Goal: Information Seeking & Learning: Learn about a topic

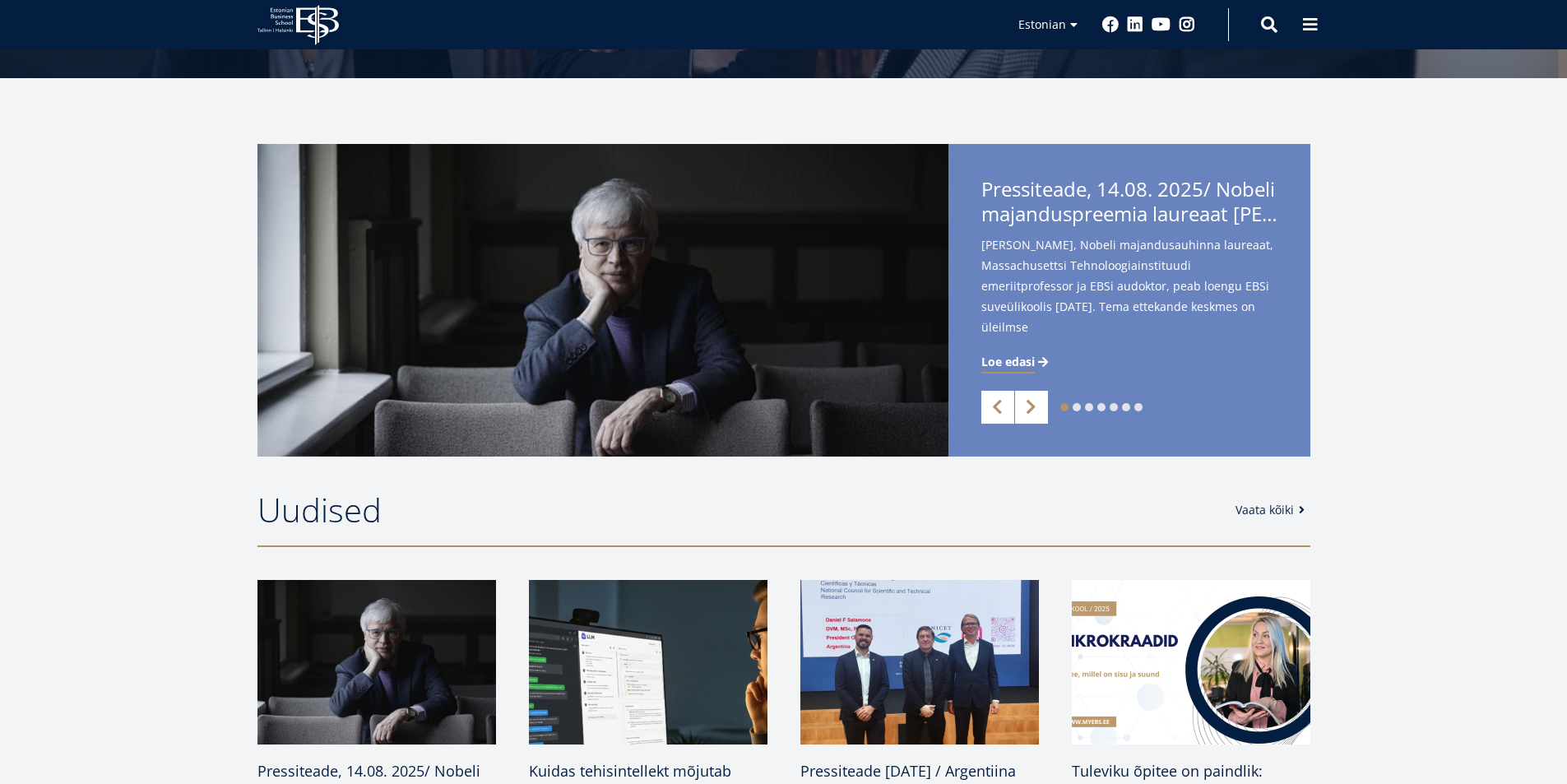
scroll to position [329, 0]
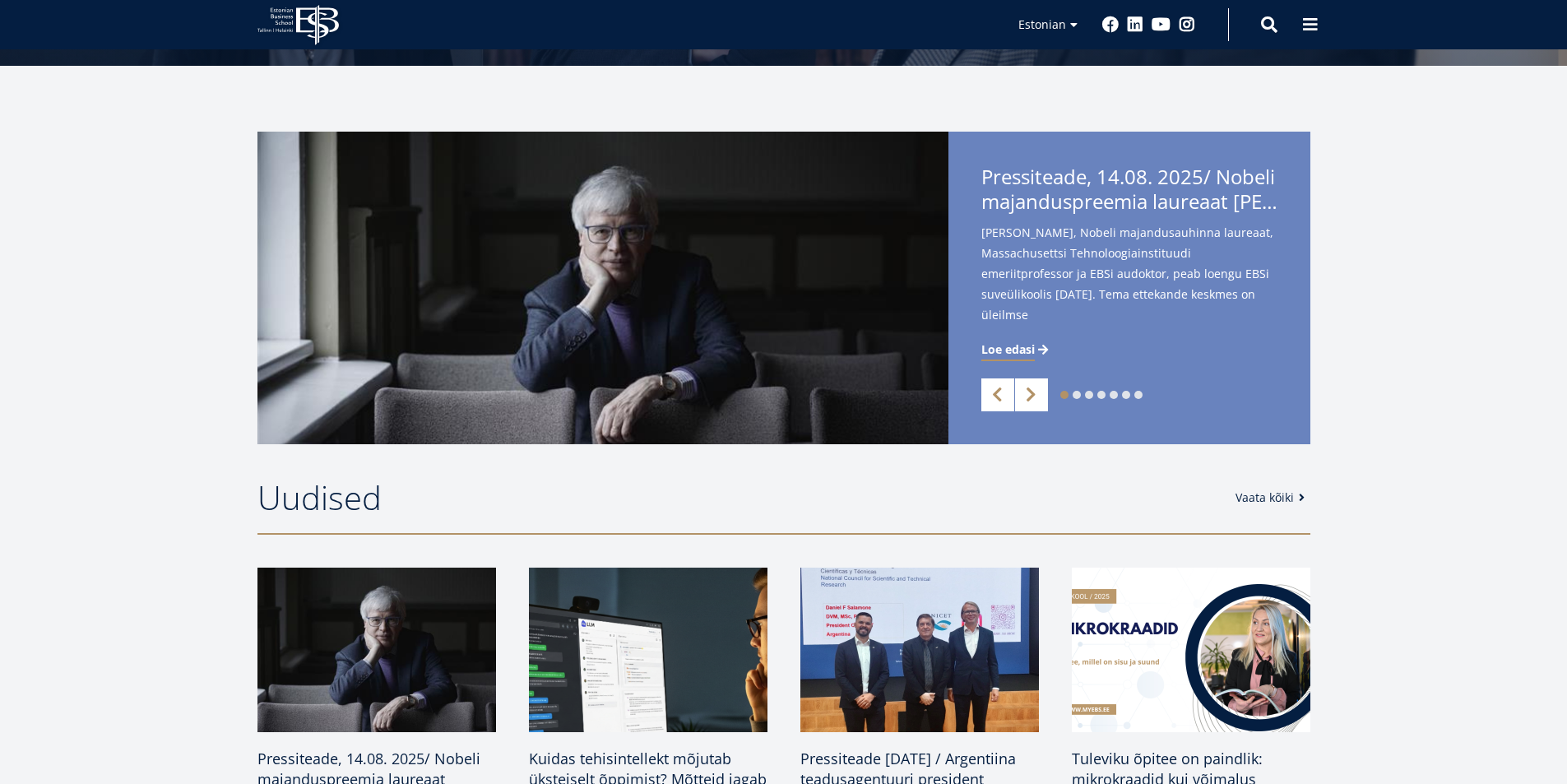
click at [89, 268] on div "1 2 3 4 5 6 7 Previous Next Pressiteade, 14.08. 2025/ Nobeli majanduspreemia la…" at bounding box center [784, 288] width 1567 height 312
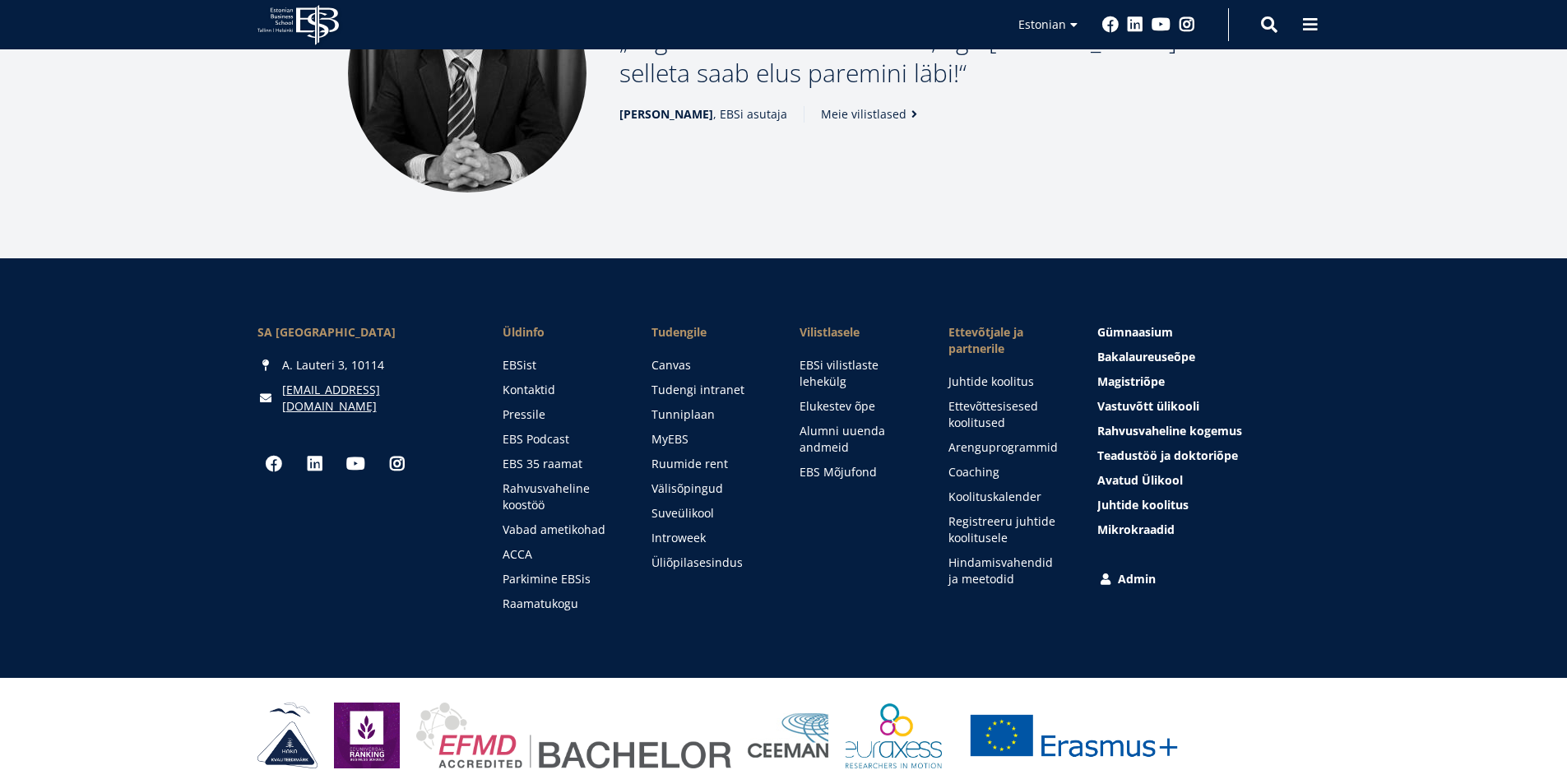
scroll to position [2234, 0]
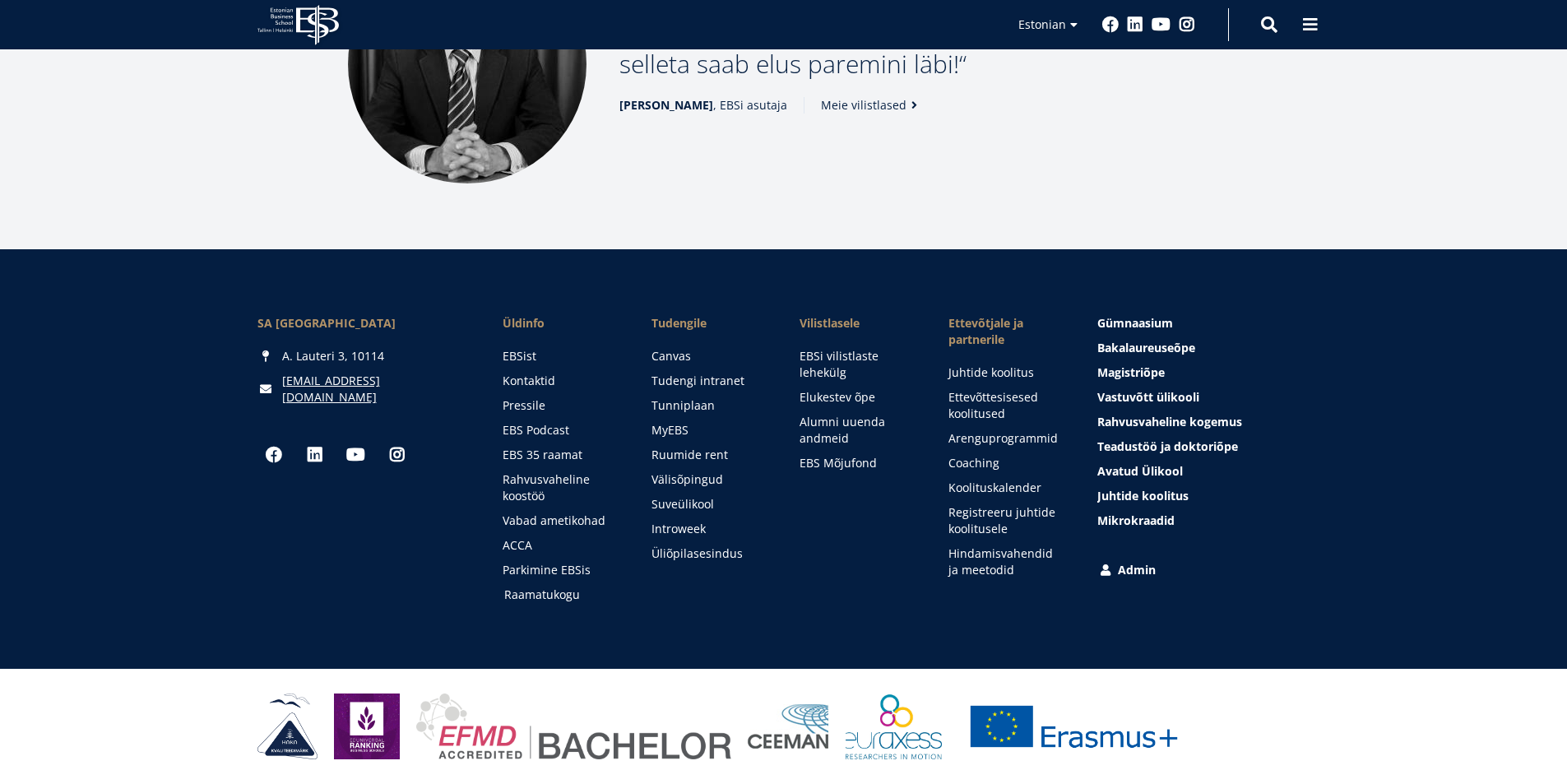
click at [535, 594] on link "Raamatukogu" at bounding box center [562, 593] width 116 height 16
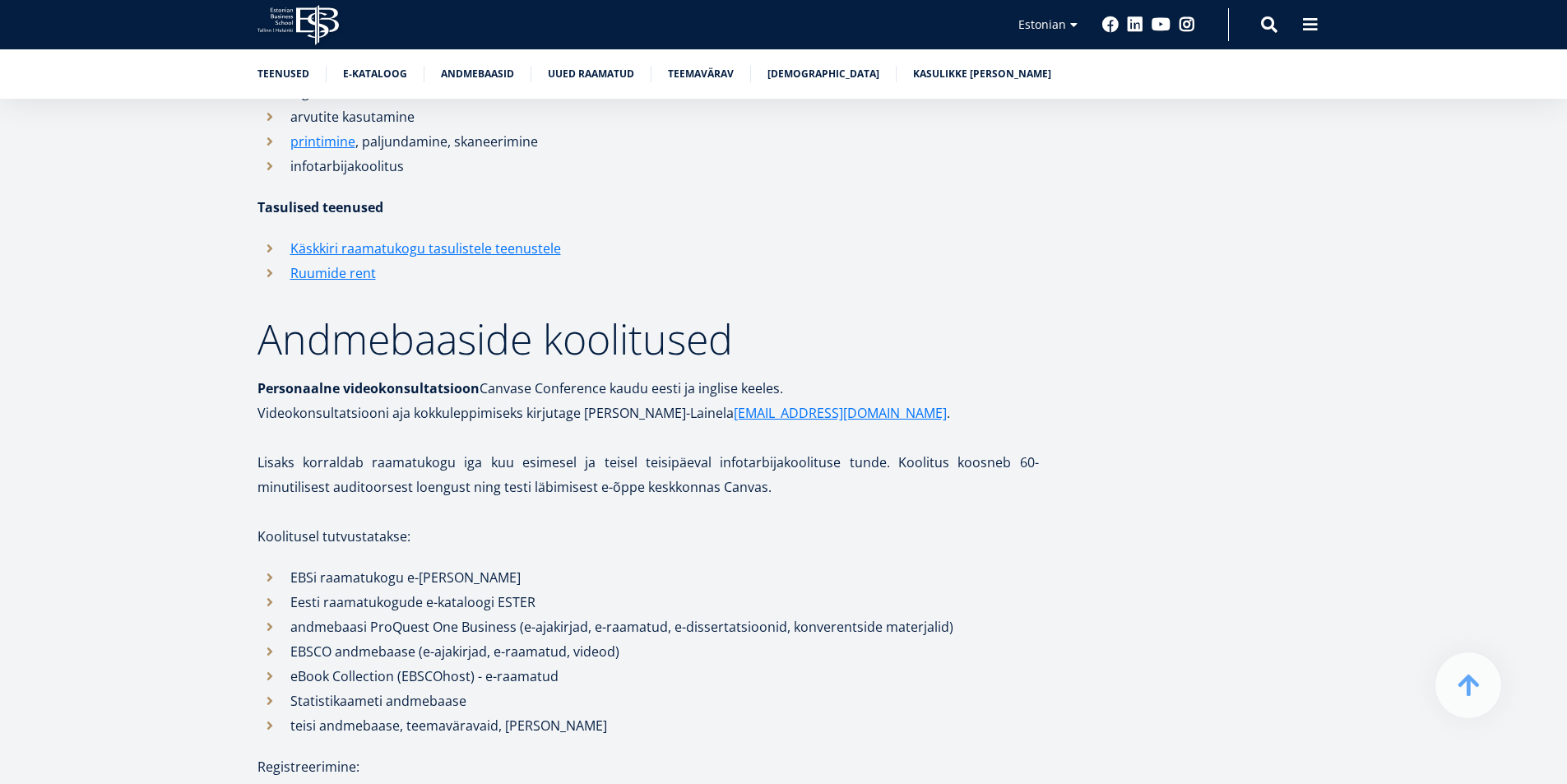
scroll to position [1644, 0]
click at [375, 74] on link "E-kataloog" at bounding box center [375, 71] width 64 height 16
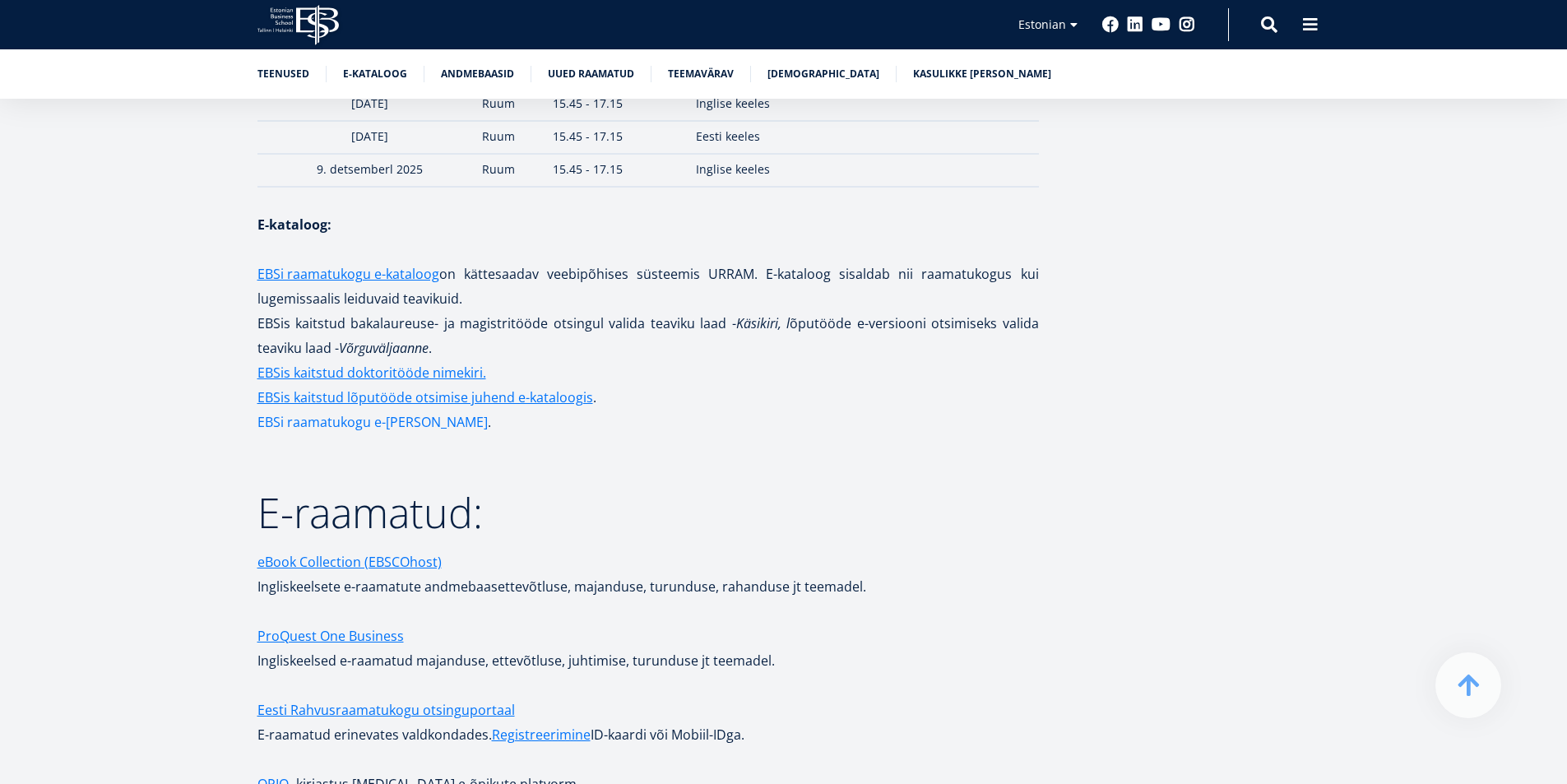
scroll to position [2401, 0]
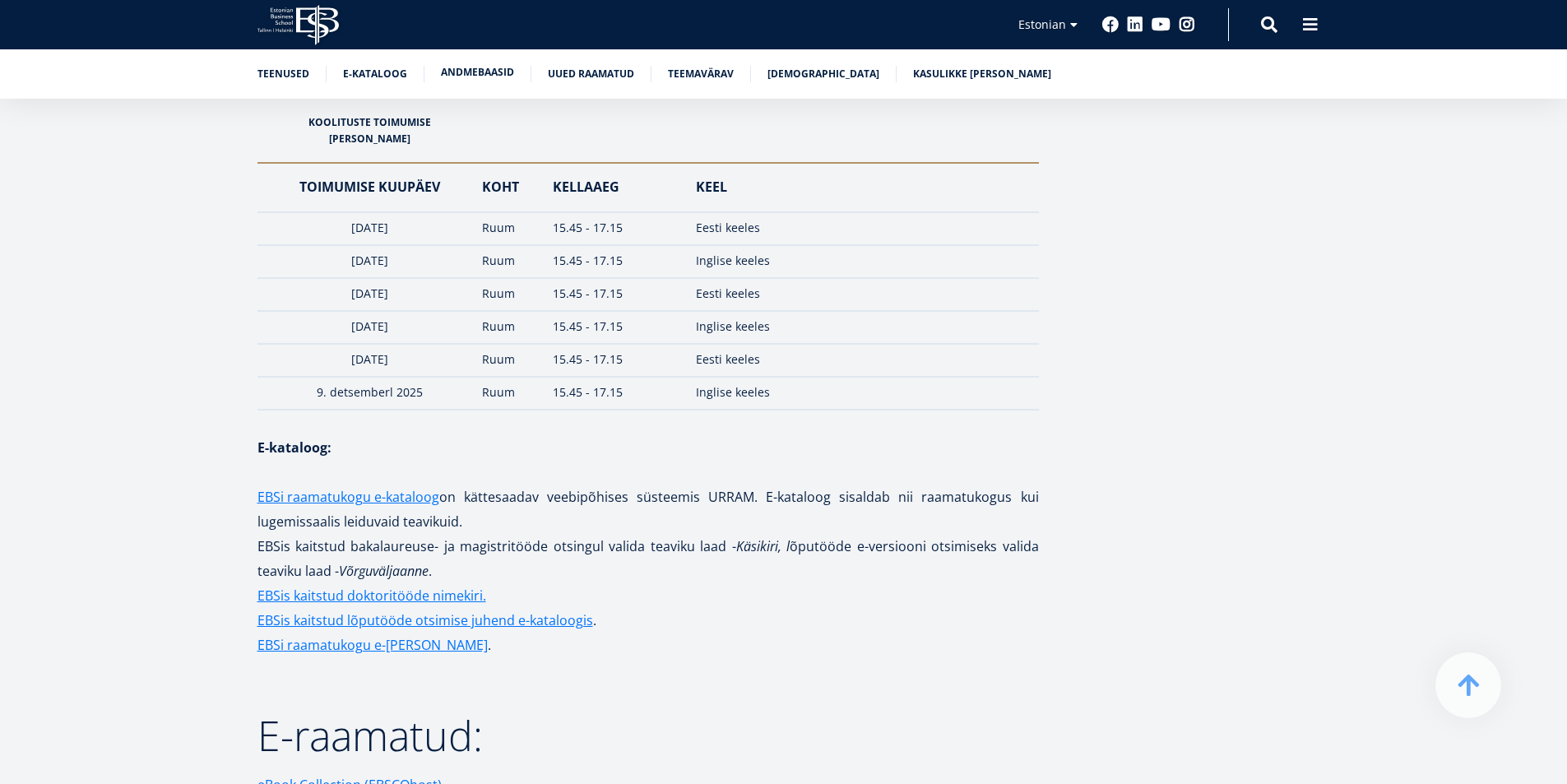
click at [474, 70] on link "Andmebaasid" at bounding box center [478, 71] width 73 height 16
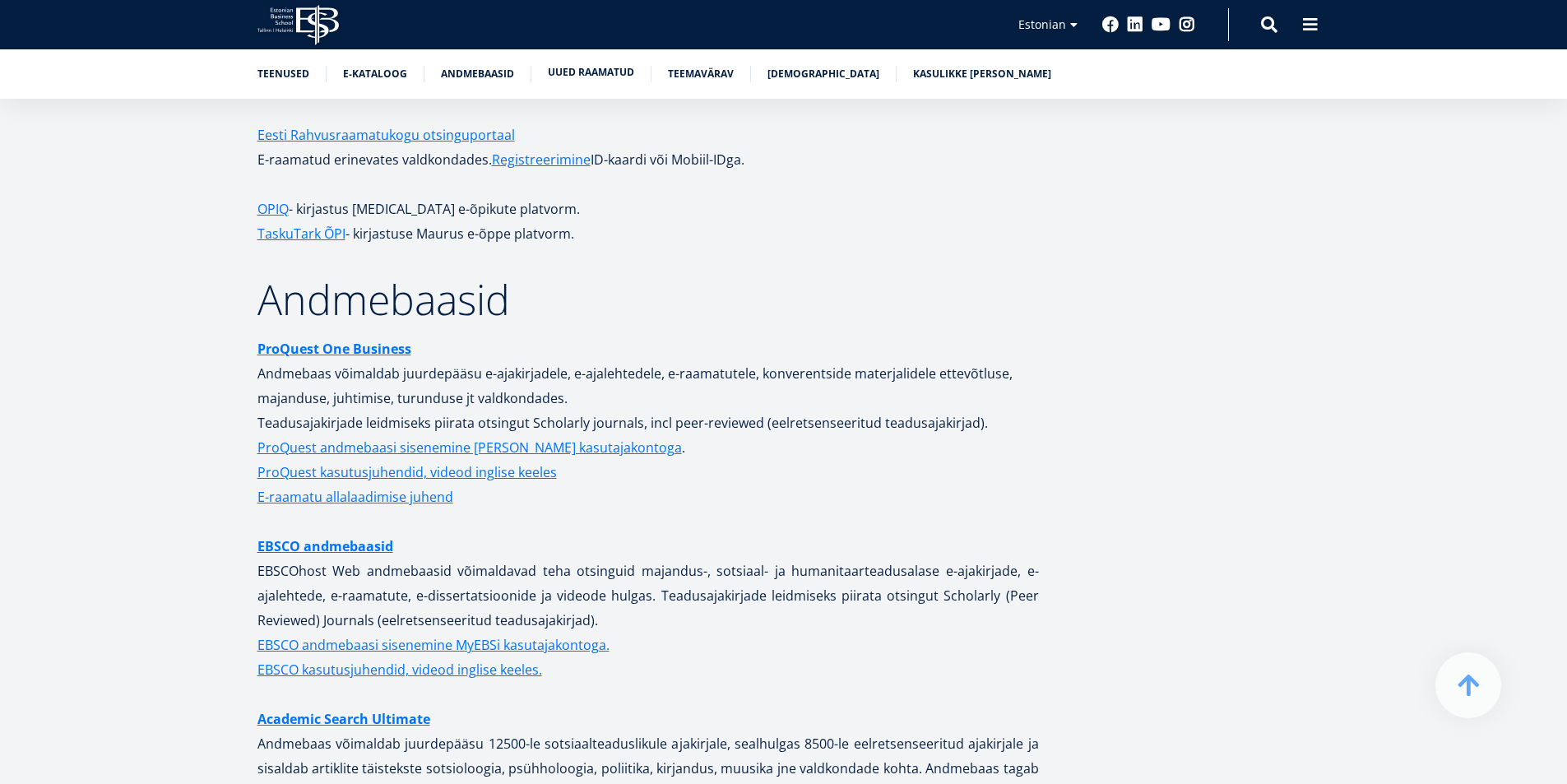
click at [588, 70] on link "Uued raamatud" at bounding box center [591, 71] width 87 height 16
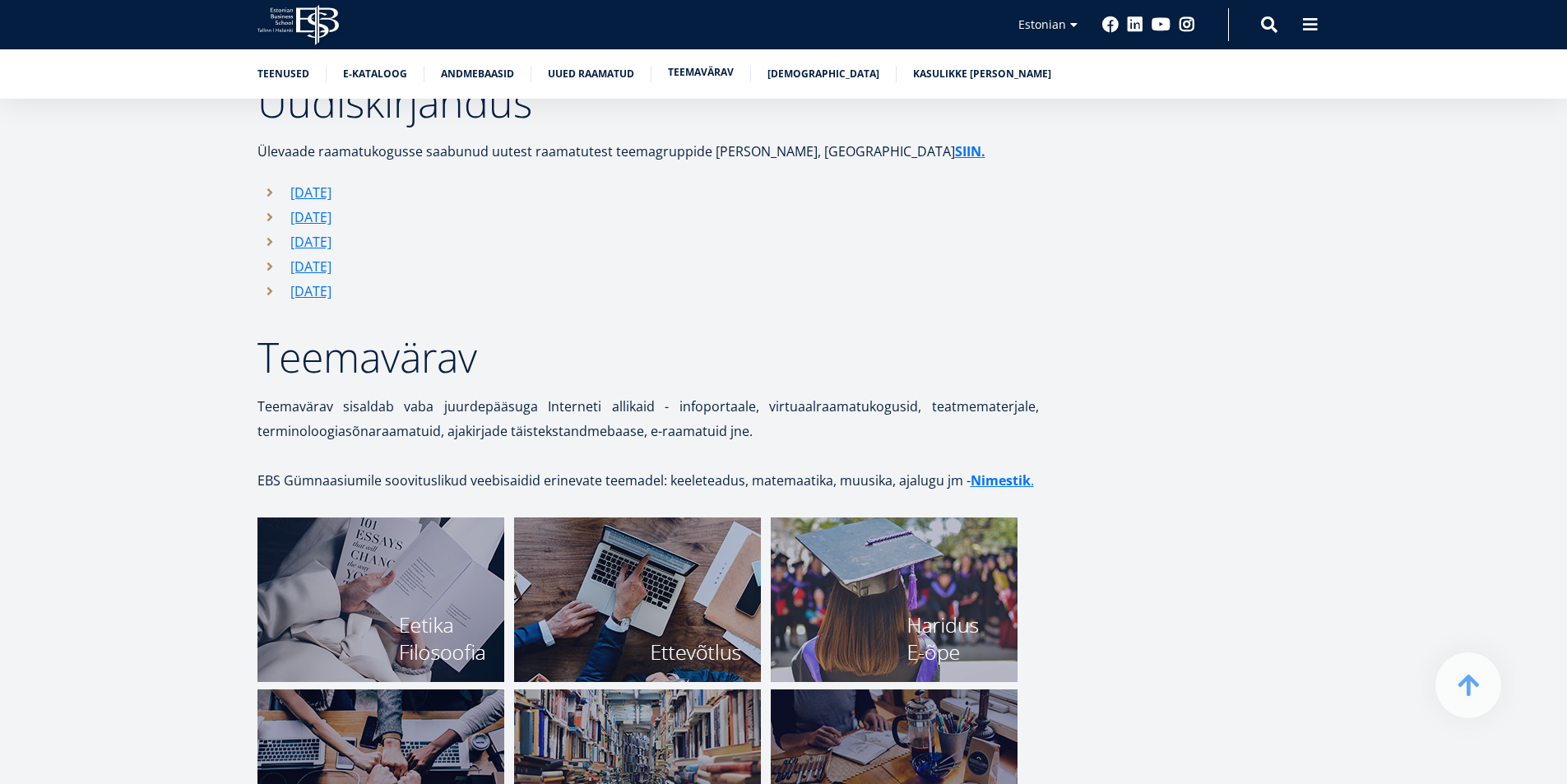
click at [699, 69] on link "Teemavärav" at bounding box center [701, 71] width 66 height 16
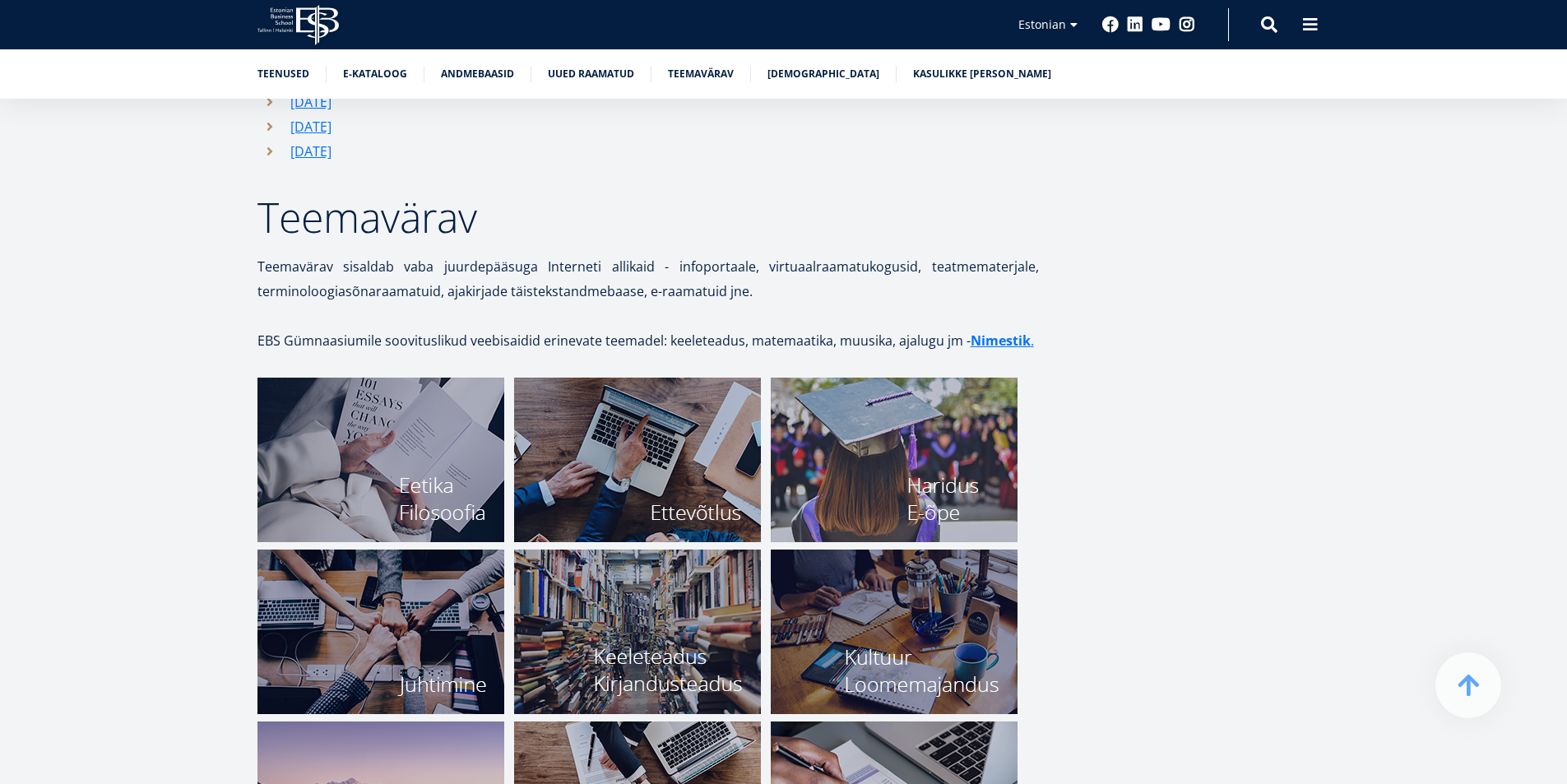
click at [431, 432] on img at bounding box center [380, 459] width 247 height 165
click at [632, 458] on img at bounding box center [637, 459] width 247 height 165
click at [964, 384] on img at bounding box center [894, 459] width 247 height 165
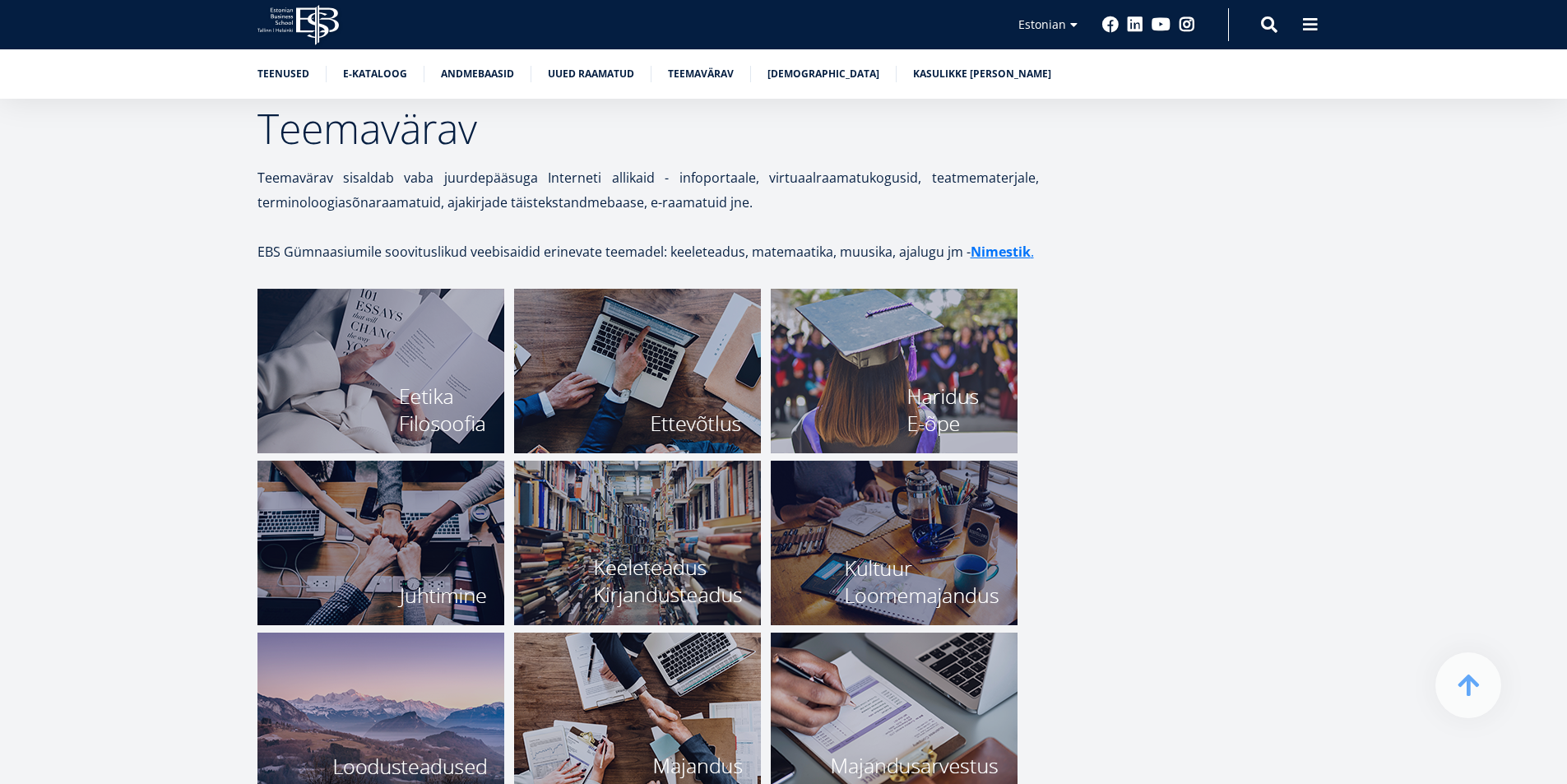
scroll to position [5665, 0]
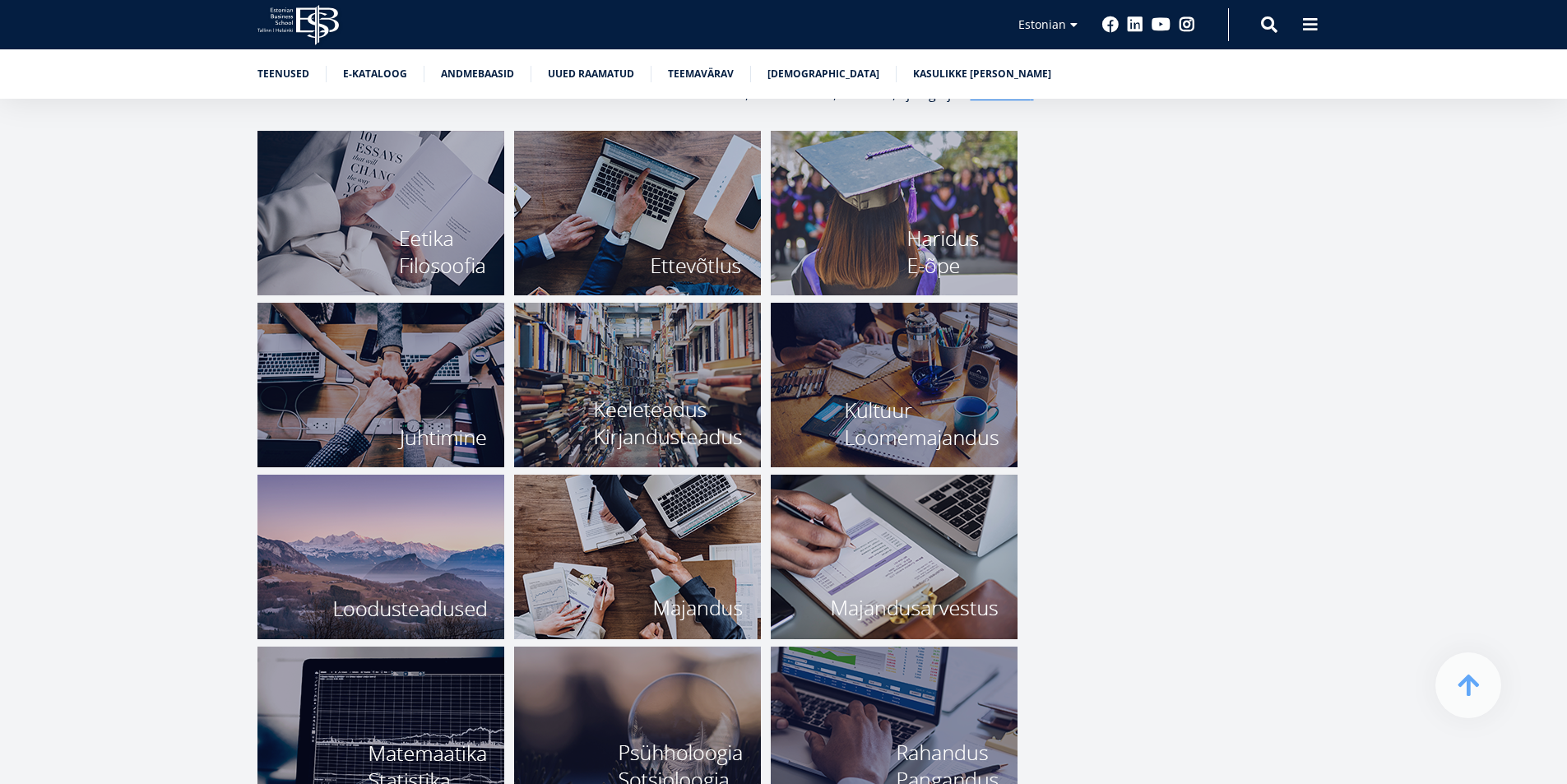
click at [443, 331] on img at bounding box center [380, 385] width 247 height 165
click at [685, 378] on img at bounding box center [637, 385] width 247 height 165
click at [955, 391] on img at bounding box center [894, 385] width 247 height 165
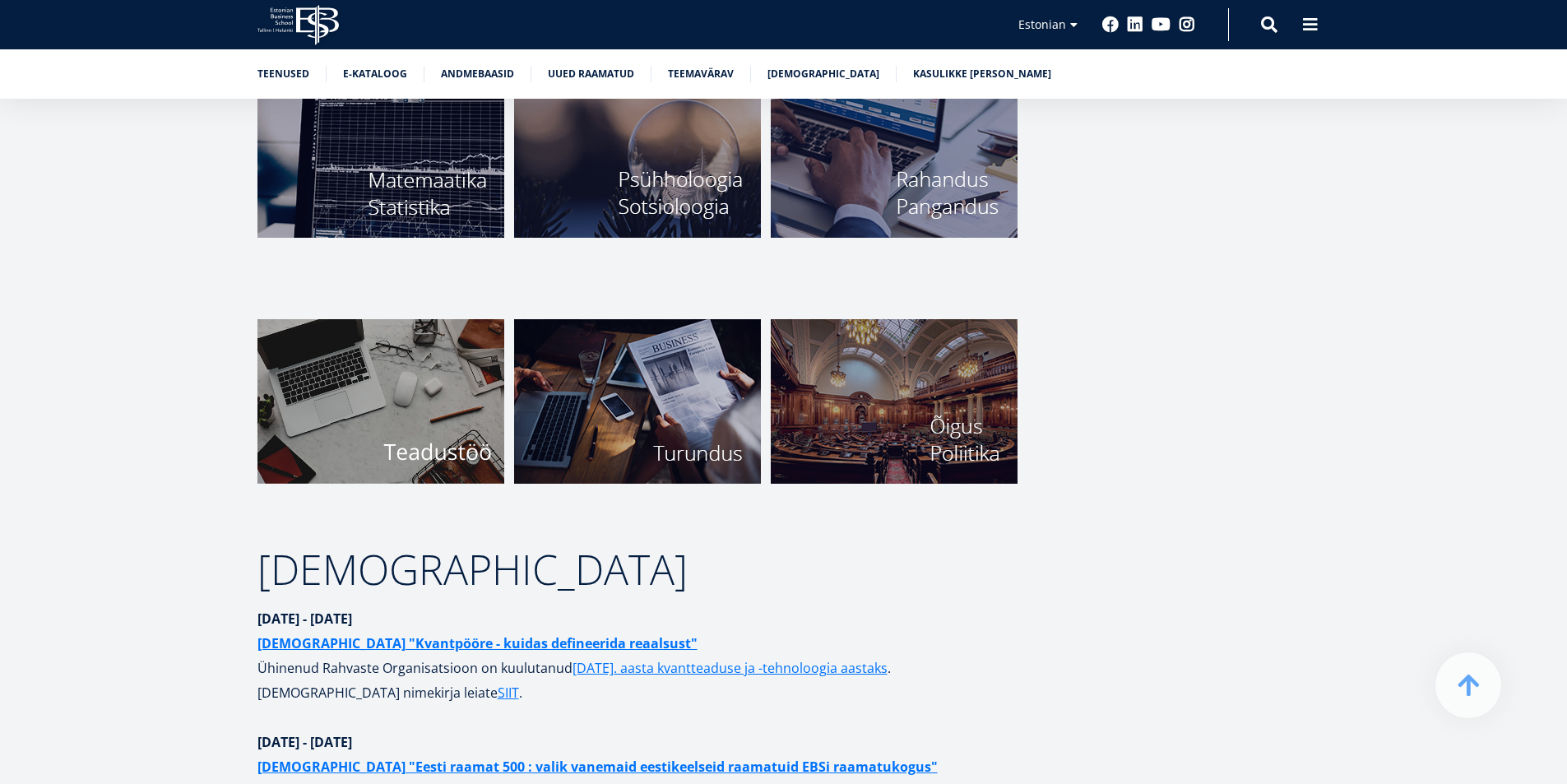
scroll to position [6241, 0]
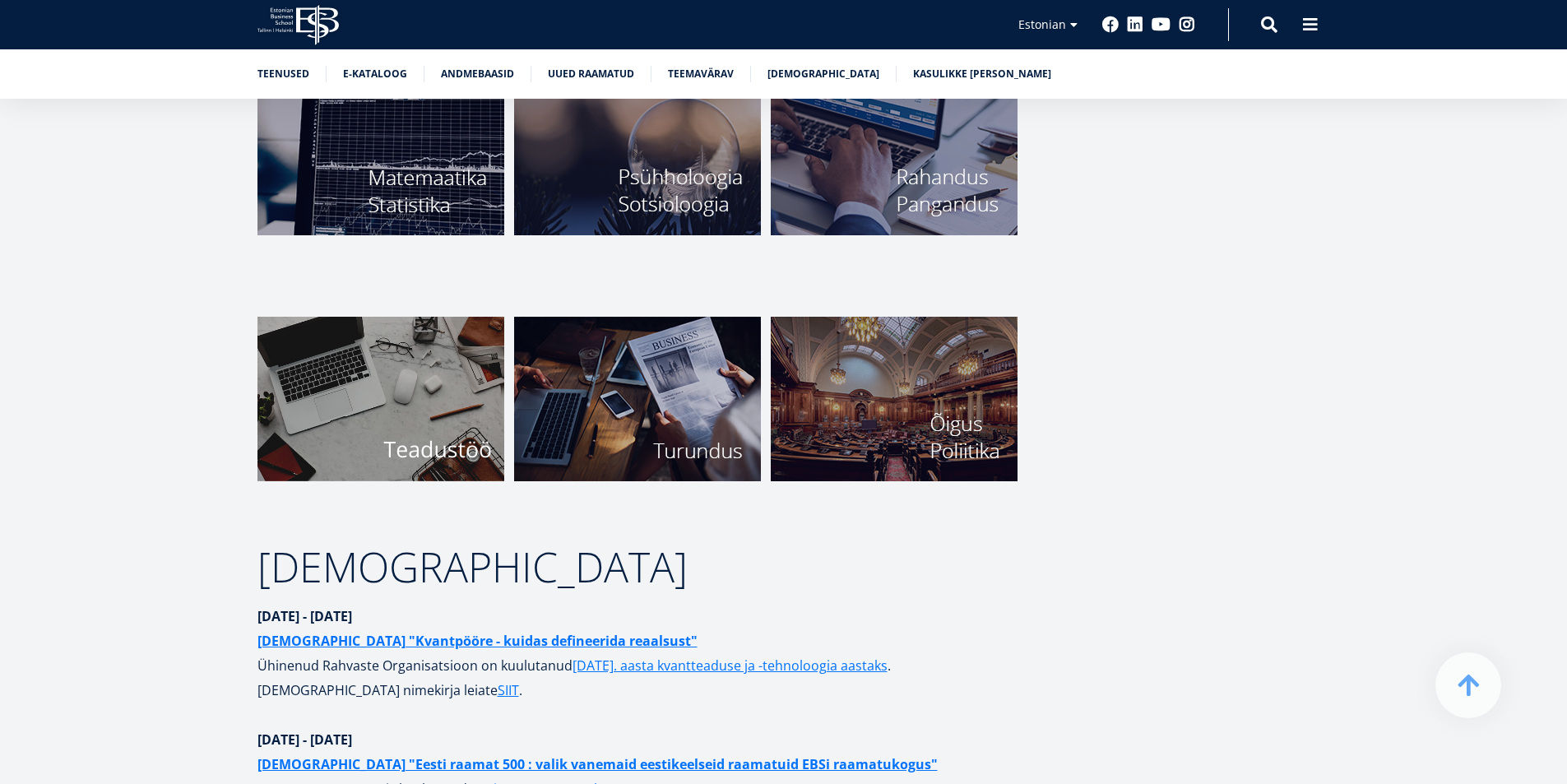
click at [699, 362] on img at bounding box center [637, 398] width 247 height 165
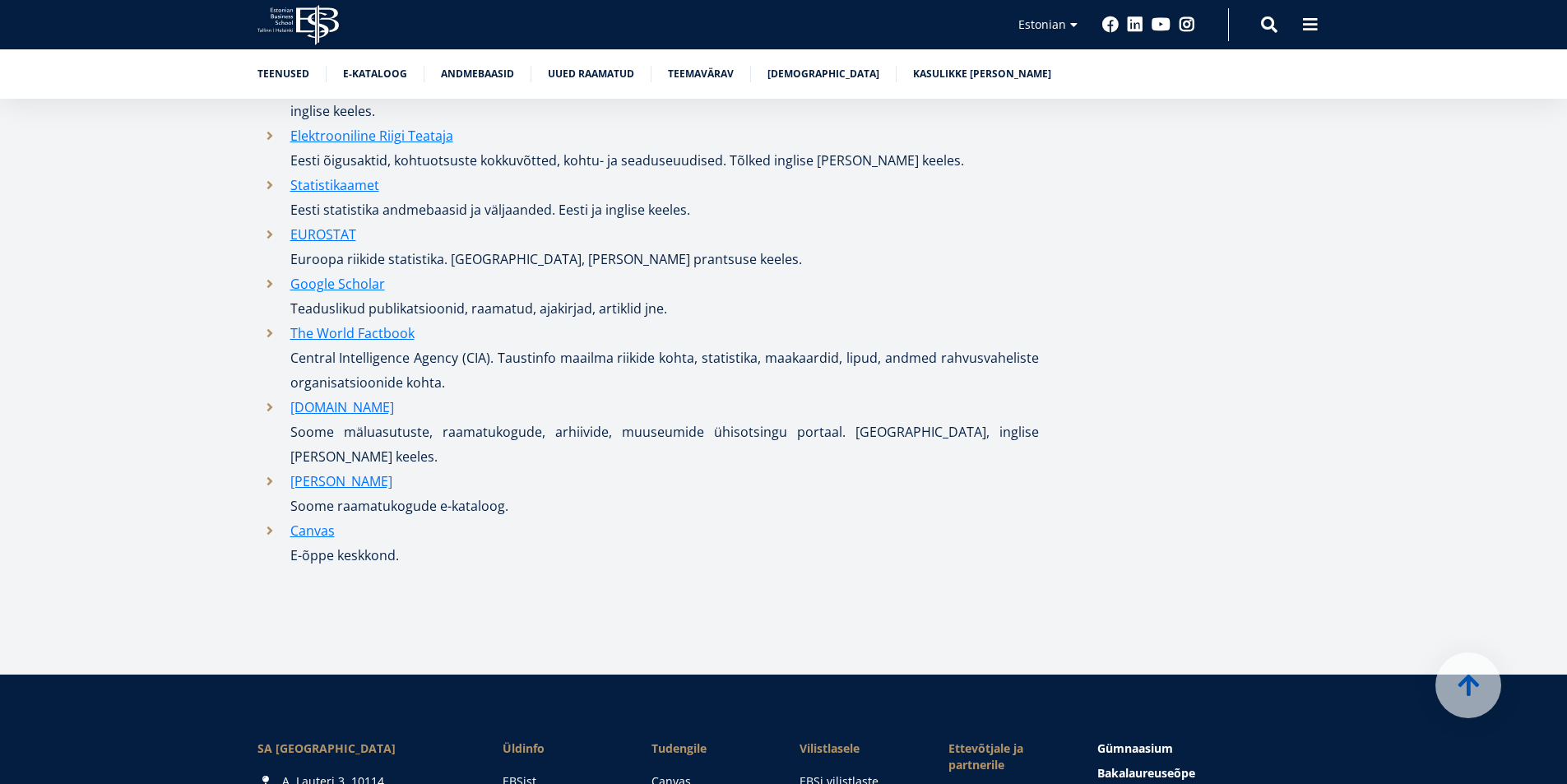
scroll to position [8460, 0]
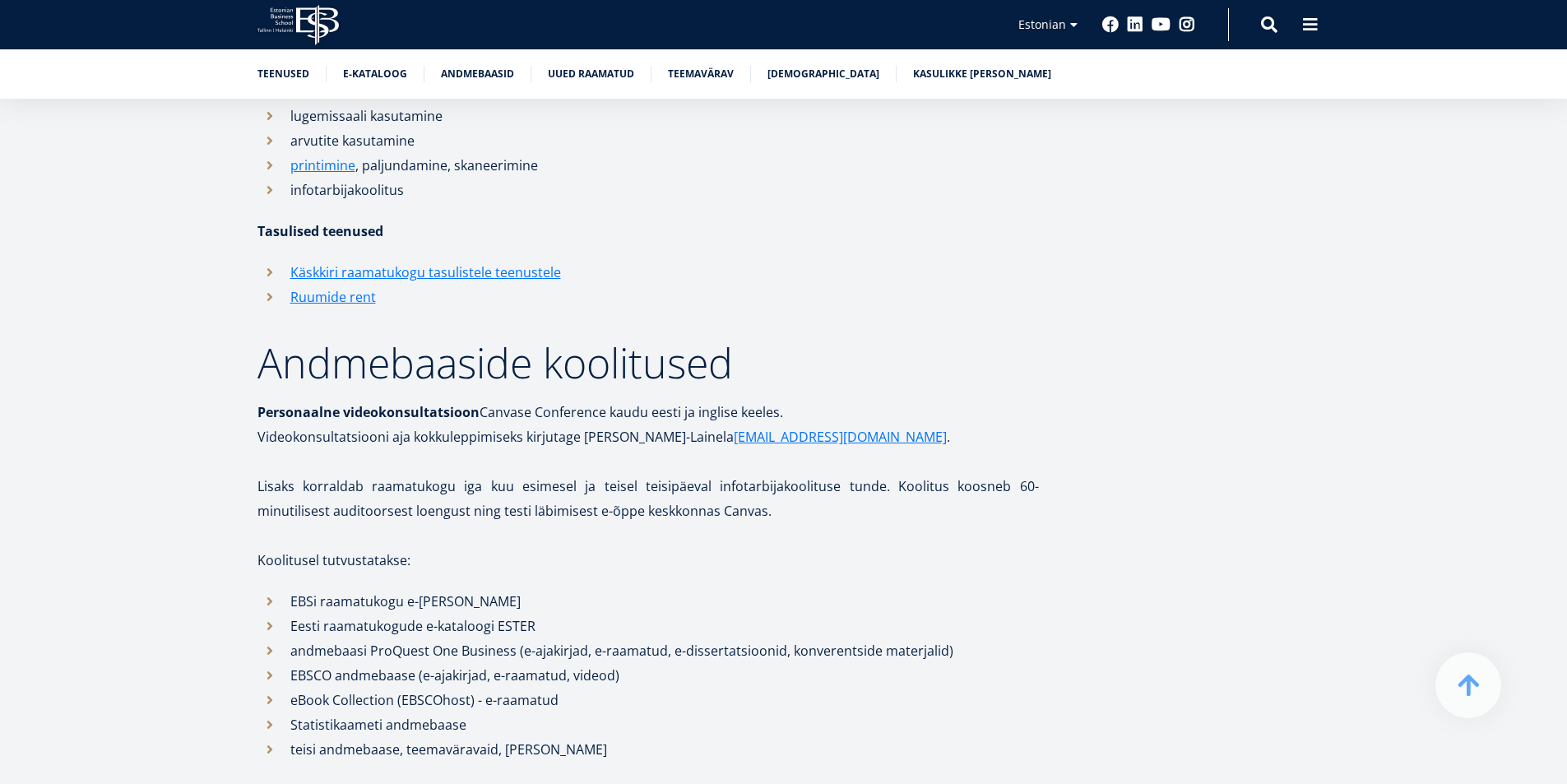
scroll to position [1644, 0]
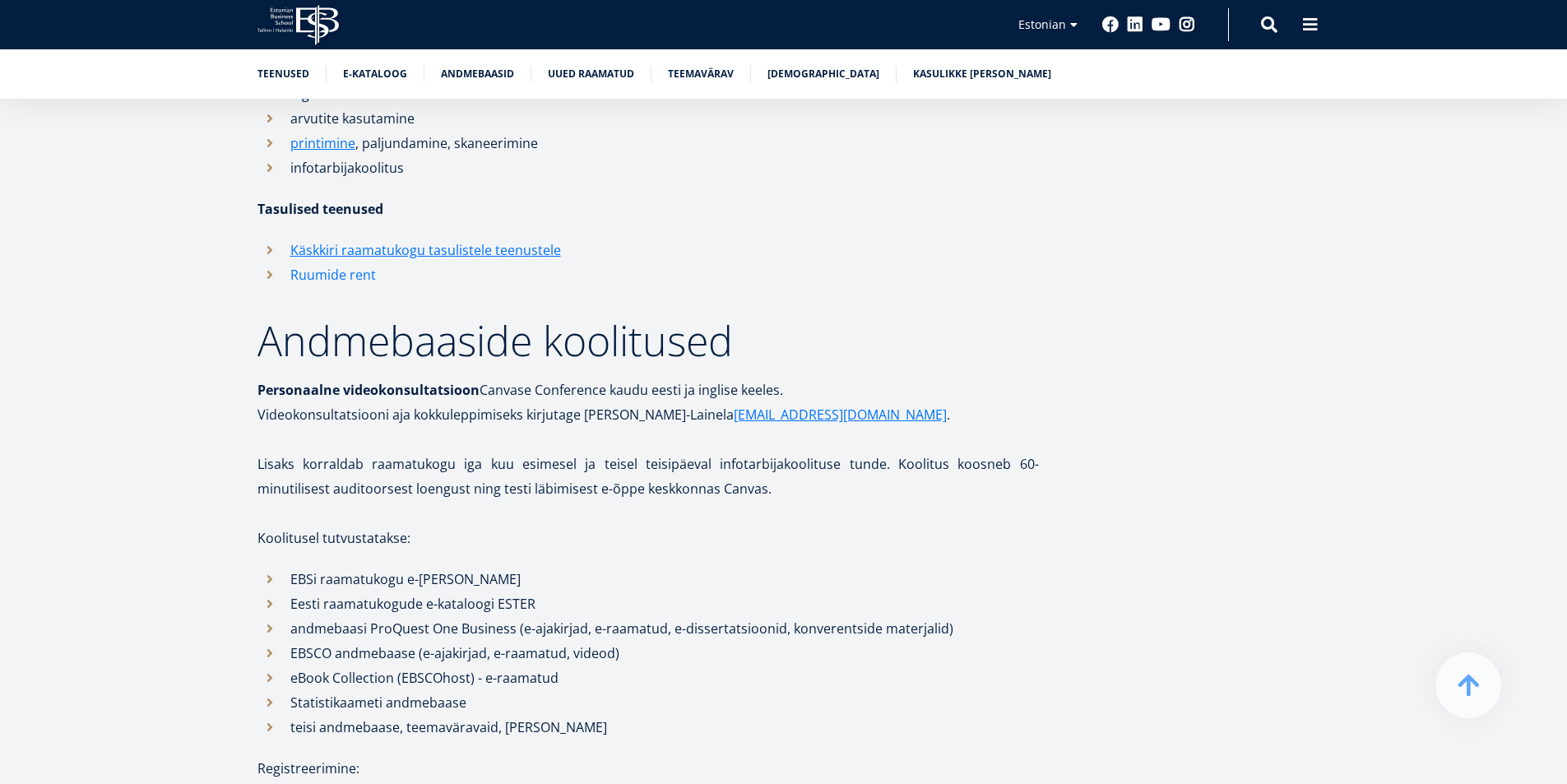
click at [337, 279] on link "Ruumide rent" at bounding box center [334, 274] width 86 height 25
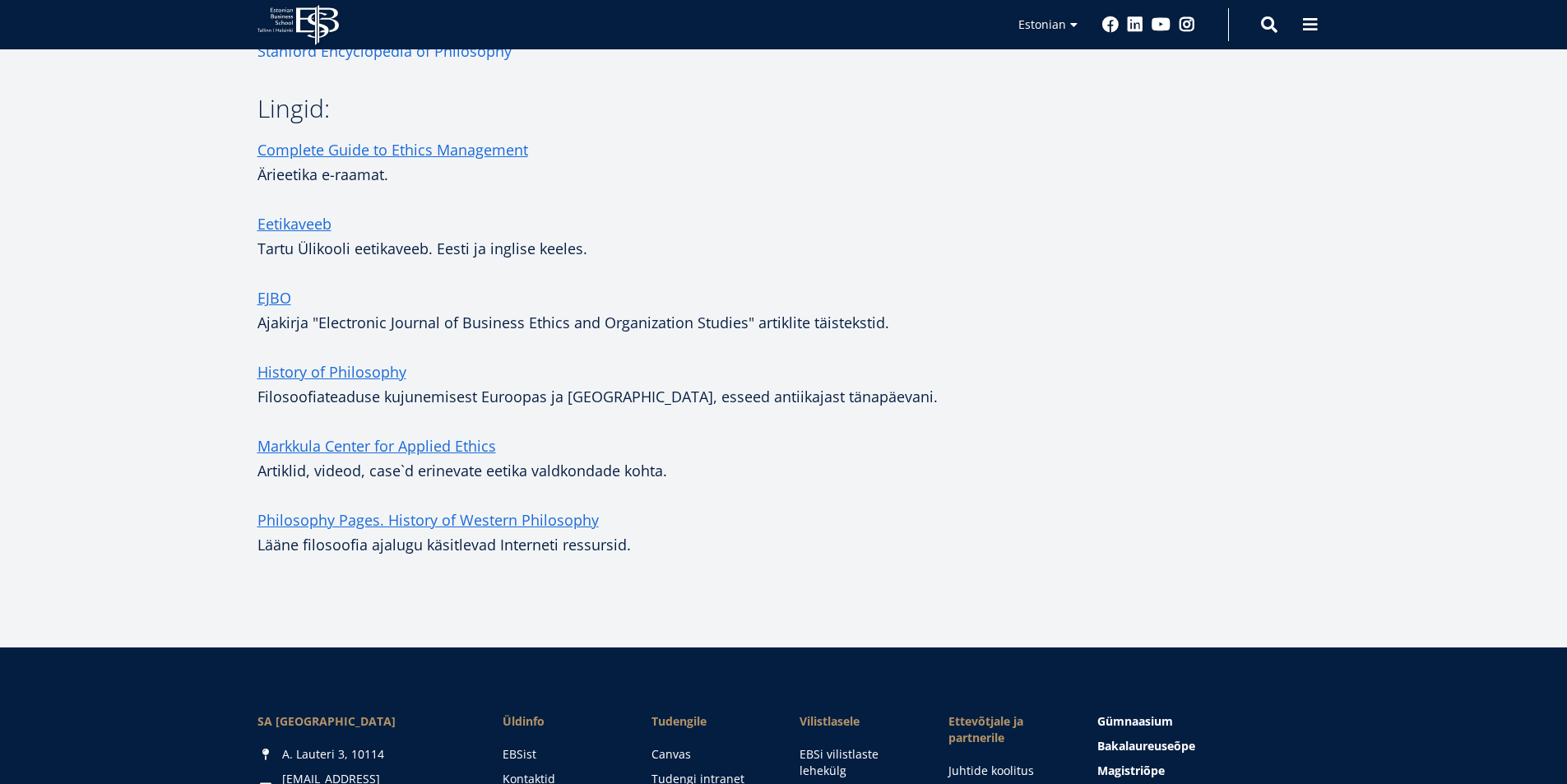
scroll to position [412, 0]
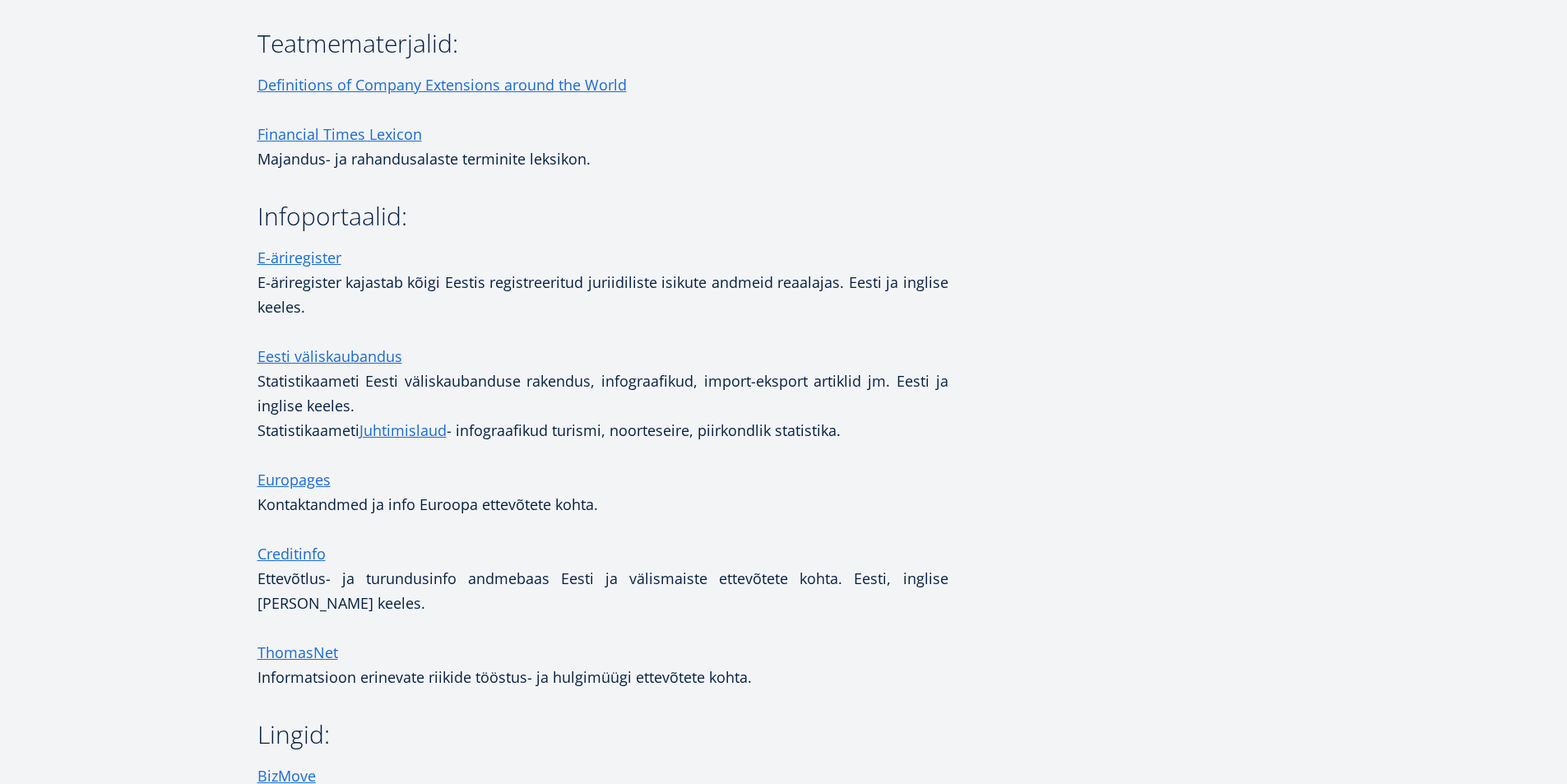
scroll to position [329, 0]
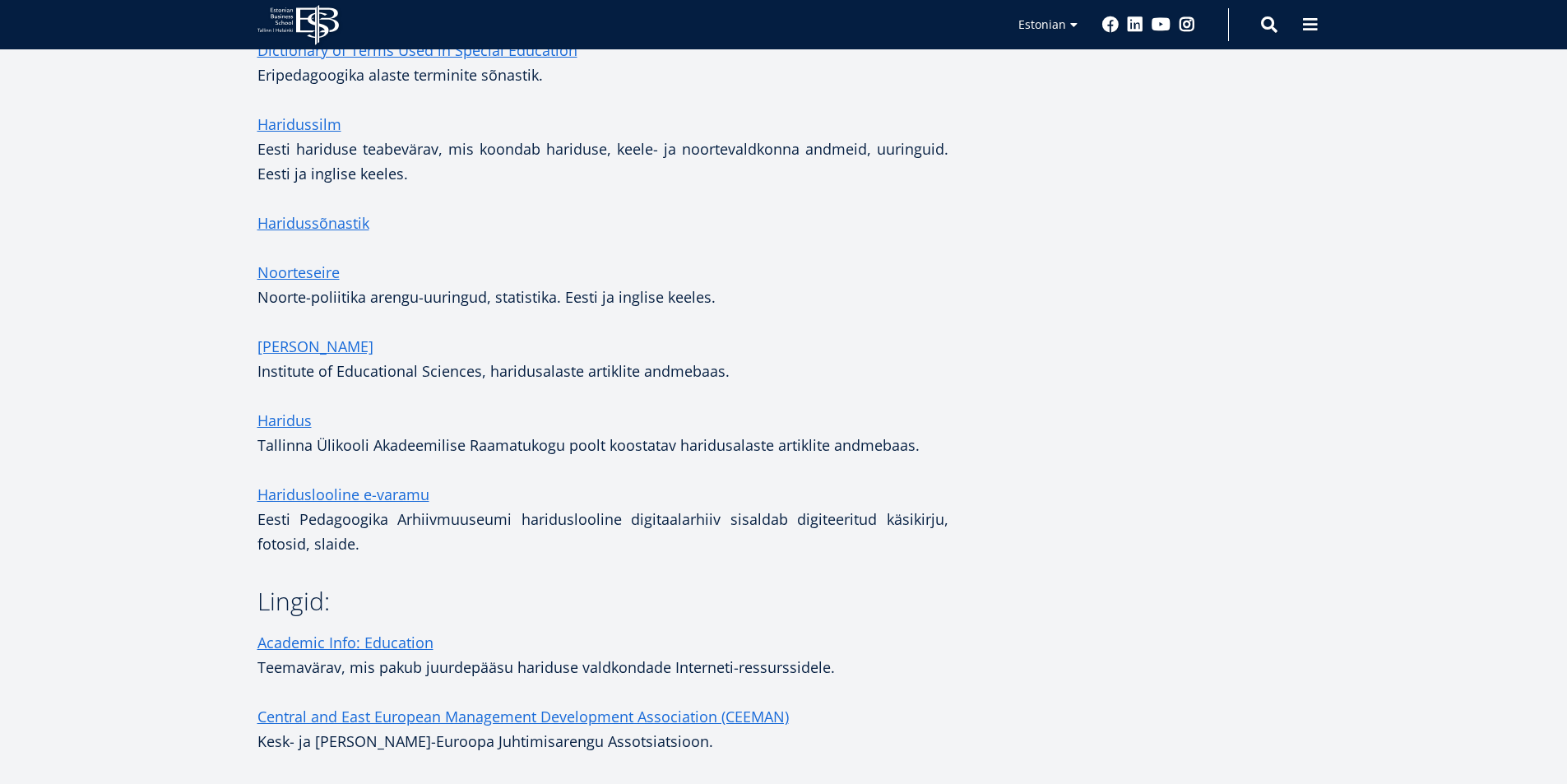
scroll to position [412, 0]
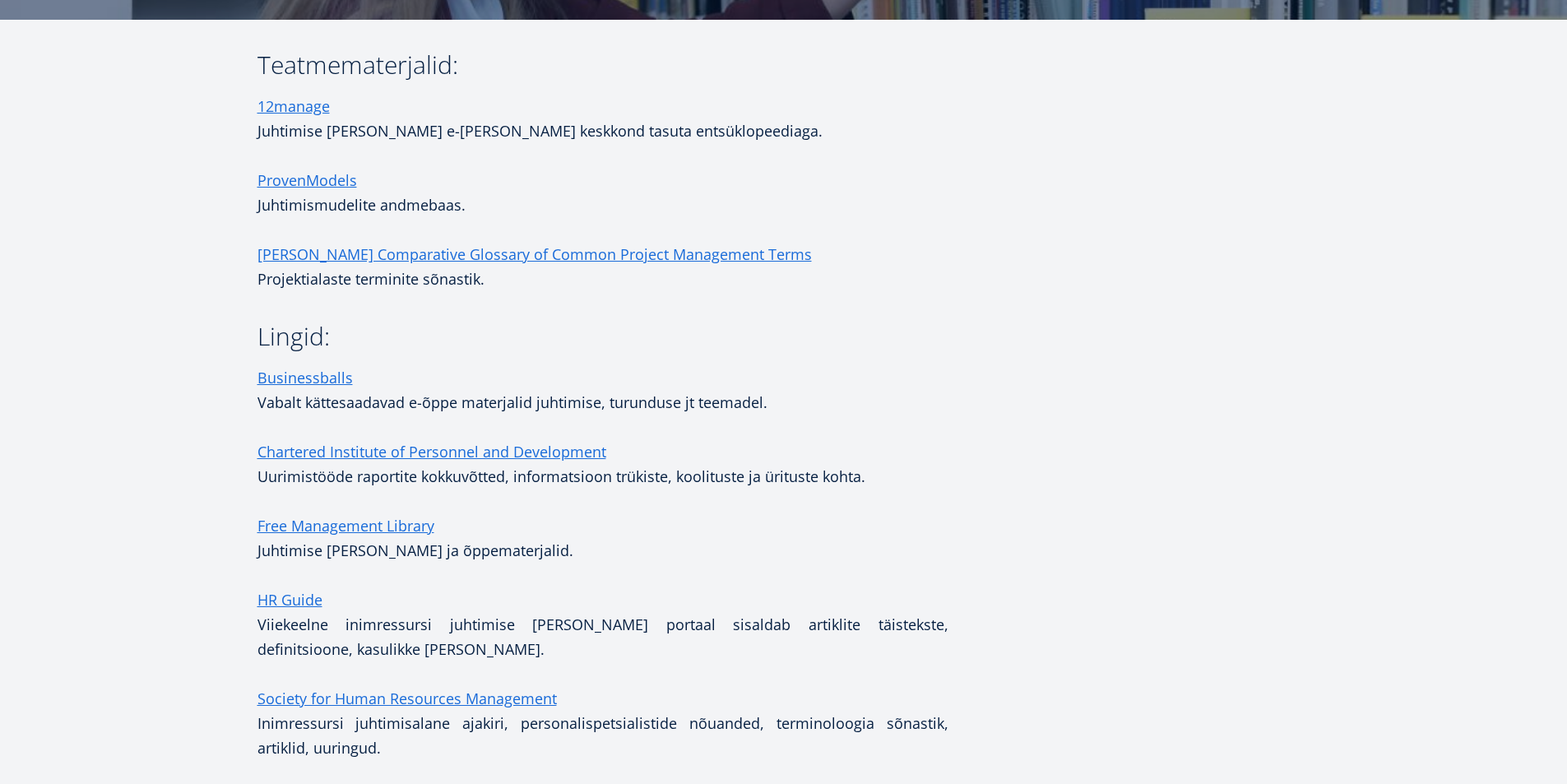
scroll to position [247, 0]
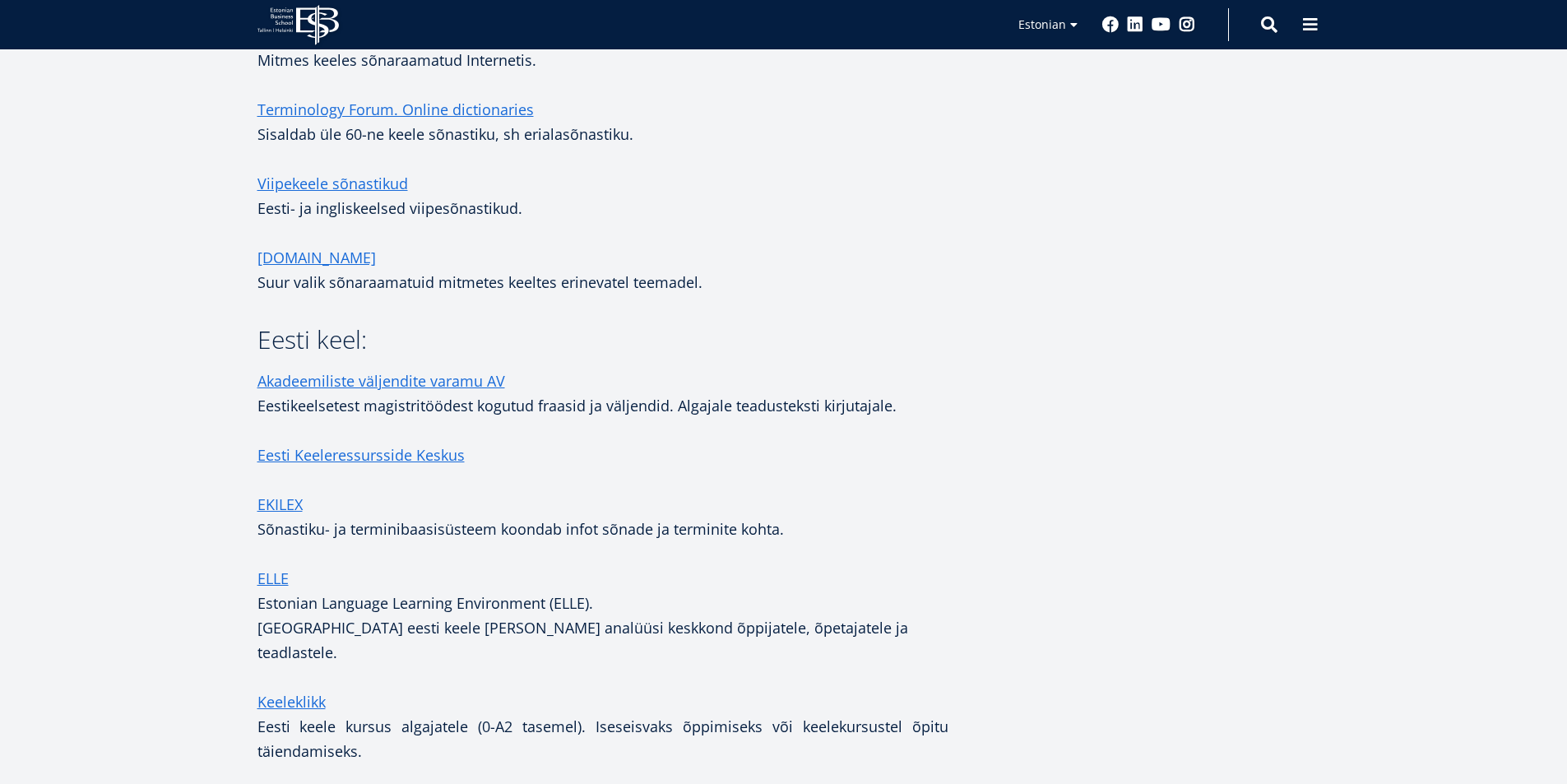
scroll to position [822, 0]
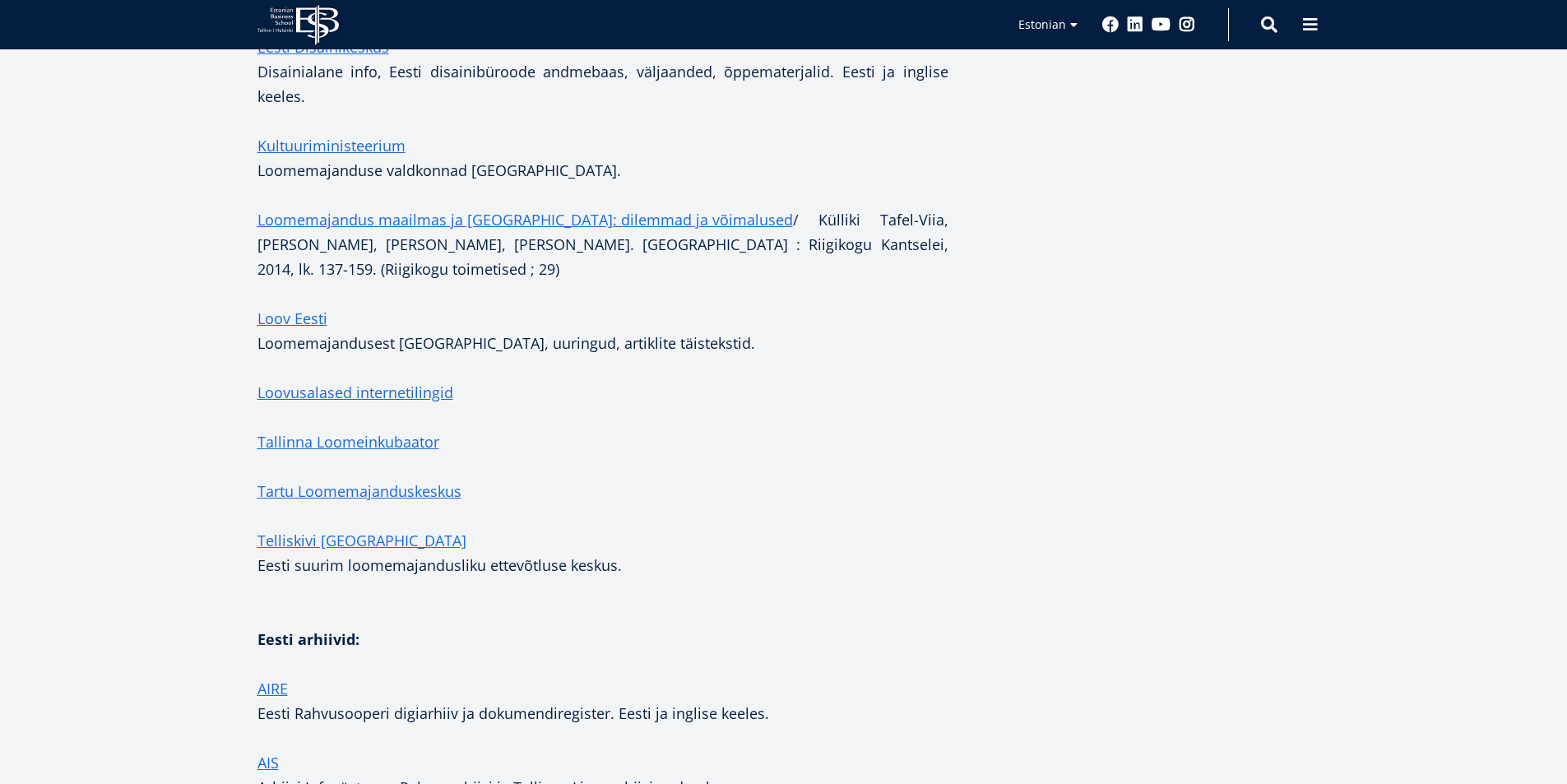
scroll to position [740, 0]
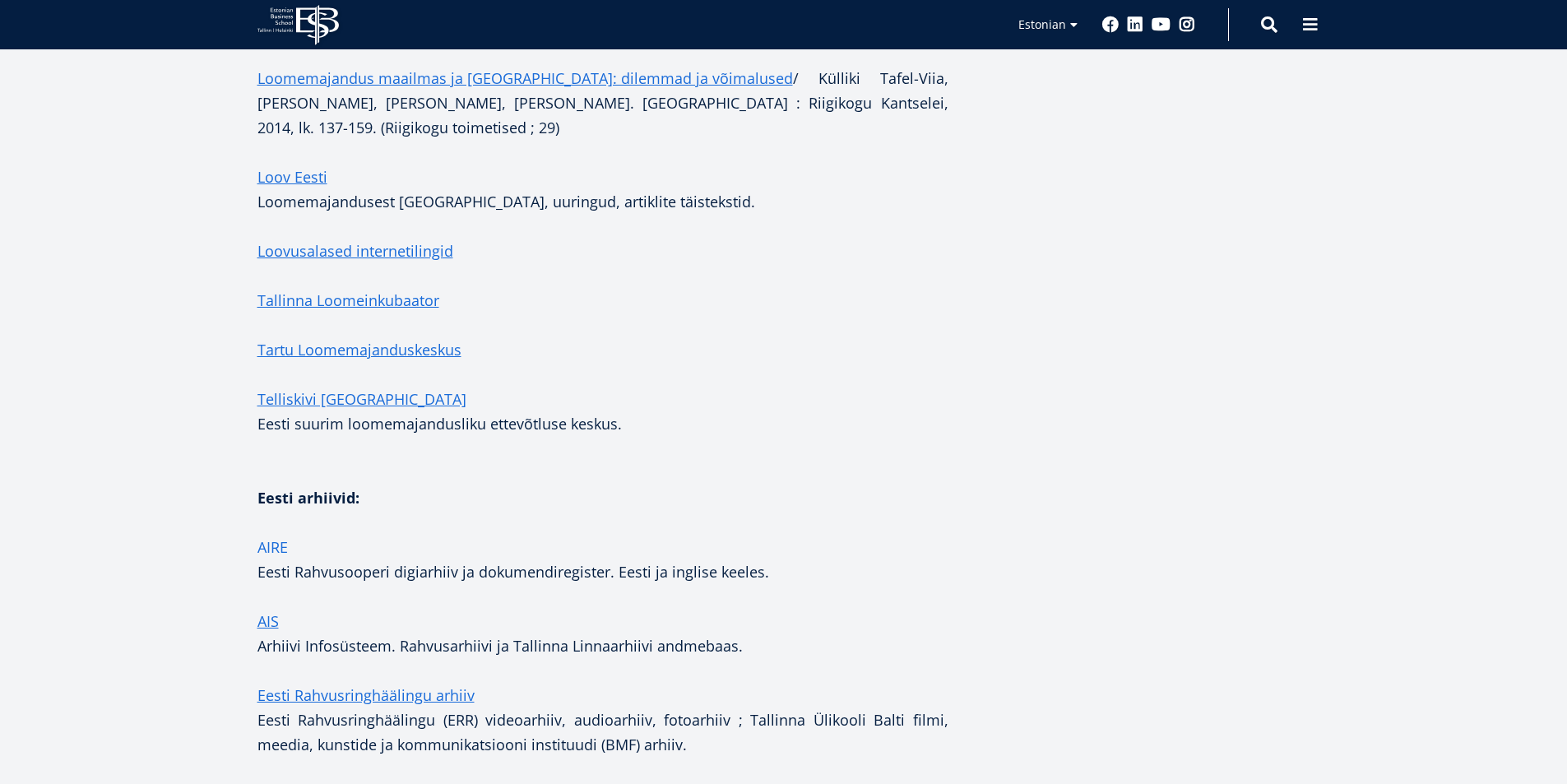
click at [274, 534] on link "AIRE" at bounding box center [273, 547] width 31 height 25
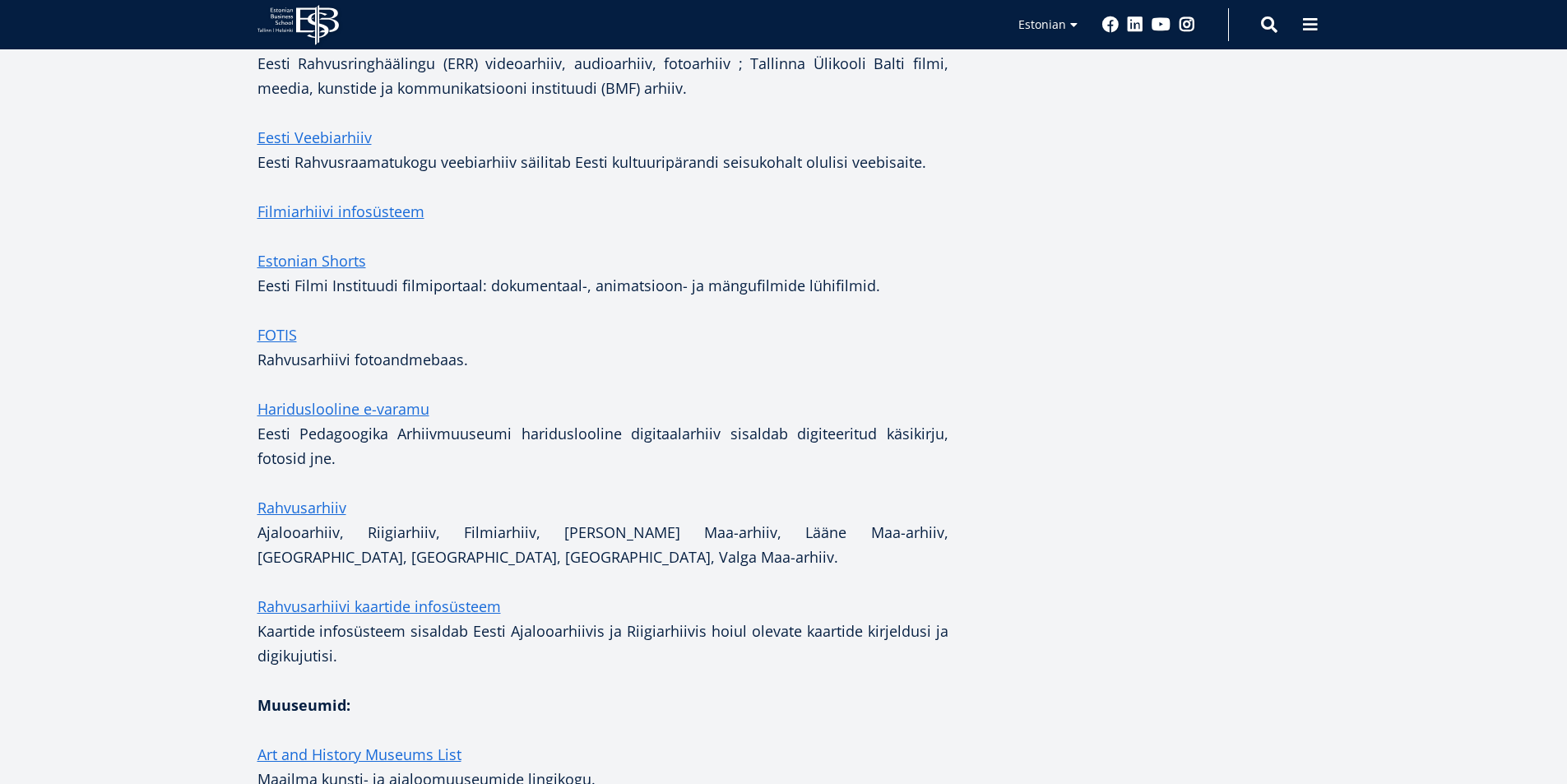
scroll to position [1480, 0]
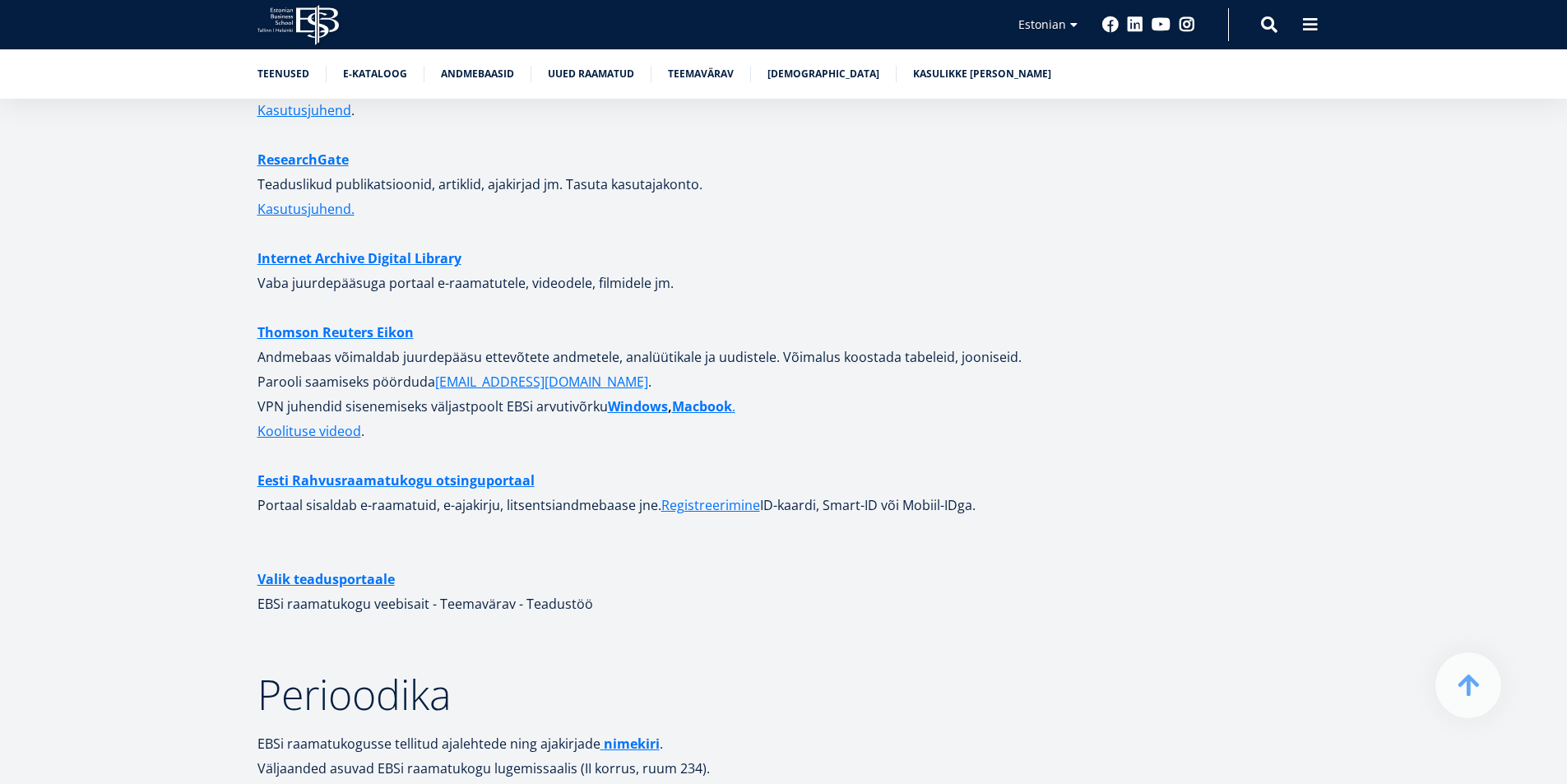
scroll to position [4687, 0]
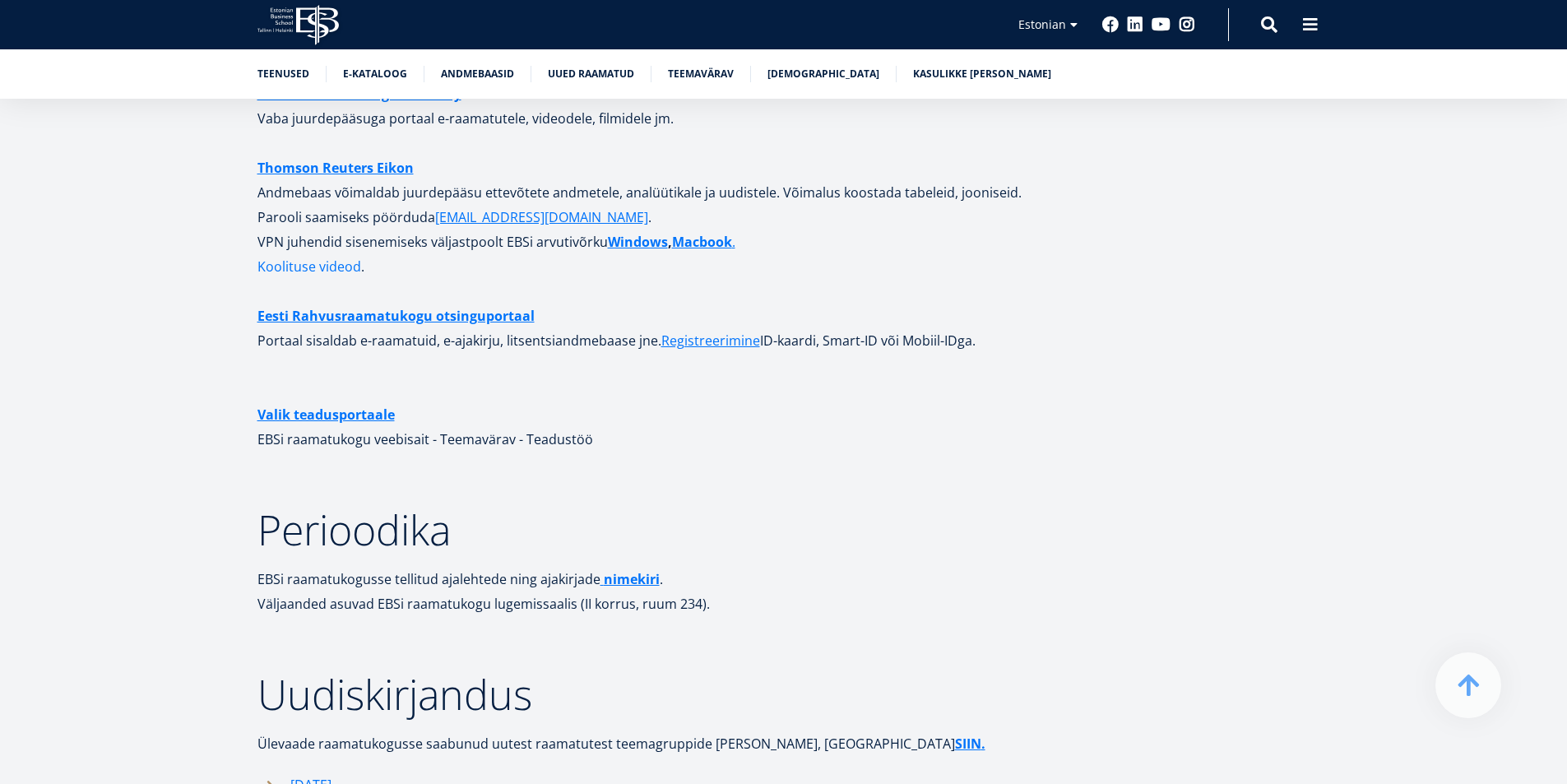
click at [335, 254] on link "Koolituse videod" at bounding box center [309, 267] width 104 height 25
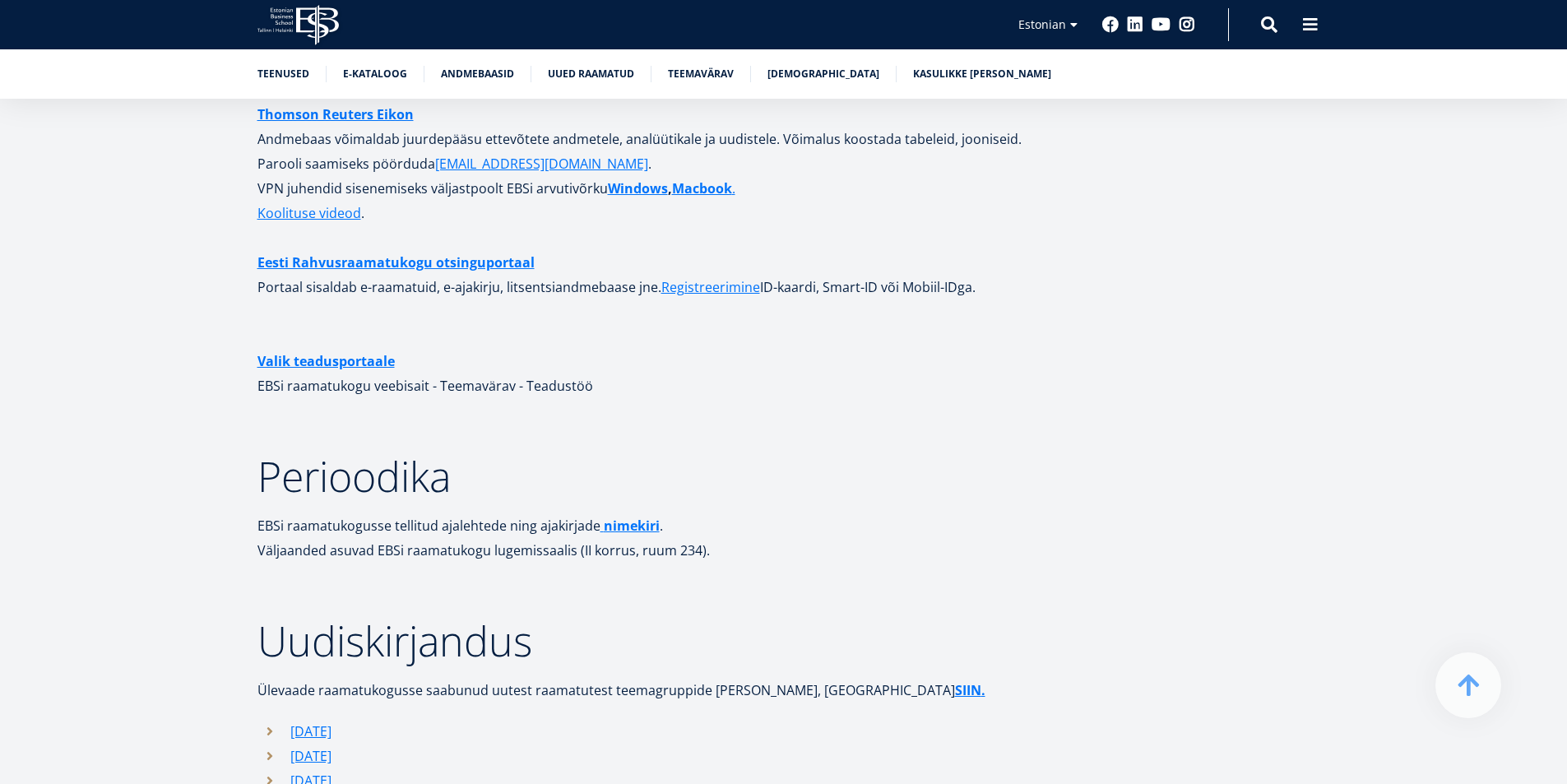
scroll to position [4769, 0]
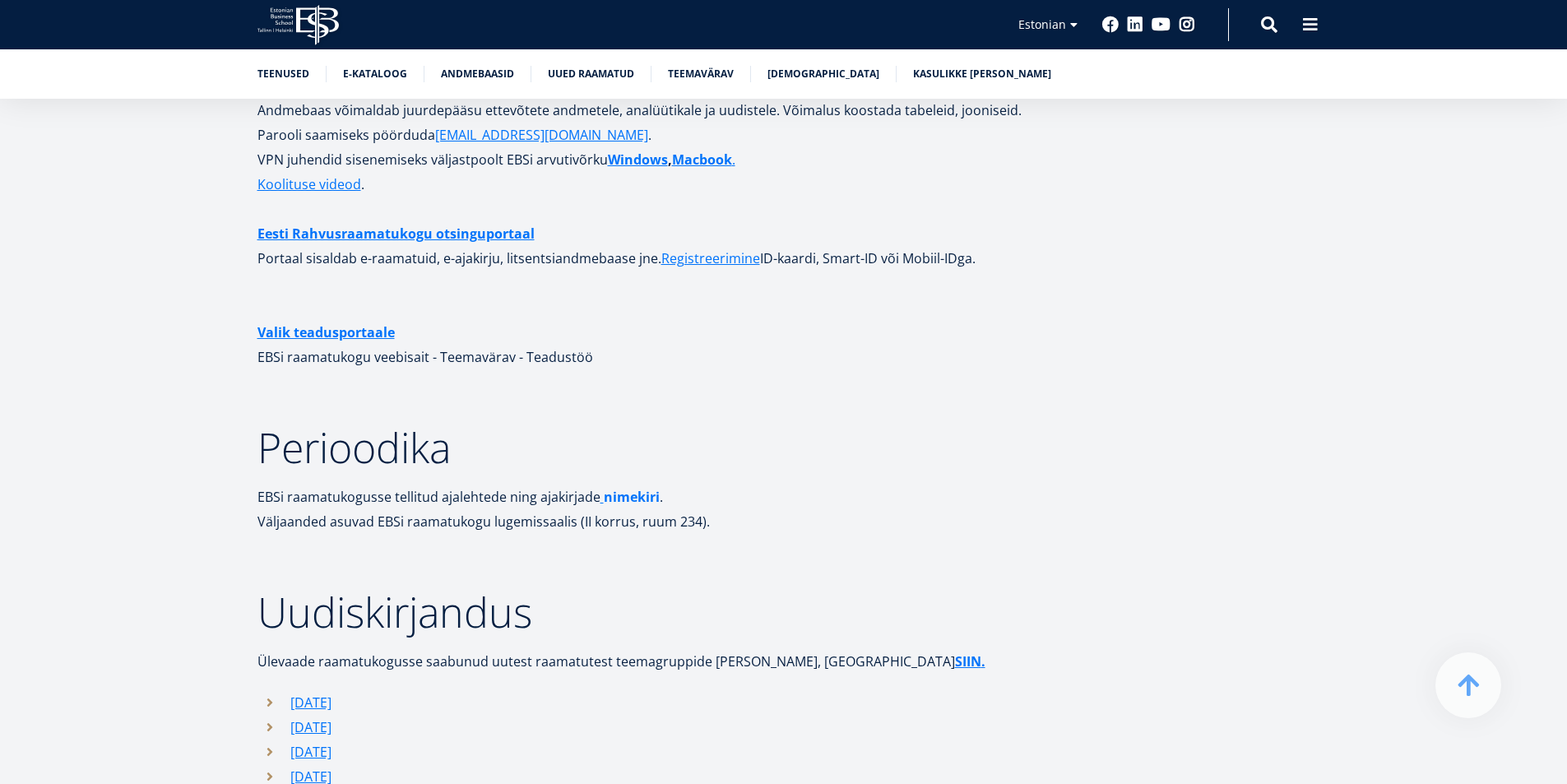
click at [632, 488] on strong "nimekiri" at bounding box center [632, 496] width 56 height 18
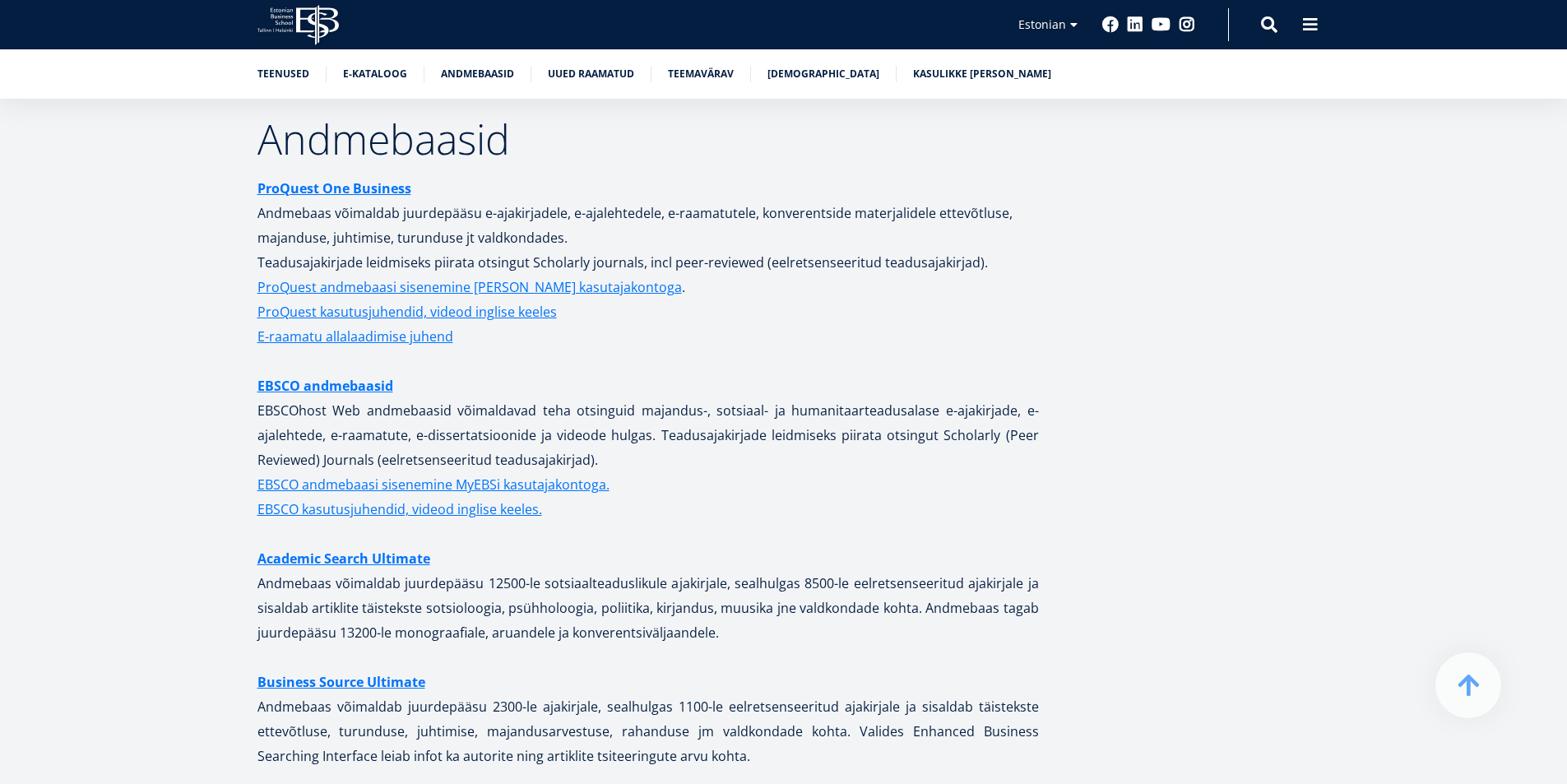
scroll to position [3453, 0]
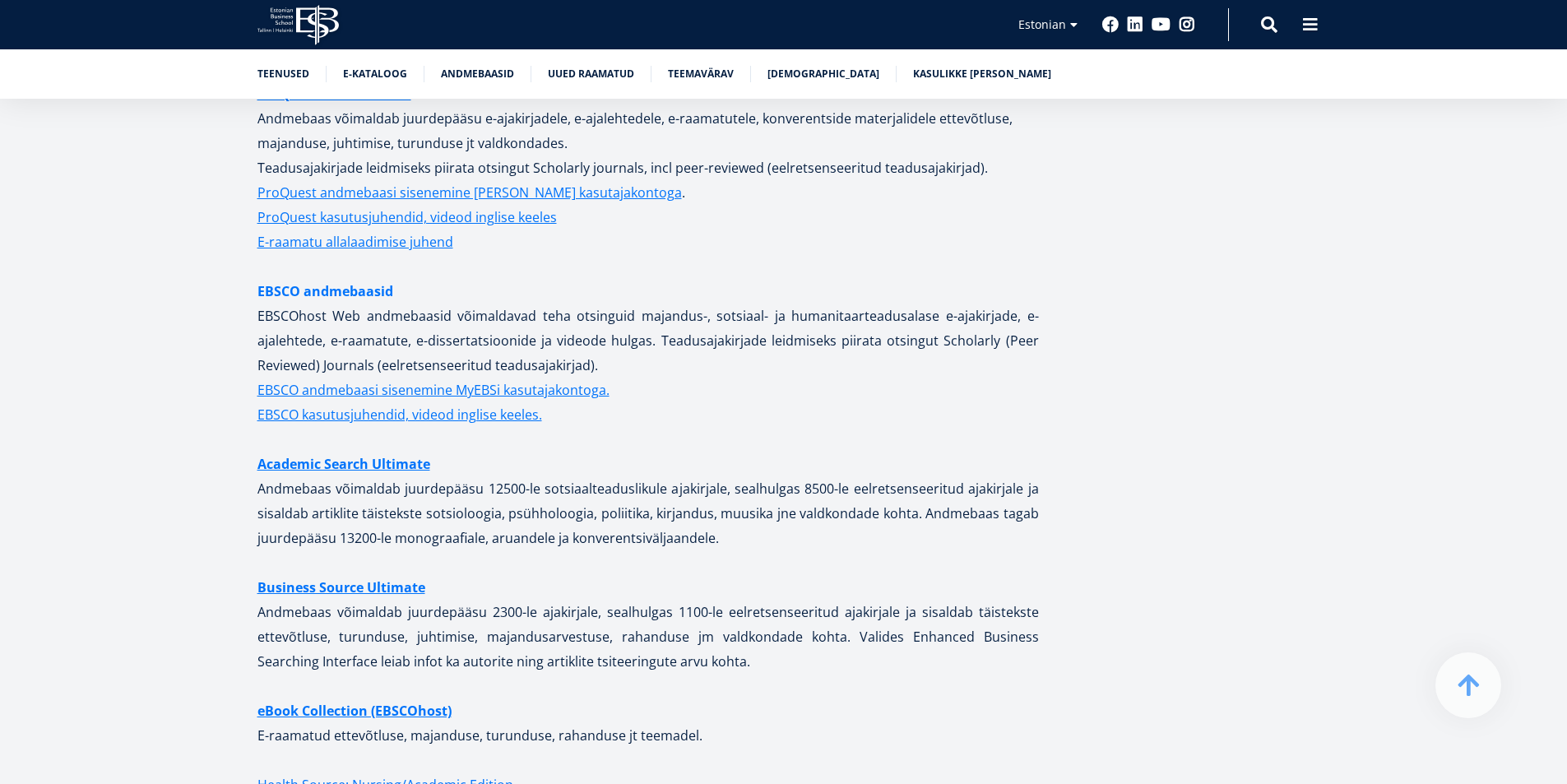
click at [331, 279] on link "EBSCO andmebaasid" at bounding box center [325, 291] width 135 height 25
click at [307, 279] on link "EBSCO andmebaasid" at bounding box center [325, 291] width 135 height 25
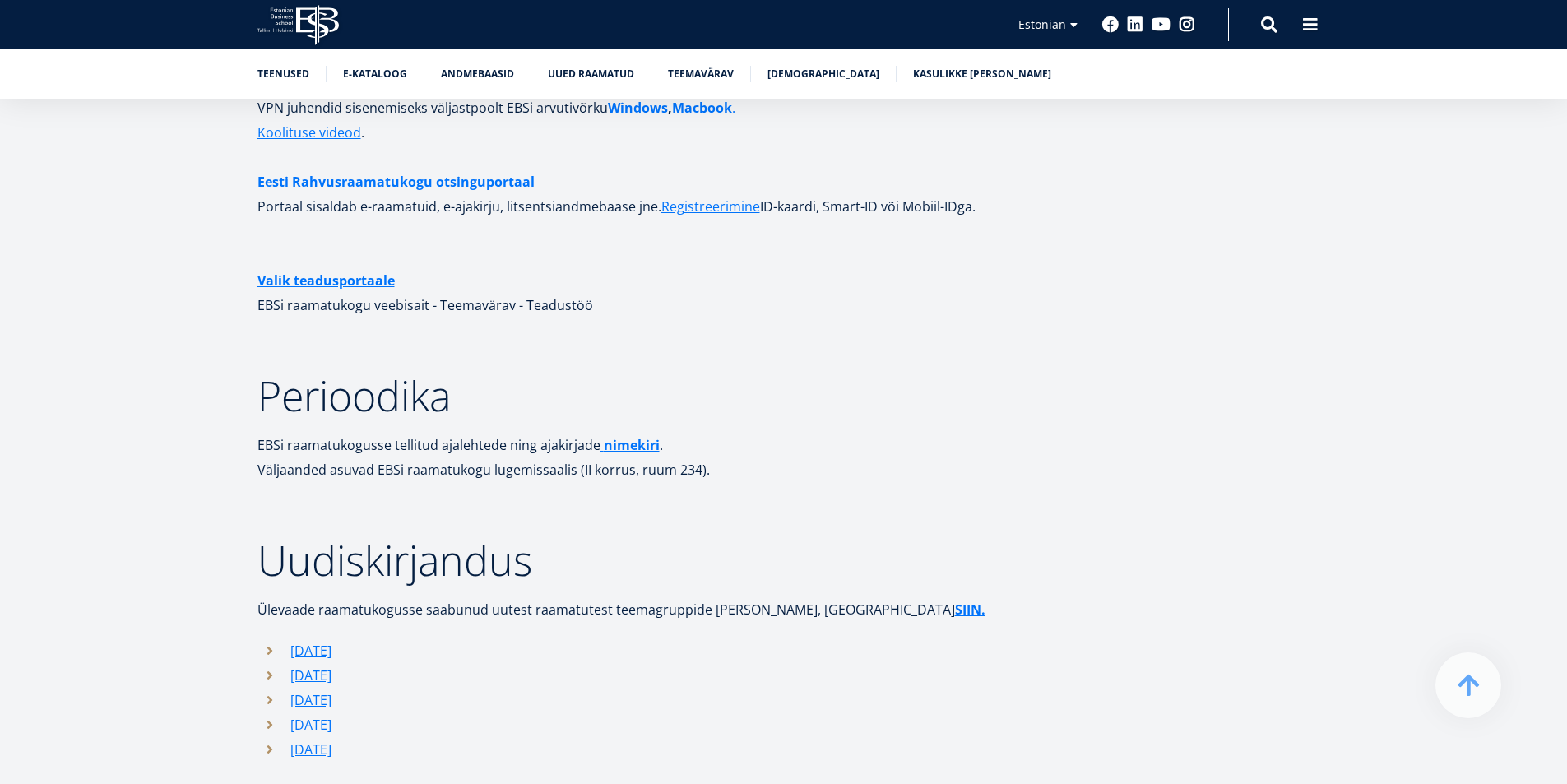
scroll to position [4933, 0]
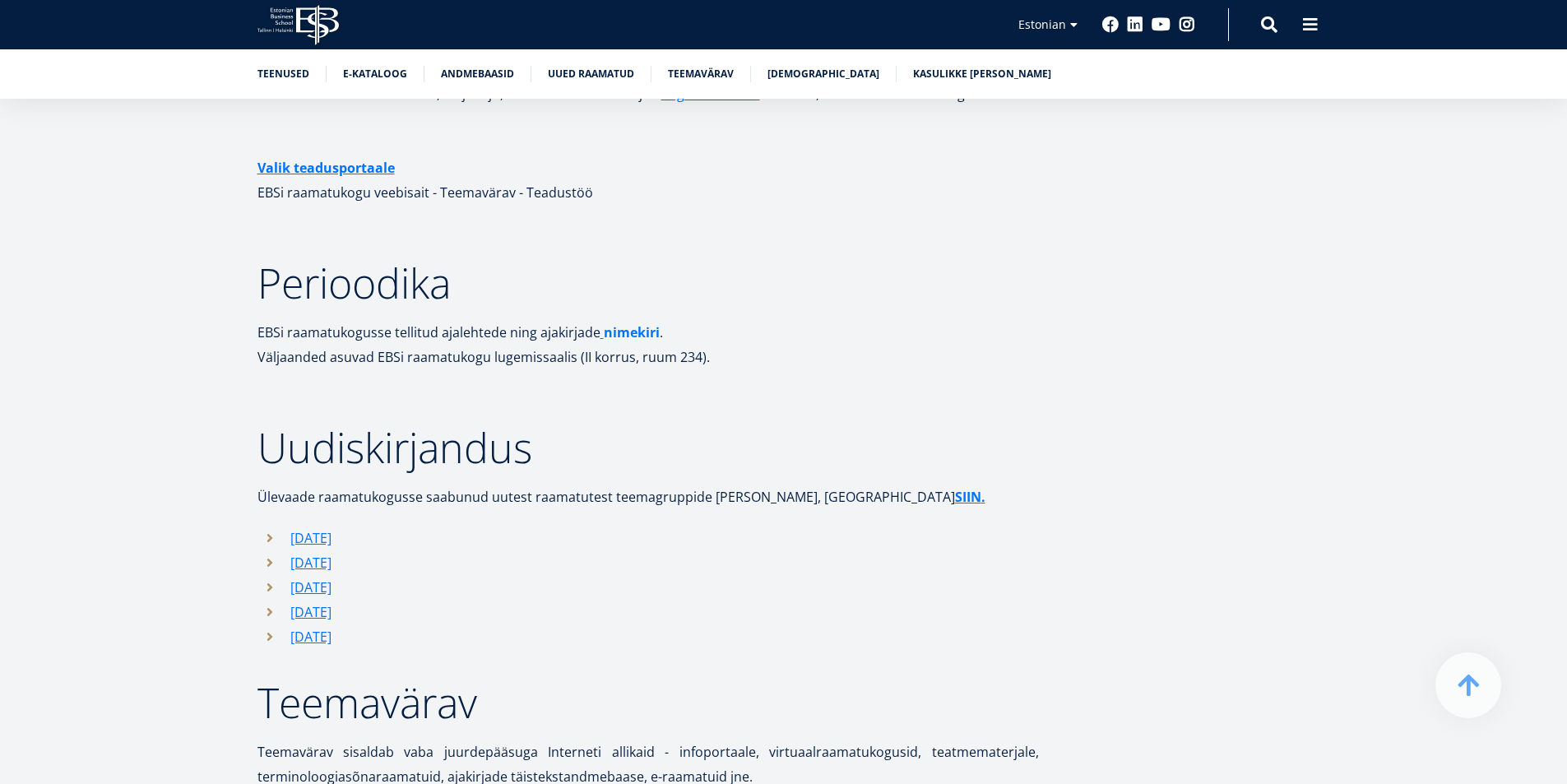
click at [613, 323] on strong "nimekiri" at bounding box center [632, 332] width 56 height 18
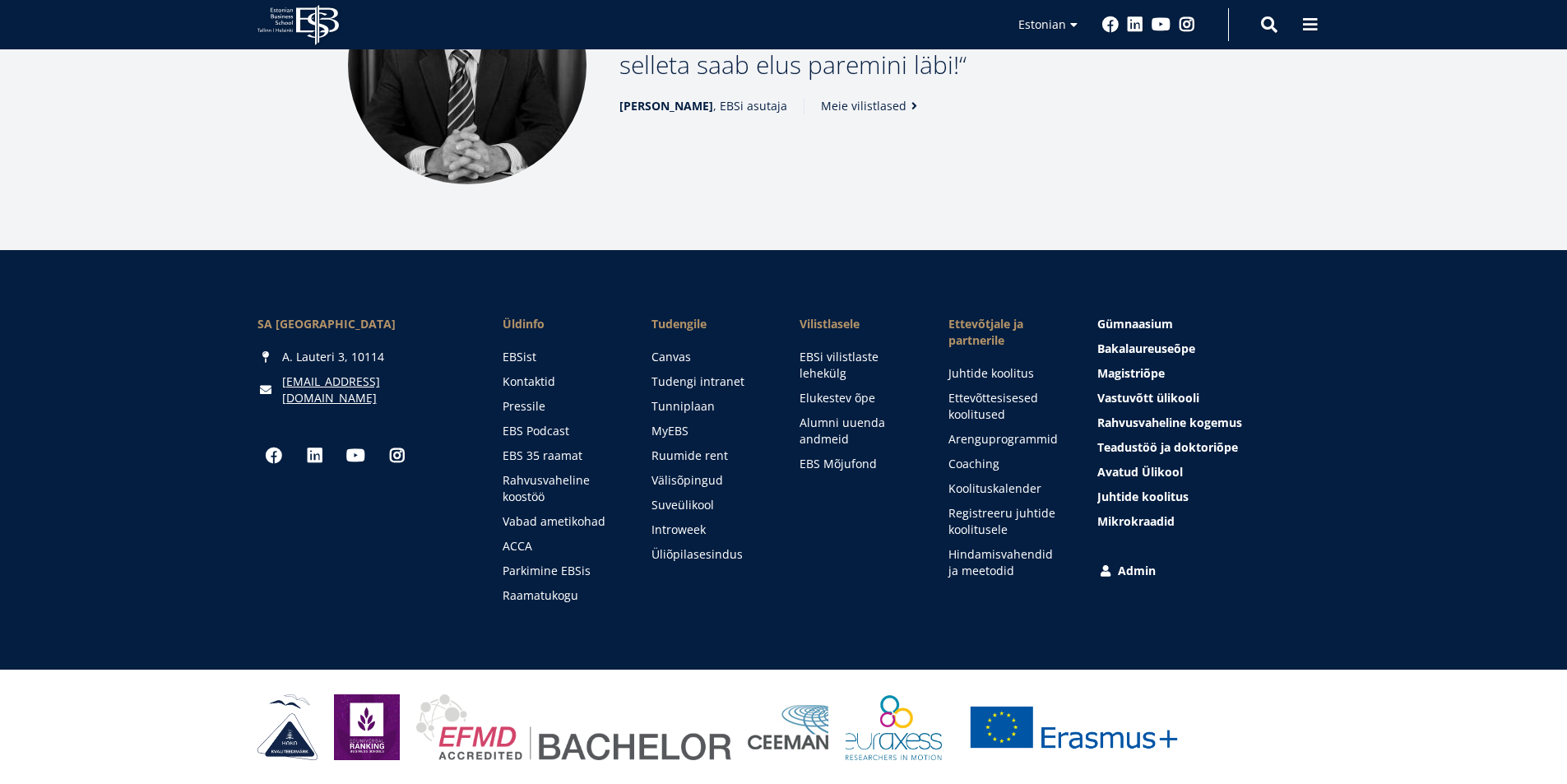
scroll to position [2234, 0]
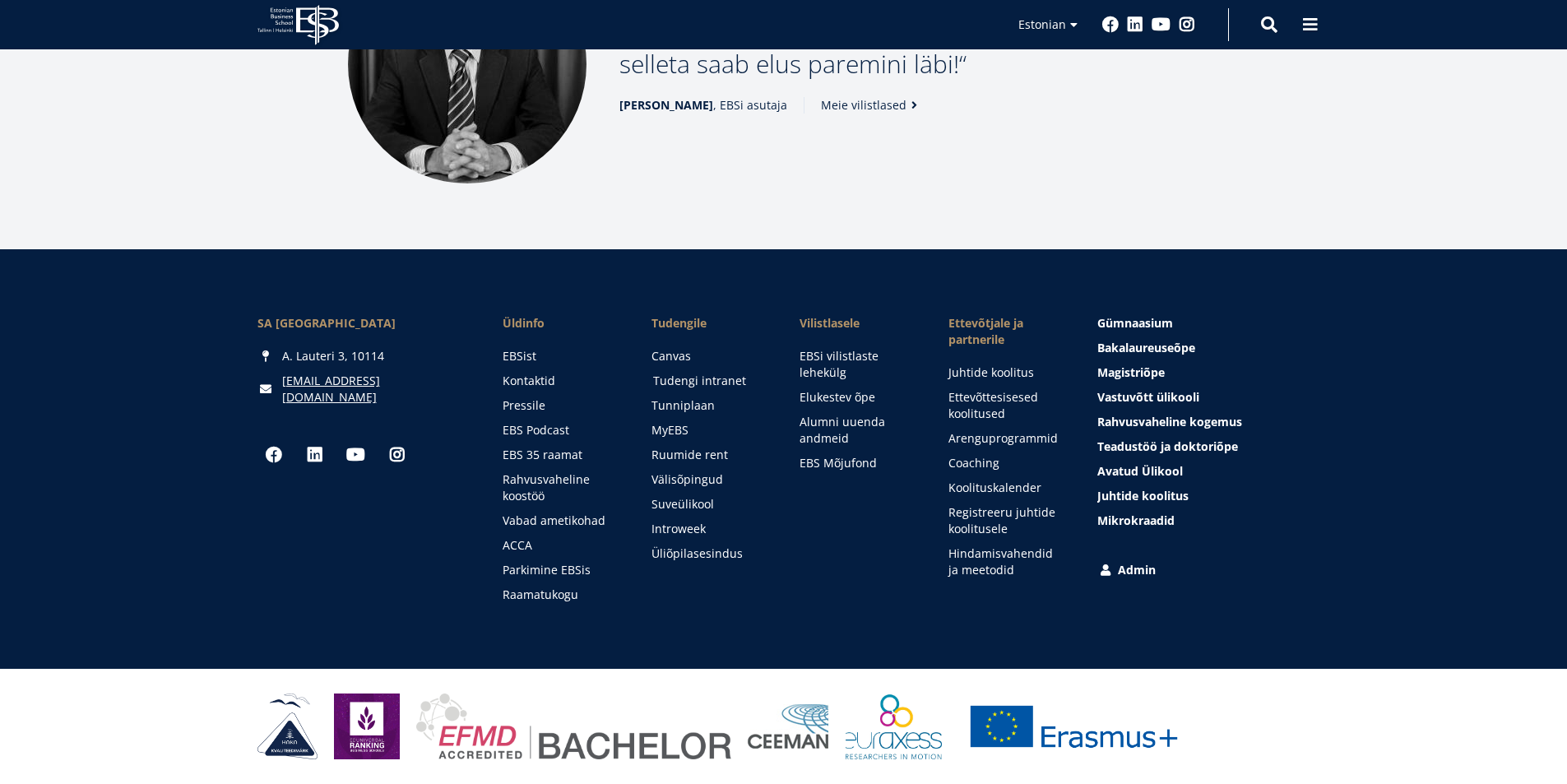
click at [676, 386] on link "Tudengi intranet" at bounding box center [711, 380] width 116 height 16
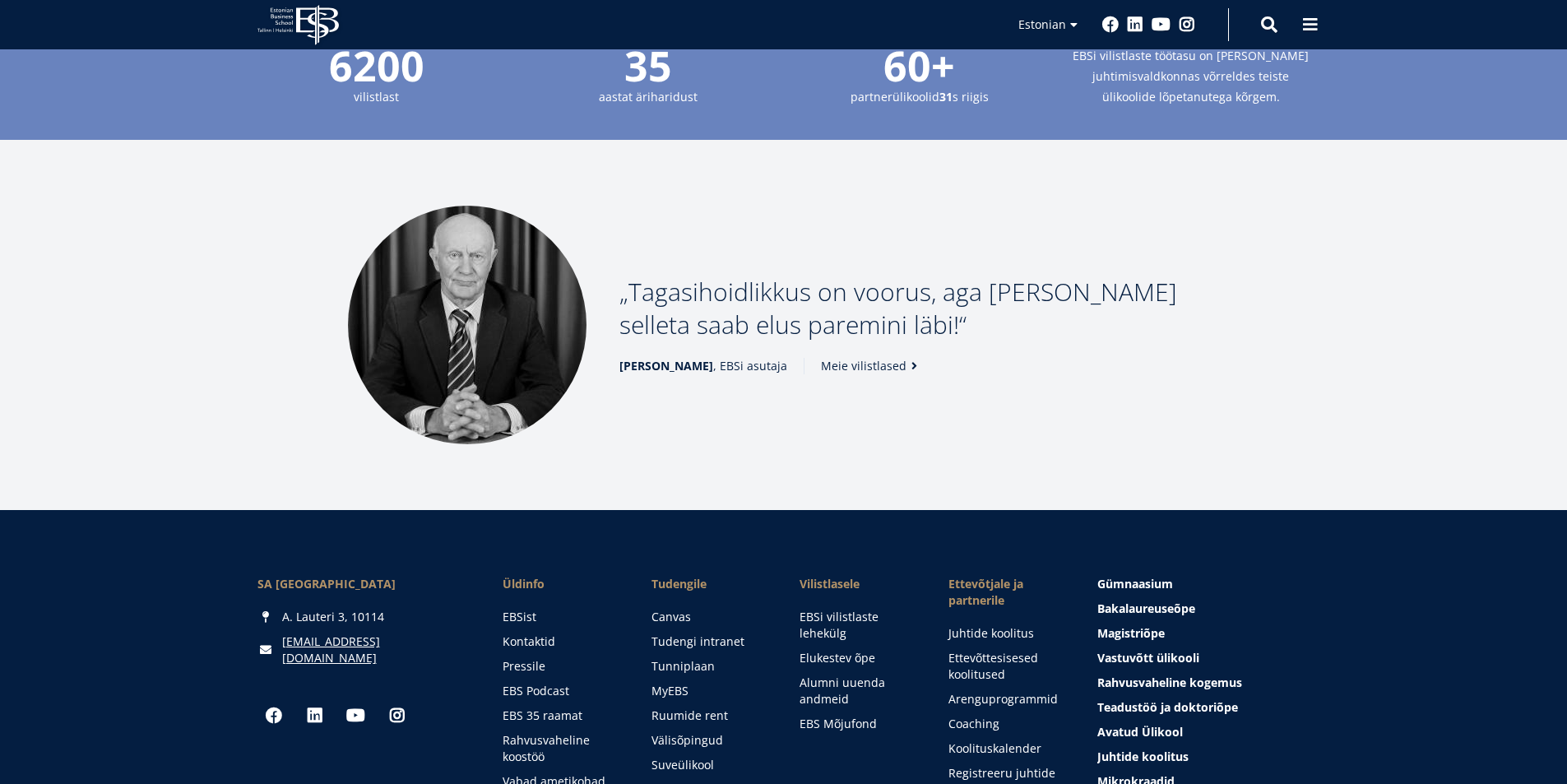
scroll to position [2234, 0]
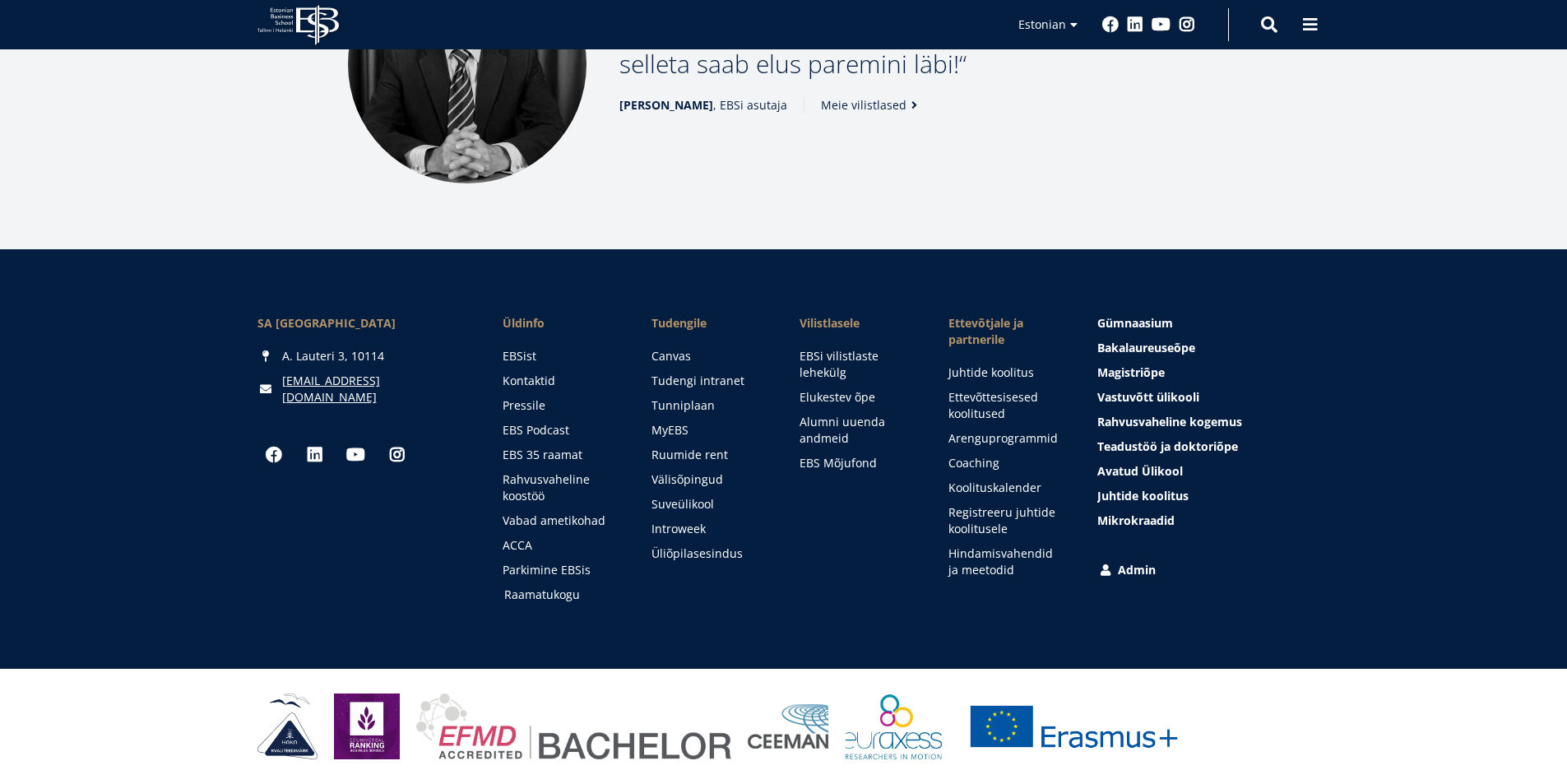
click at [530, 593] on link "Raamatukogu" at bounding box center [562, 593] width 116 height 16
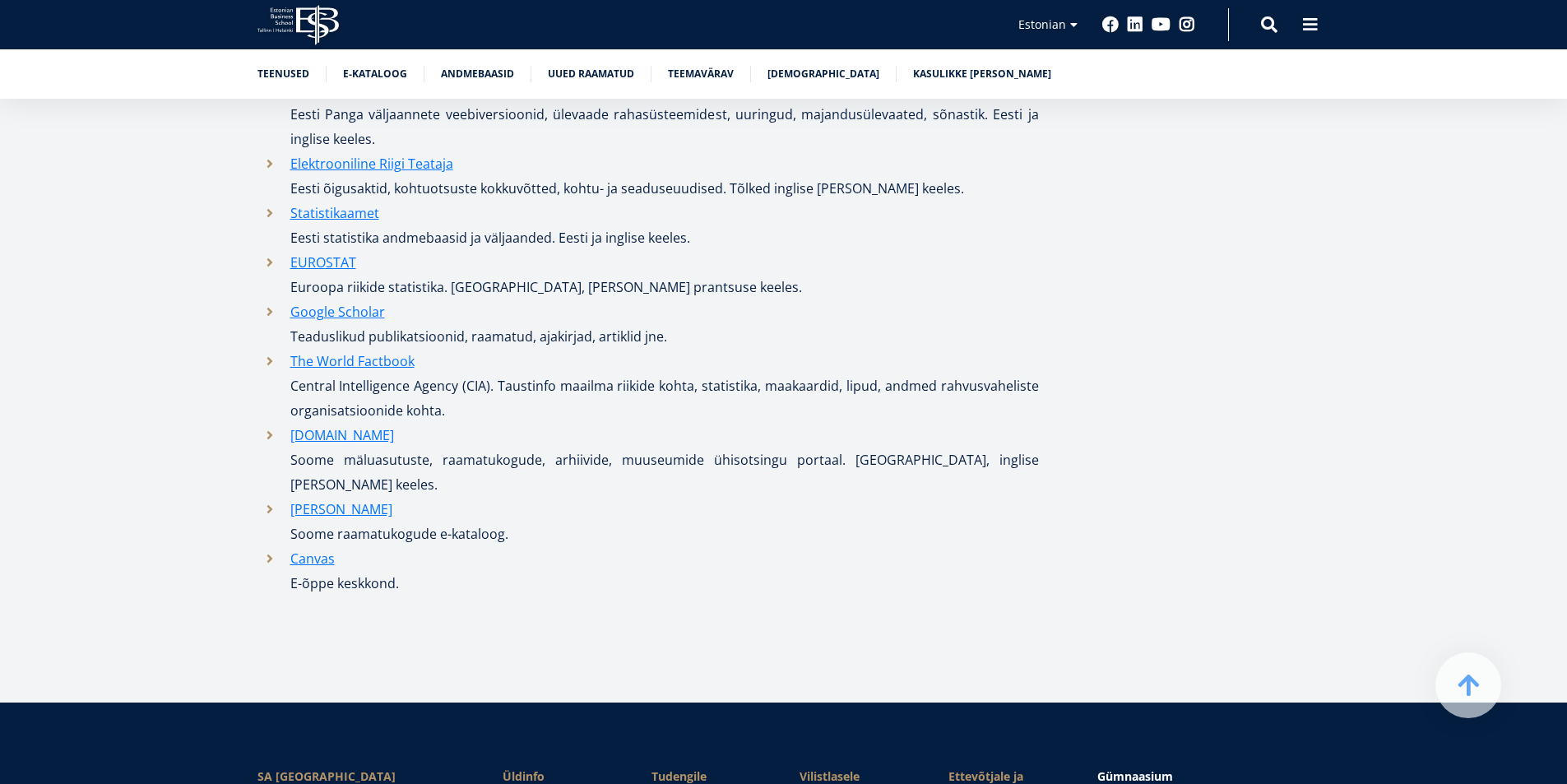
scroll to position [8139, 0]
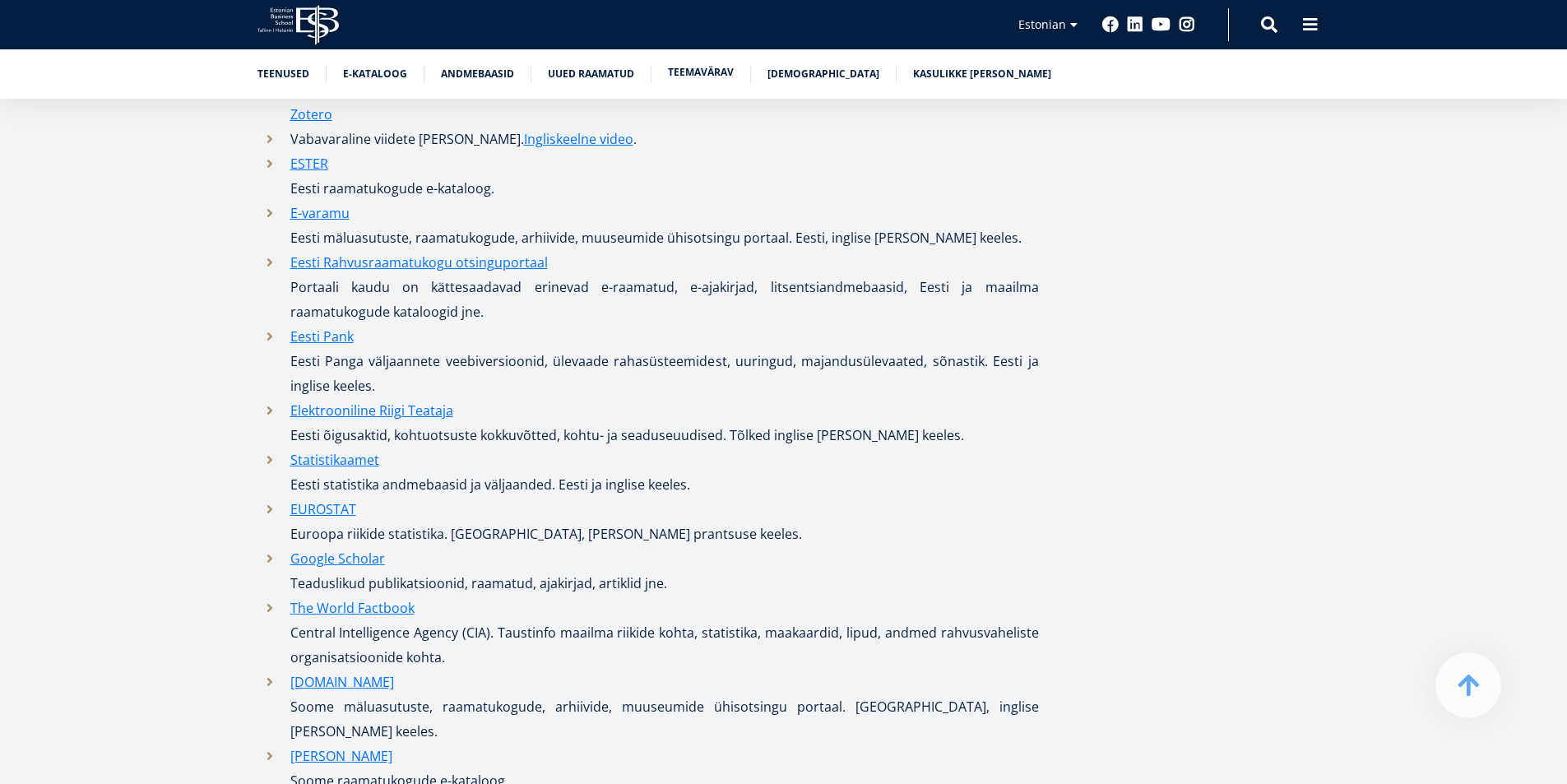
click at [707, 65] on link "Teemavärav" at bounding box center [701, 71] width 66 height 16
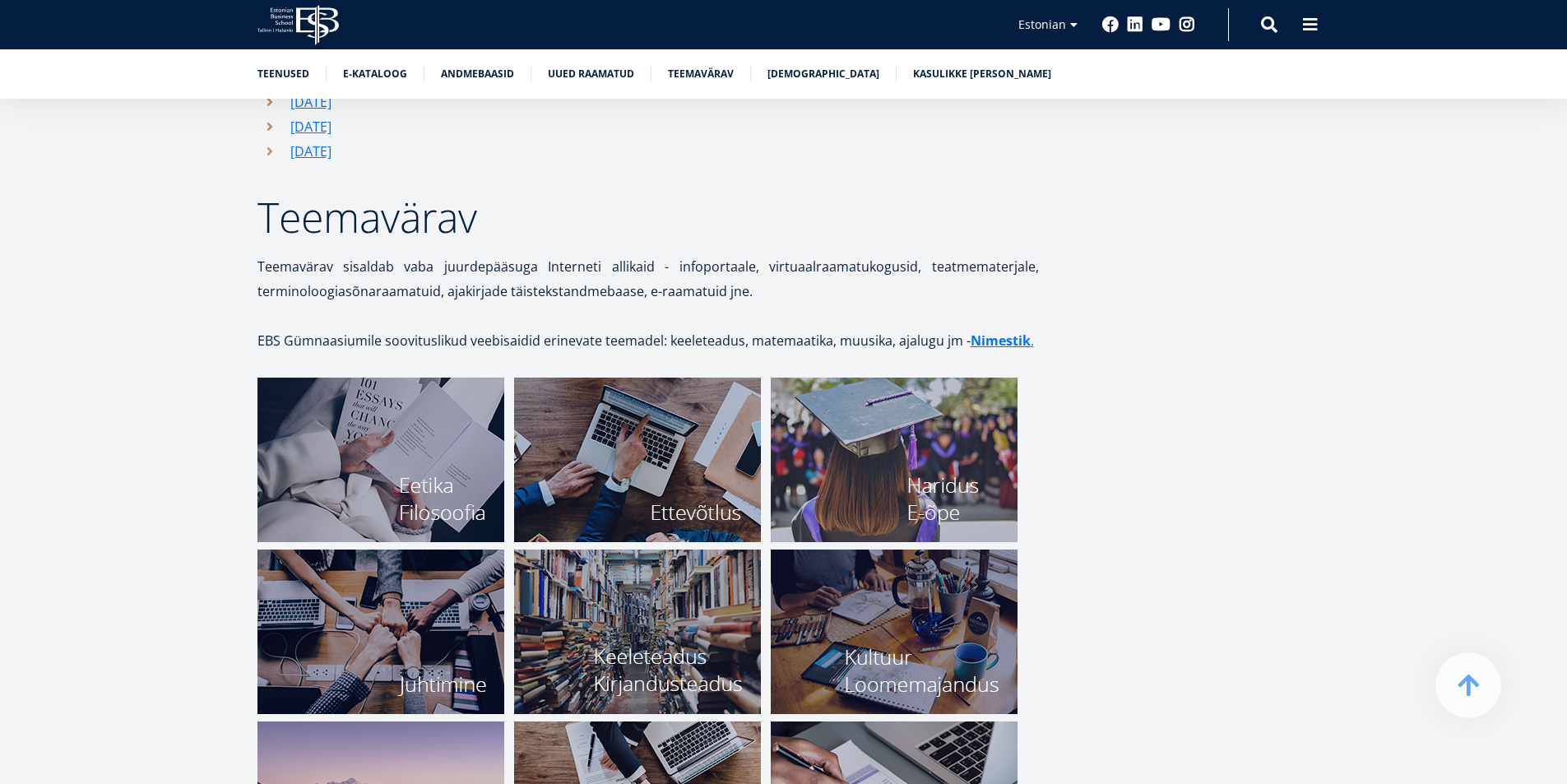
scroll to position [5336, 0]
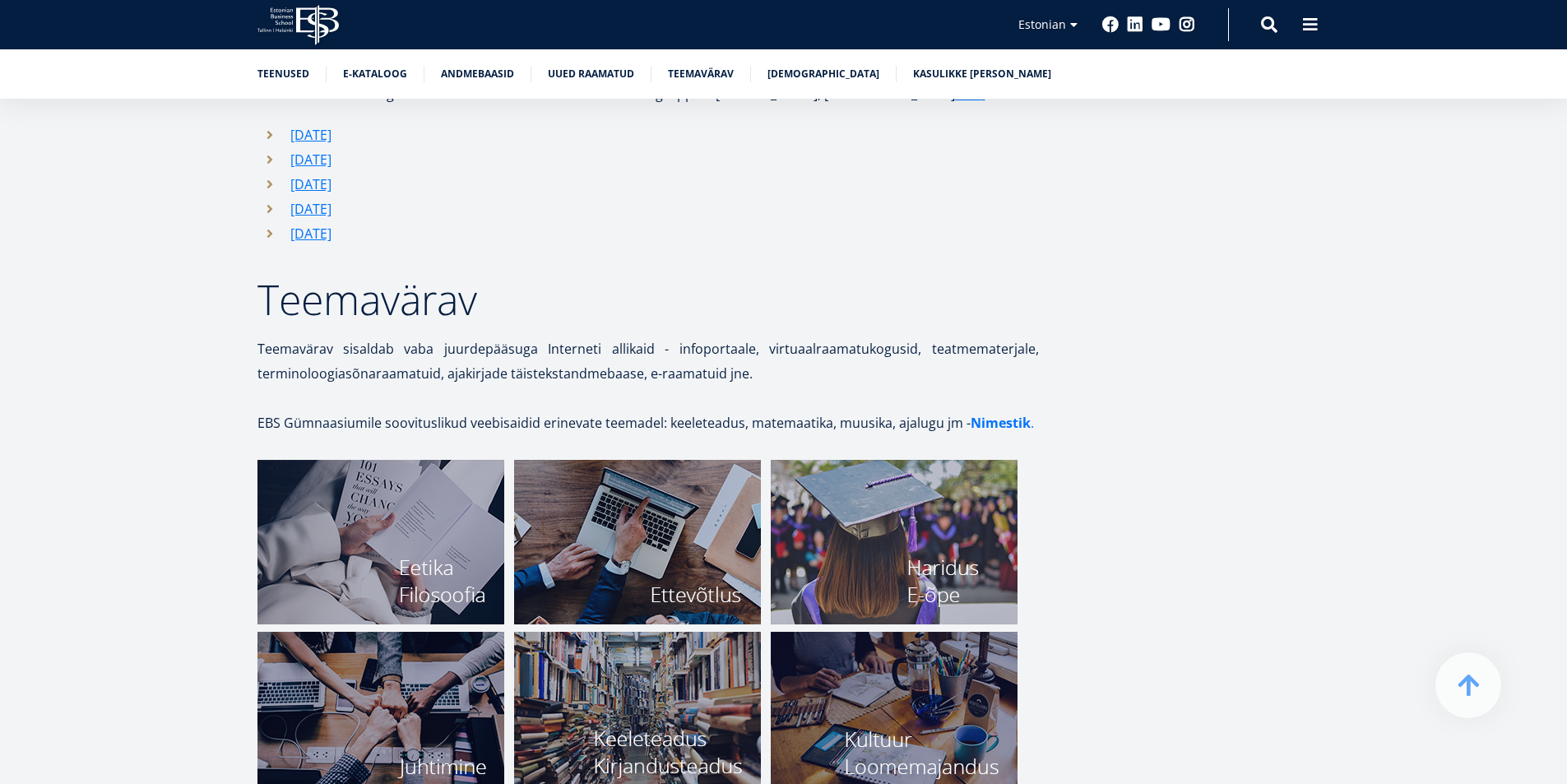
click at [990, 413] on strong "Nimestik" at bounding box center [1000, 422] width 60 height 18
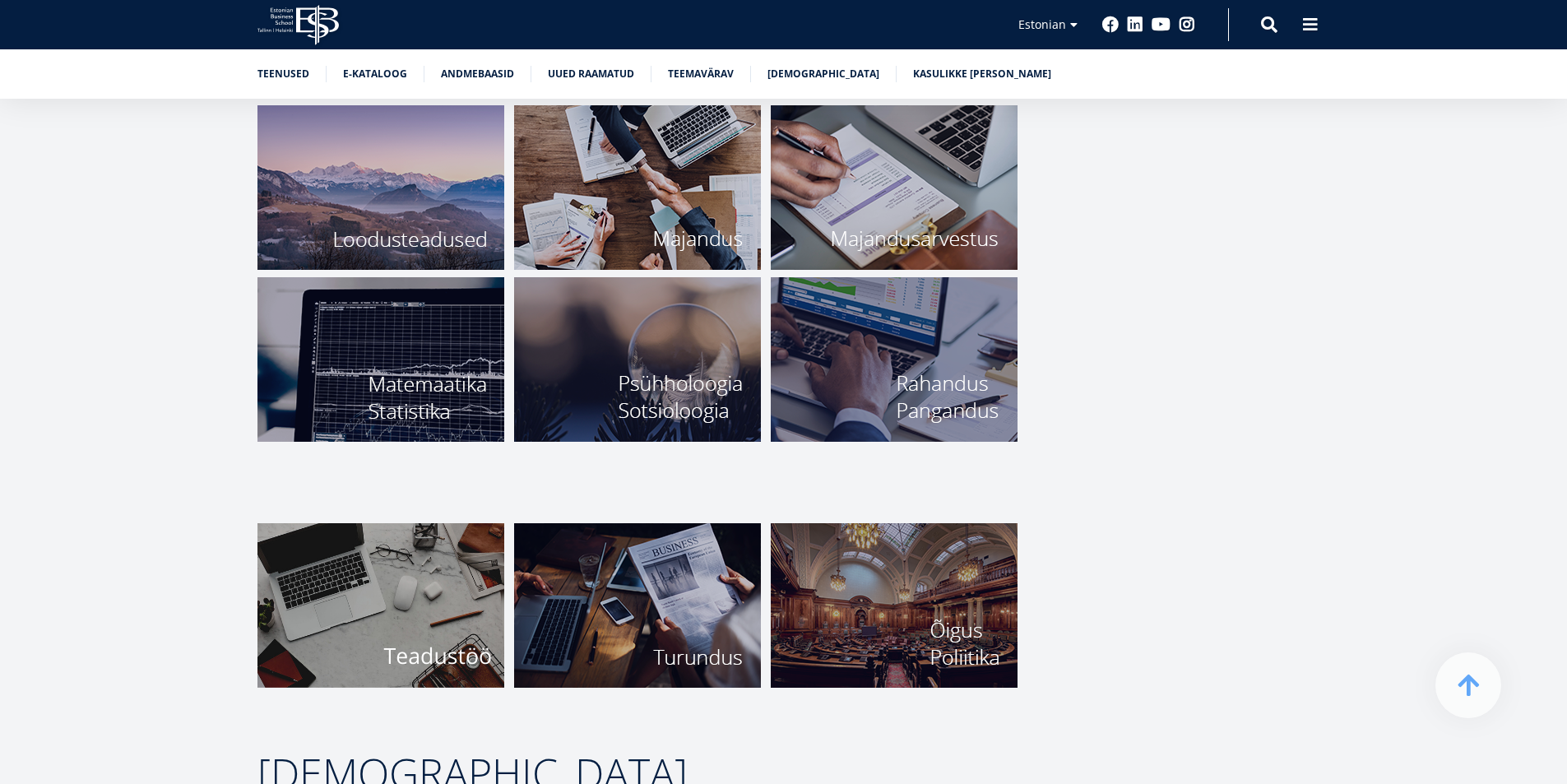
scroll to position [6076, 0]
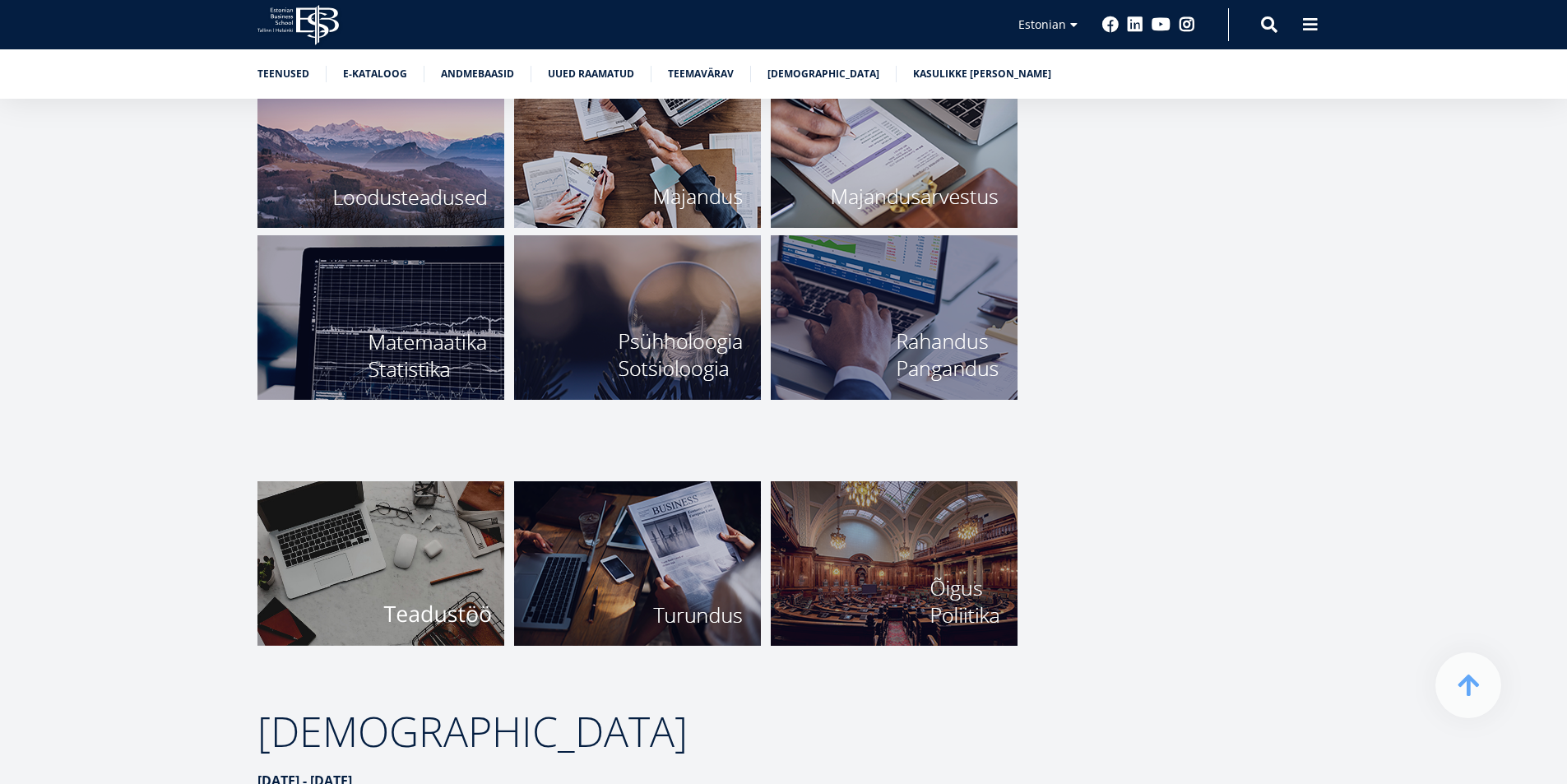
click at [381, 579] on img at bounding box center [380, 563] width 247 height 165
click at [959, 588] on img at bounding box center [894, 563] width 247 height 165
click at [630, 495] on img at bounding box center [637, 563] width 247 height 165
click at [667, 551] on img at bounding box center [637, 563] width 247 height 165
click at [695, 571] on img at bounding box center [637, 563] width 247 height 165
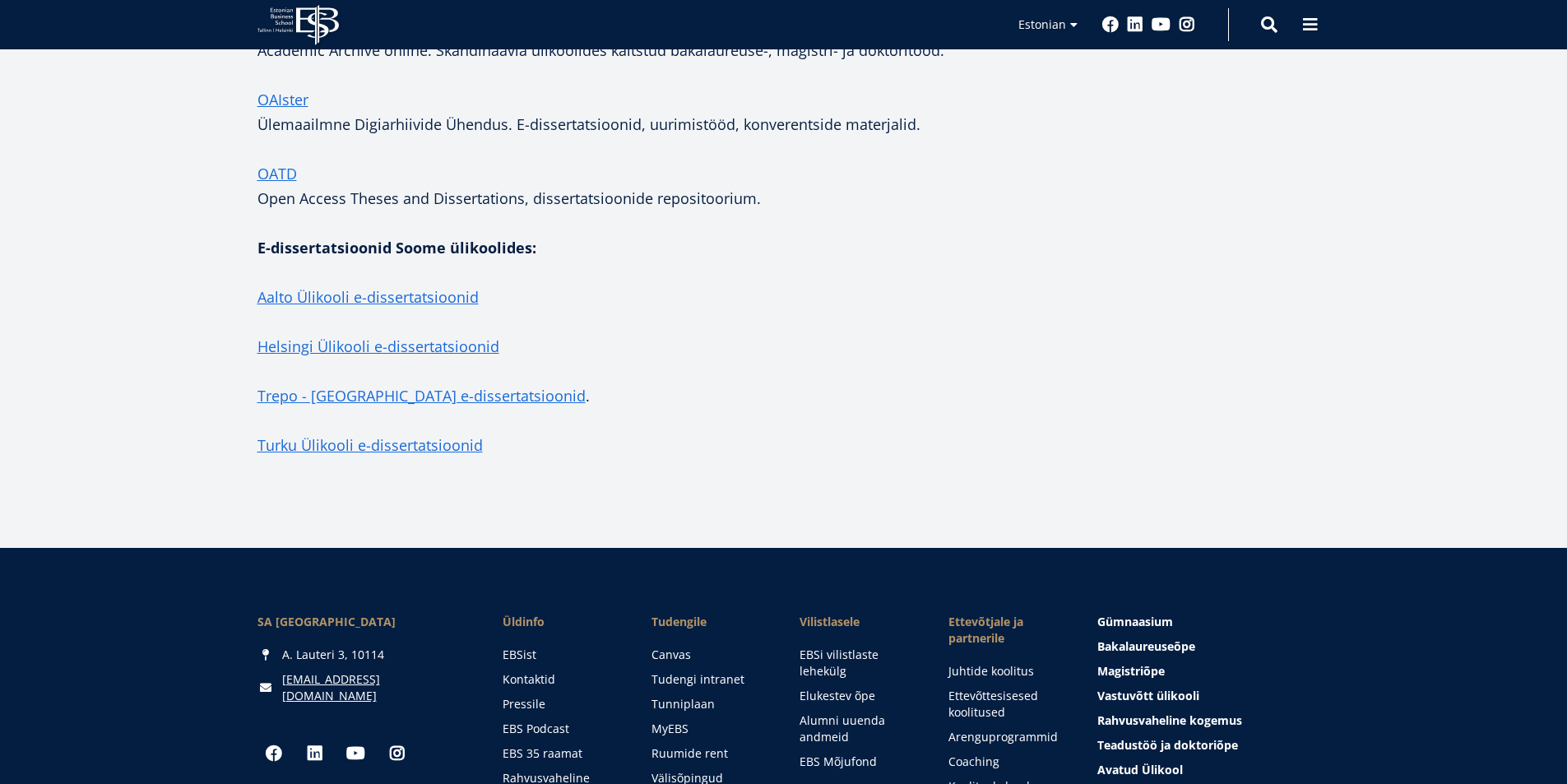
scroll to position [3240, 0]
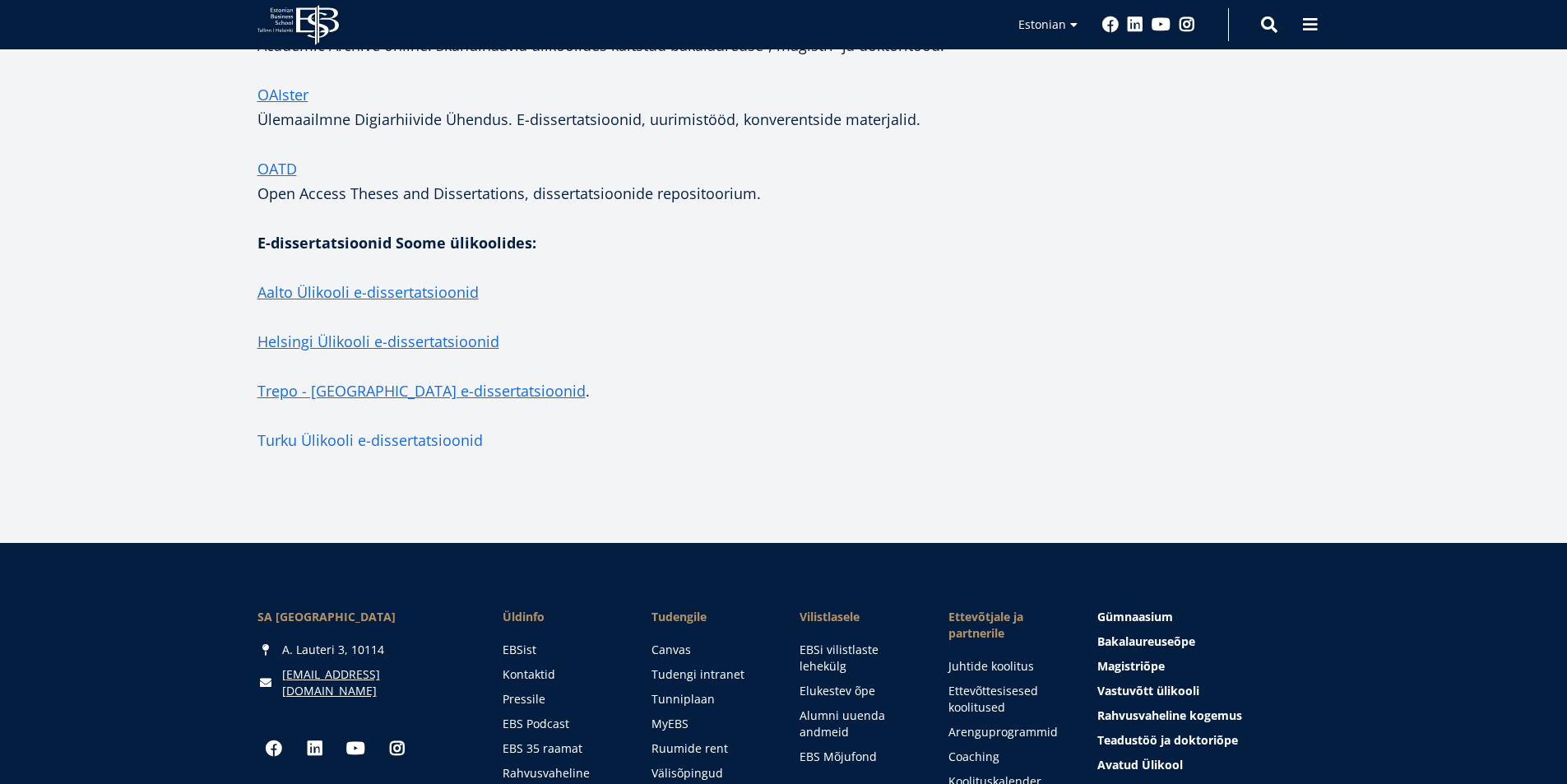
click at [402, 441] on link "Turku Ülikooli e-dissertatsioonid" at bounding box center [370, 440] width 225 height 25
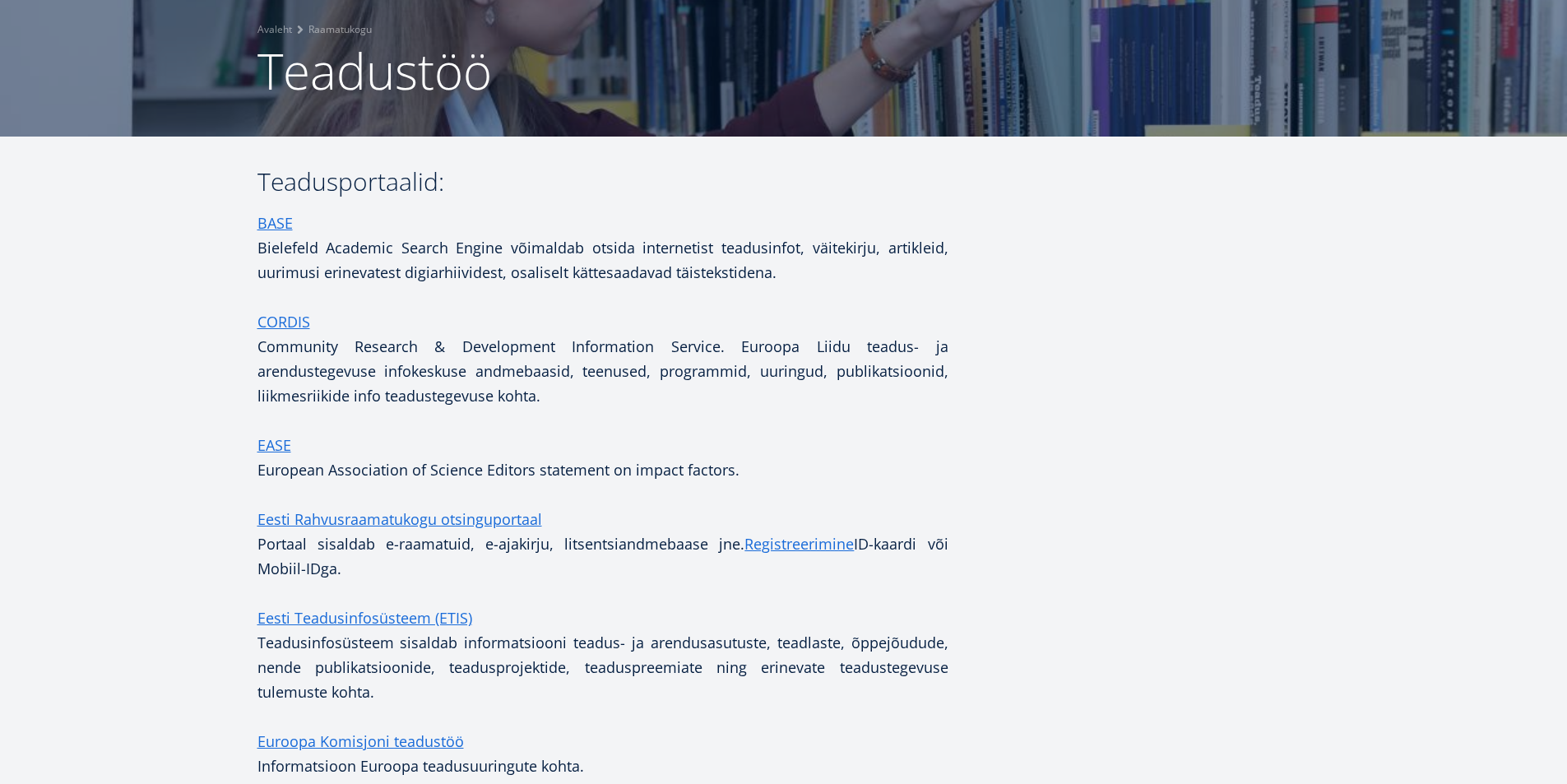
scroll to position [129, 0]
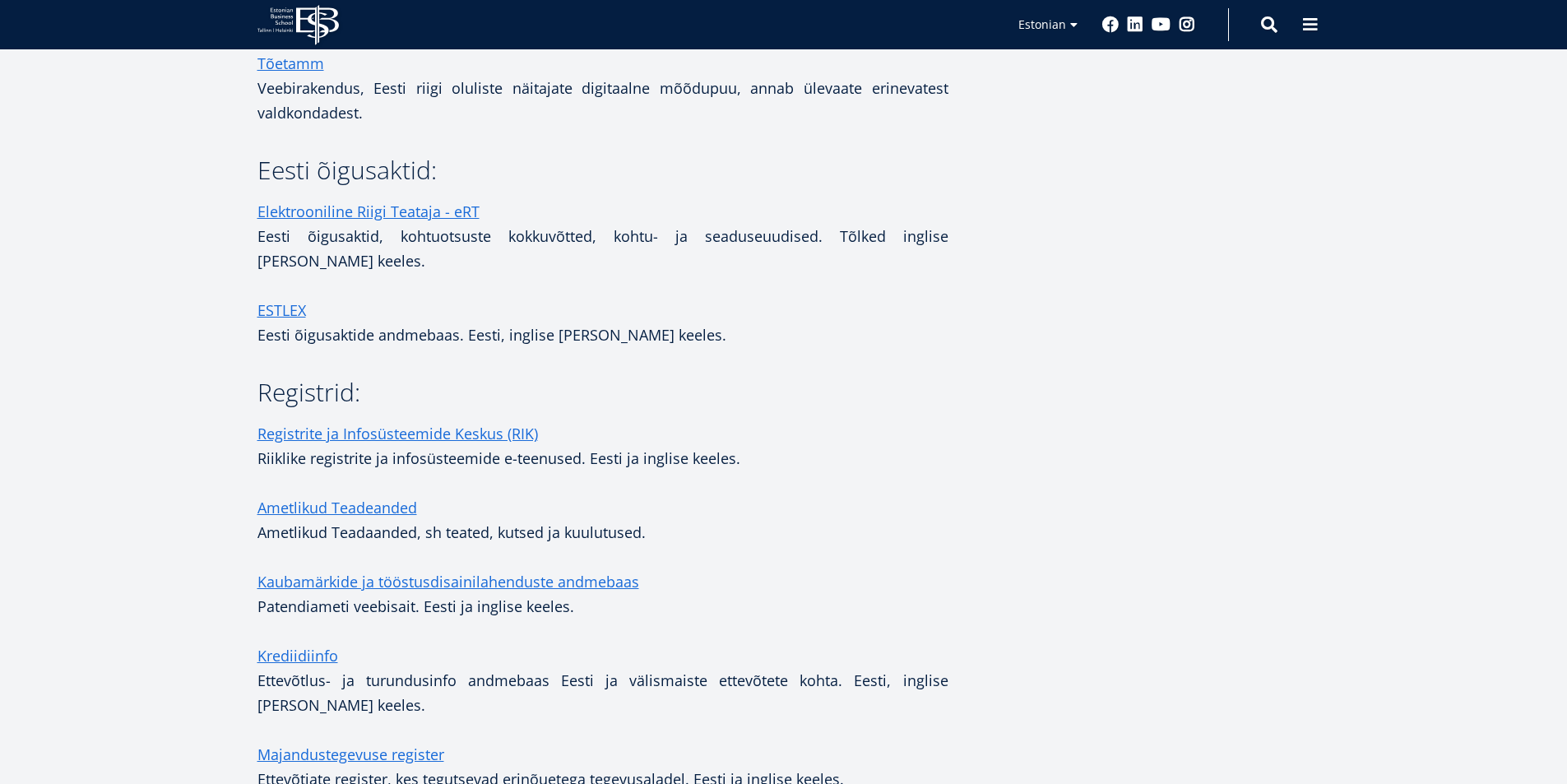
scroll to position [1817, 0]
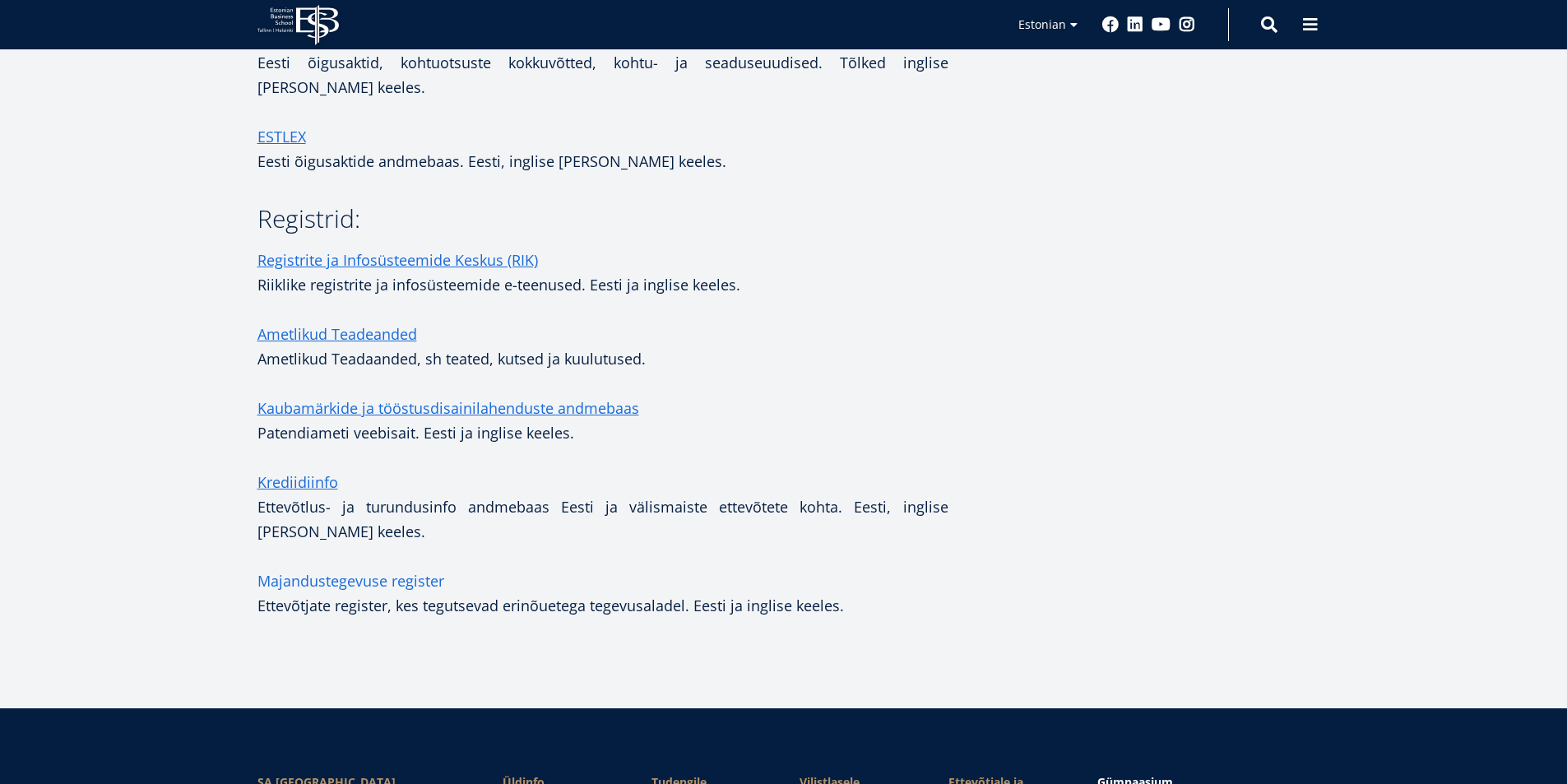
click at [345, 568] on link "Majandustegevuse register" at bounding box center [351, 580] width 187 height 25
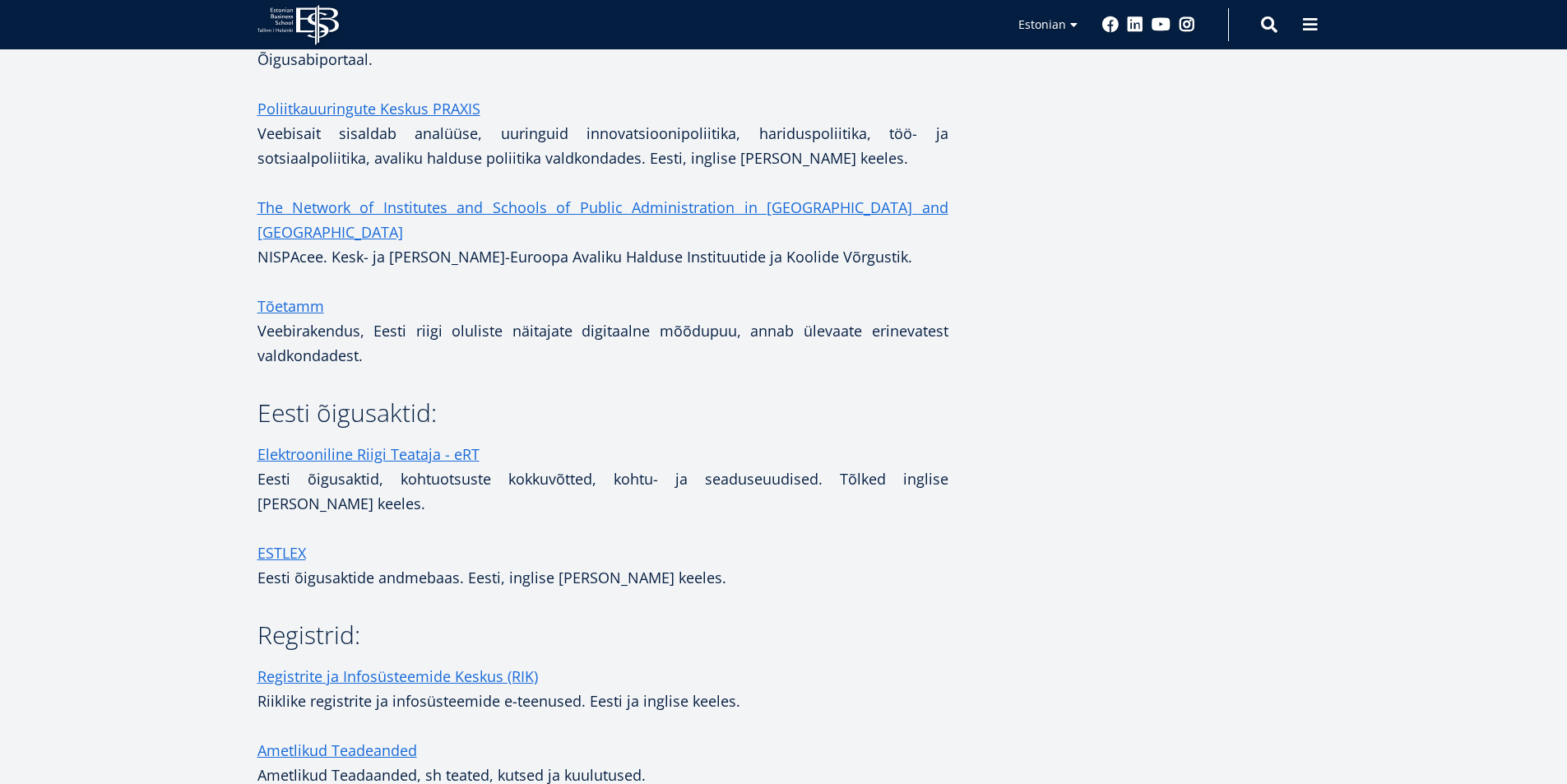
scroll to position [1405, 0]
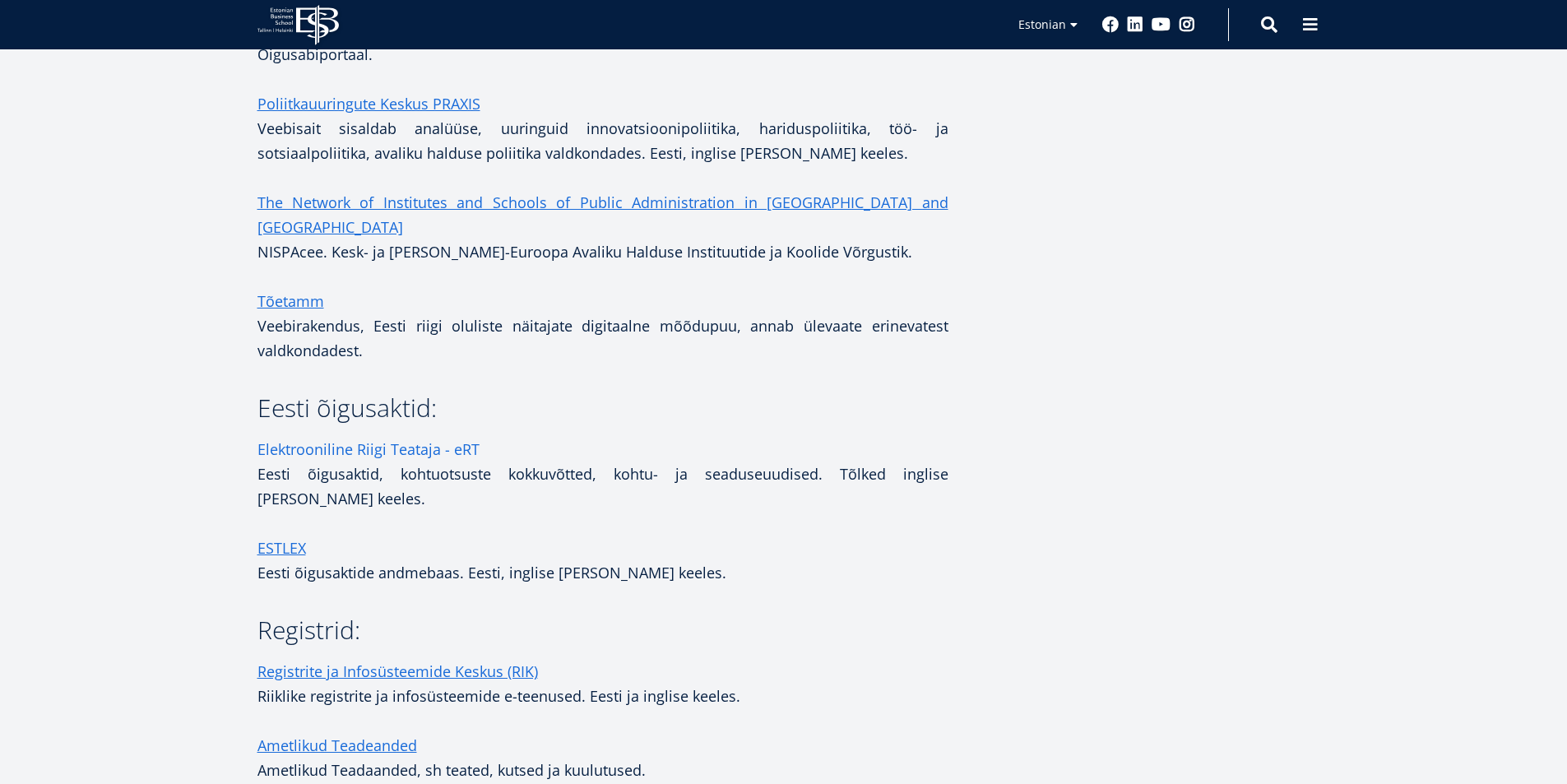
click at [399, 436] on link "Elektrooniline Riigi Teataja - eRT" at bounding box center [368, 449] width 222 height 25
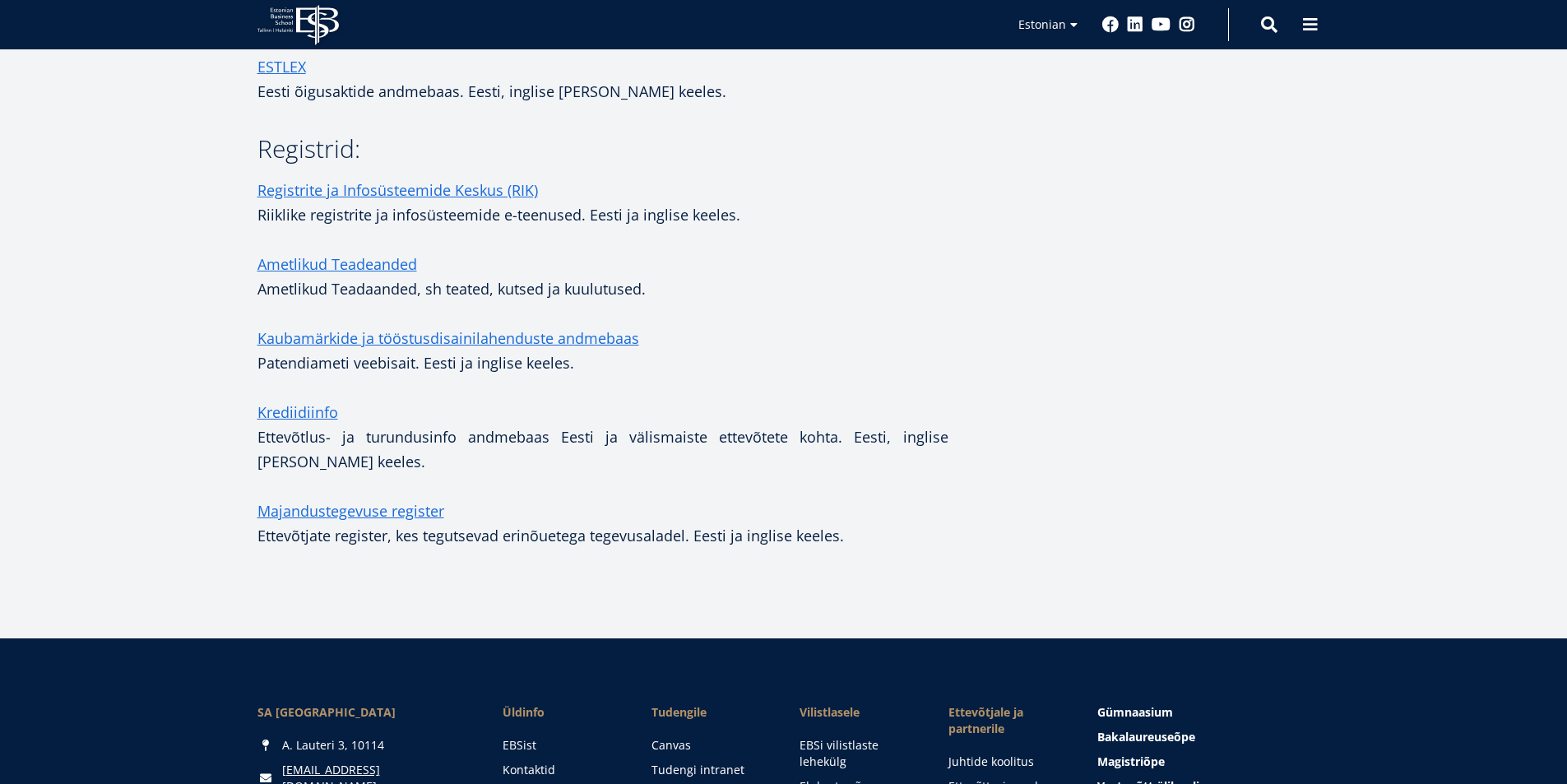
scroll to position [1891, 0]
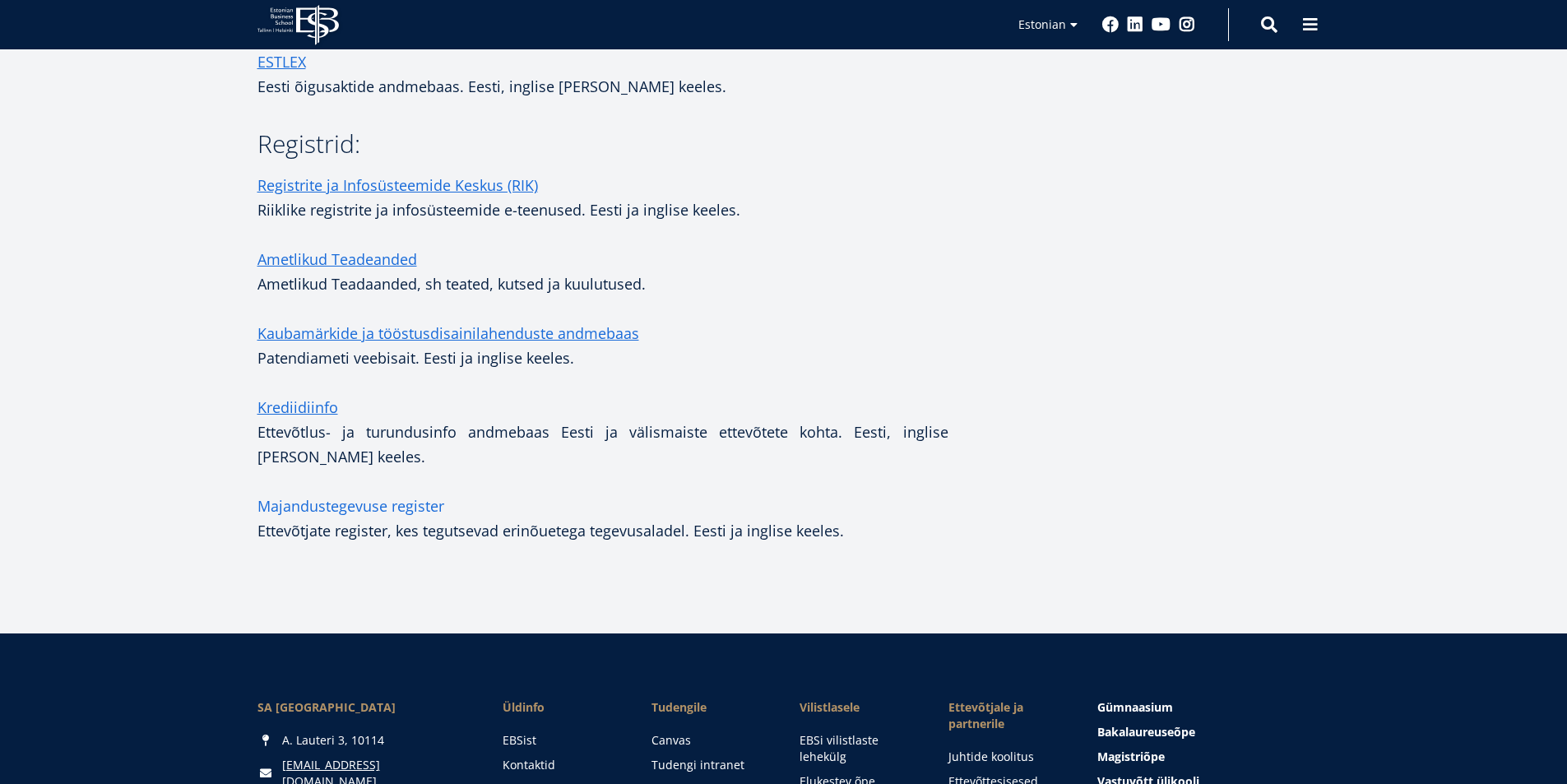
click at [398, 493] on link "Majandustegevuse register" at bounding box center [351, 506] width 187 height 25
click at [298, 394] on link "Krediidiinfo" at bounding box center [297, 407] width 81 height 25
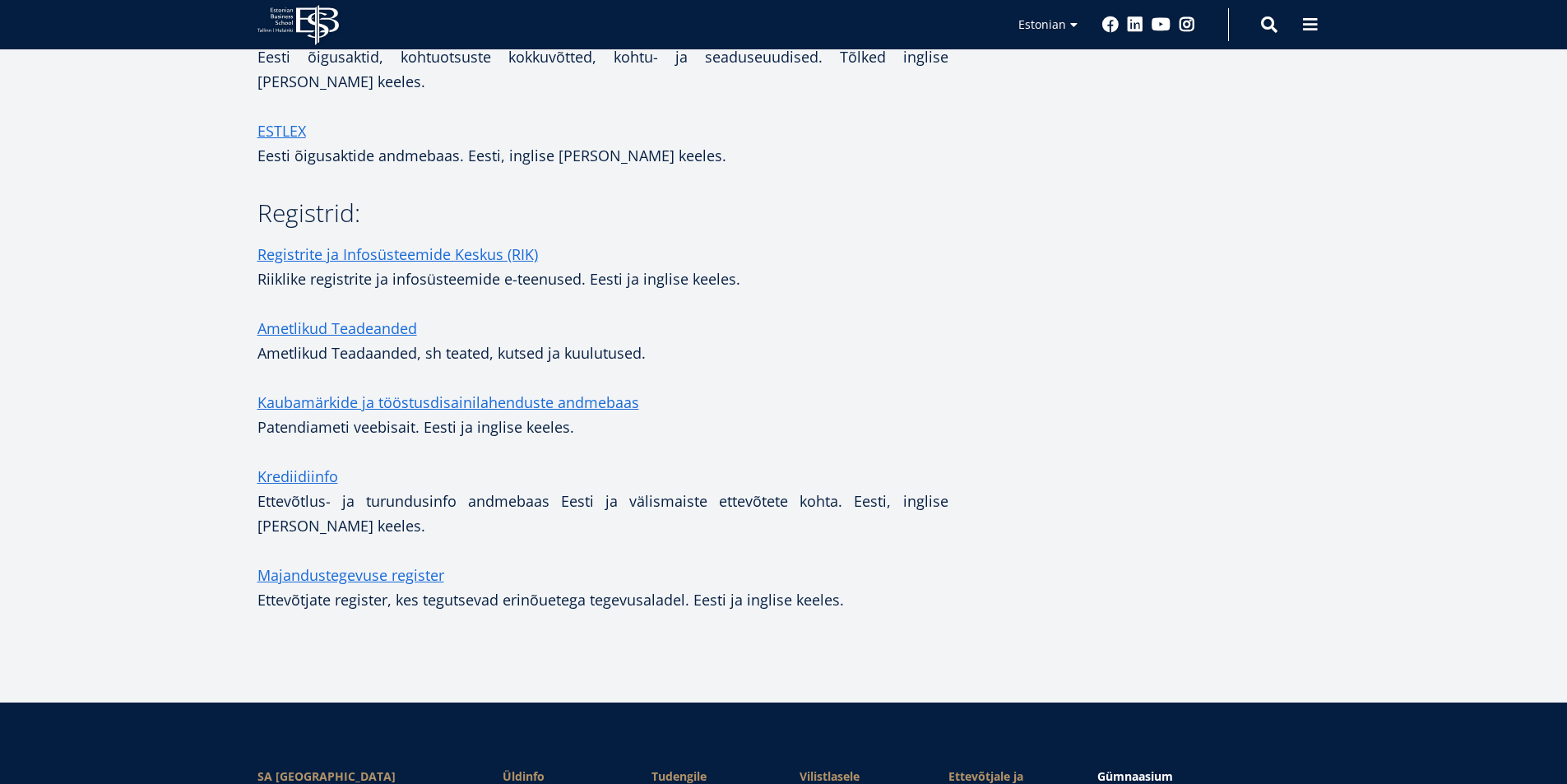
scroll to position [2056, 0]
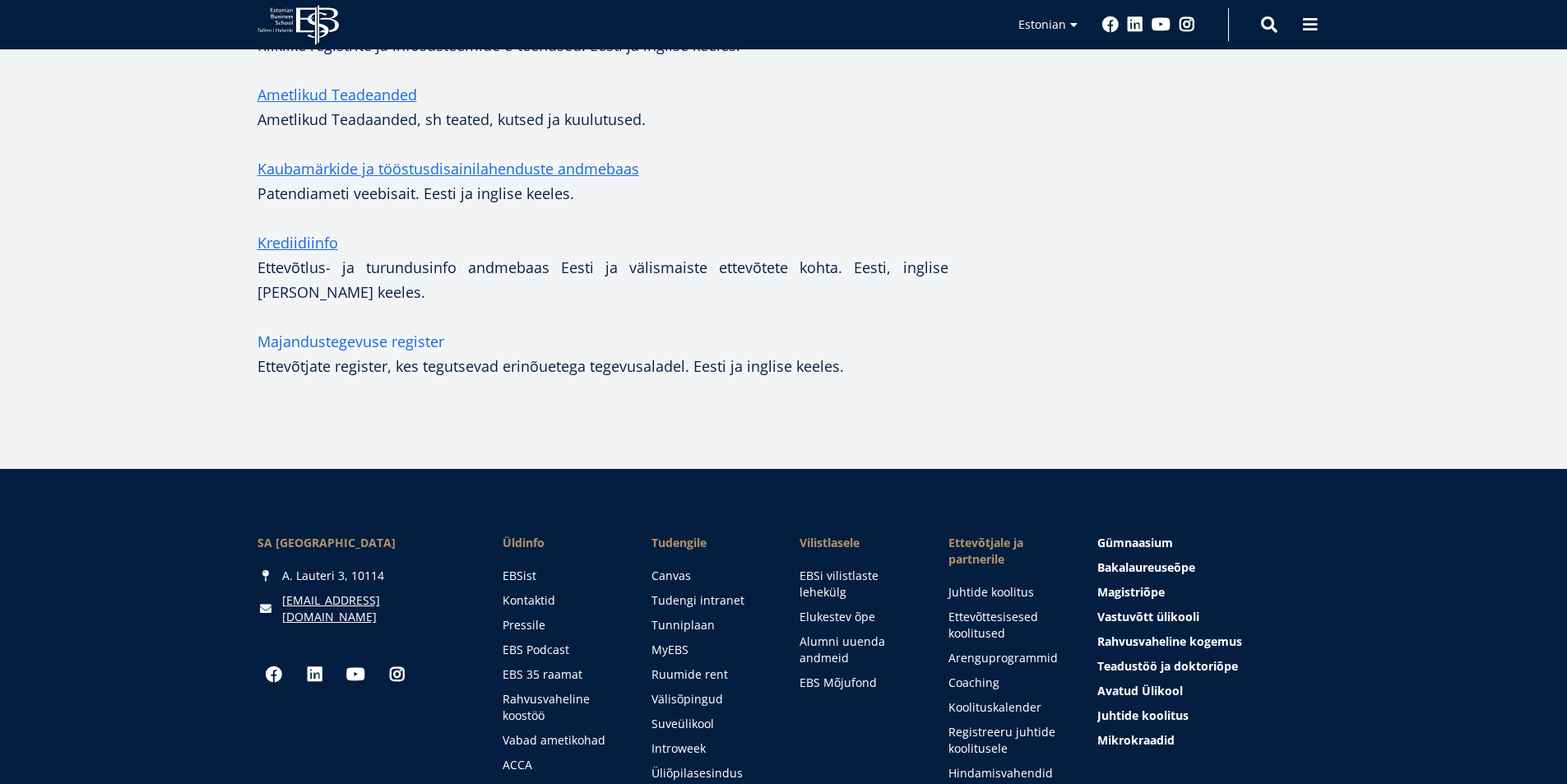
click at [378, 329] on link "Majandustegevuse register" at bounding box center [351, 341] width 187 height 25
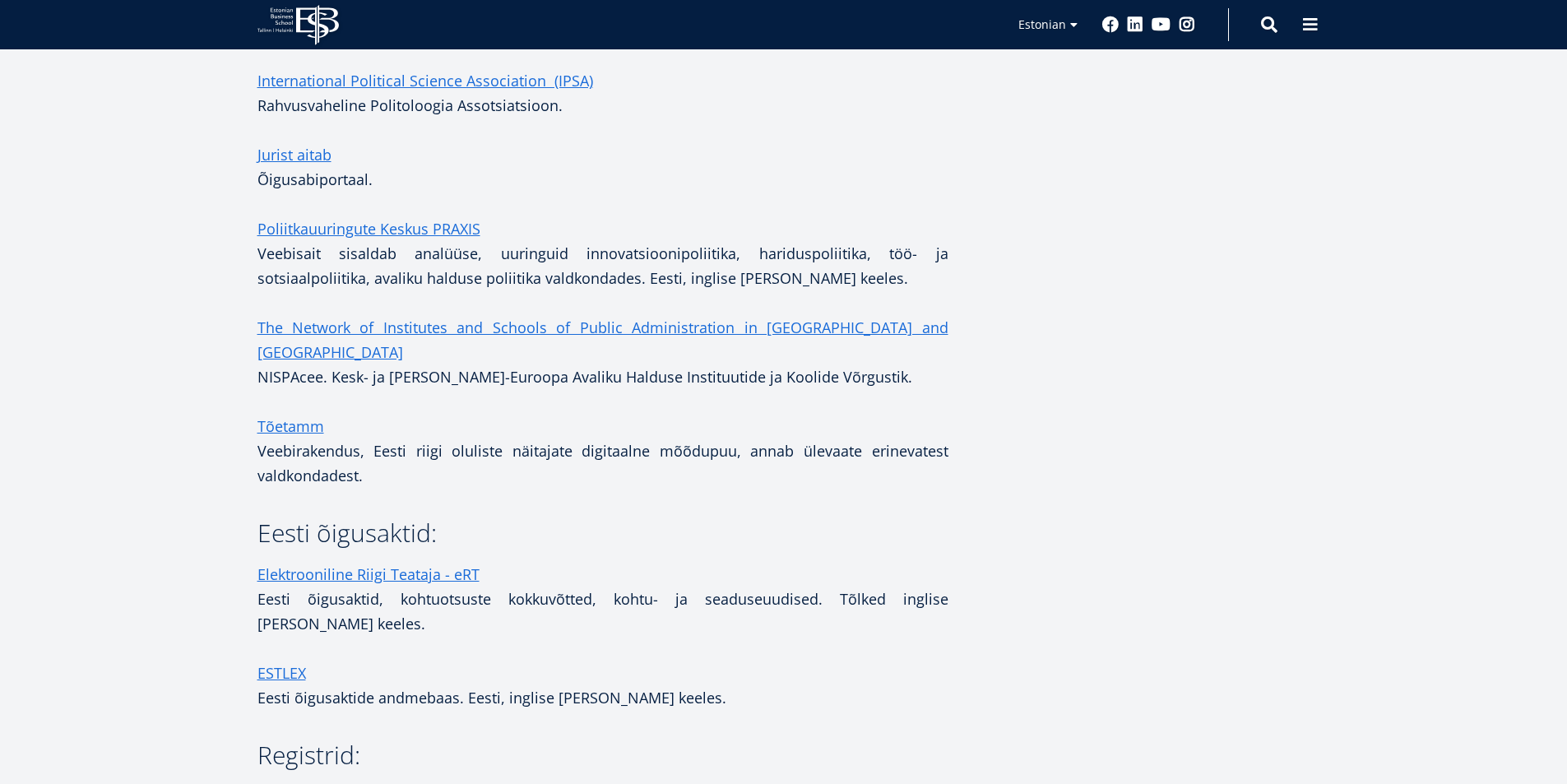
scroll to position [1316, 0]
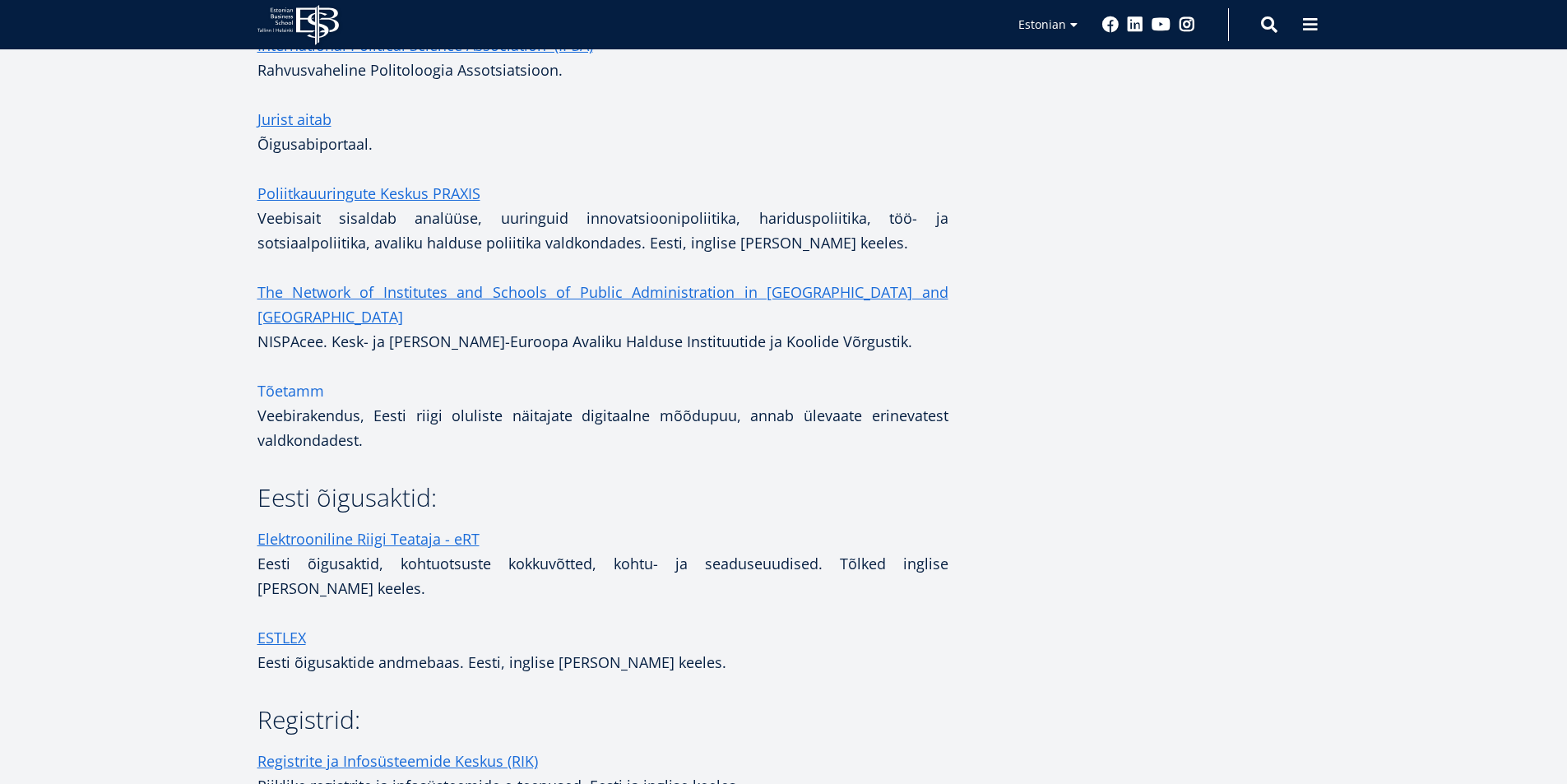
click at [295, 378] on link "Tõetamm" at bounding box center [291, 391] width 67 height 25
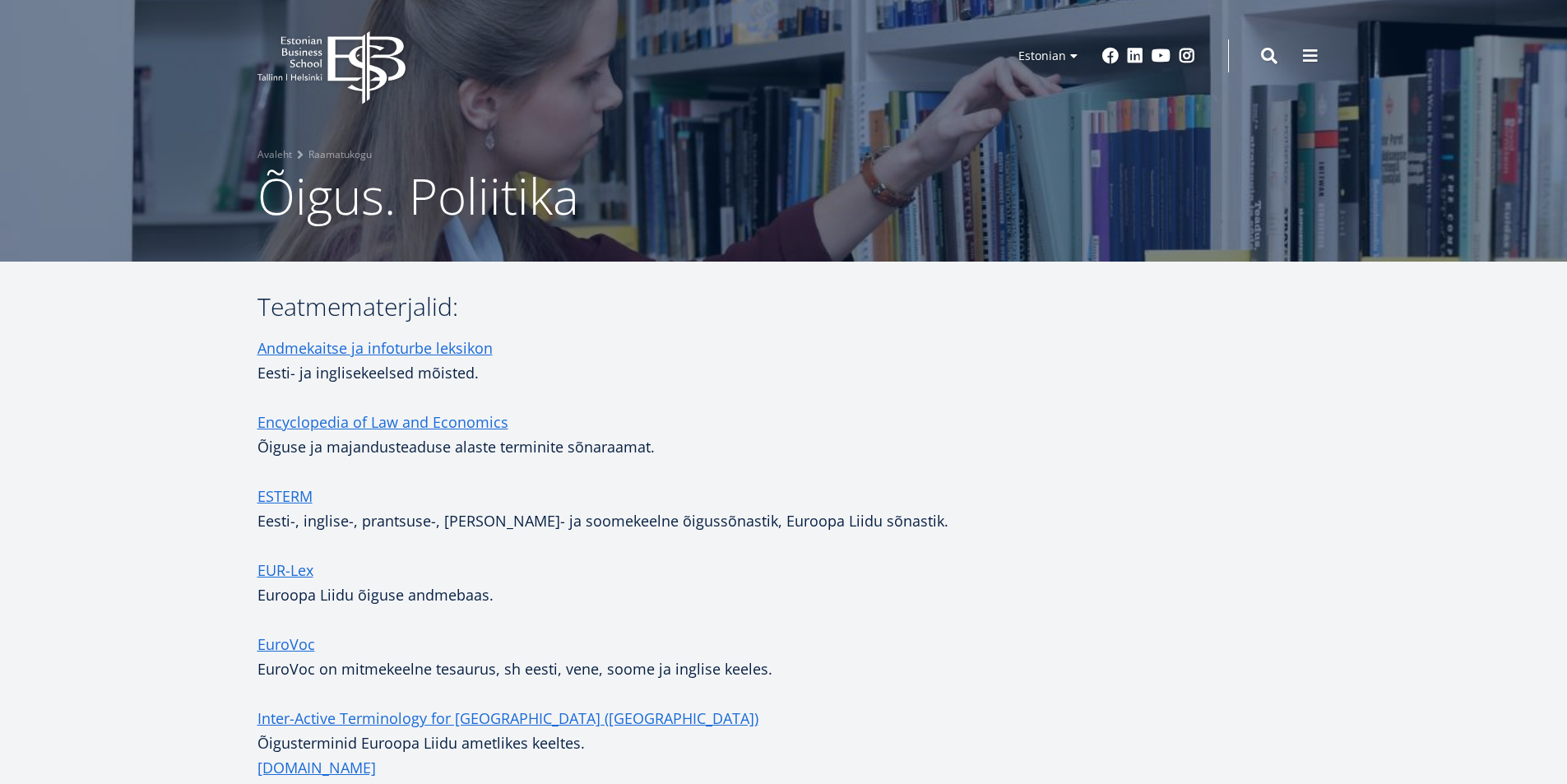
scroll to position [0, 0]
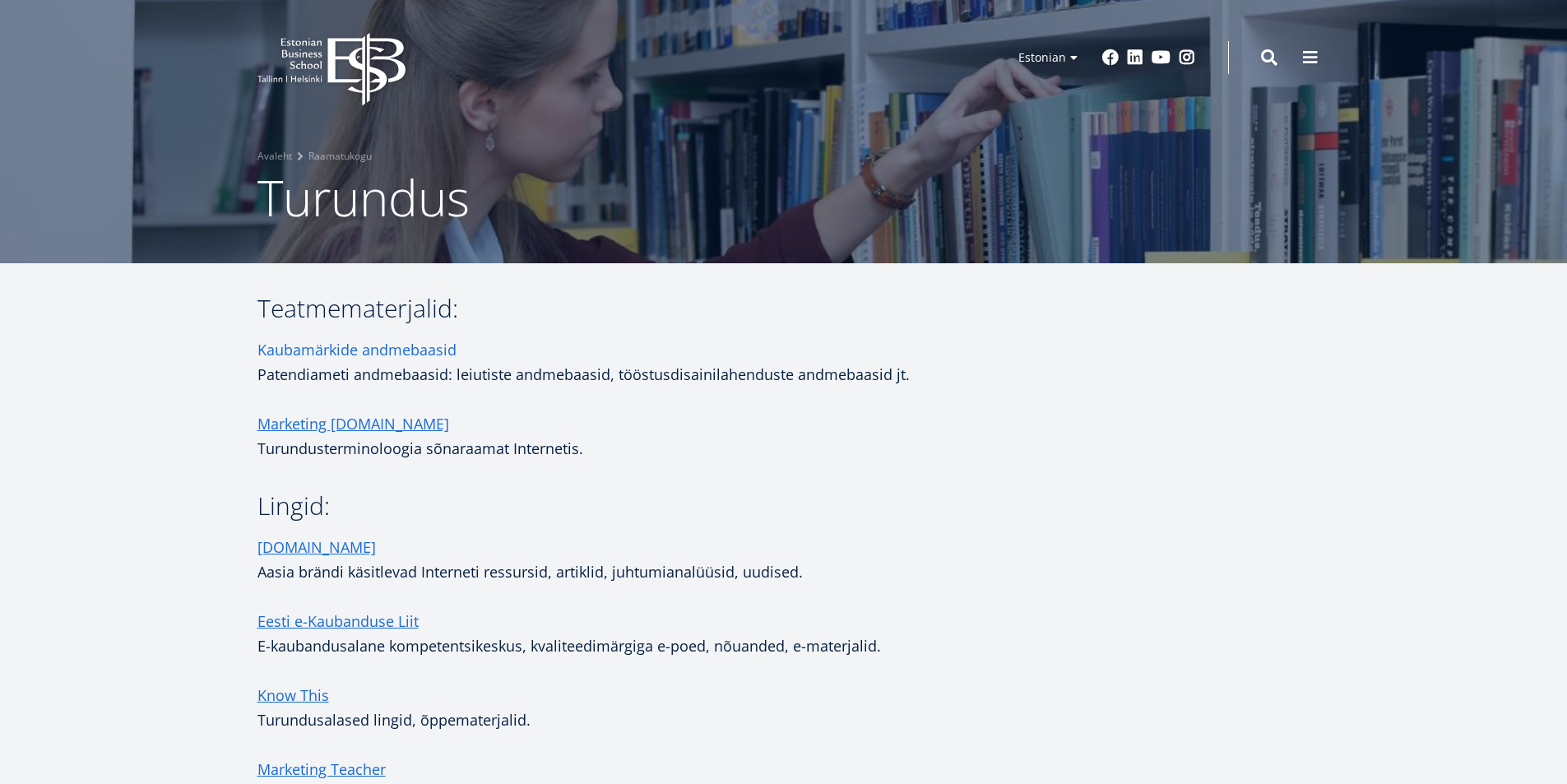
click at [345, 352] on link "Kaubamärkide andmebaasid" at bounding box center [356, 350] width 199 height 25
click at [290, 427] on link "Marketing [DOMAIN_NAME]" at bounding box center [353, 424] width 192 height 25
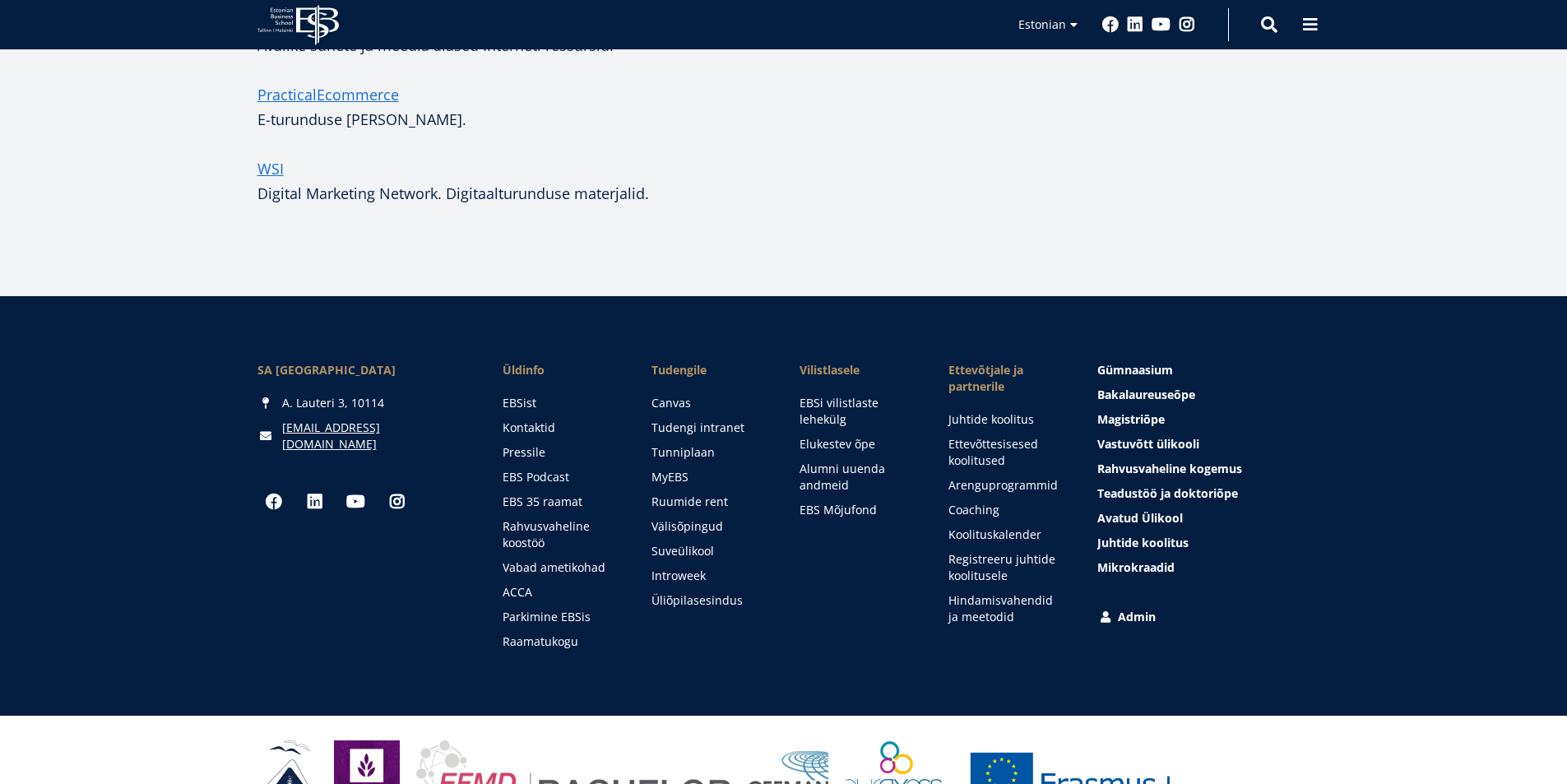
scroll to position [329, 0]
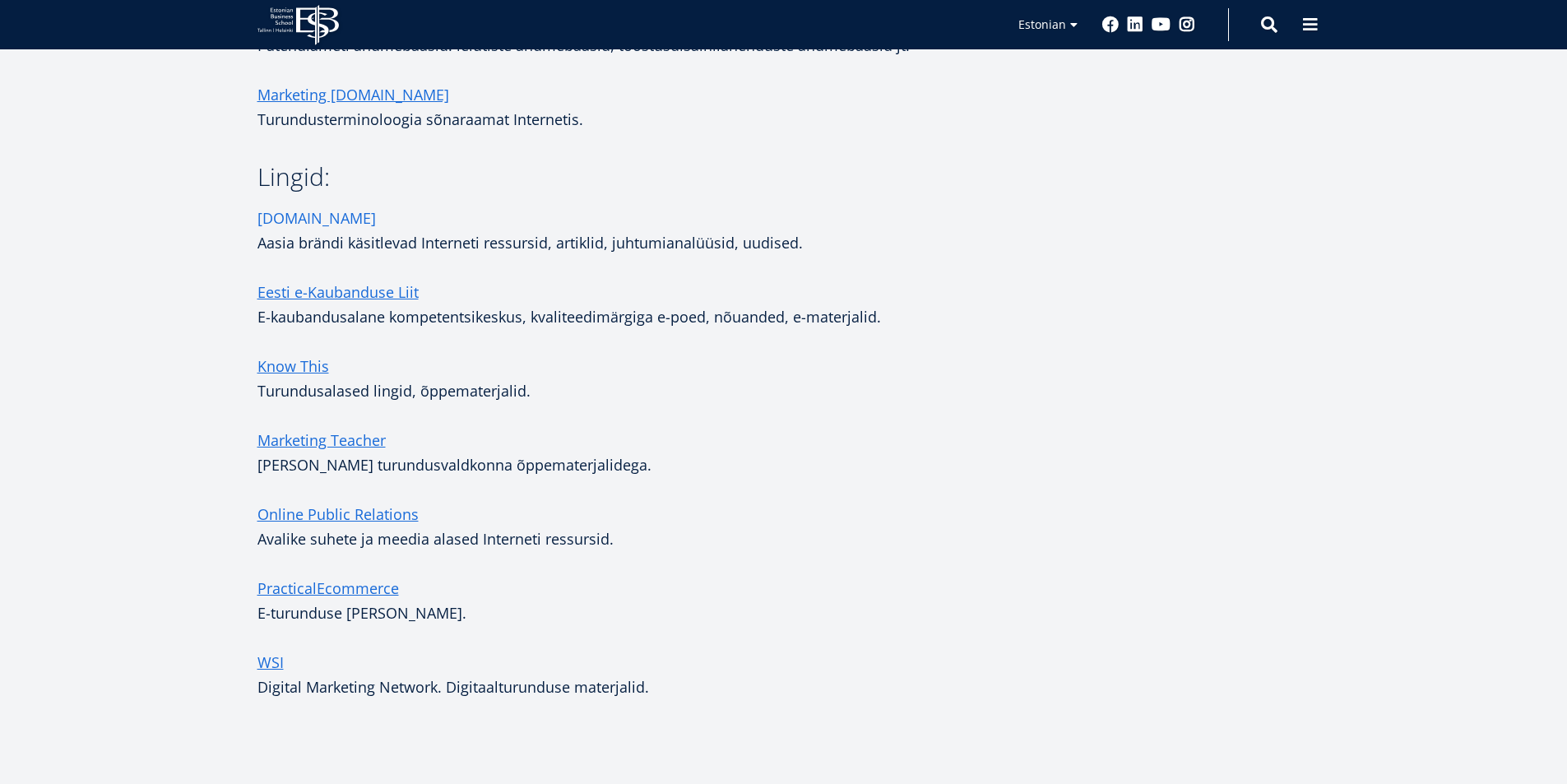
click at [337, 215] on link "[DOMAIN_NAME]" at bounding box center [316, 218] width 118 height 25
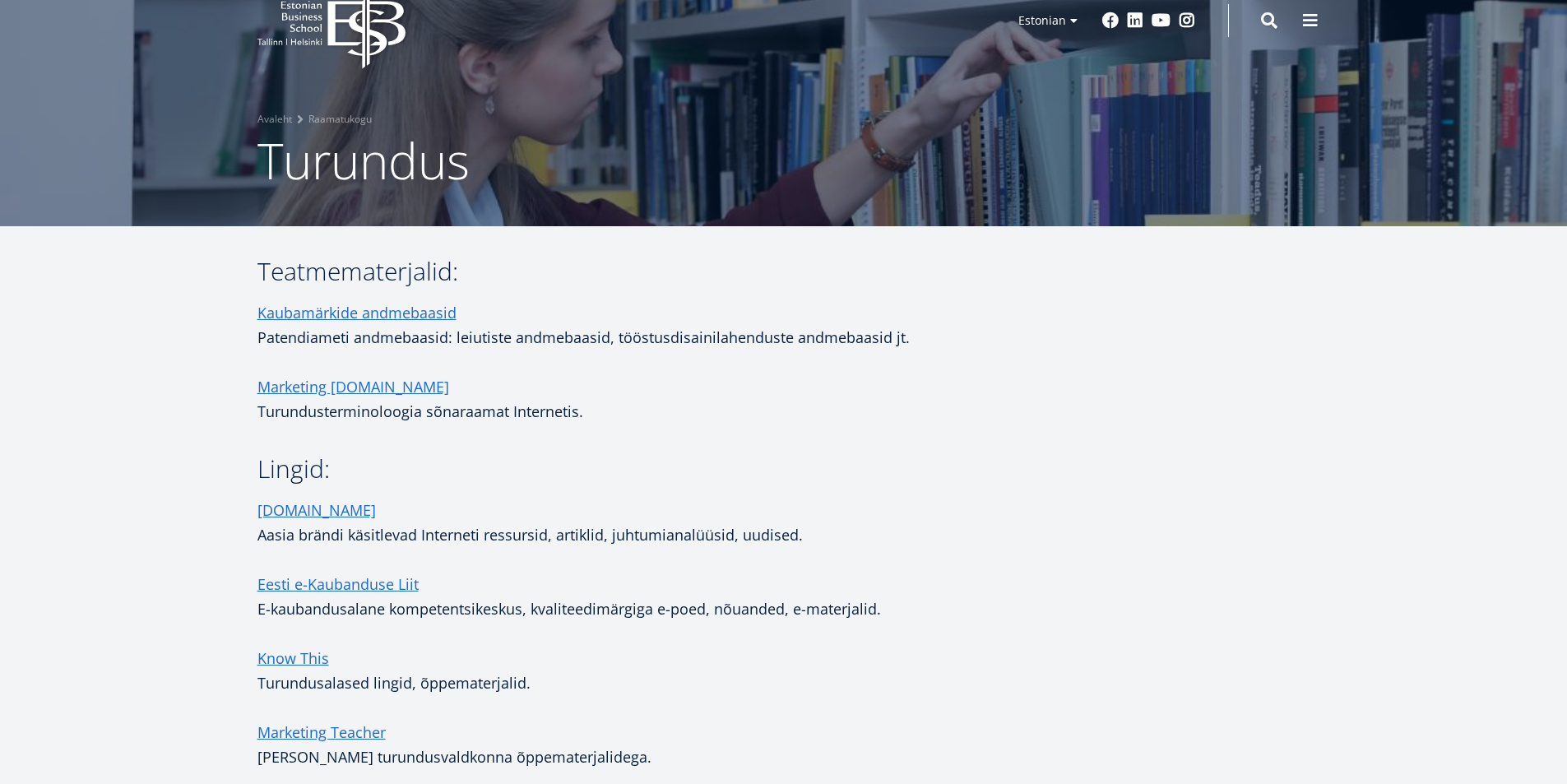
scroll to position [33, 0]
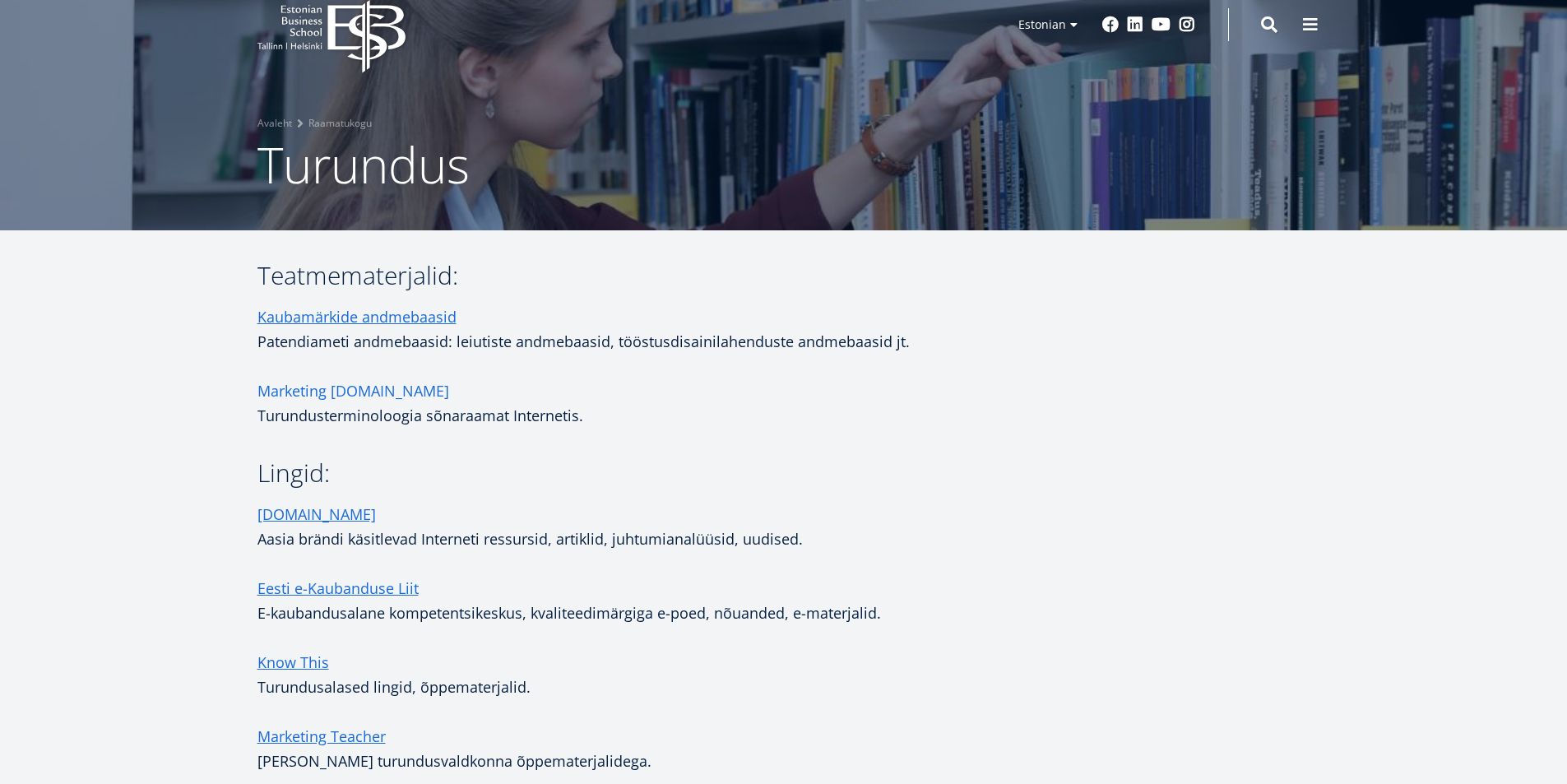
drag, startPoint x: 393, startPoint y: 383, endPoint x: 379, endPoint y: 392, distance: 16.6
click at [393, 383] on link "Marketing [DOMAIN_NAME]" at bounding box center [353, 391] width 192 height 25
click at [379, 392] on link "Marketing [DOMAIN_NAME]" at bounding box center [353, 391] width 192 height 25
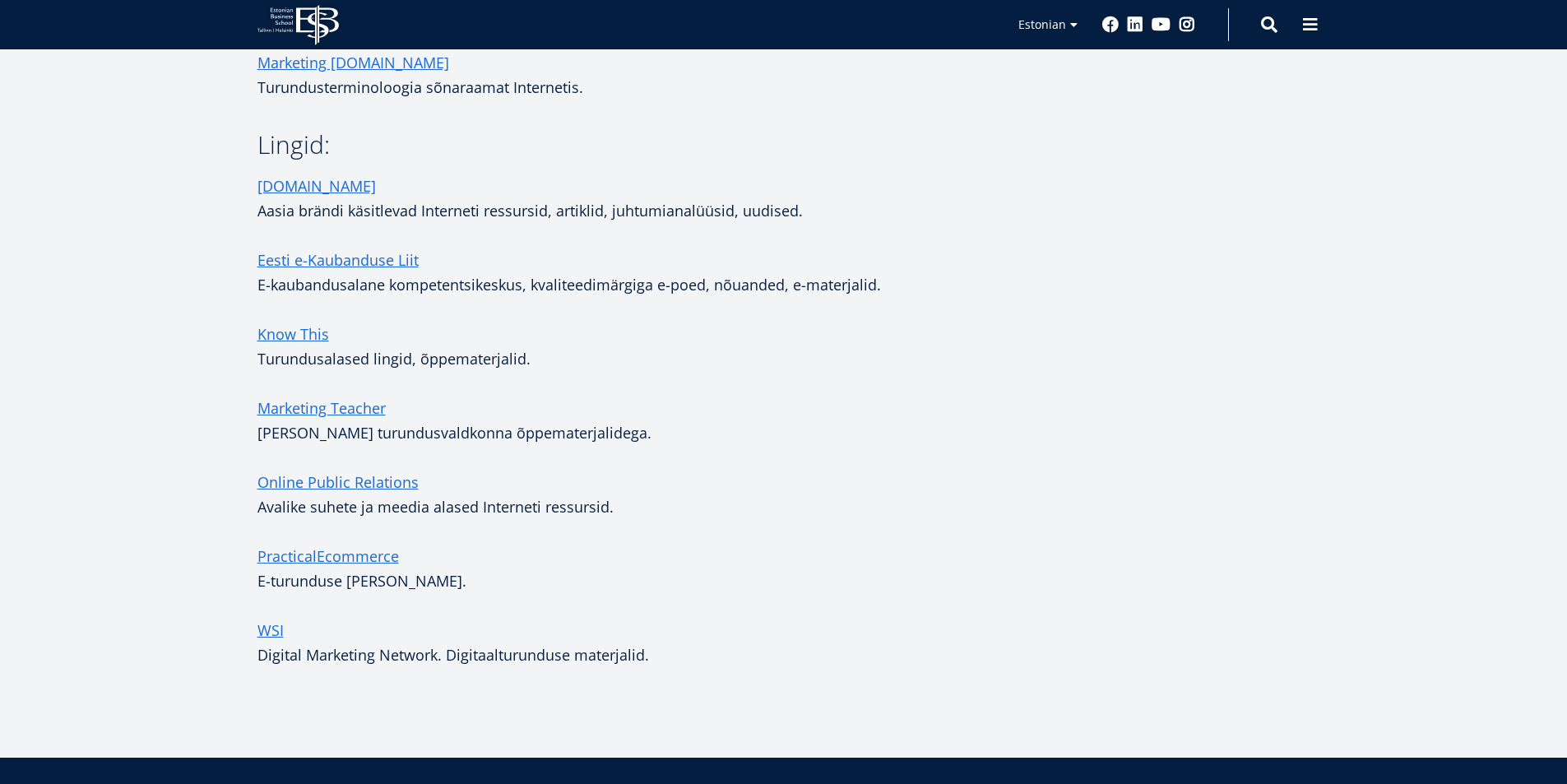
scroll to position [362, 0]
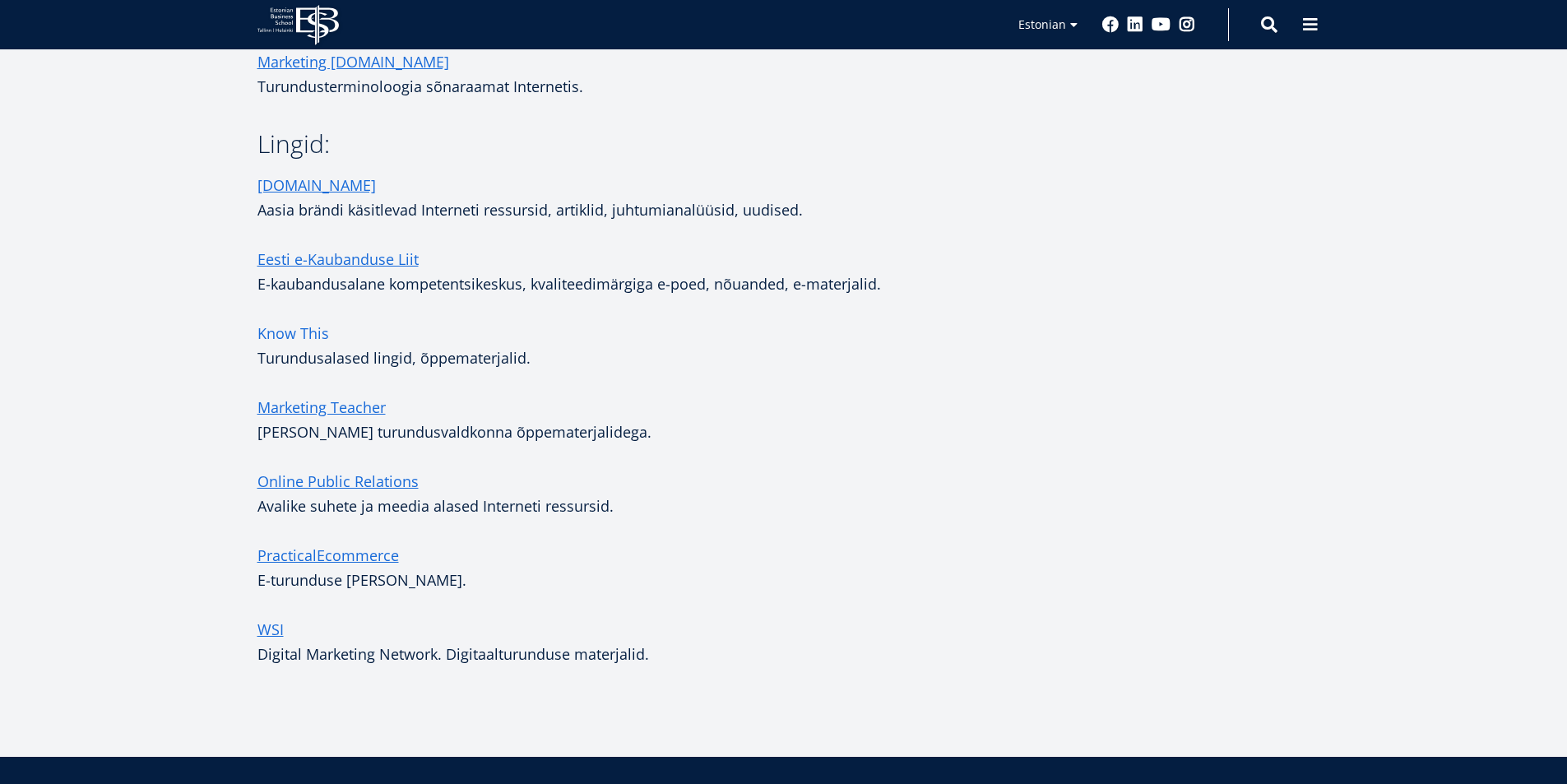
click at [315, 331] on link "Know This" at bounding box center [293, 333] width 71 height 25
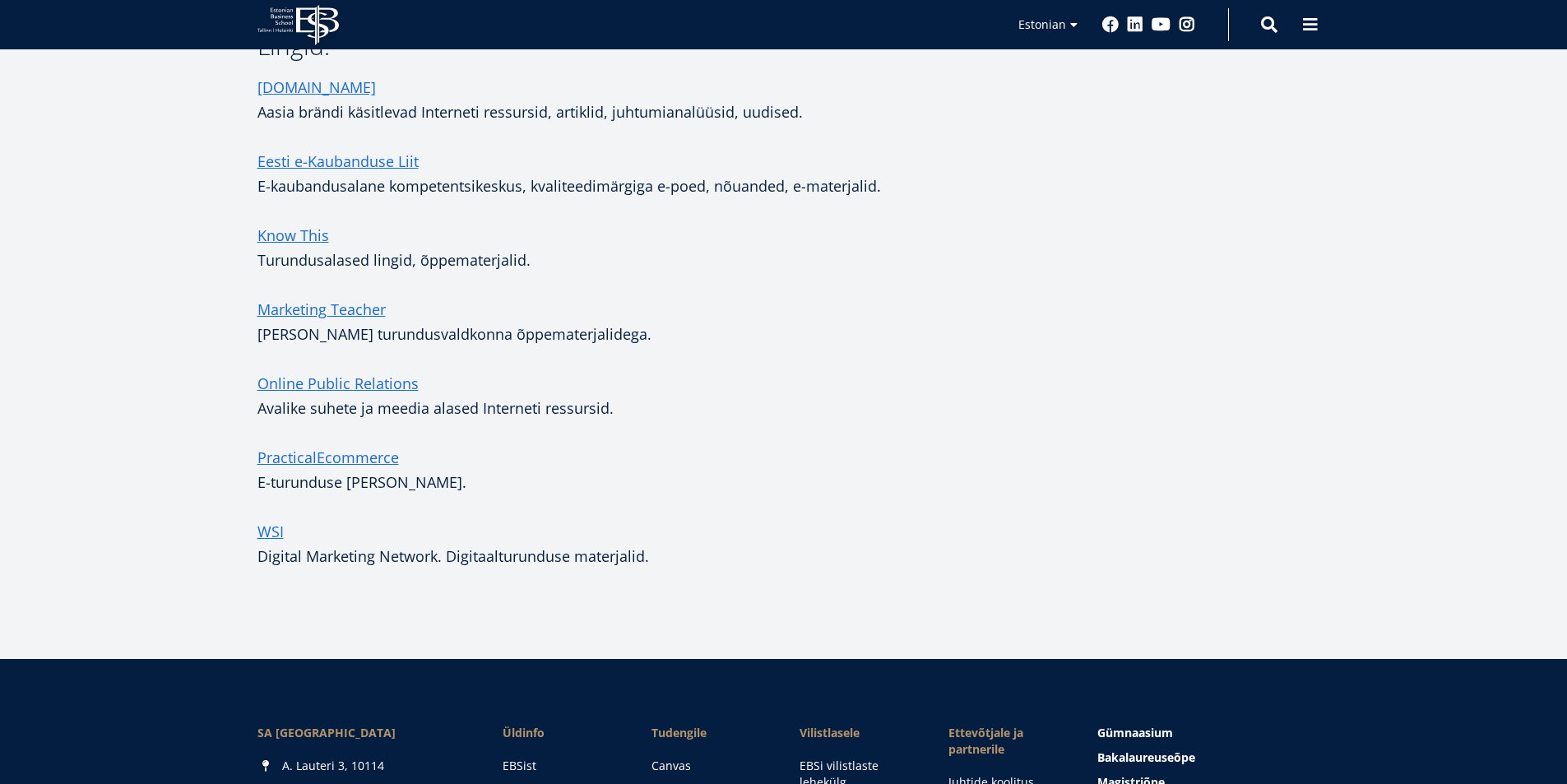
scroll to position [471, 0]
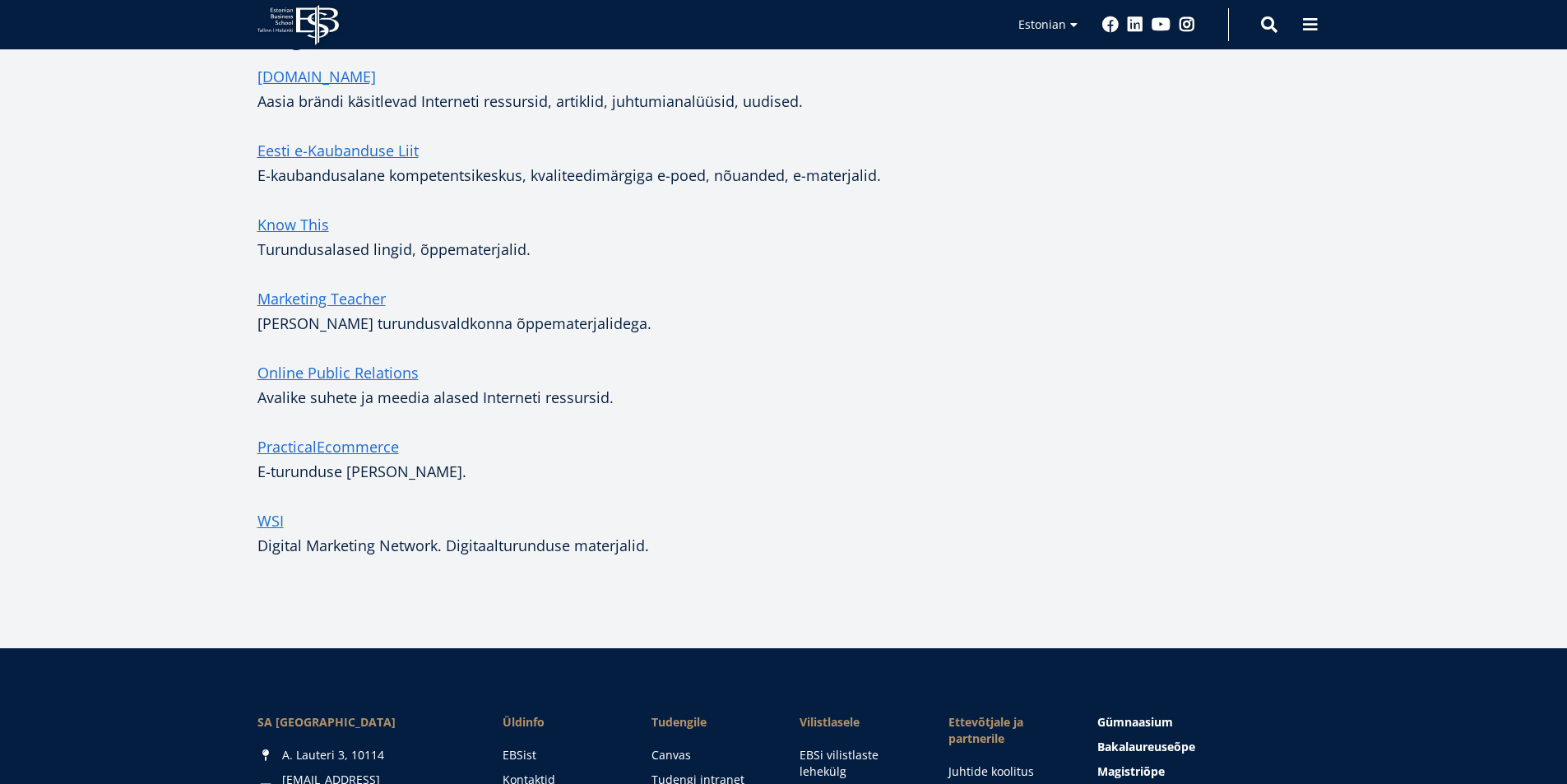
click at [286, 526] on p "WSI Digital Marketing Network. Digitaalturunduse materjalid." at bounding box center [602, 533] width 691 height 50
click at [274, 520] on link "WSI" at bounding box center [271, 520] width 27 height 25
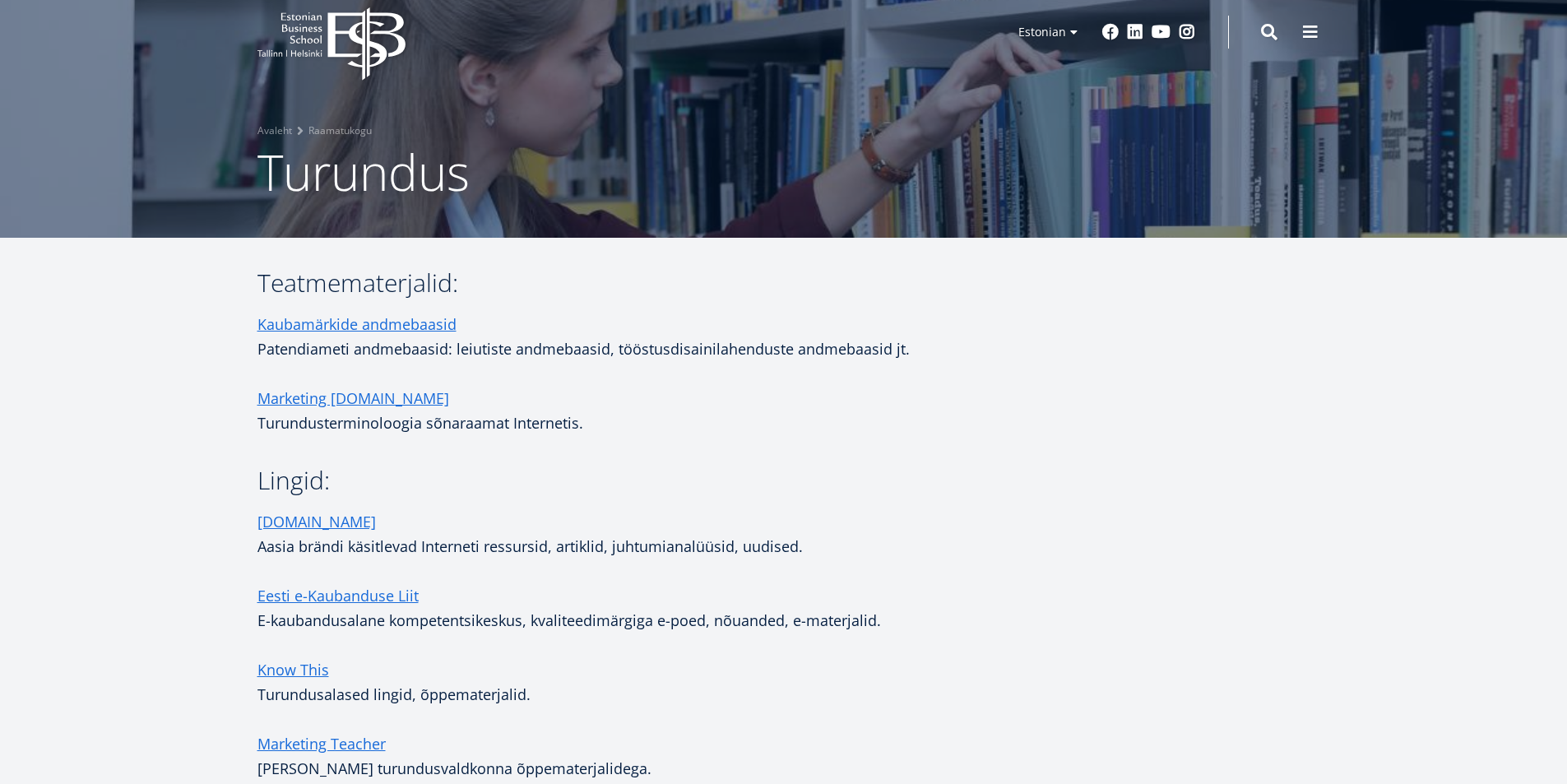
scroll to position [493, 0]
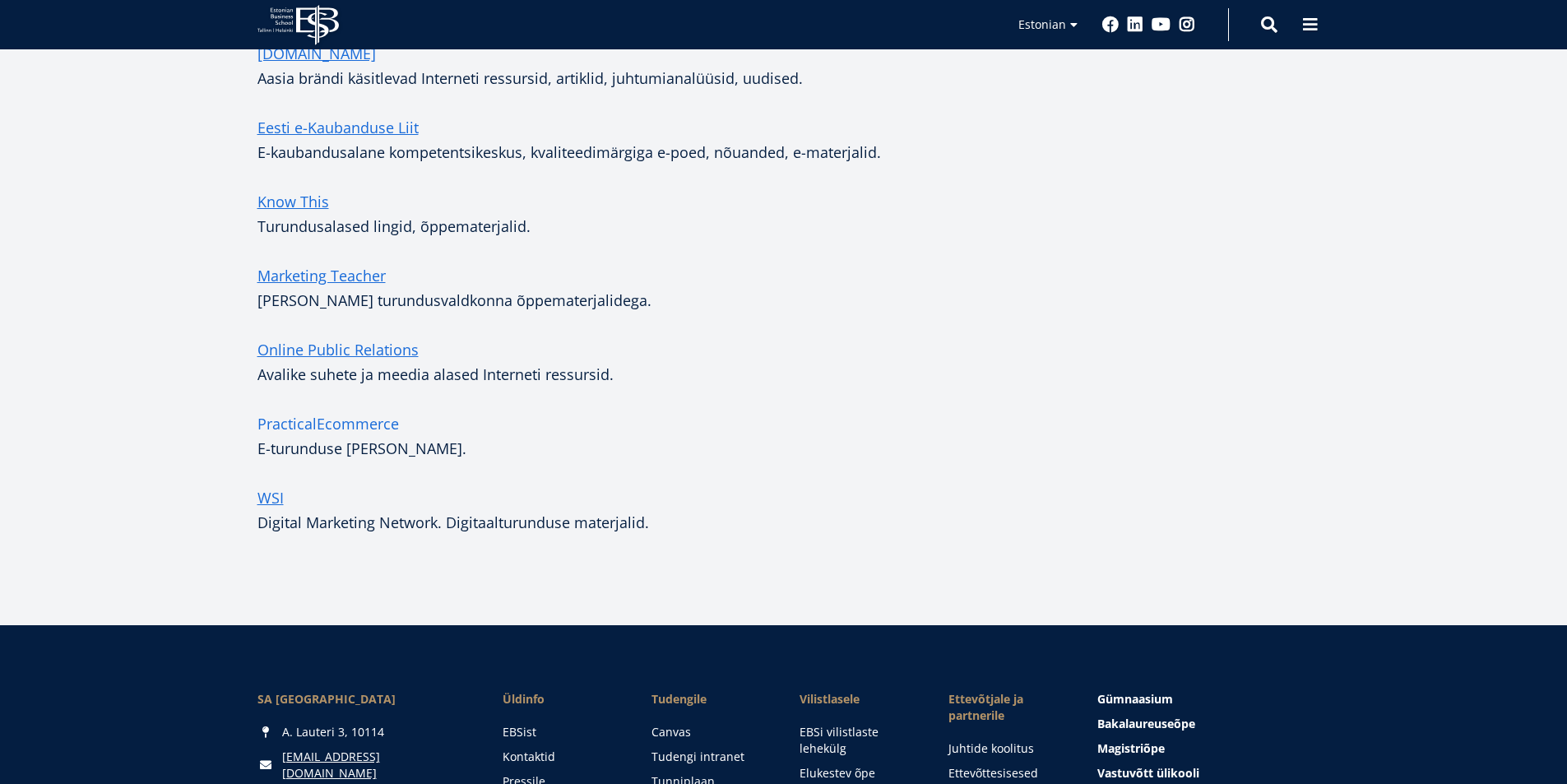
click at [322, 419] on link "PracticalEcommerce" at bounding box center [328, 424] width 141 height 25
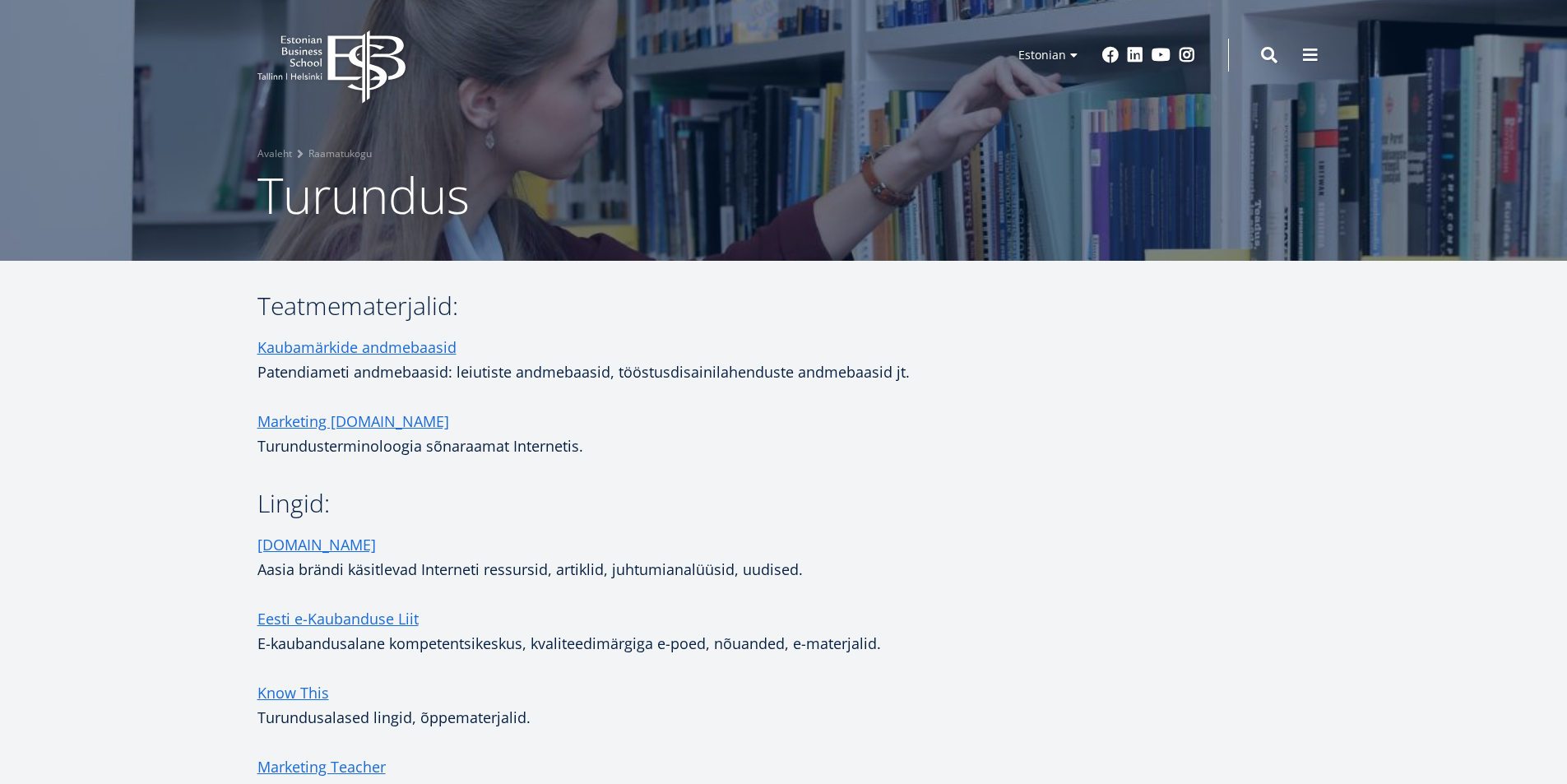
scroll to position [0, 0]
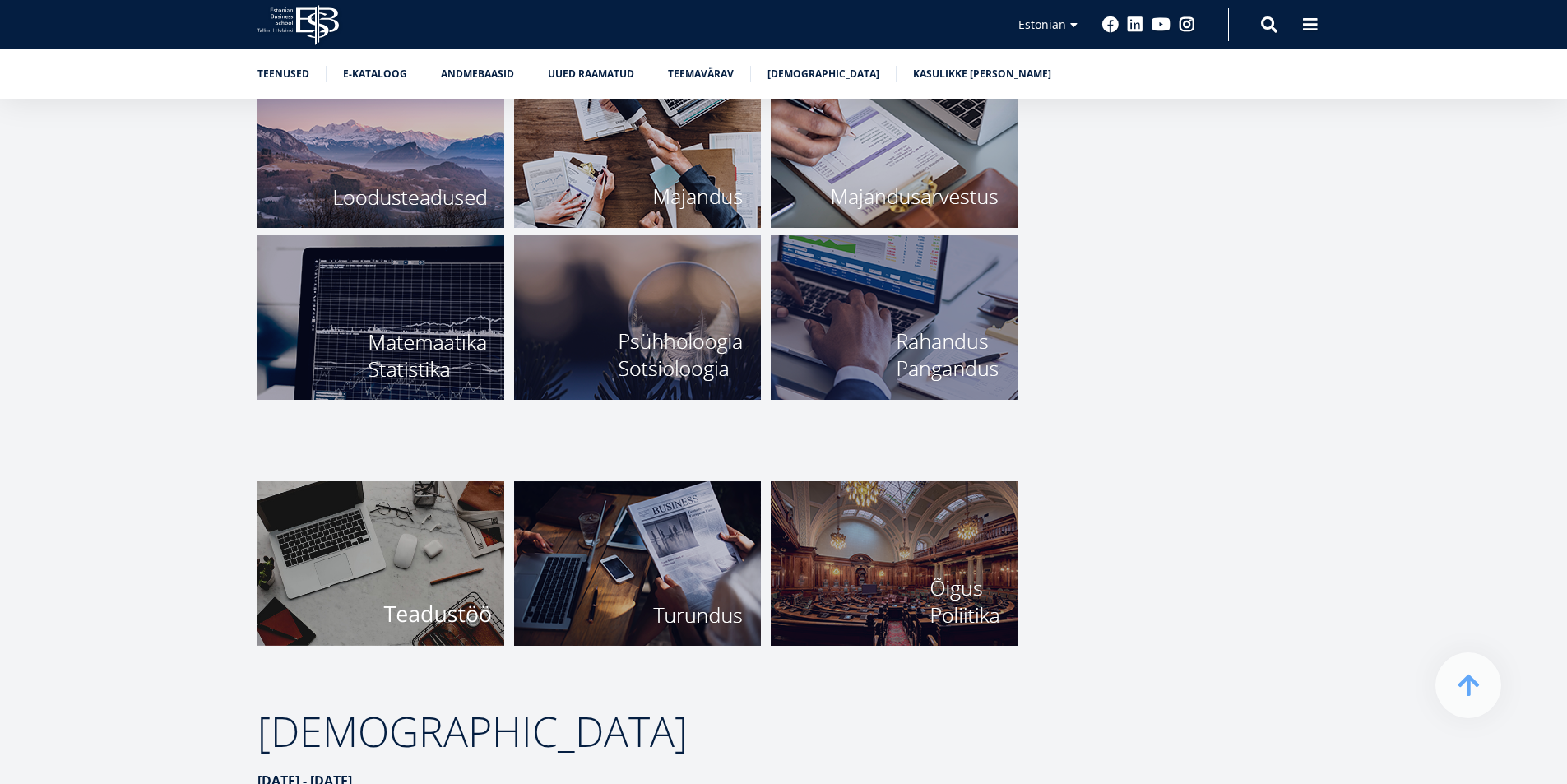
click at [664, 598] on img at bounding box center [637, 563] width 247 height 165
click at [940, 319] on img at bounding box center [894, 317] width 247 height 165
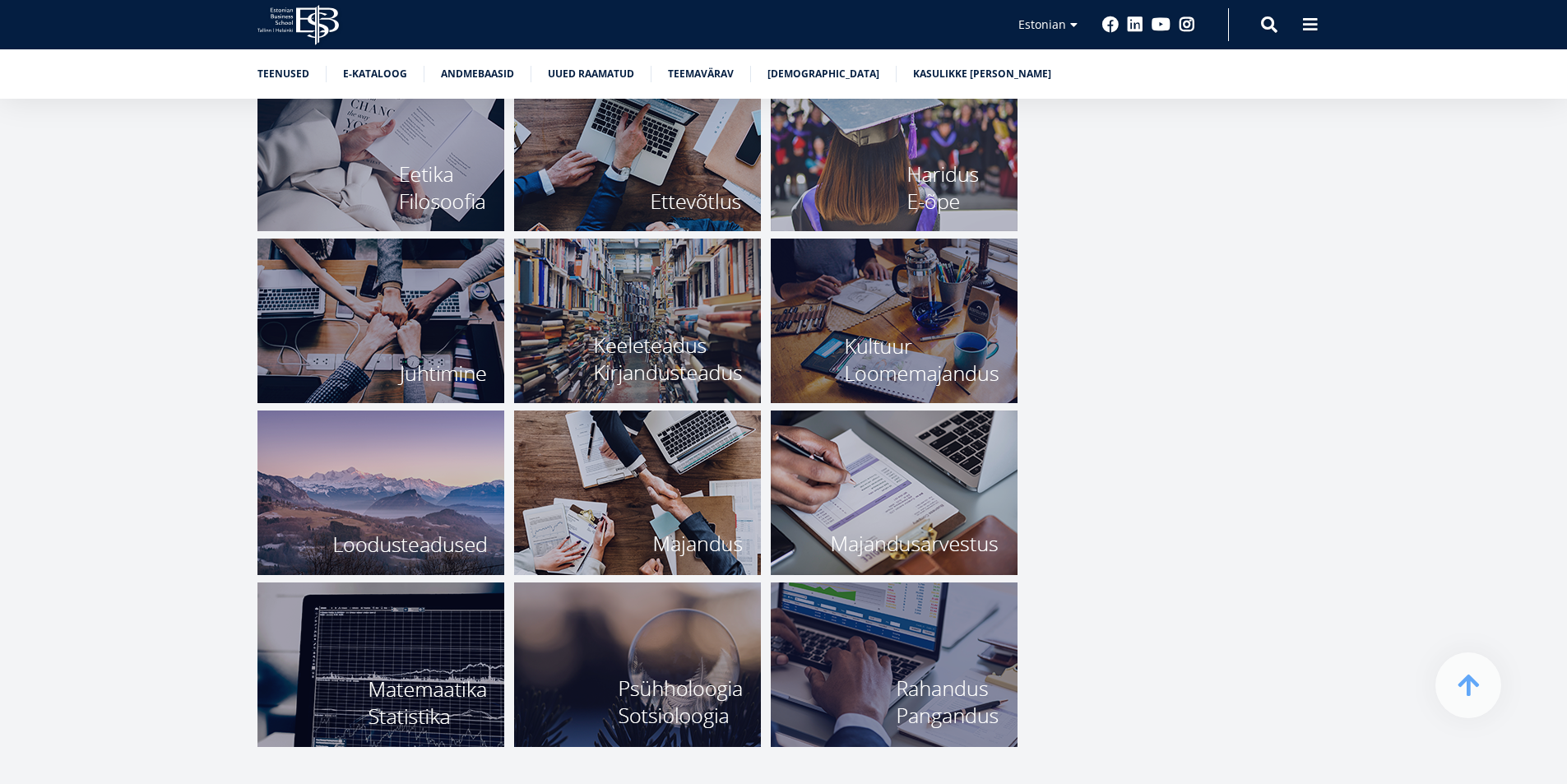
scroll to position [5994, 0]
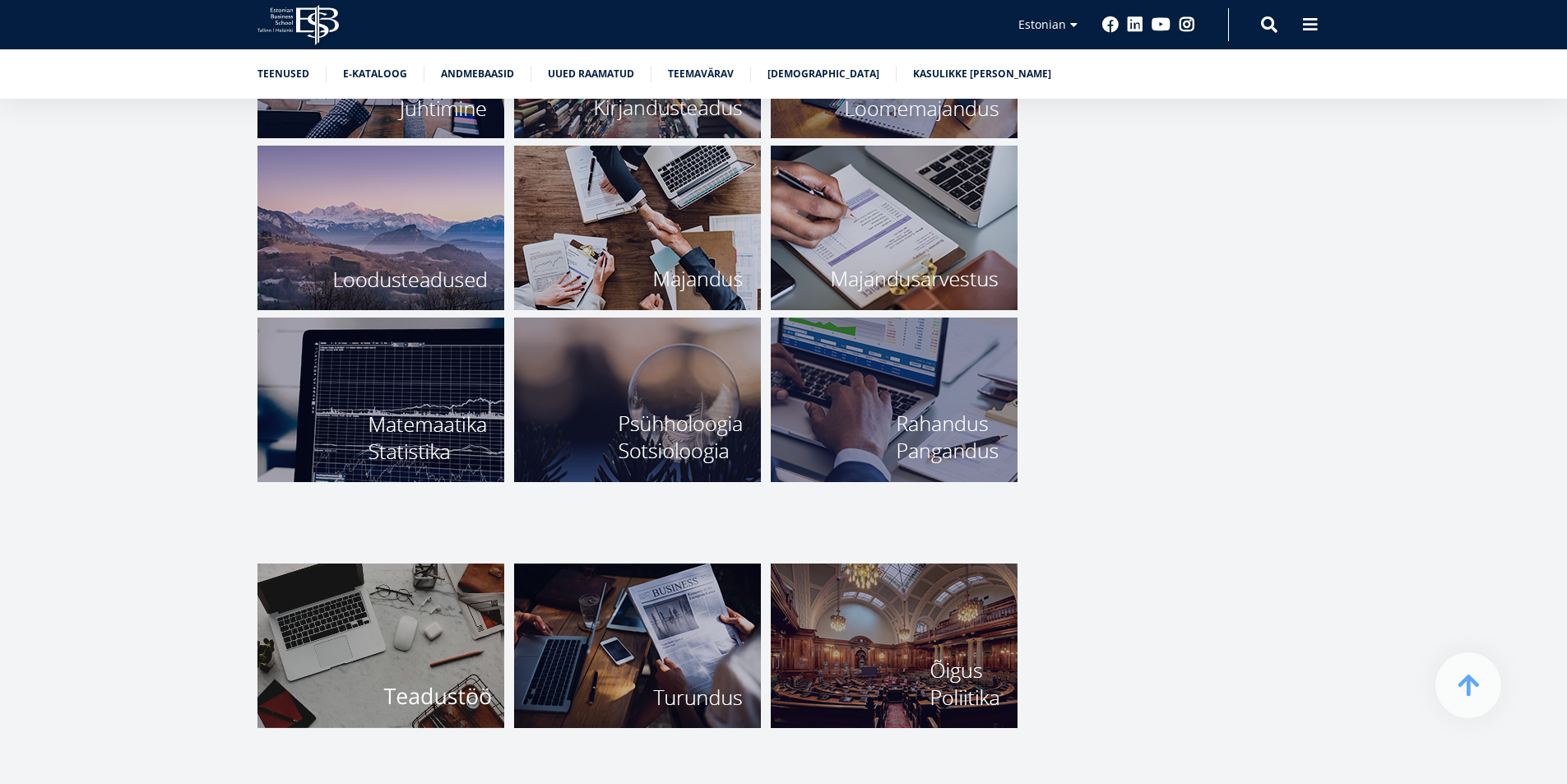
click at [577, 356] on img at bounding box center [637, 399] width 247 height 165
click at [438, 356] on img at bounding box center [380, 399] width 247 height 165
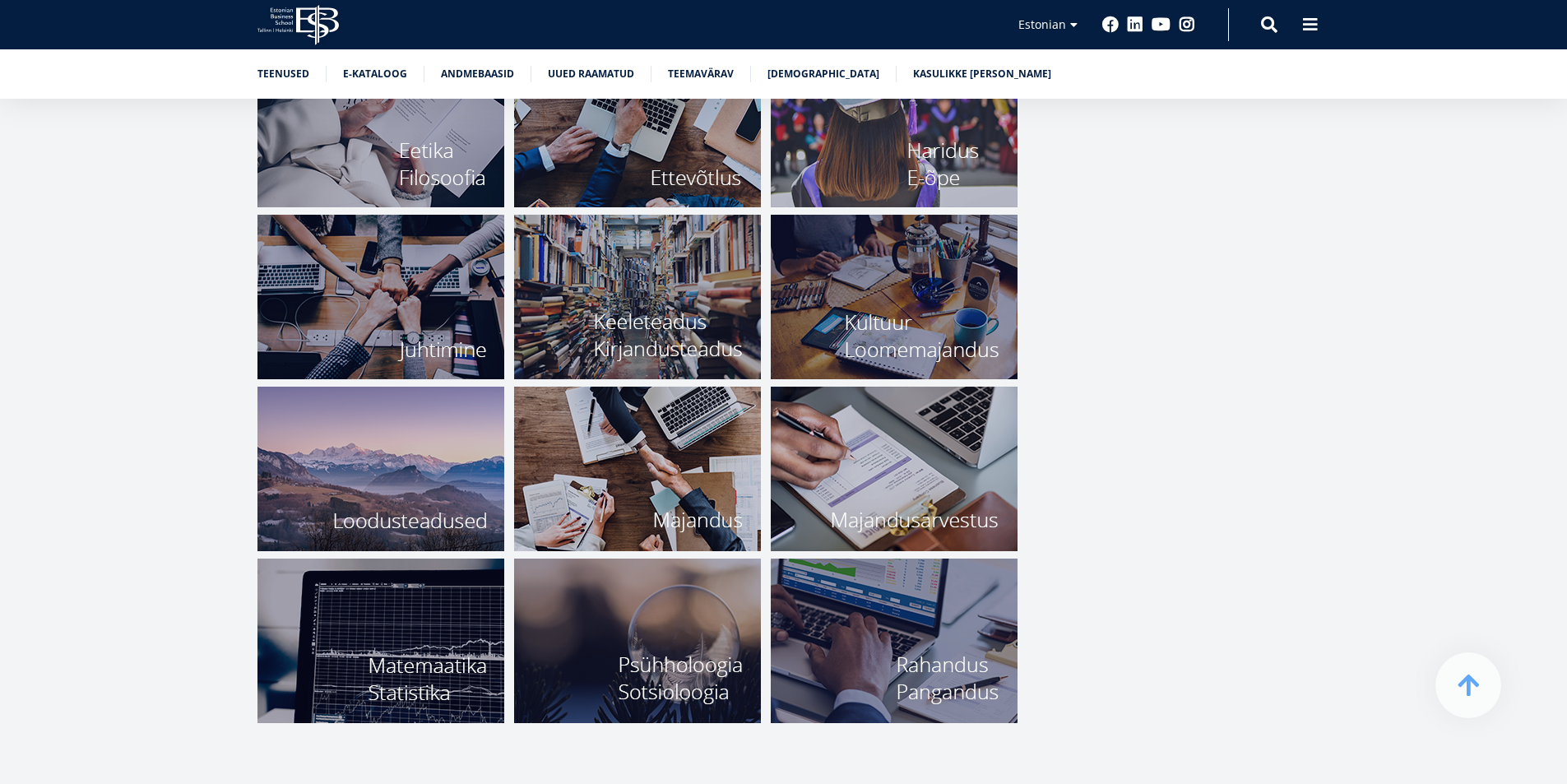
scroll to position [5747, 0]
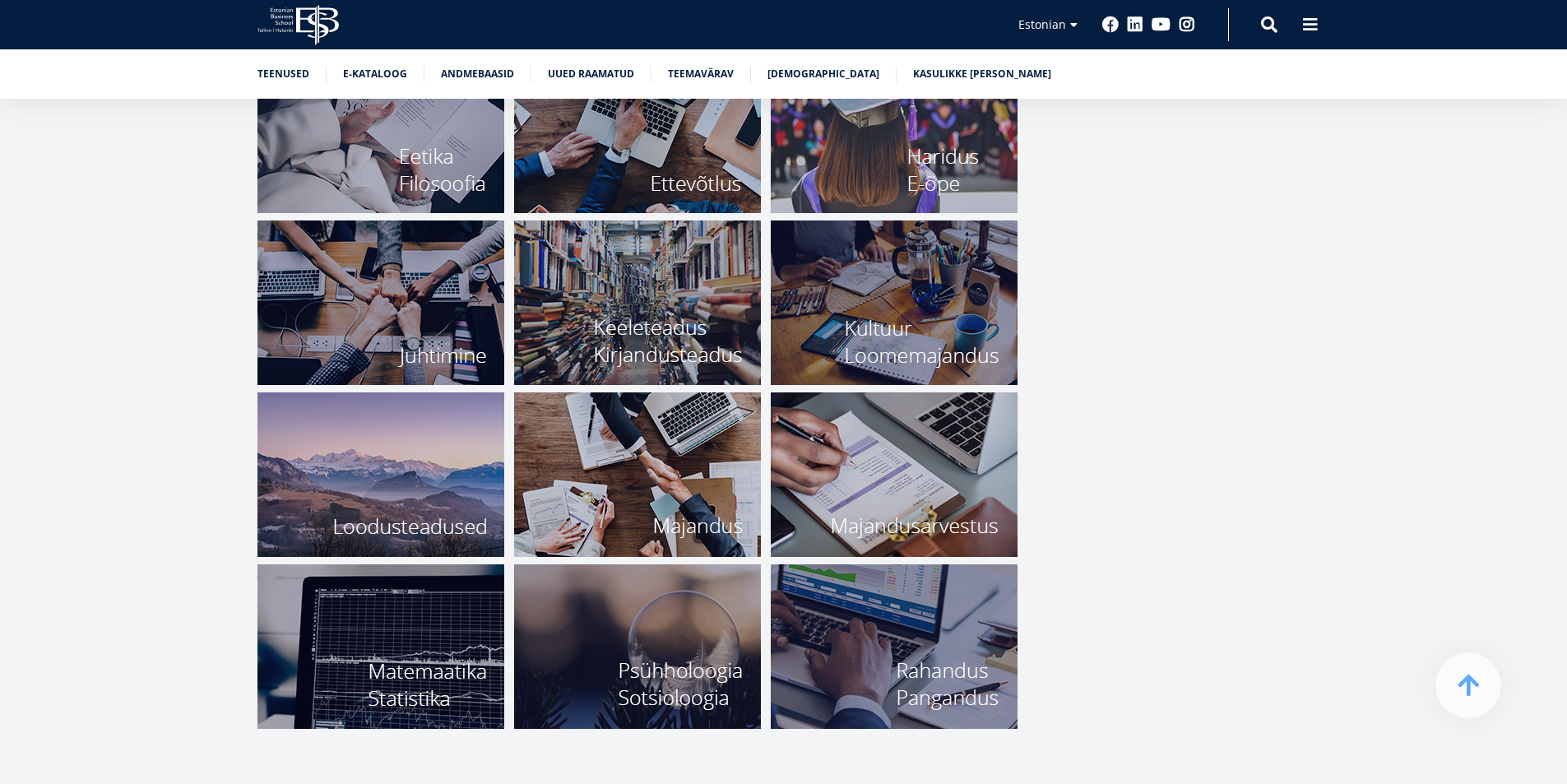
click at [934, 503] on img at bounding box center [894, 474] width 247 height 165
click at [559, 436] on img at bounding box center [637, 474] width 247 height 165
click at [909, 447] on img at bounding box center [894, 474] width 247 height 165
click at [336, 479] on img at bounding box center [380, 474] width 247 height 165
click at [361, 468] on img at bounding box center [380, 474] width 247 height 165
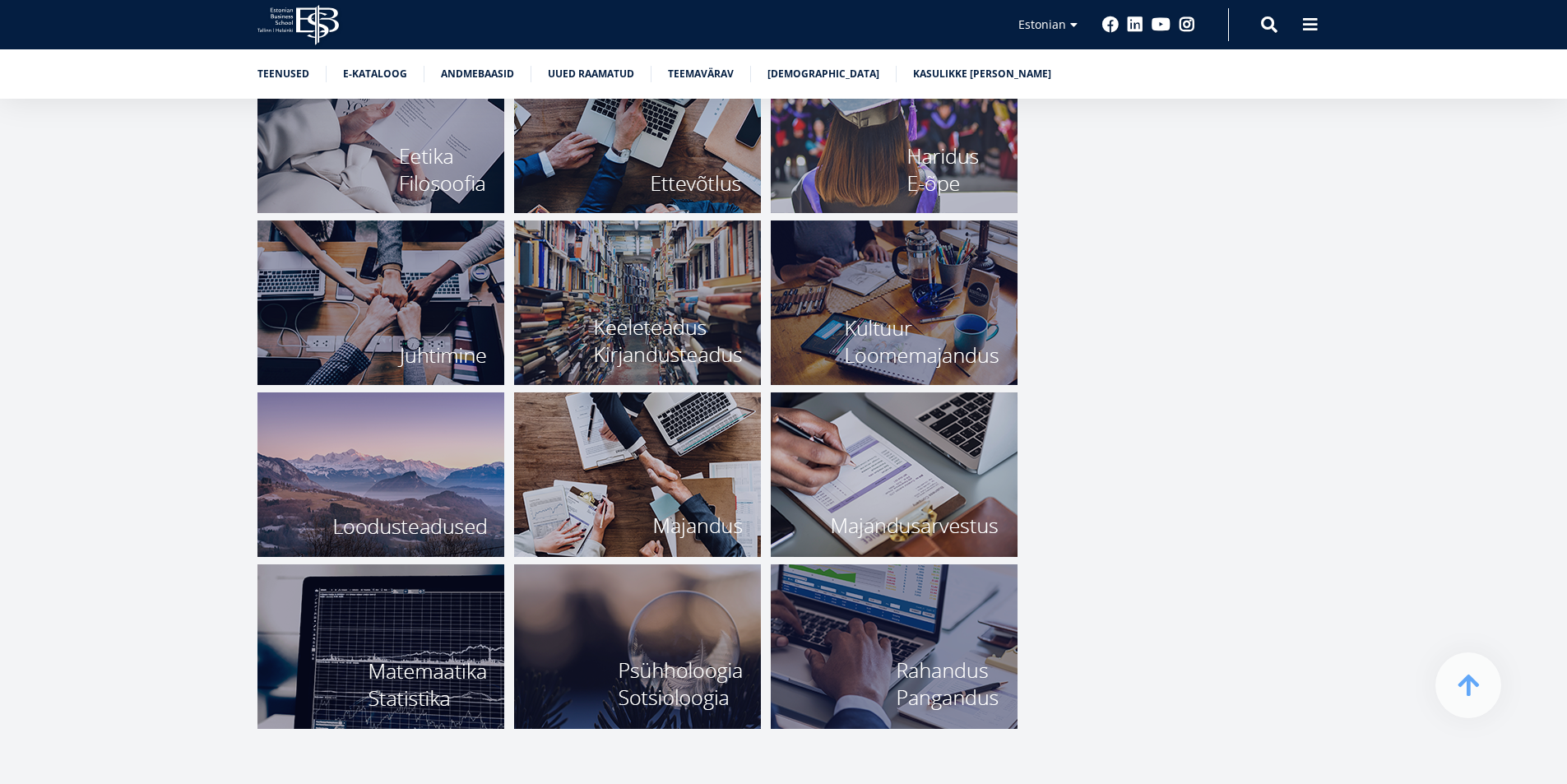
click at [893, 300] on img at bounding box center [894, 302] width 247 height 165
click at [893, 305] on img at bounding box center [894, 302] width 247 height 165
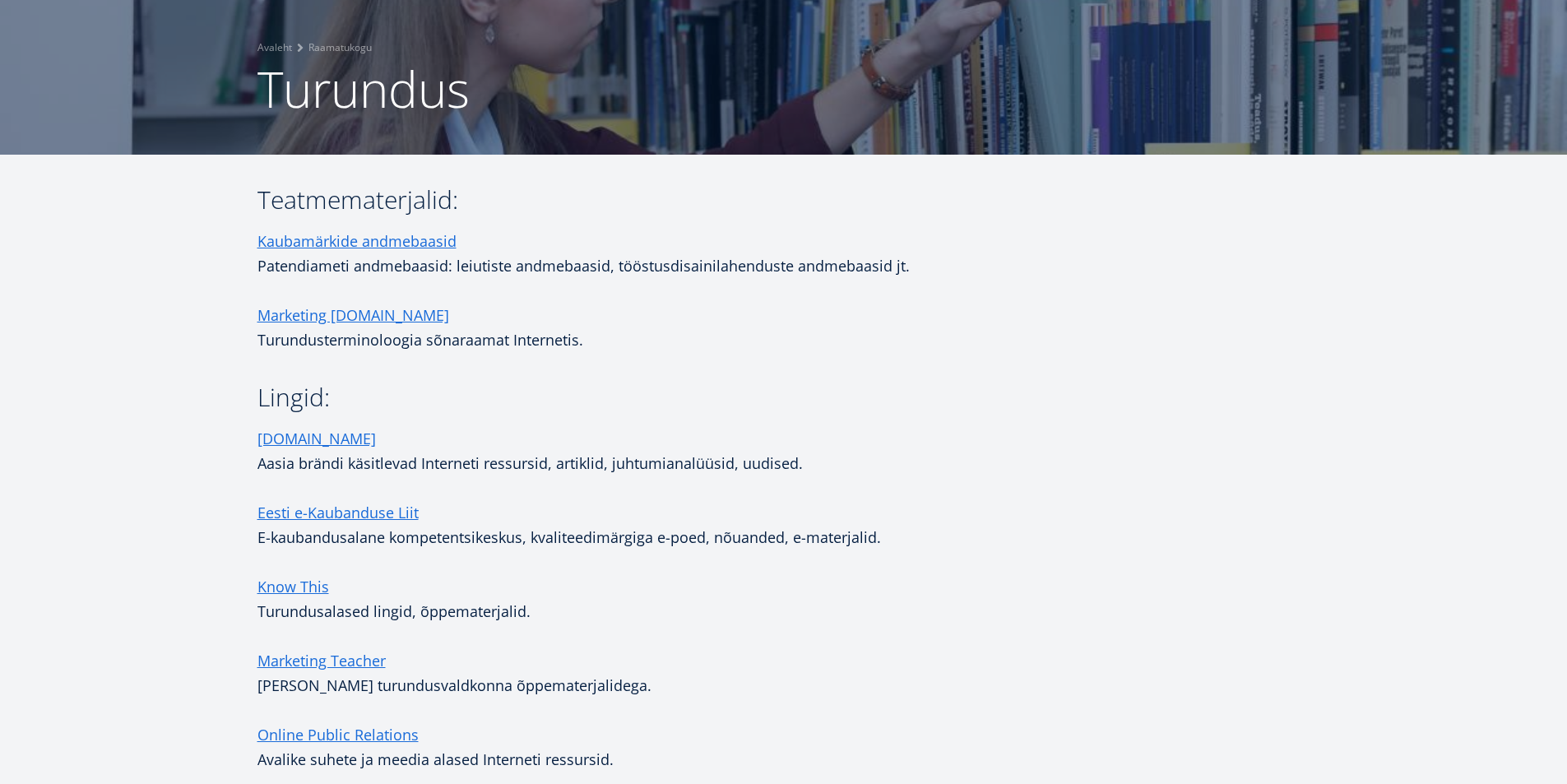
scroll to position [115, 0]
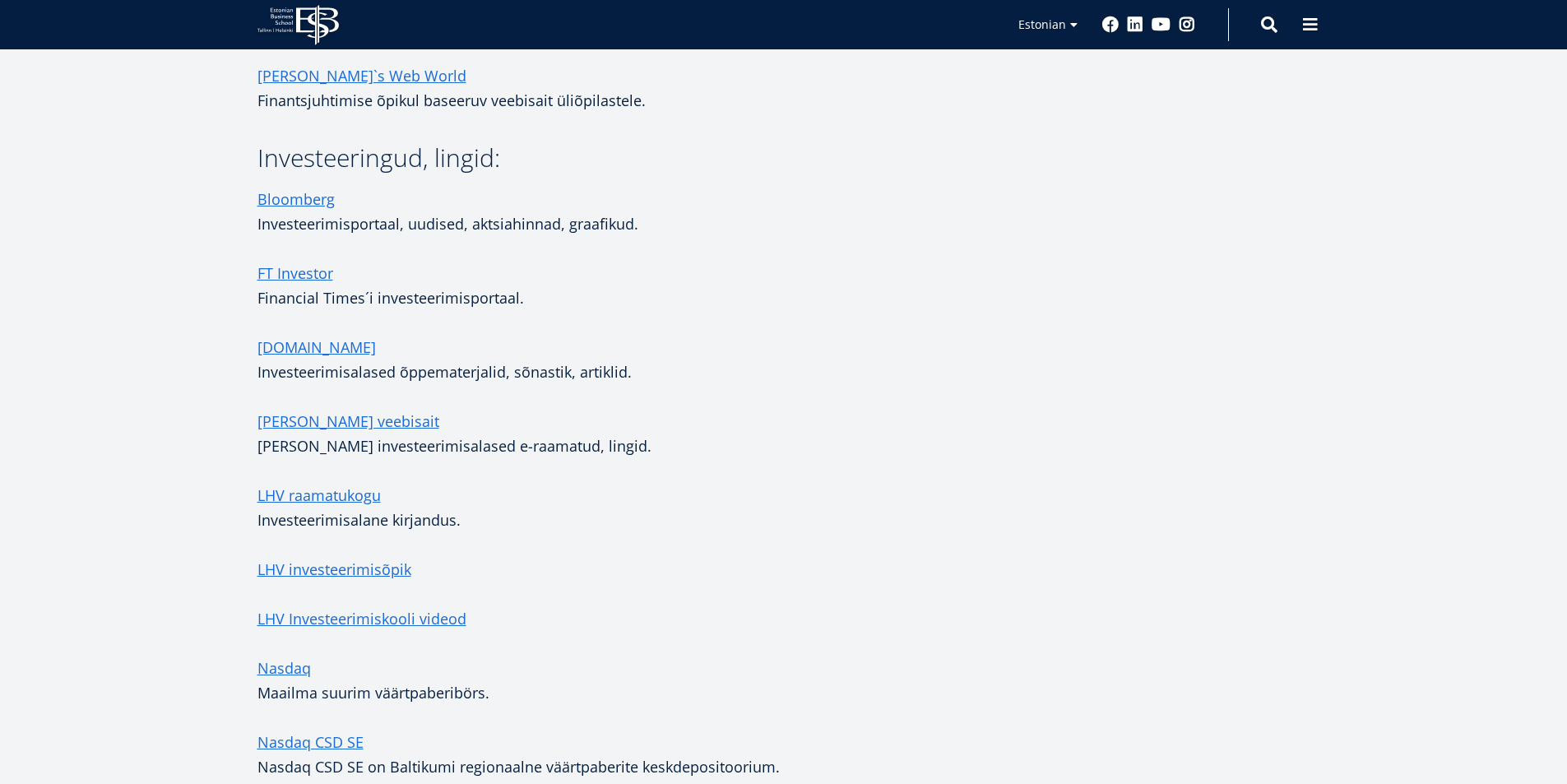
scroll to position [1069, 0]
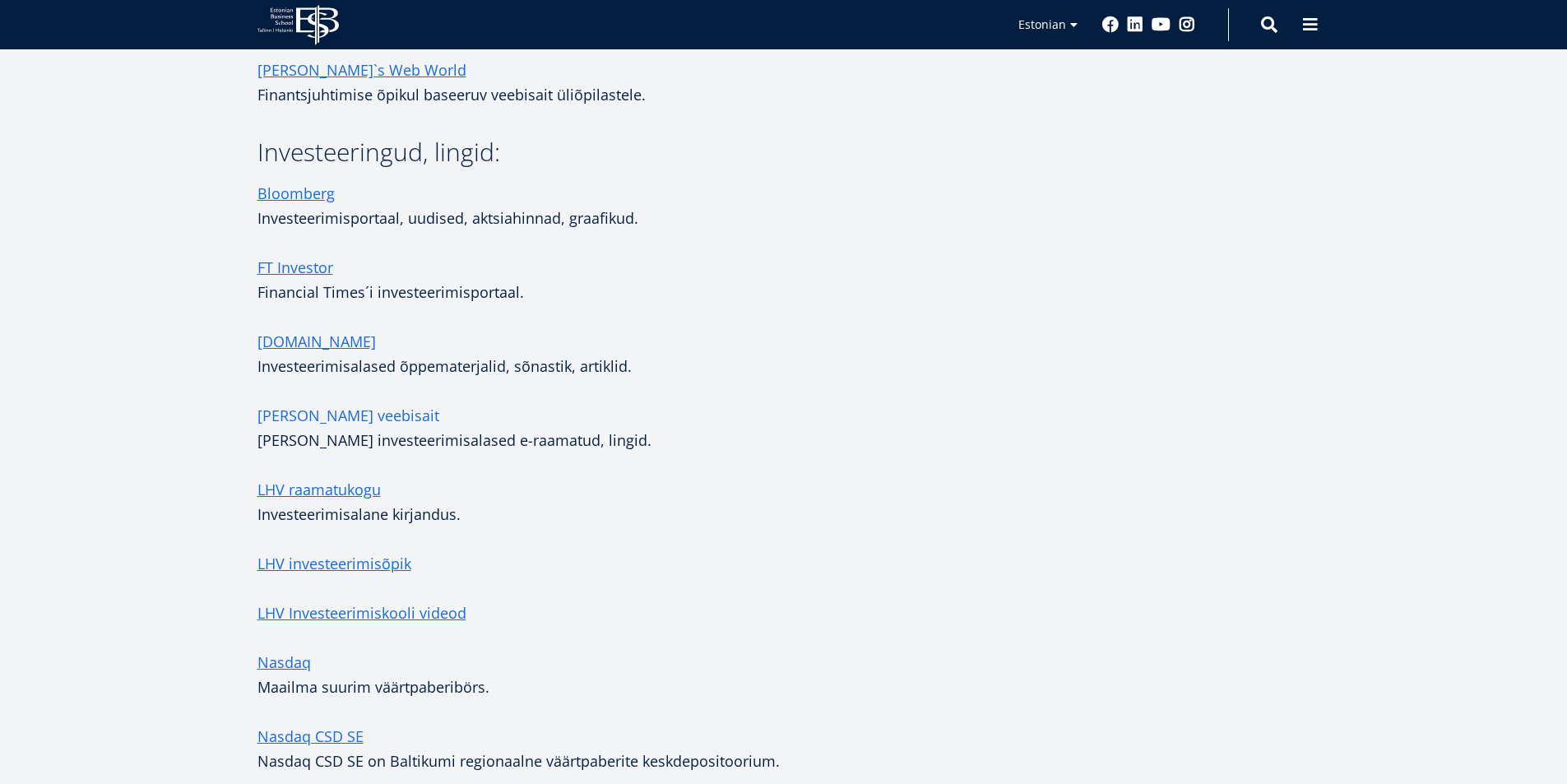
click at [309, 403] on link "Jaak Roosaare veebisait" at bounding box center [348, 415] width 182 height 25
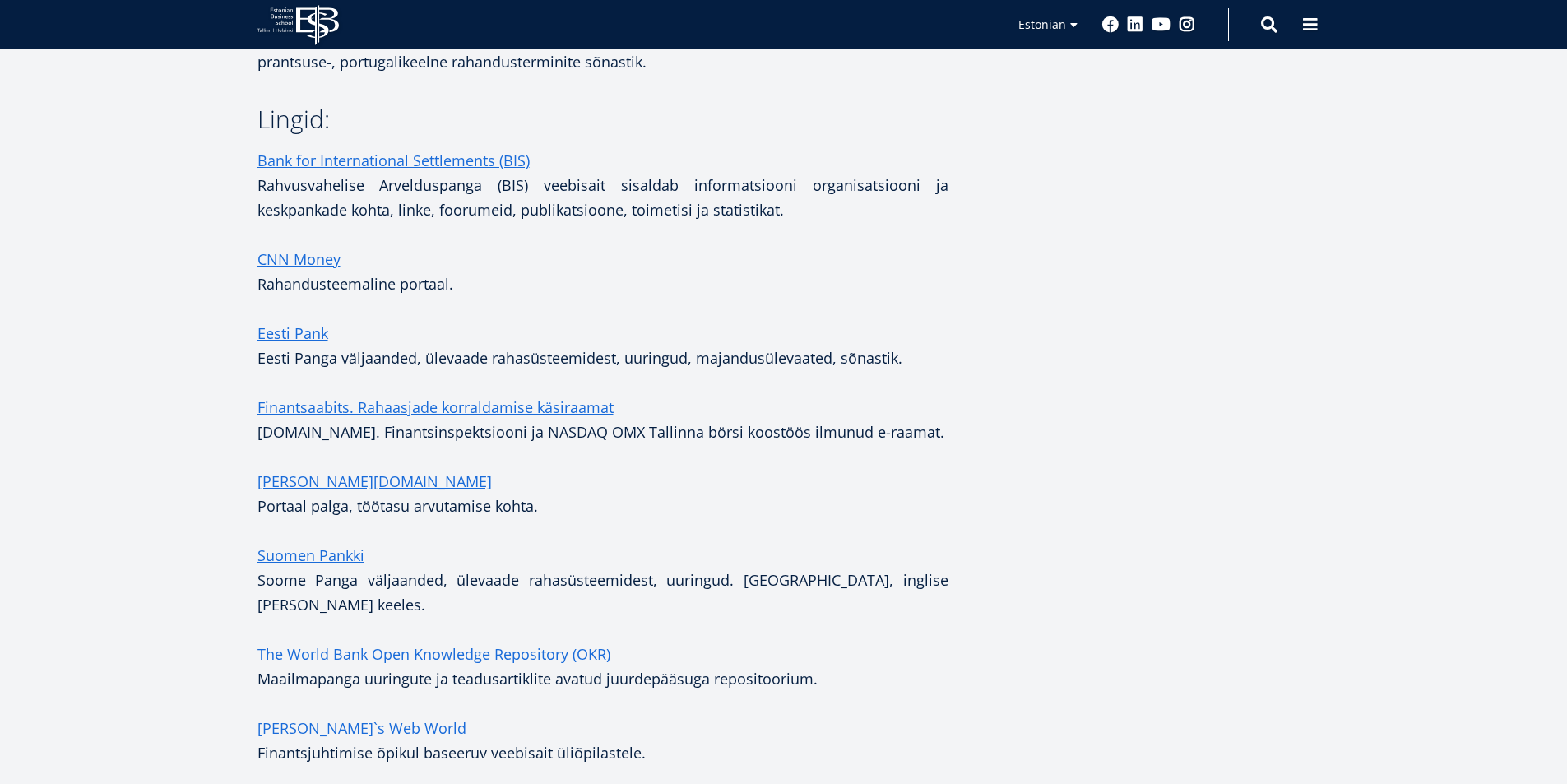
scroll to position [13, 0]
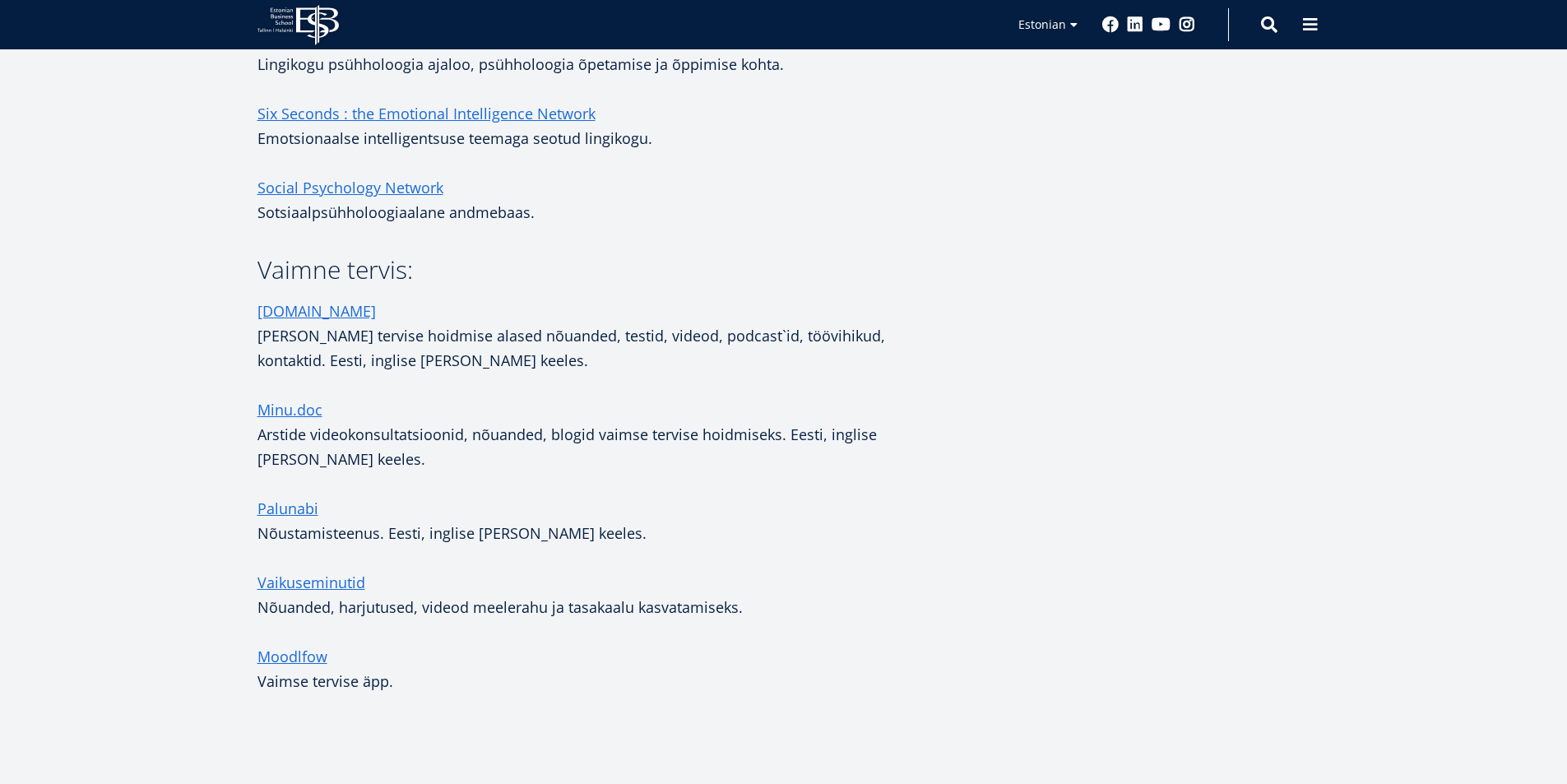
scroll to position [1069, 0]
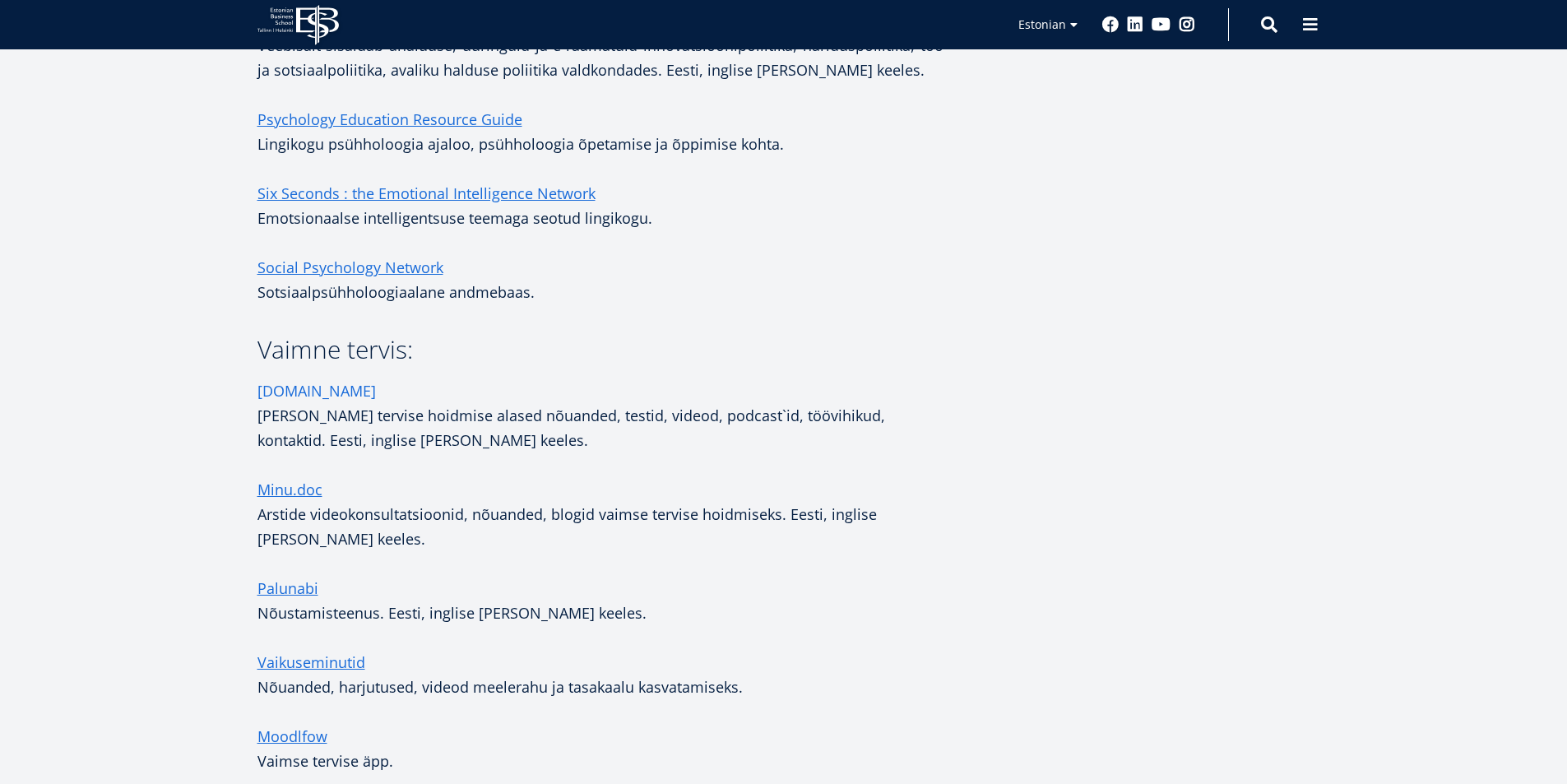
click at [288, 378] on link "[DOMAIN_NAME]" at bounding box center [316, 391] width 118 height 25
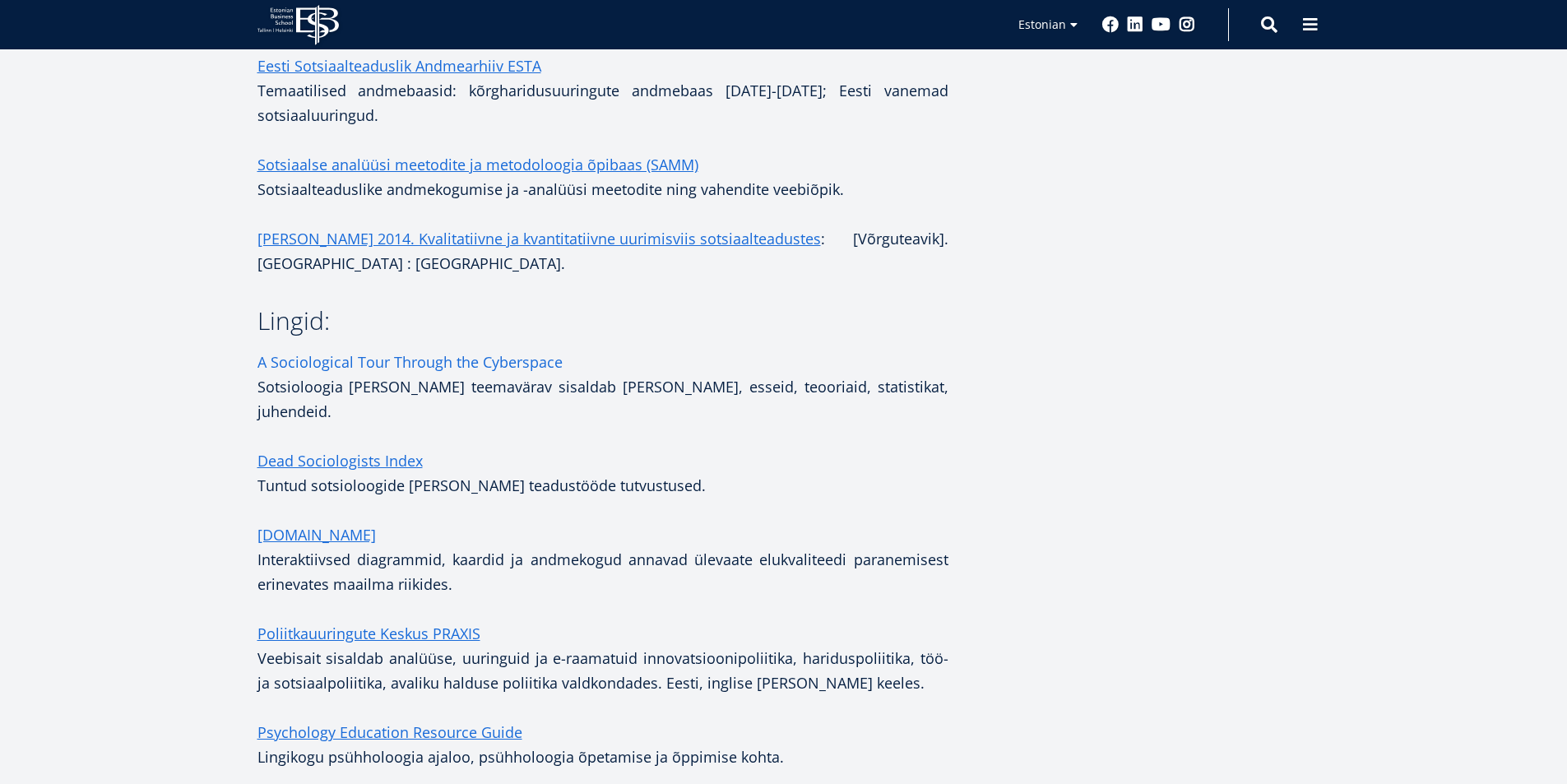
scroll to position [467, 0]
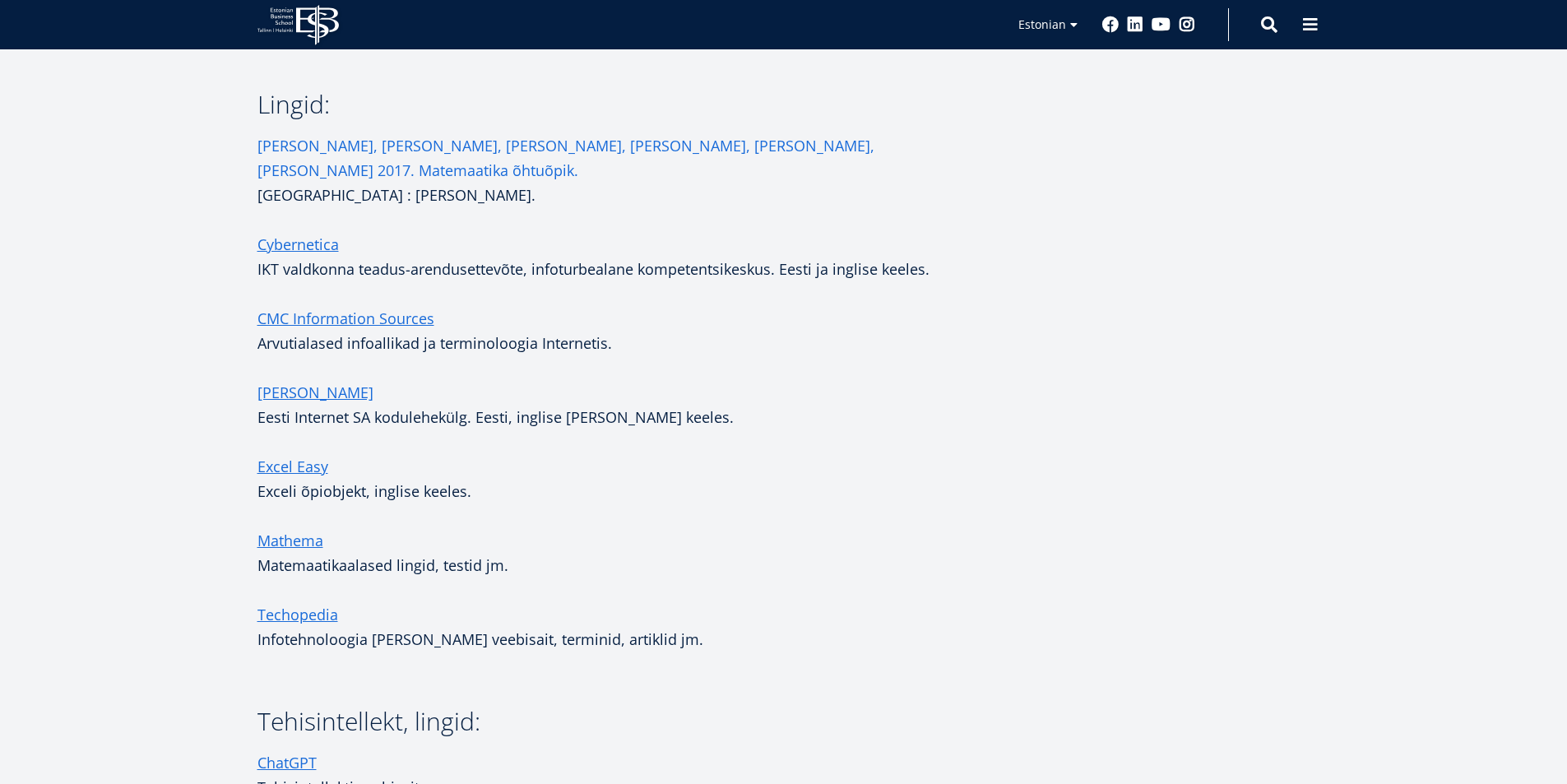
scroll to position [822, 0]
click at [574, 141] on link "[PERSON_NAME], [PERSON_NAME], [PERSON_NAME], [PERSON_NAME], [PERSON_NAME], [PER…" at bounding box center [602, 156] width 691 height 50
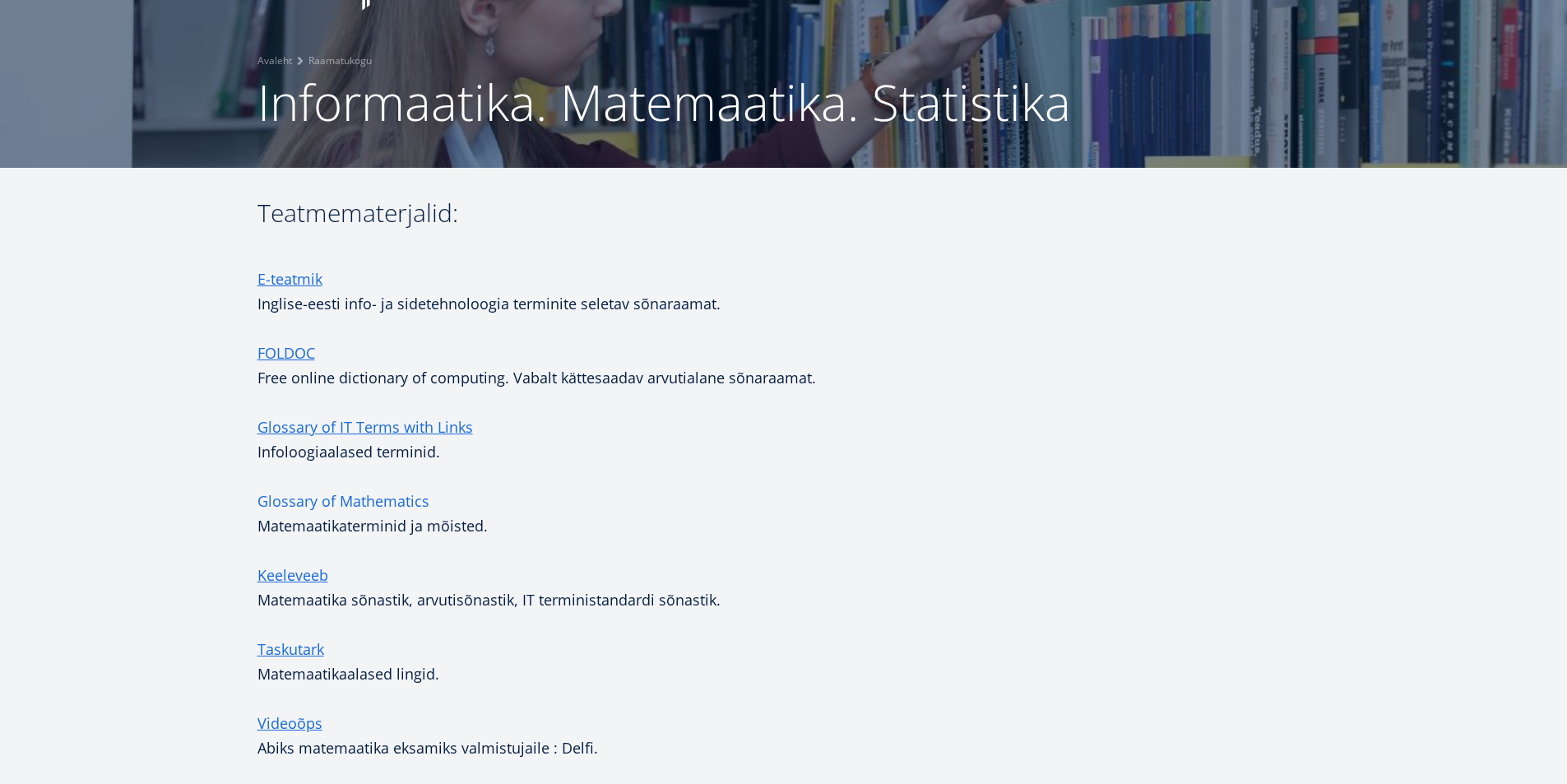
scroll to position [260, 0]
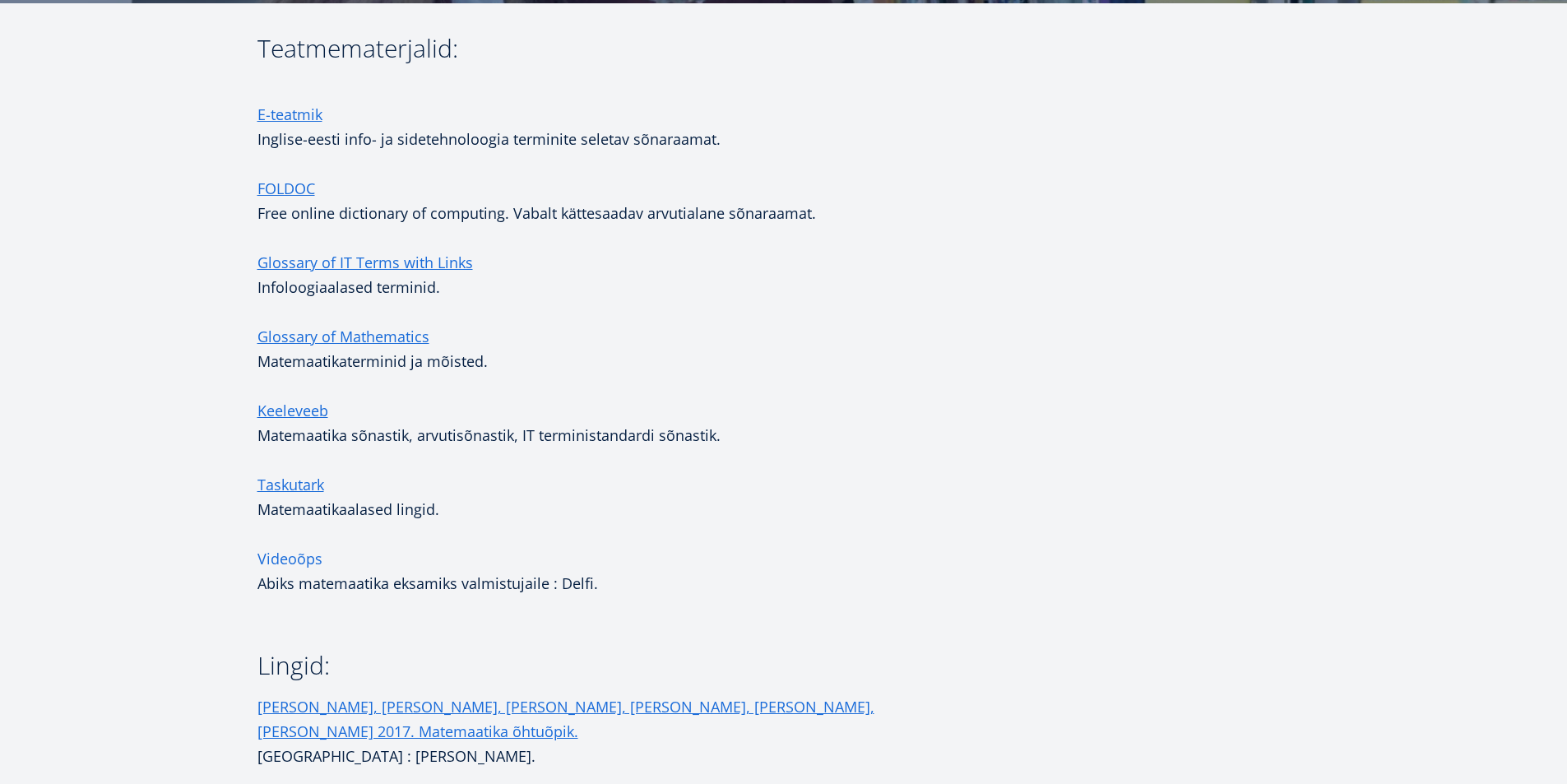
click at [277, 558] on link "Videoõps" at bounding box center [290, 558] width 65 height 25
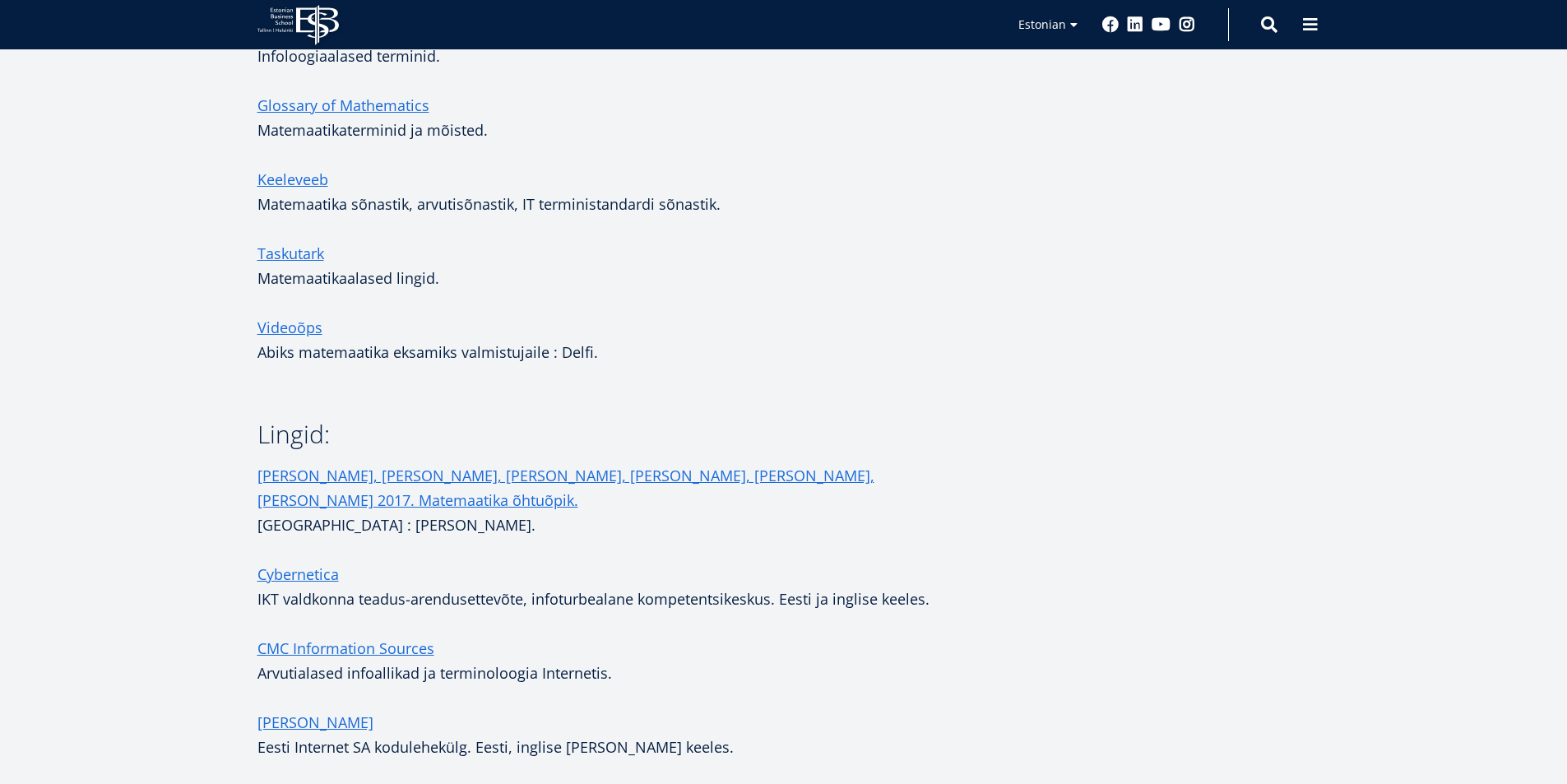
scroll to position [507, 0]
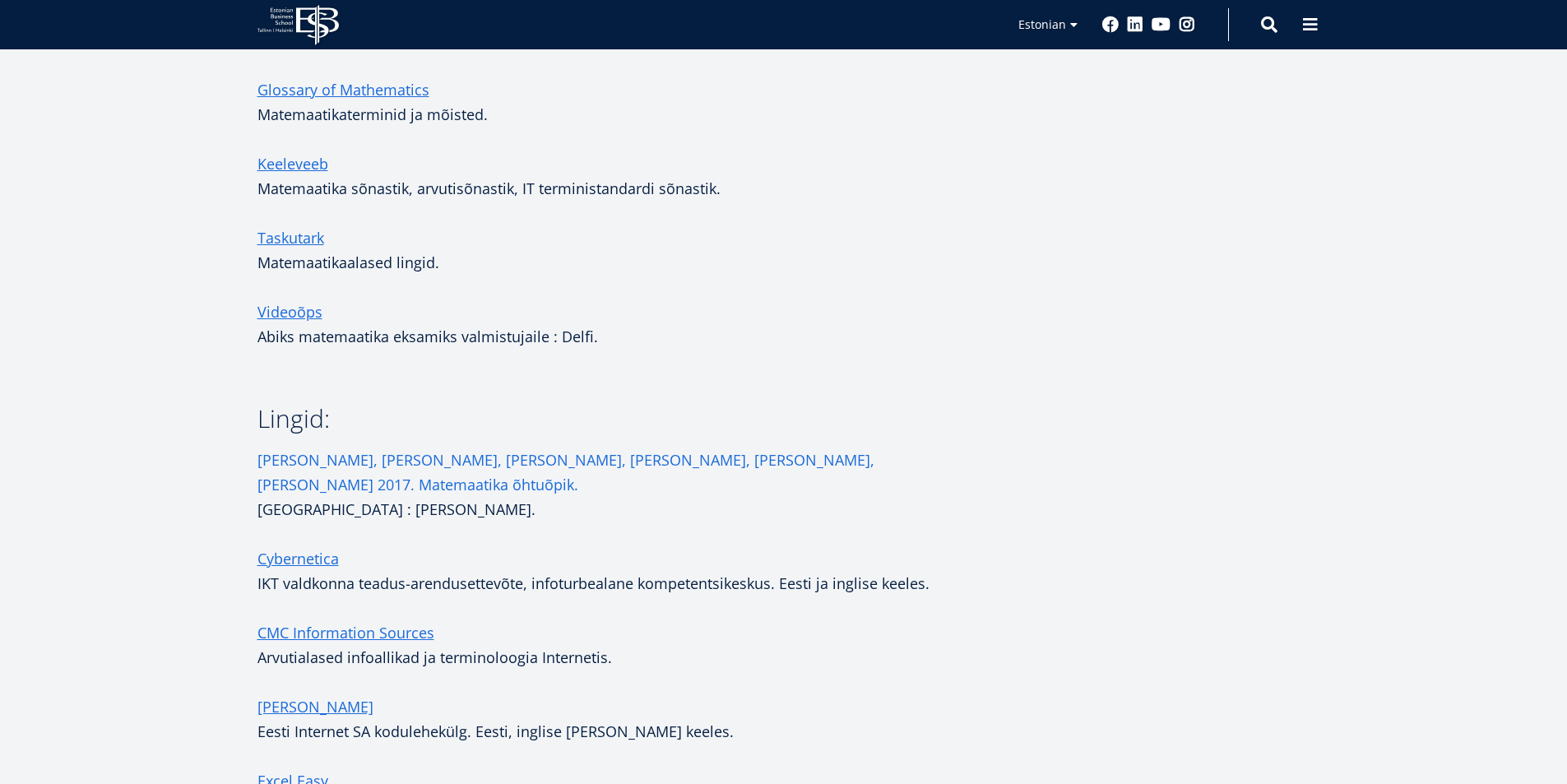
click at [442, 456] on link "Aru, J., Korjus, K., Saar, E. 2017. Matemaatika õhtuõpik." at bounding box center [602, 472] width 691 height 50
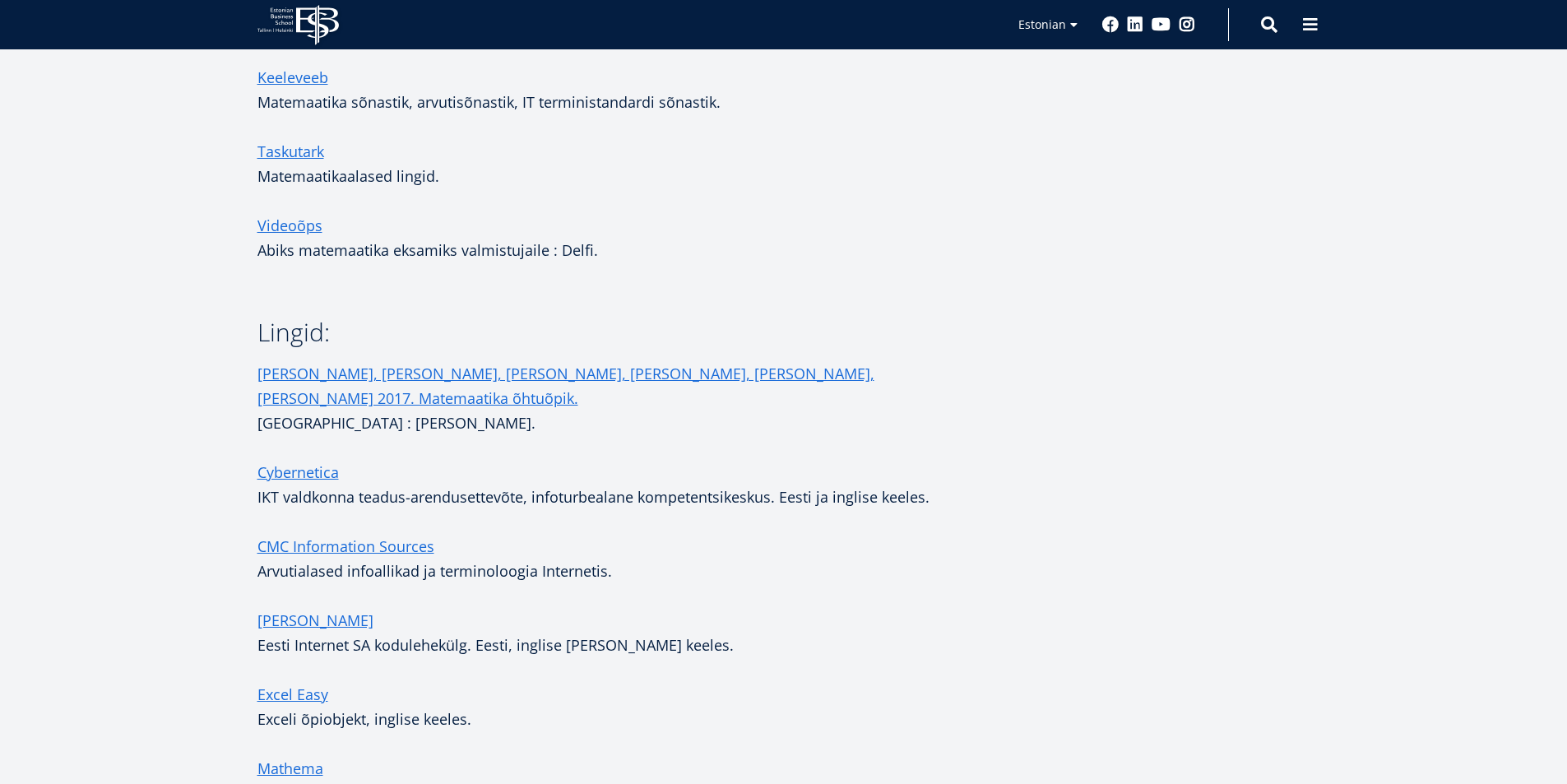
scroll to position [598, 0]
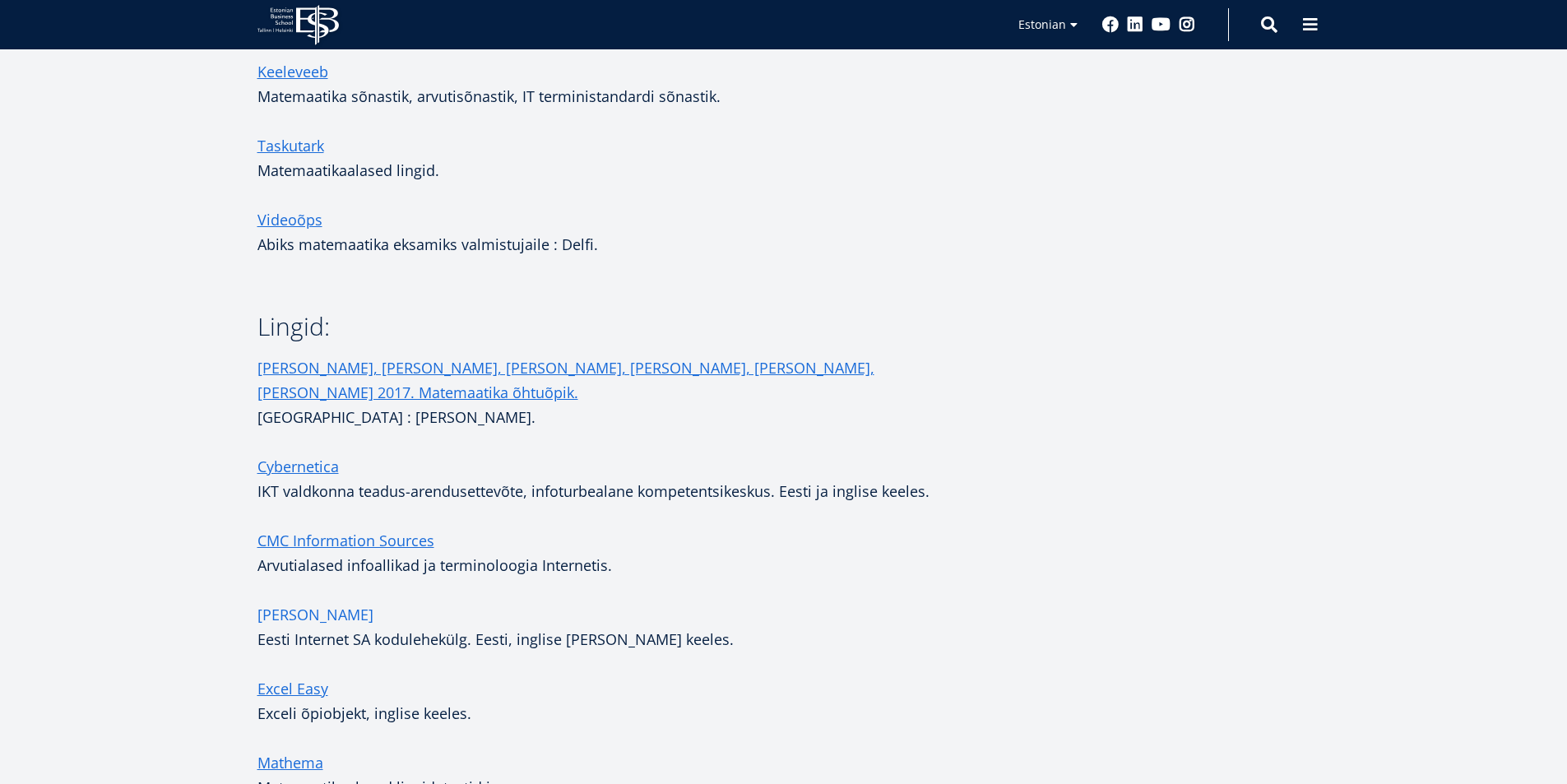
click at [295, 602] on link "Domeeni otsing" at bounding box center [315, 614] width 116 height 25
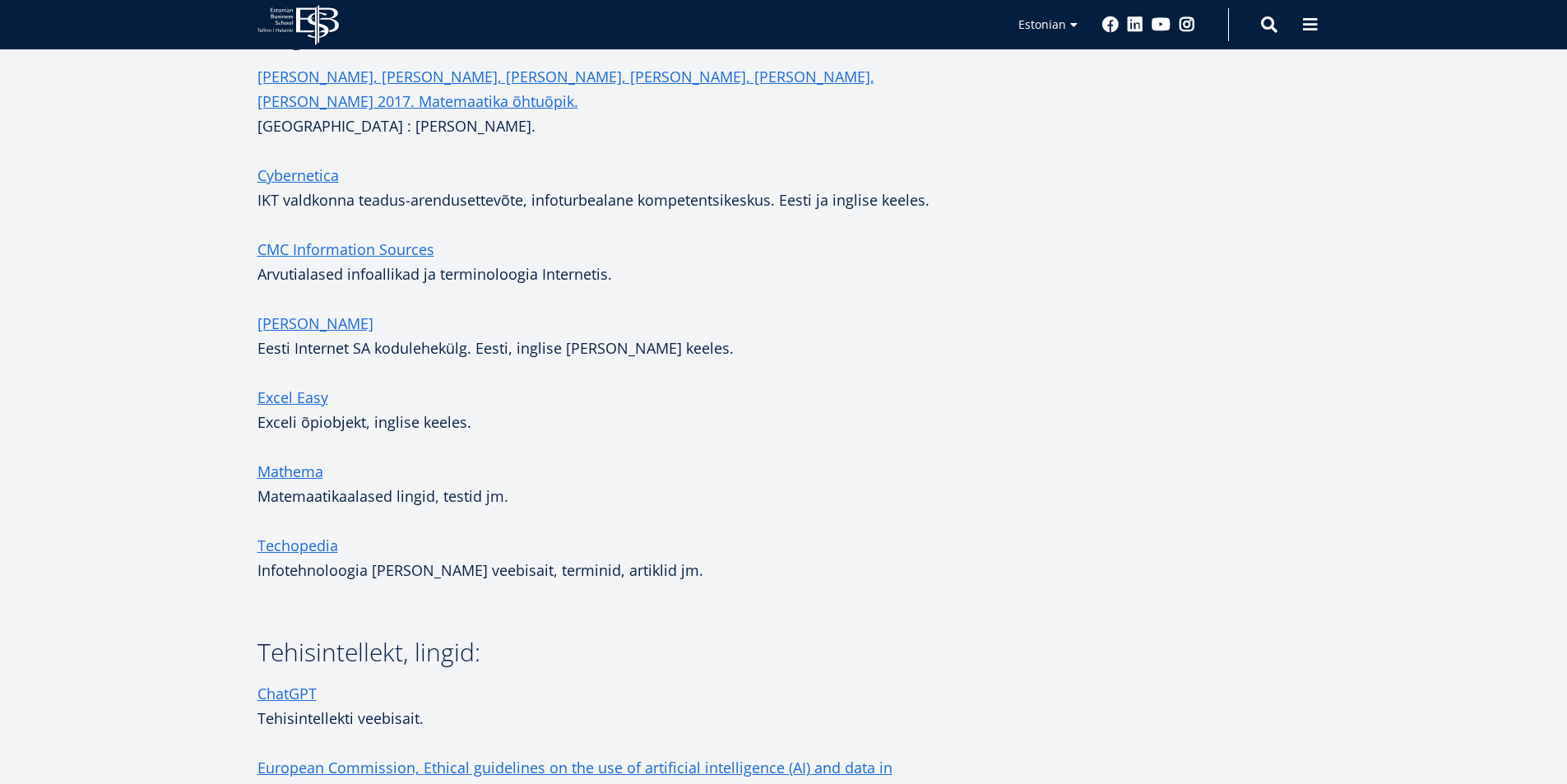
scroll to position [904, 0]
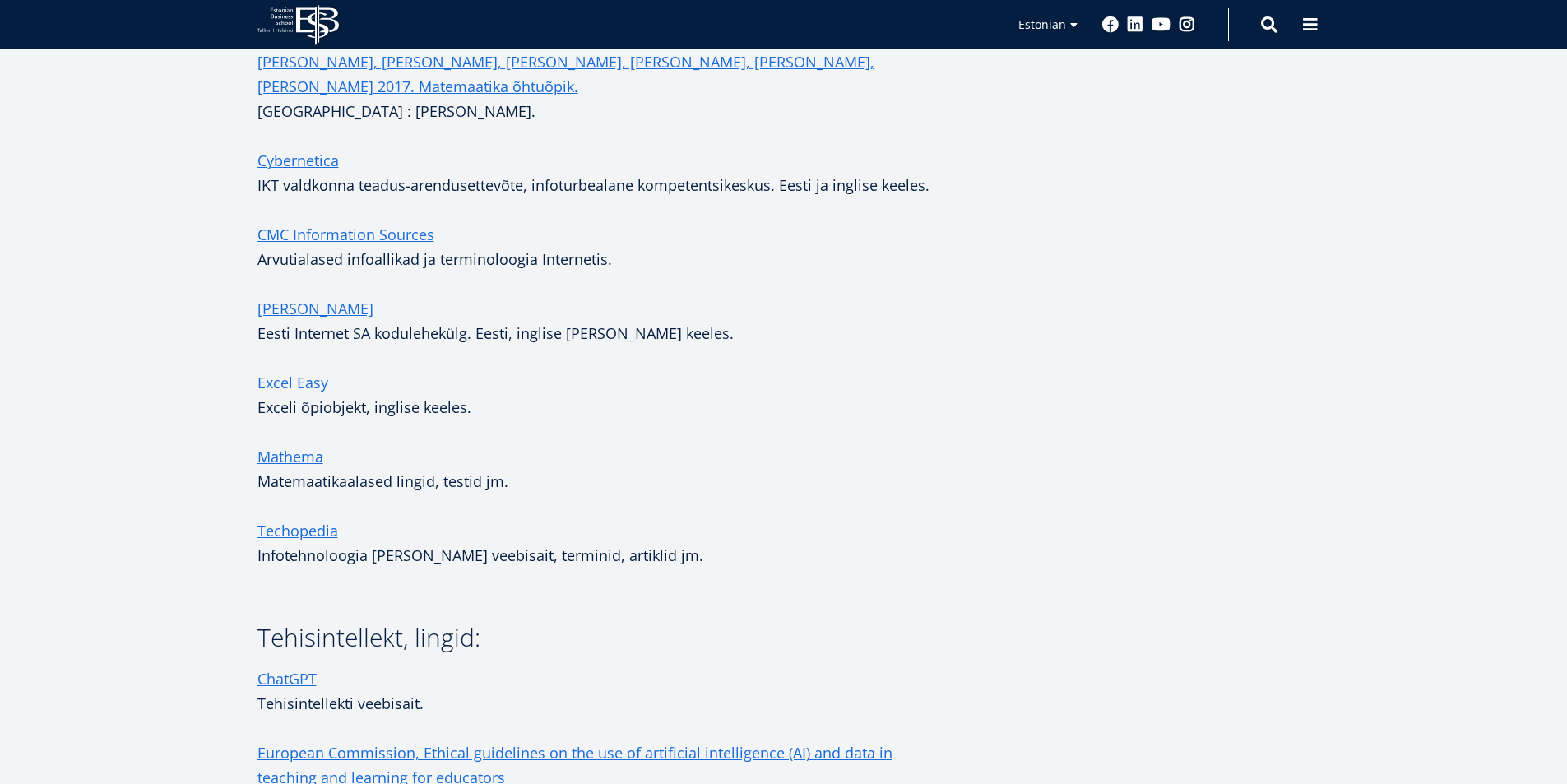
click at [315, 370] on link "Excel Easy" at bounding box center [293, 382] width 71 height 25
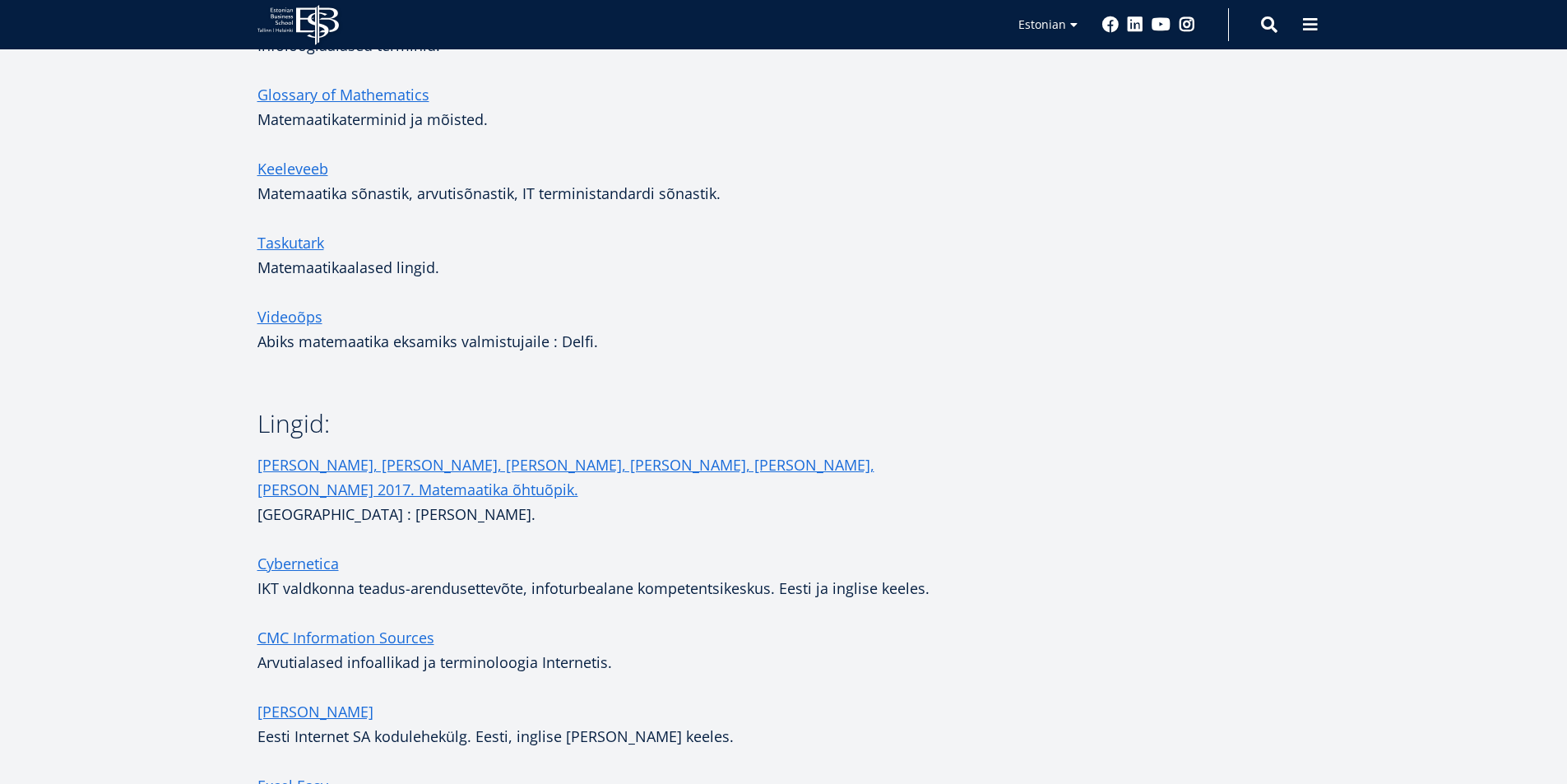
scroll to position [329, 0]
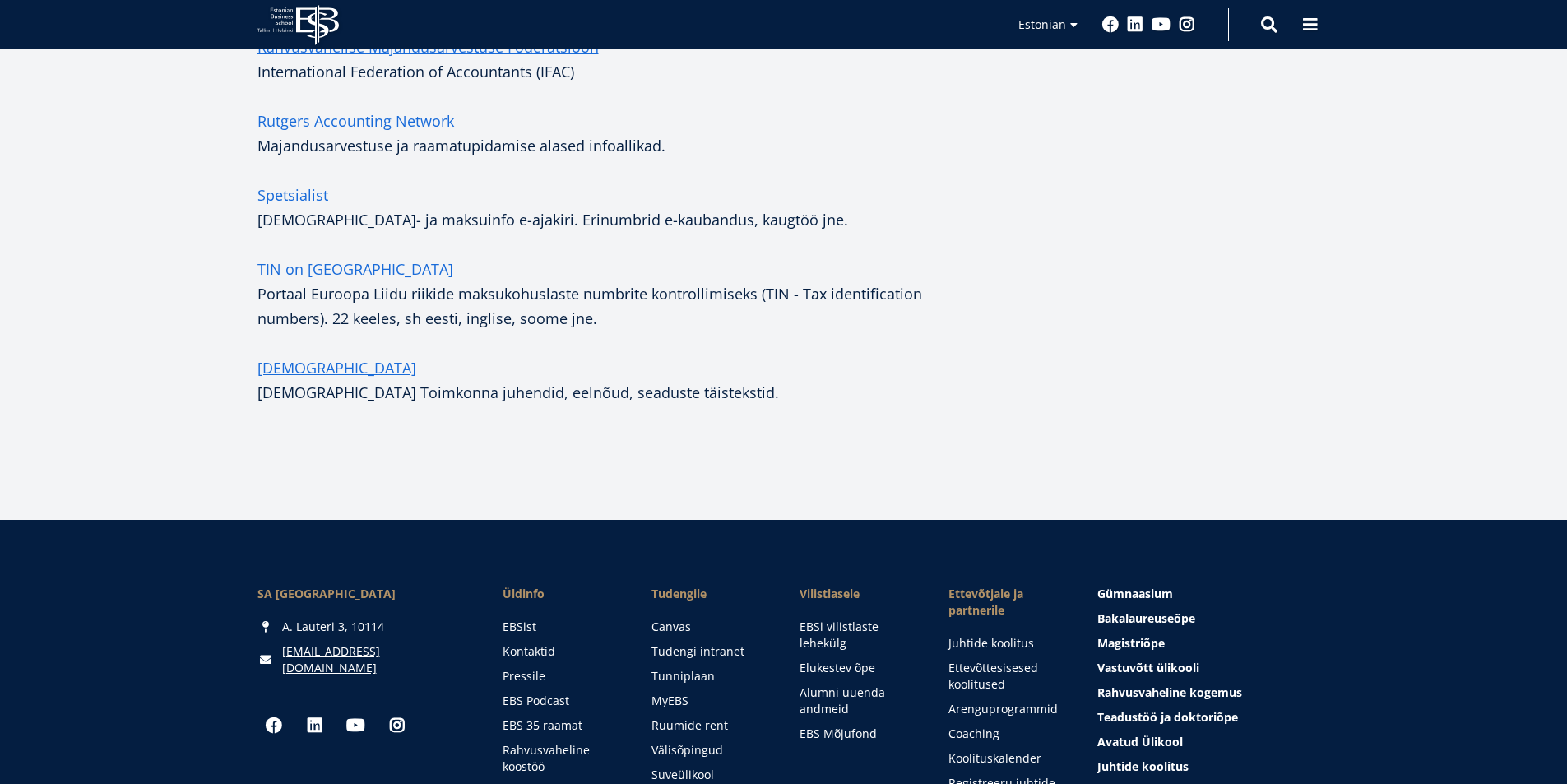
scroll to position [987, 0]
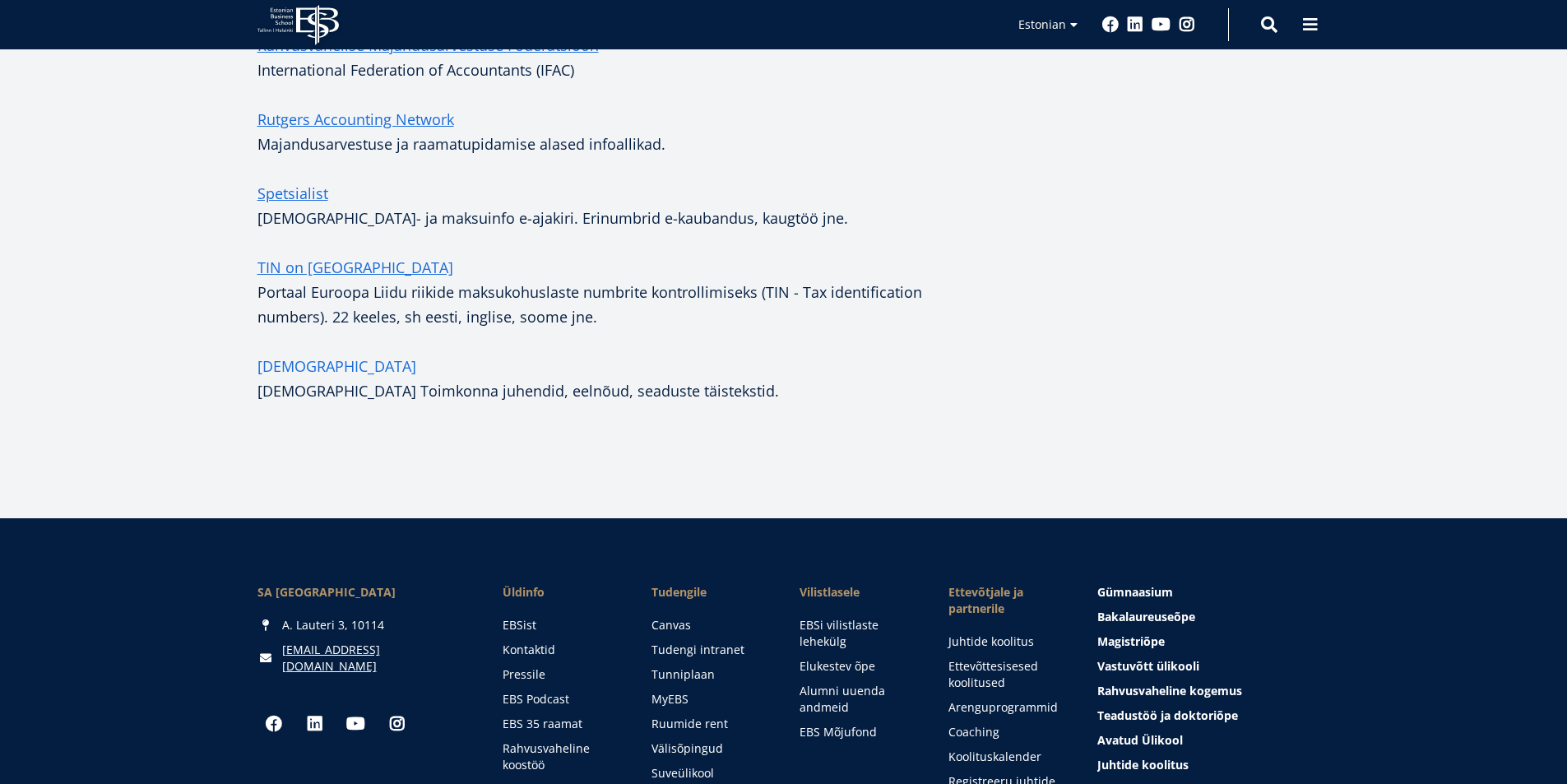
click at [407, 366] on link "[DEMOGRAPHIC_DATA]" at bounding box center [336, 366] width 159 height 25
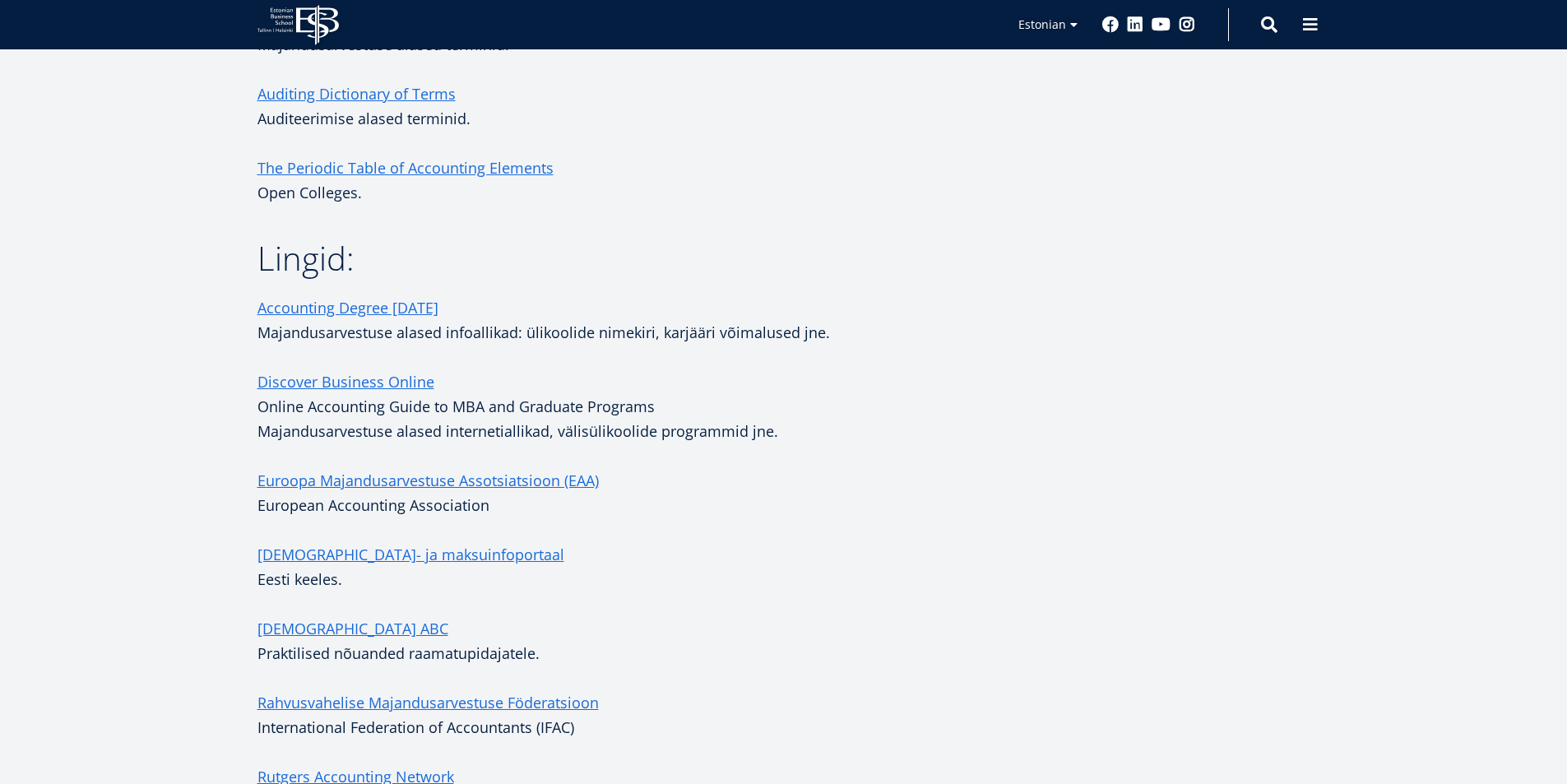
scroll to position [329, 0]
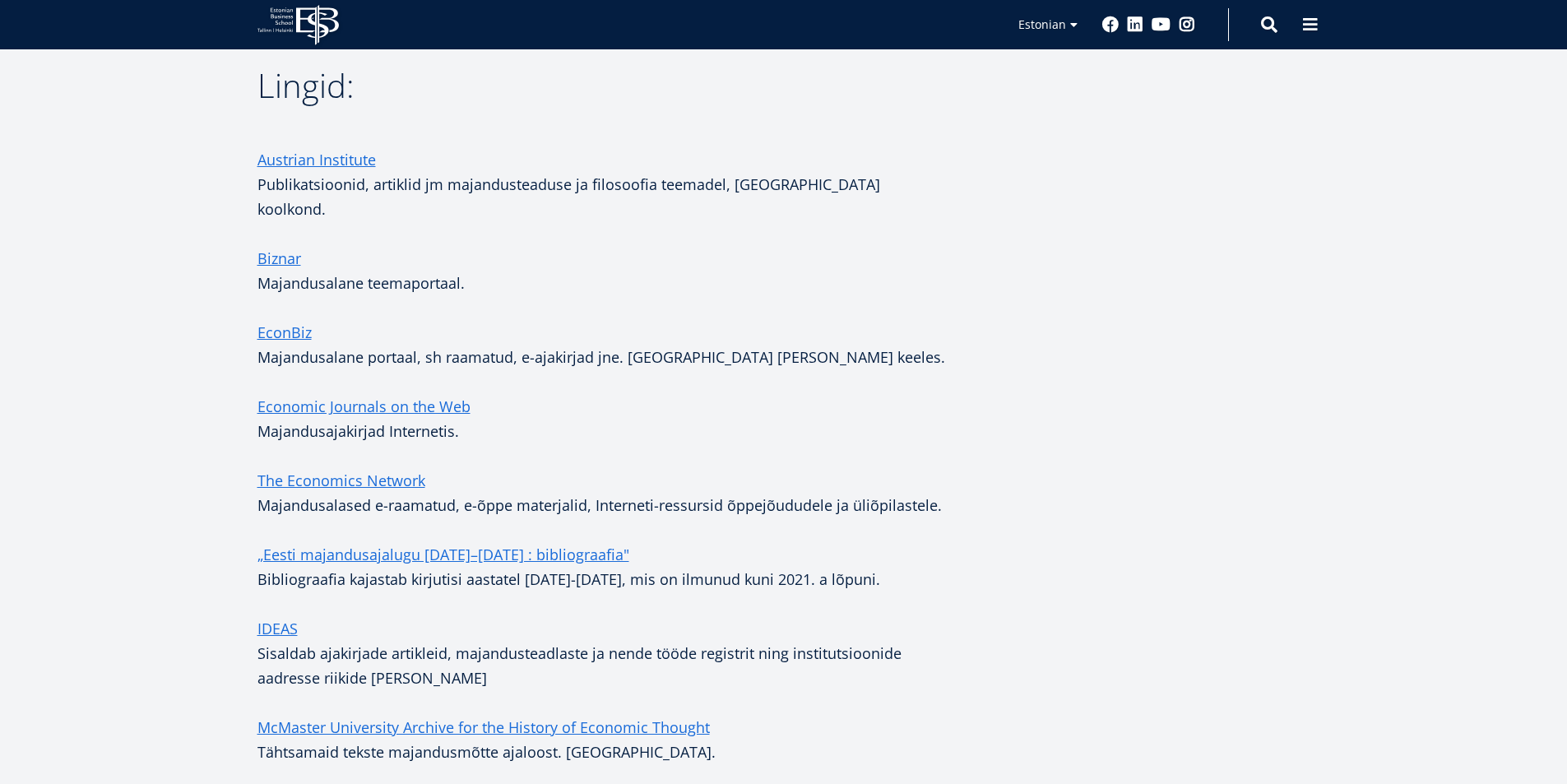
scroll to position [671, 0]
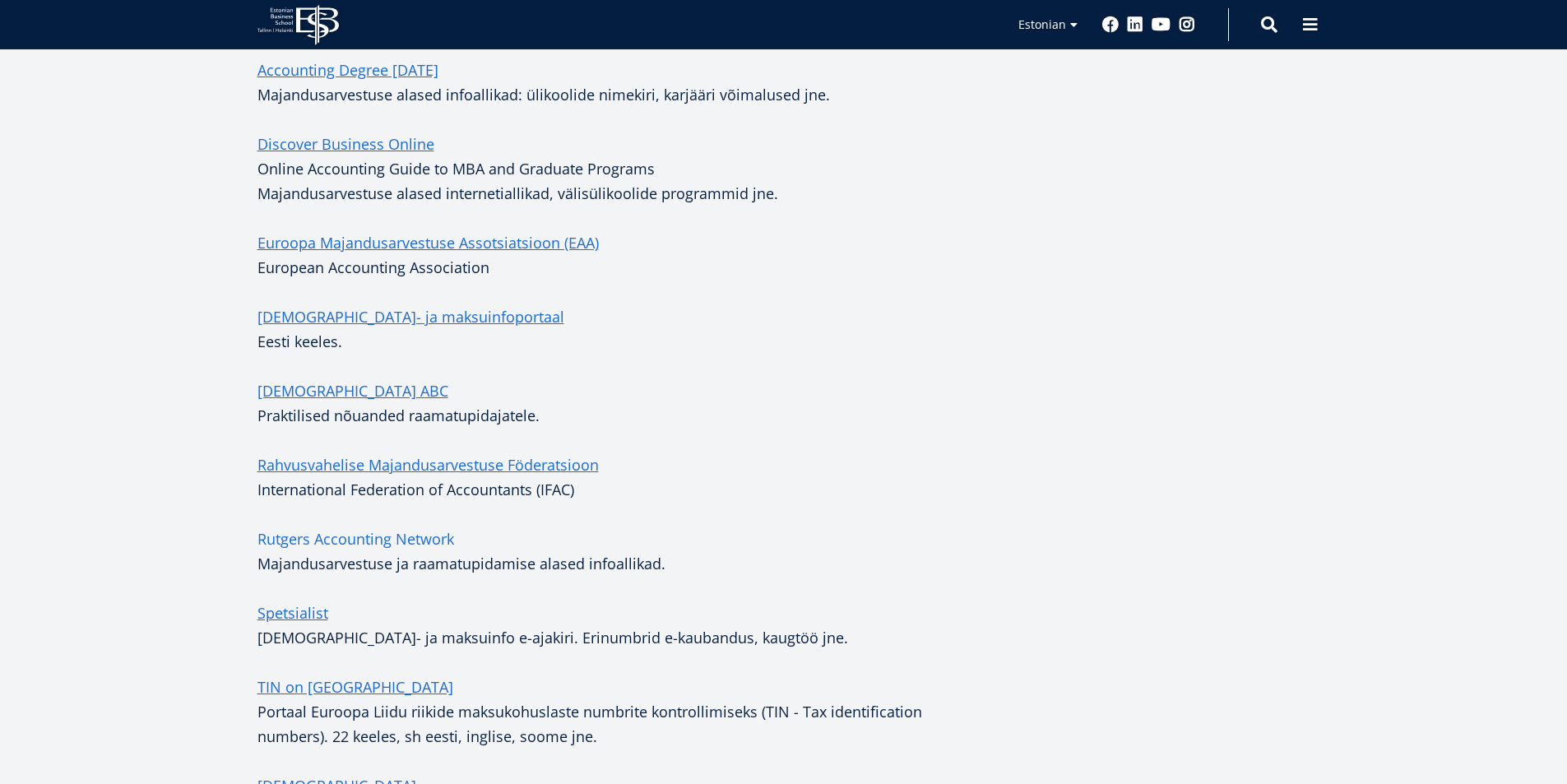
scroll to position [740, 0]
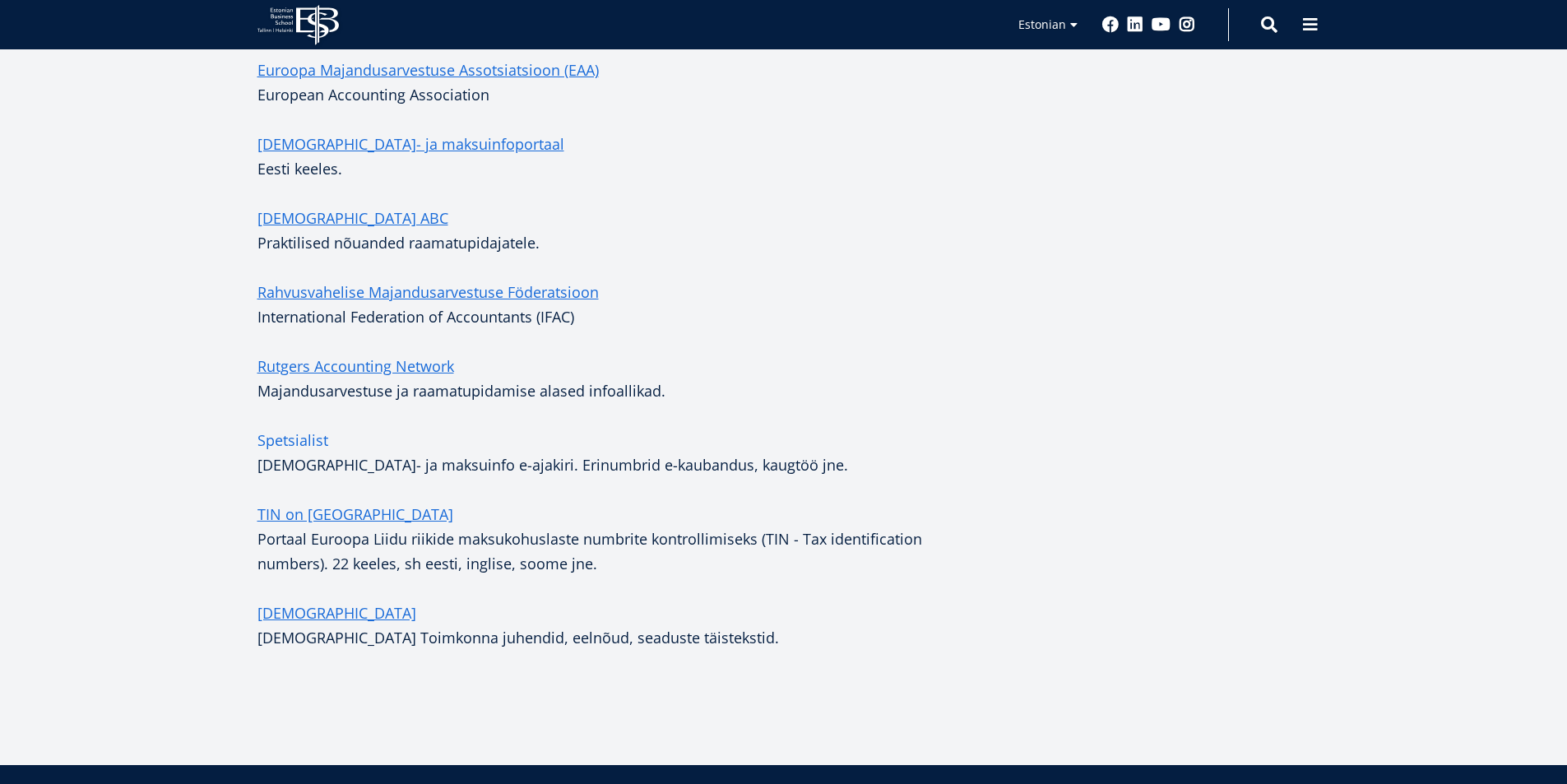
click at [292, 442] on link "Spetsialist" at bounding box center [293, 440] width 71 height 25
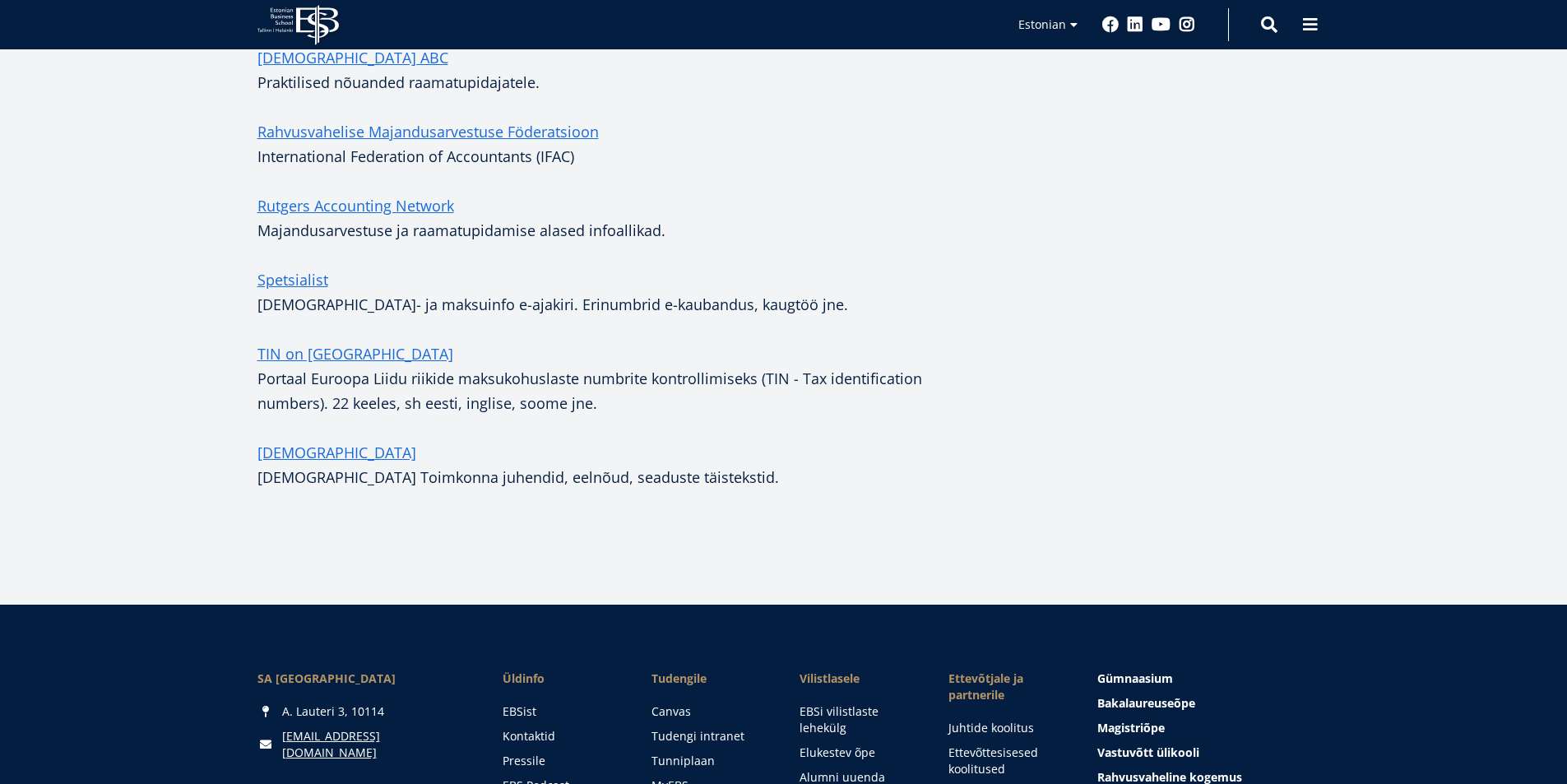
scroll to position [904, 0]
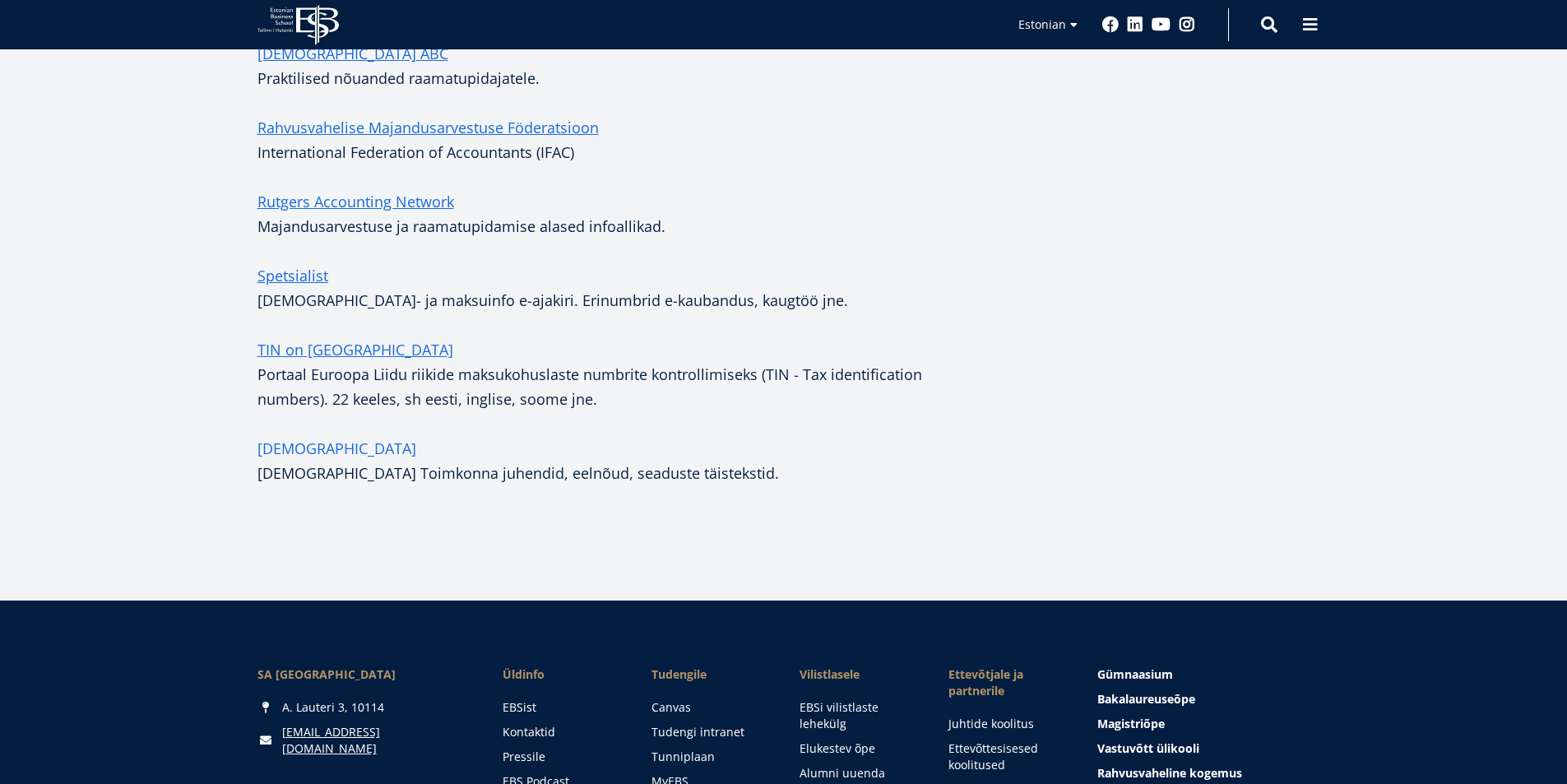
click at [417, 448] on link "Raamatupidamisstandardid" at bounding box center [336, 448] width 159 height 25
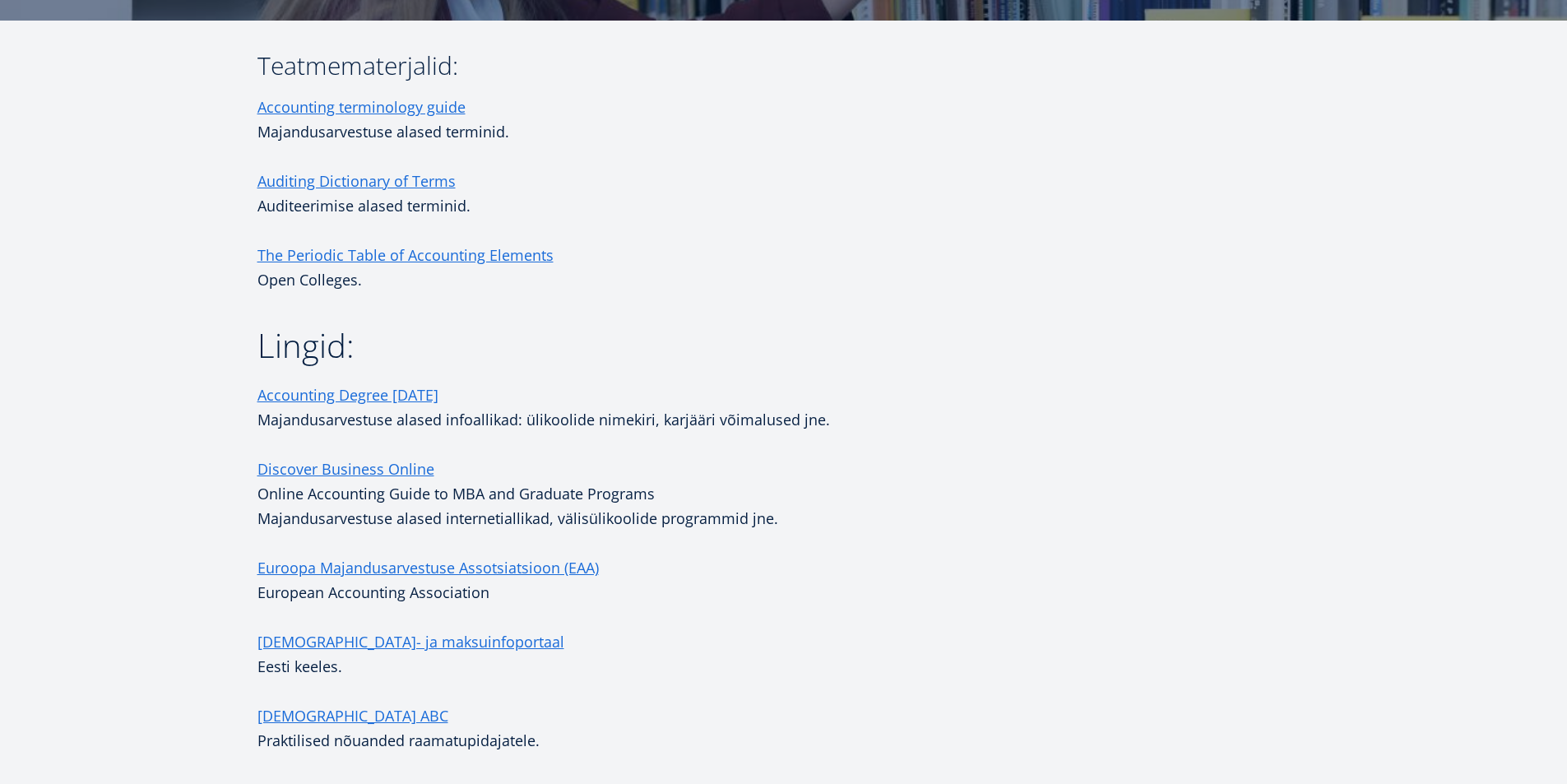
scroll to position [8, 0]
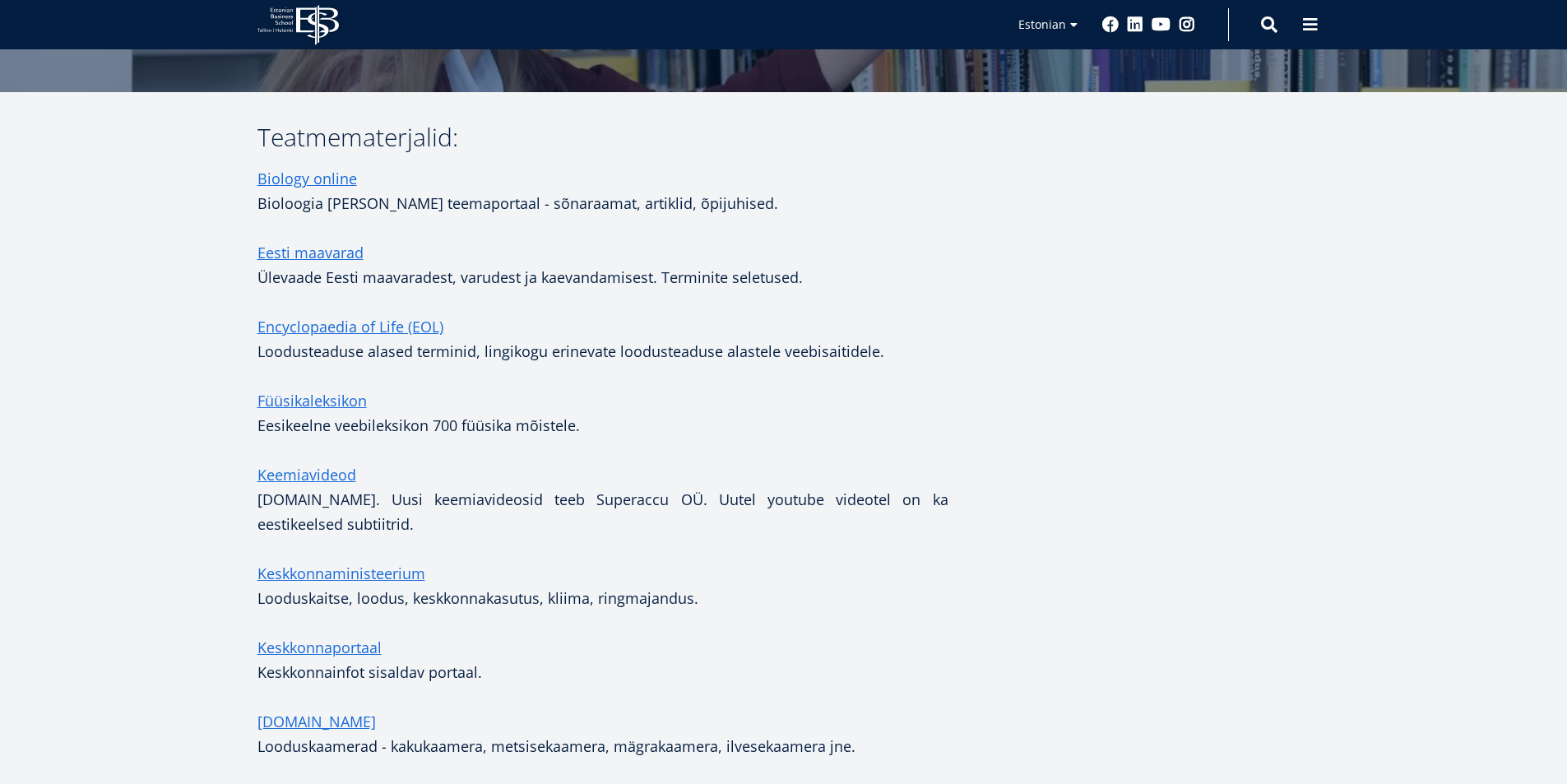
scroll to position [13, 0]
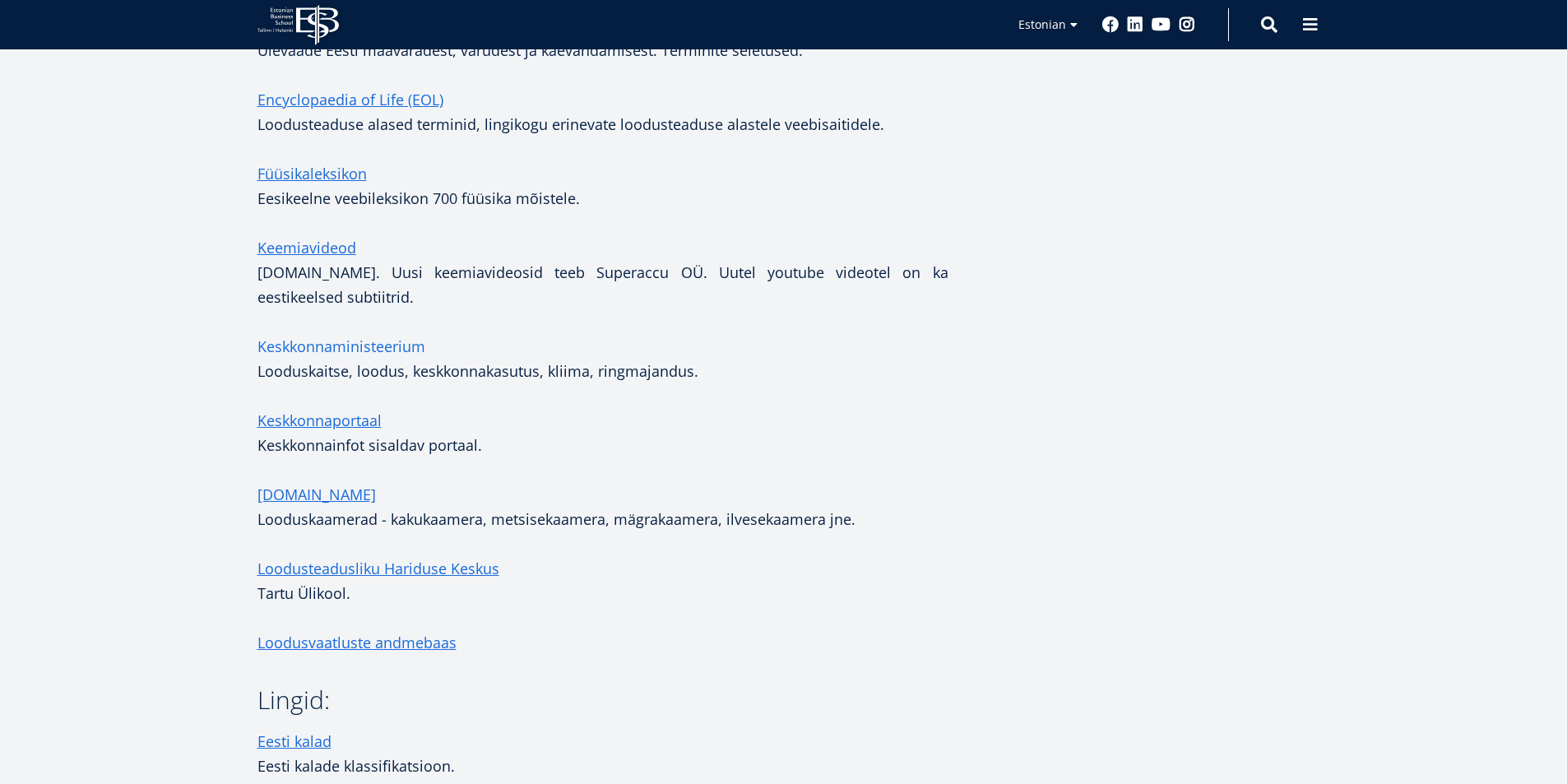
scroll to position [575, 0]
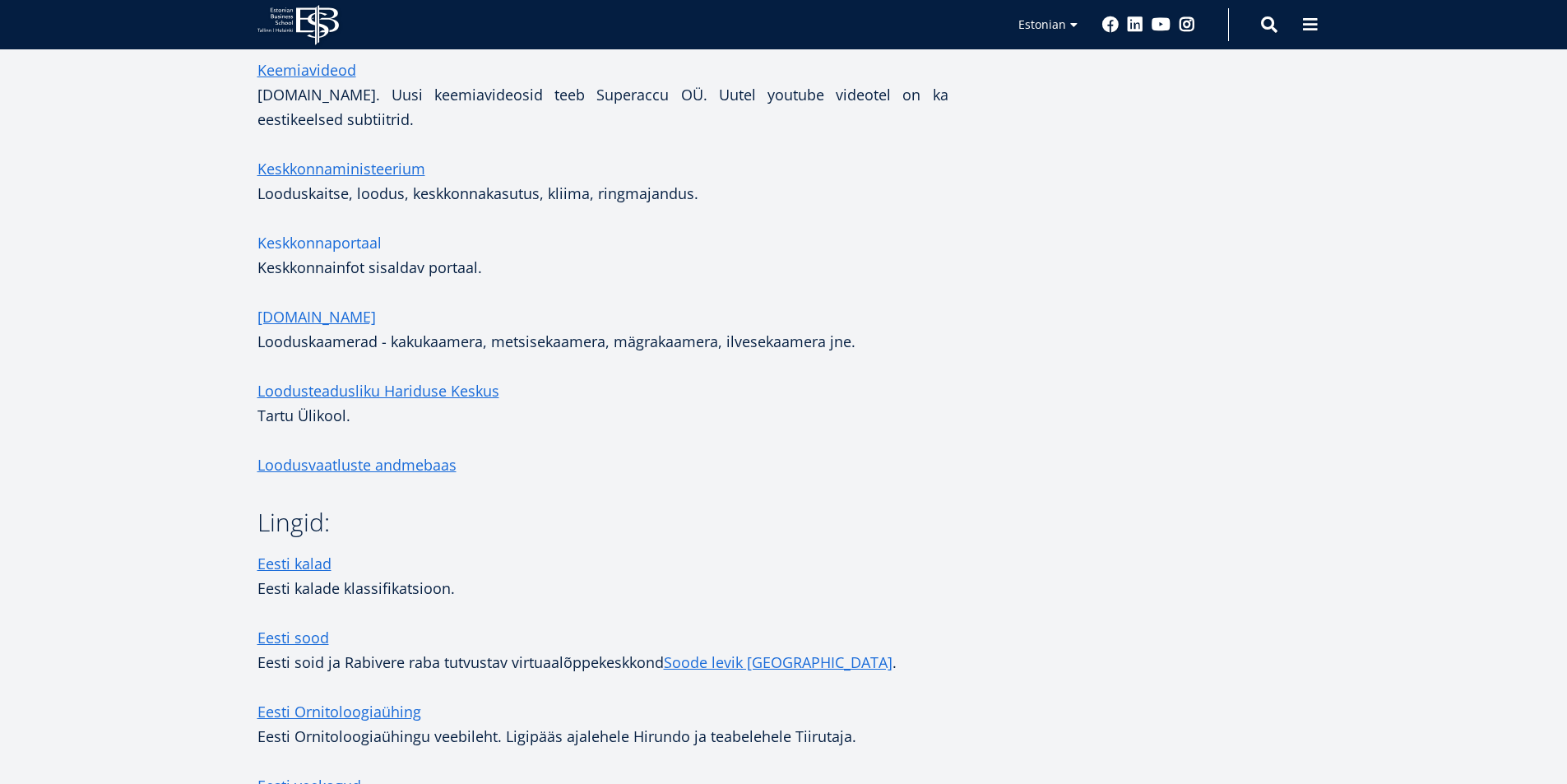
click at [344, 239] on link "Keskkonnaportaal" at bounding box center [319, 243] width 124 height 25
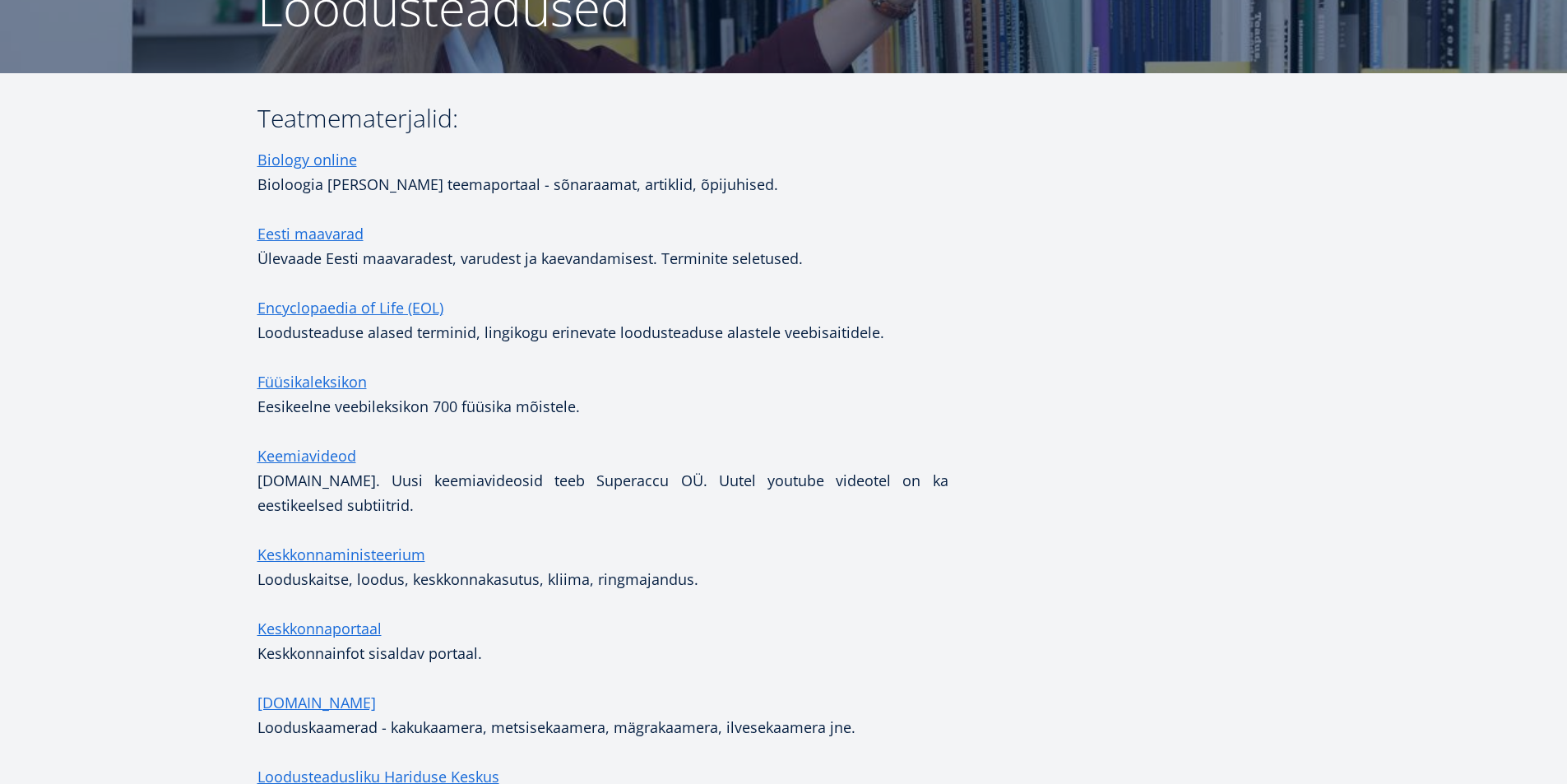
scroll to position [200, 0]
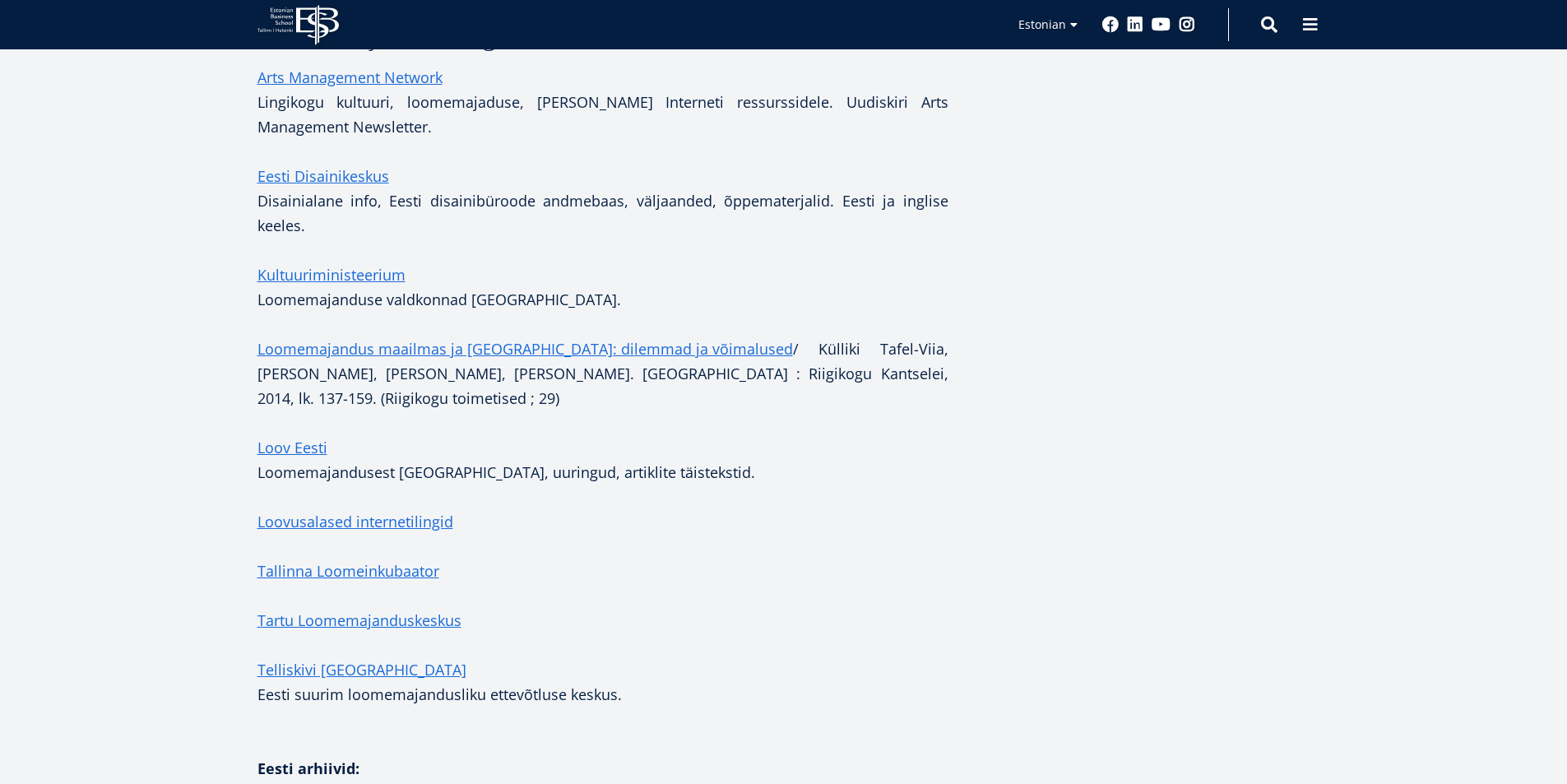
scroll to position [444, 0]
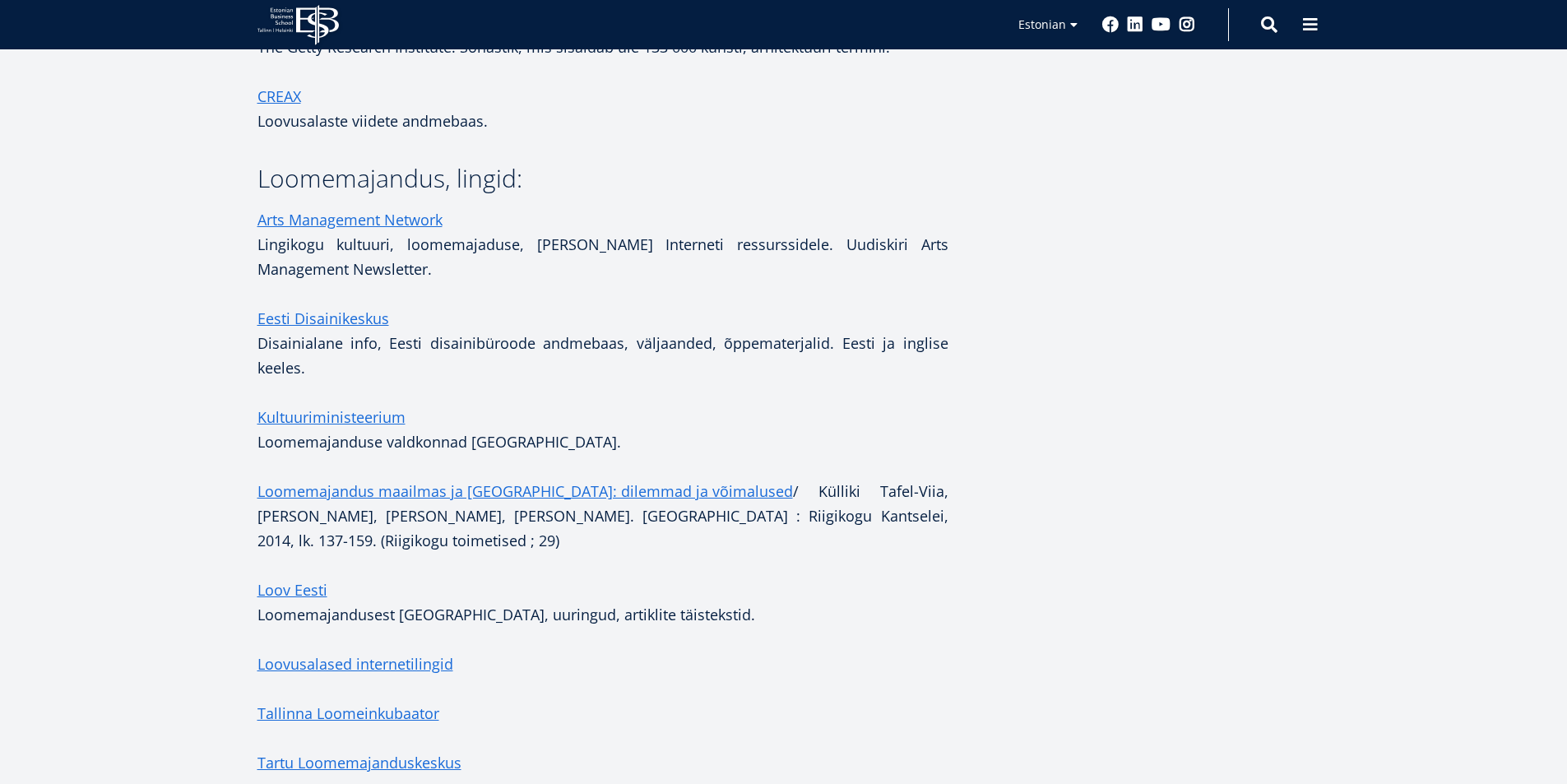
scroll to position [329, 0]
click at [369, 218] on link "Arts Management Network" at bounding box center [350, 218] width 185 height 25
click at [305, 315] on link "Eesti Disainikeskus" at bounding box center [323, 316] width 132 height 25
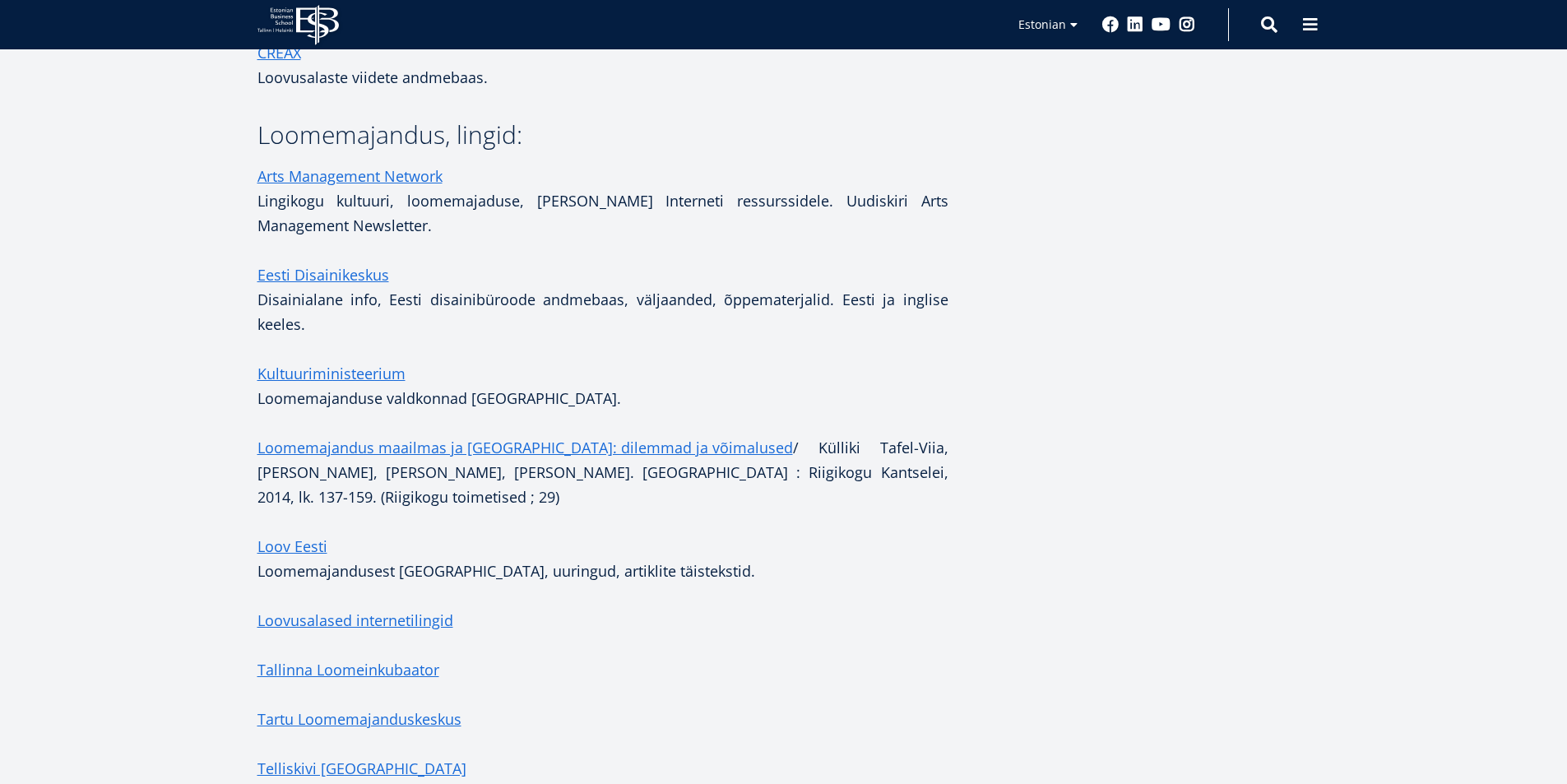
scroll to position [493, 0]
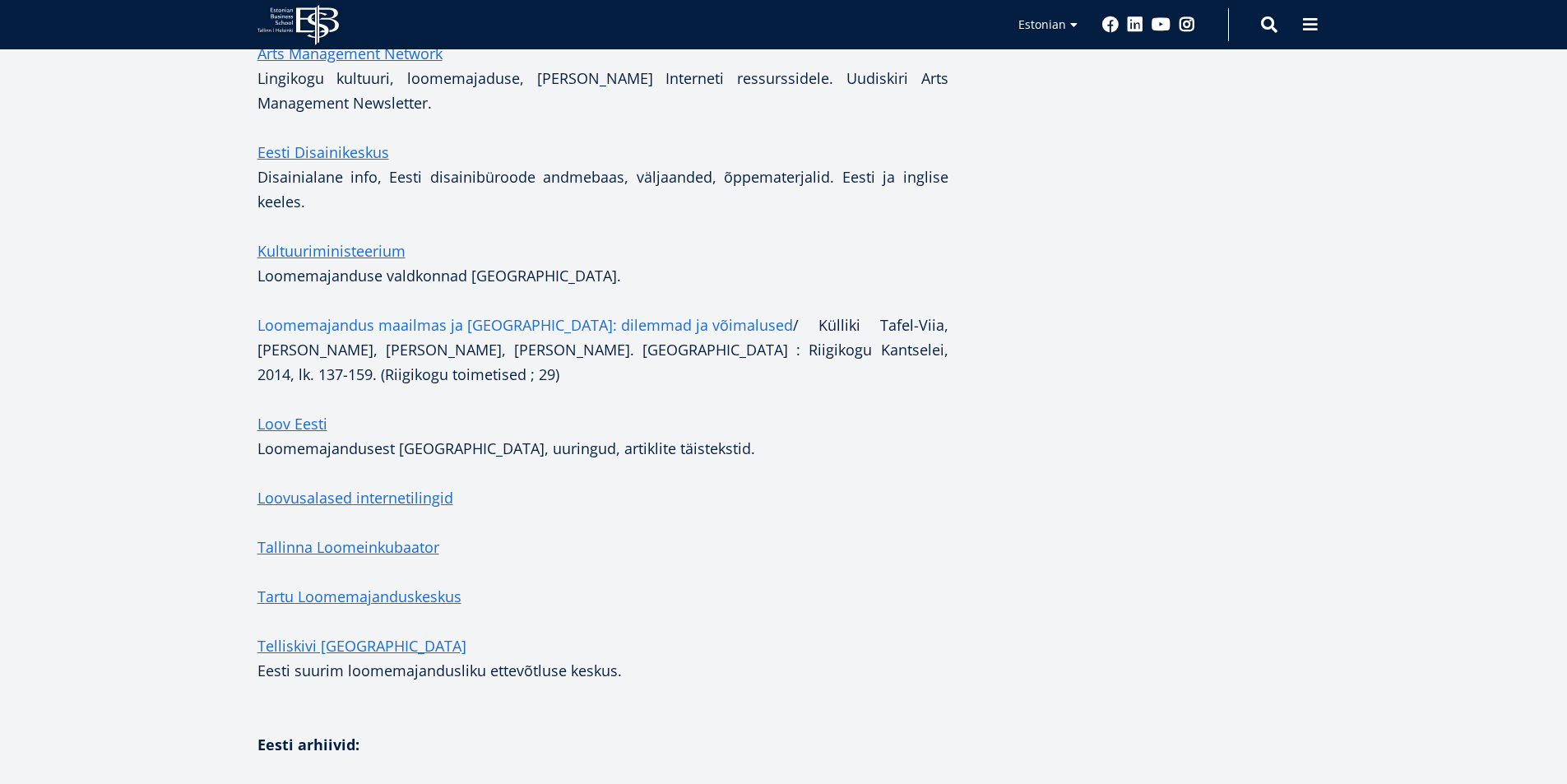
click at [395, 325] on link "Loomemajandus maailmas ja Eestis: dilemmad ja võimalused" at bounding box center [525, 325] width 536 height 25
click at [306, 485] on link "Loovusalased internetilingid" at bounding box center [355, 497] width 195 height 25
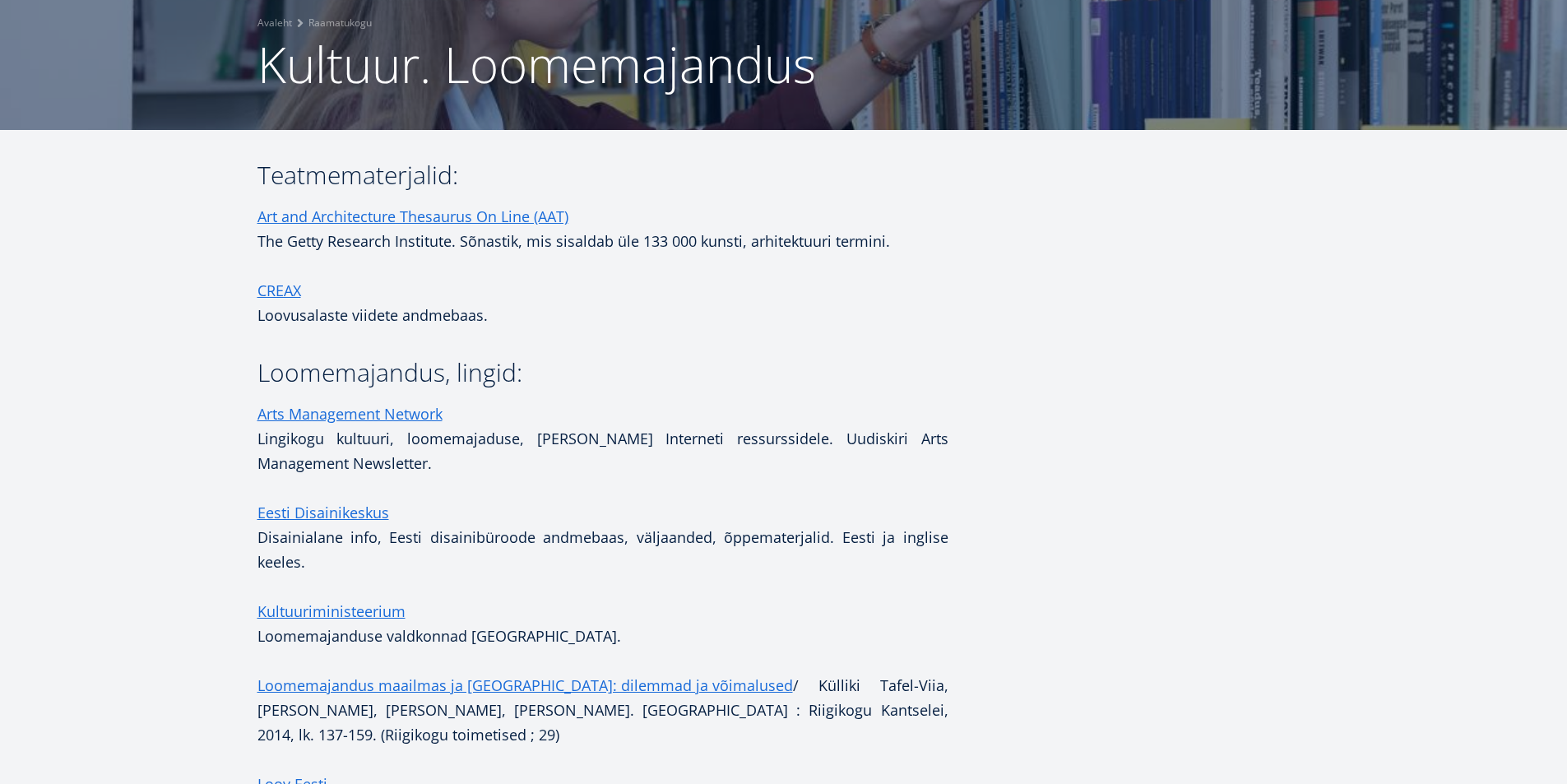
scroll to position [132, 0]
click at [327, 213] on link "Art and Architecture Thesaurus On Line (AAT)" at bounding box center [413, 217] width 311 height 25
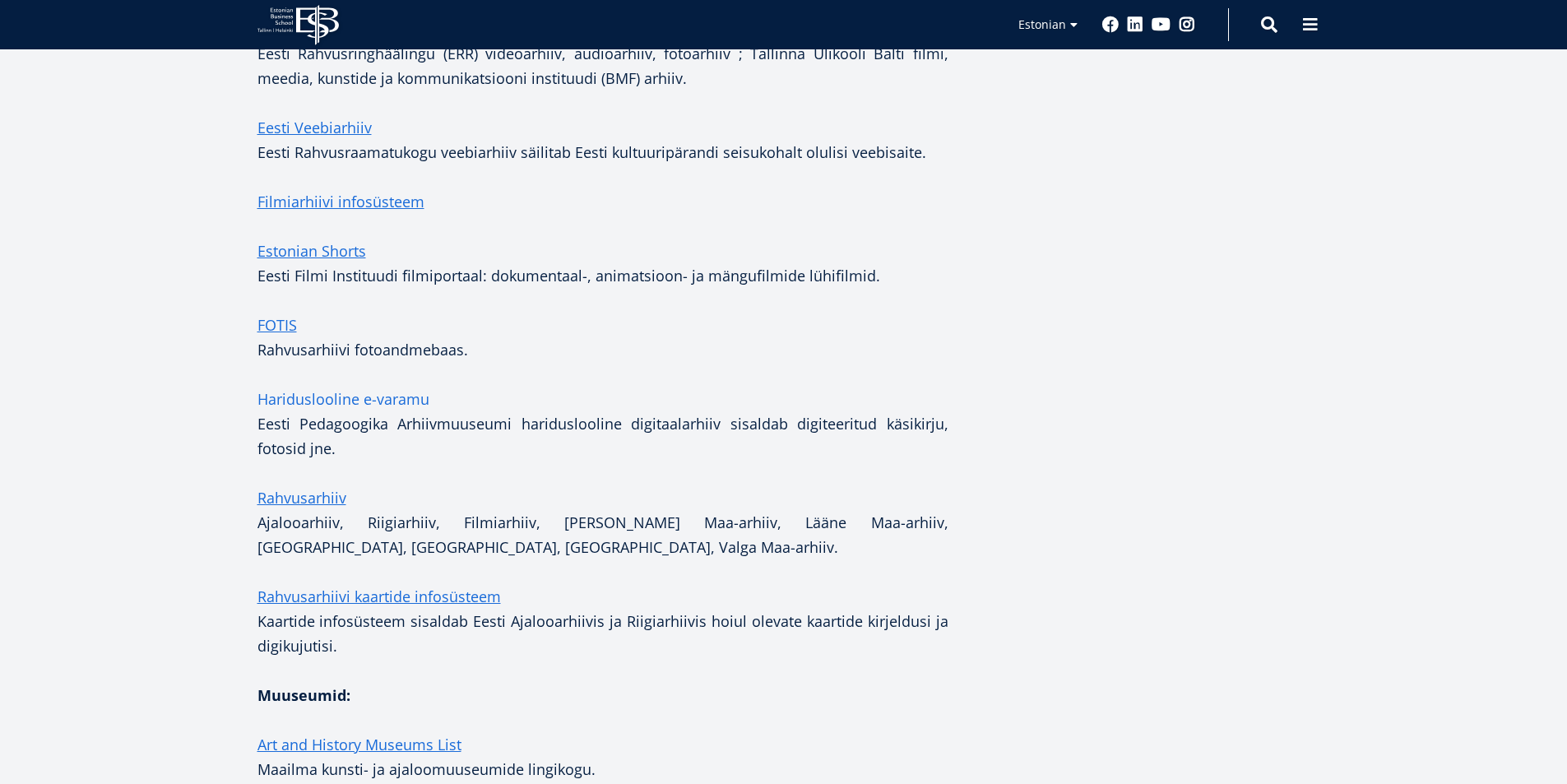
scroll to position [1448, 0]
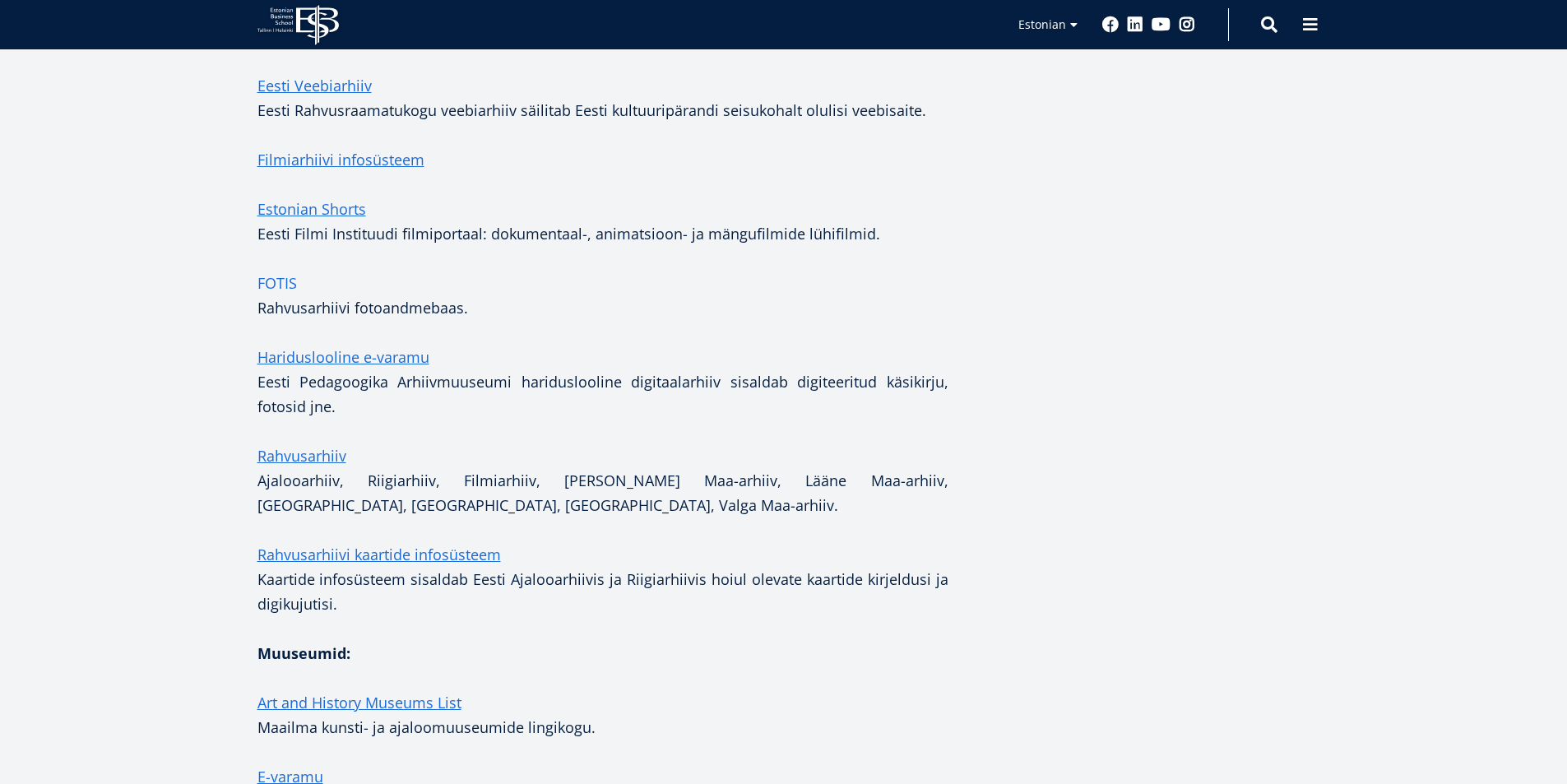
click at [284, 271] on link "FOTIS" at bounding box center [276, 283] width 39 height 25
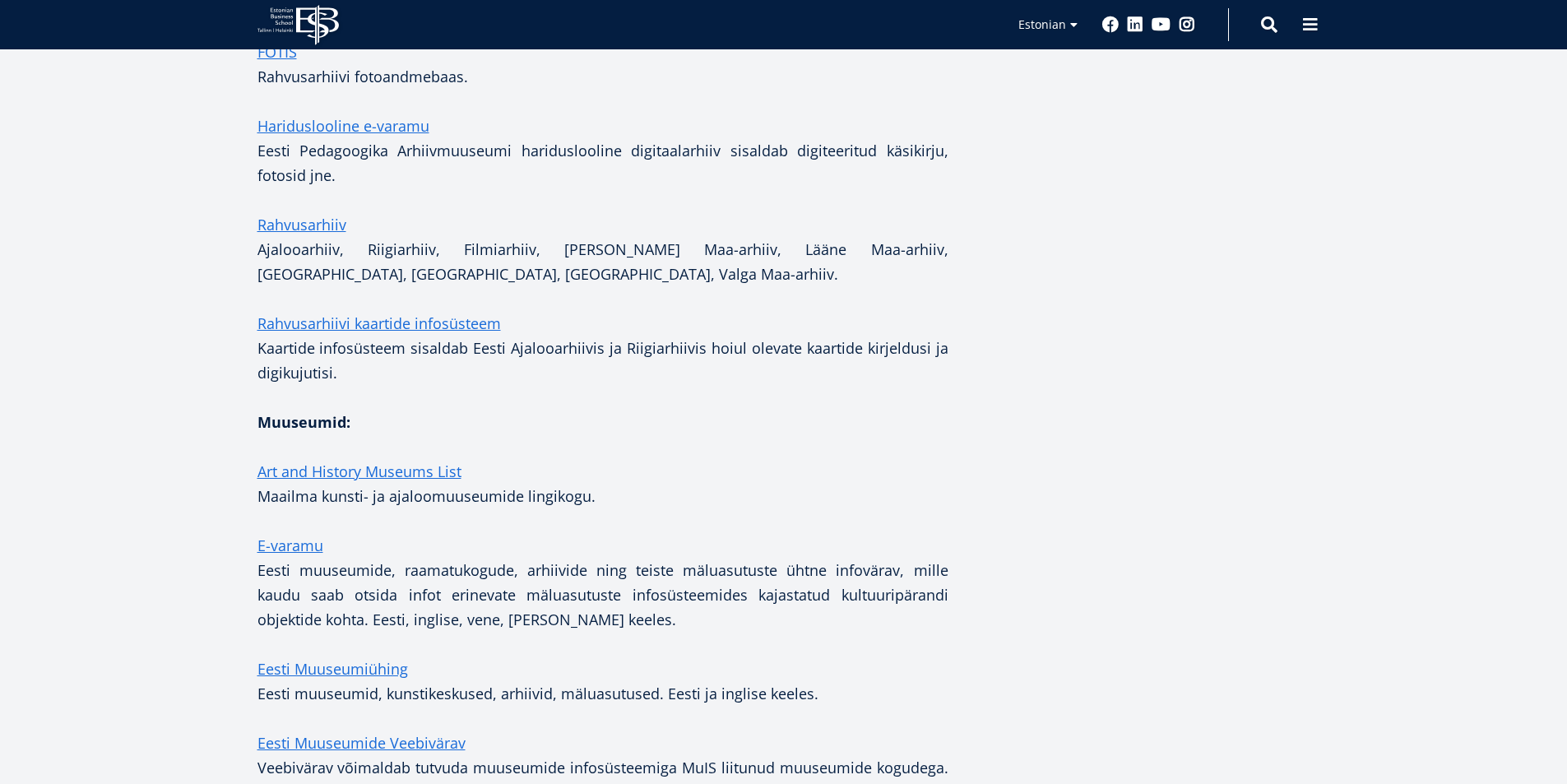
scroll to position [1695, 0]
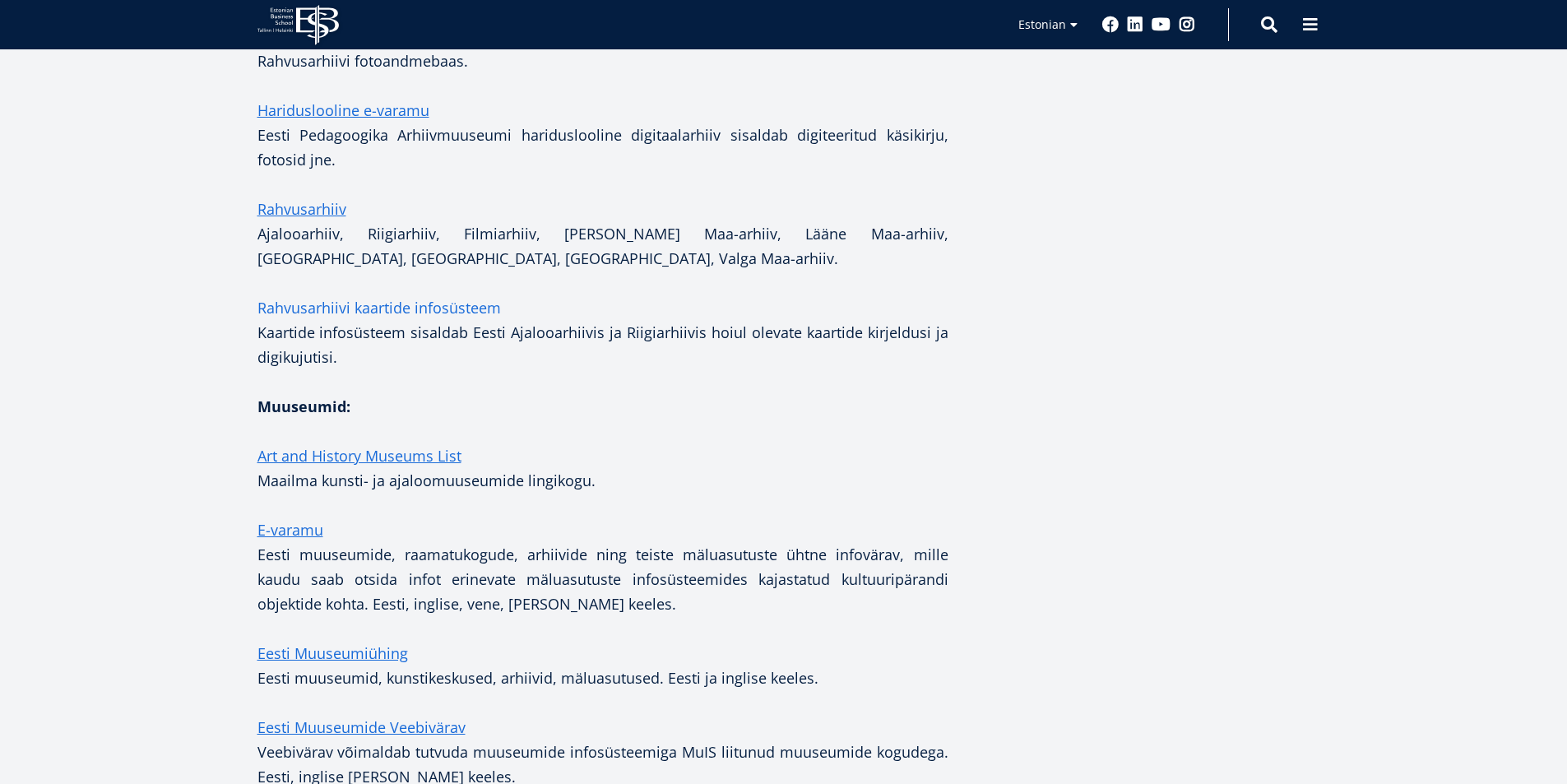
click at [379, 295] on link "Rahvusarhiivi kaartide infosüsteem" at bounding box center [378, 308] width 243 height 25
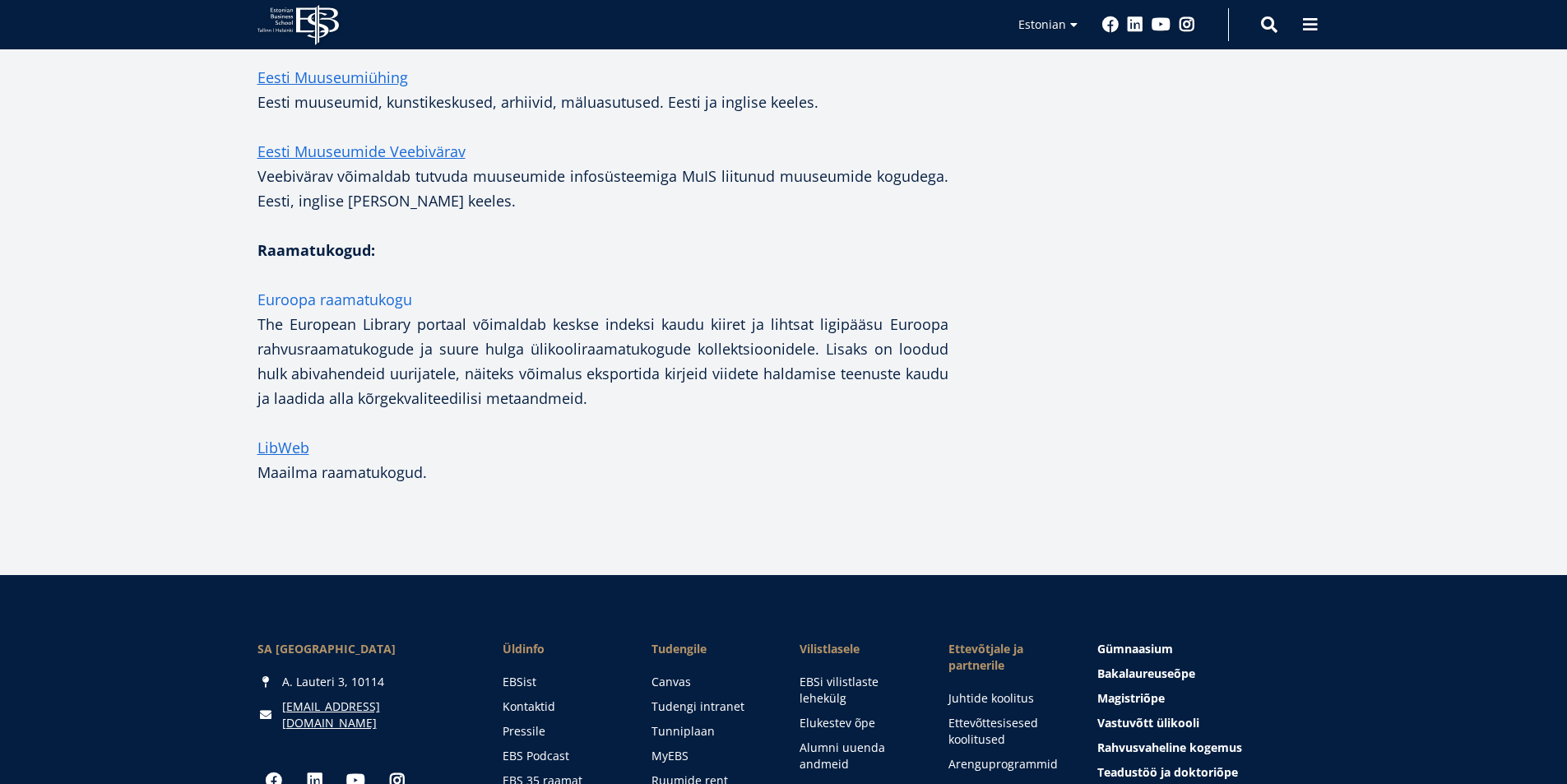
click at [332, 287] on link "Euroopa raamatukogu" at bounding box center [335, 299] width 154 height 25
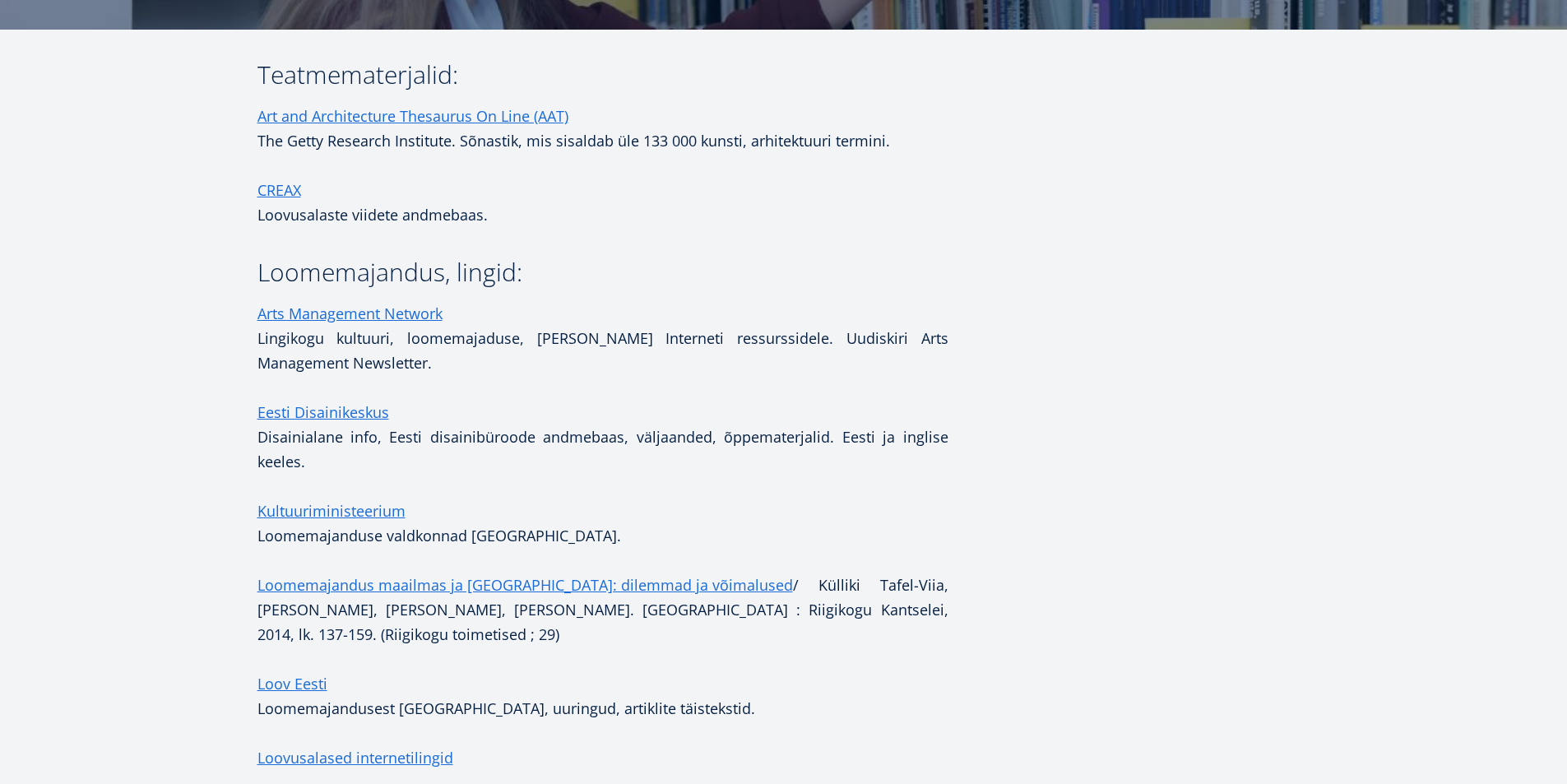
scroll to position [69, 0]
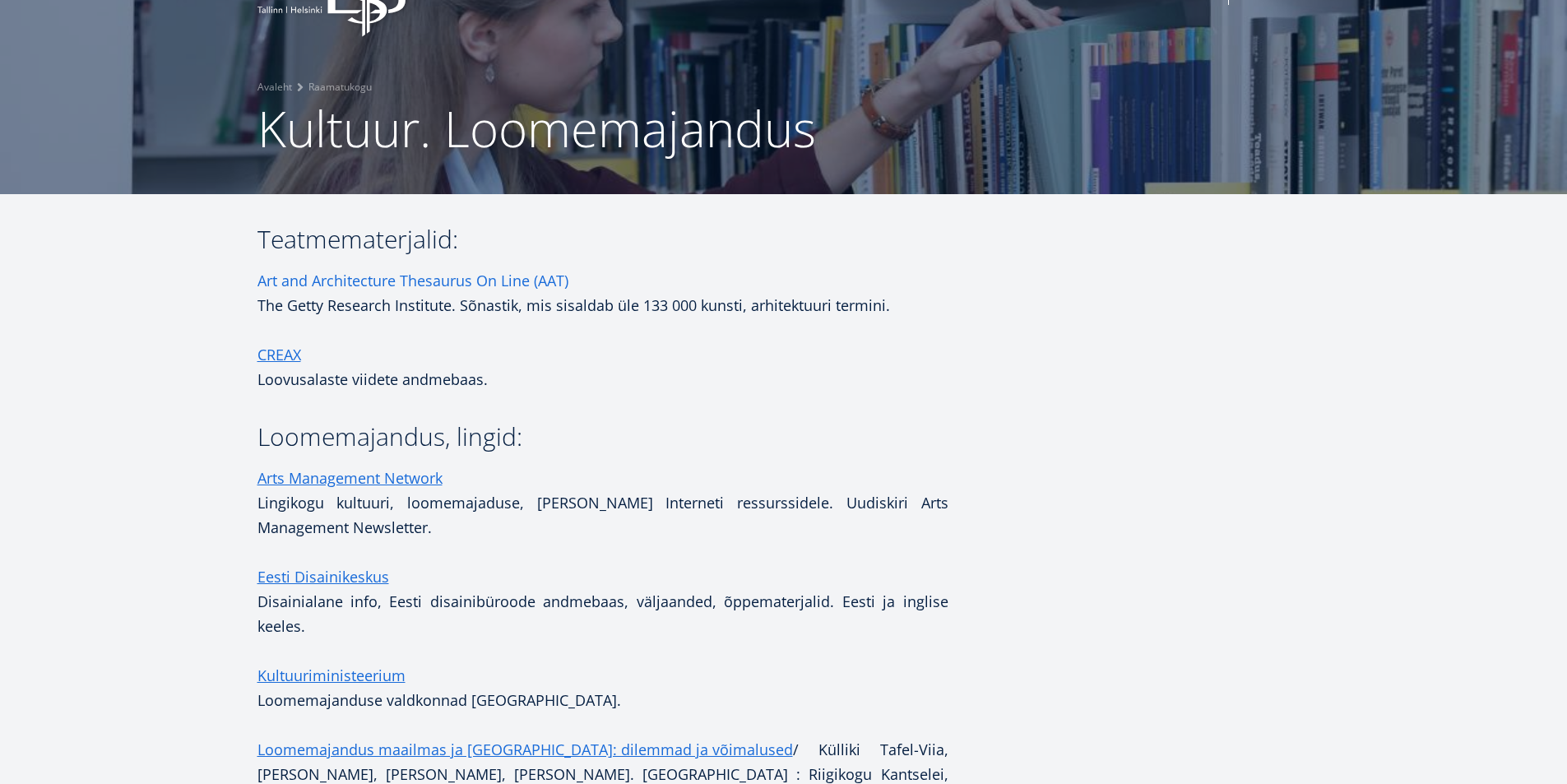
click at [334, 274] on link "Art and Architecture Thesaurus On Line (AAT)" at bounding box center [413, 280] width 311 height 25
click at [274, 353] on link "CREAX" at bounding box center [279, 354] width 44 height 25
click at [274, 352] on link "CREAX" at bounding box center [279, 354] width 44 height 25
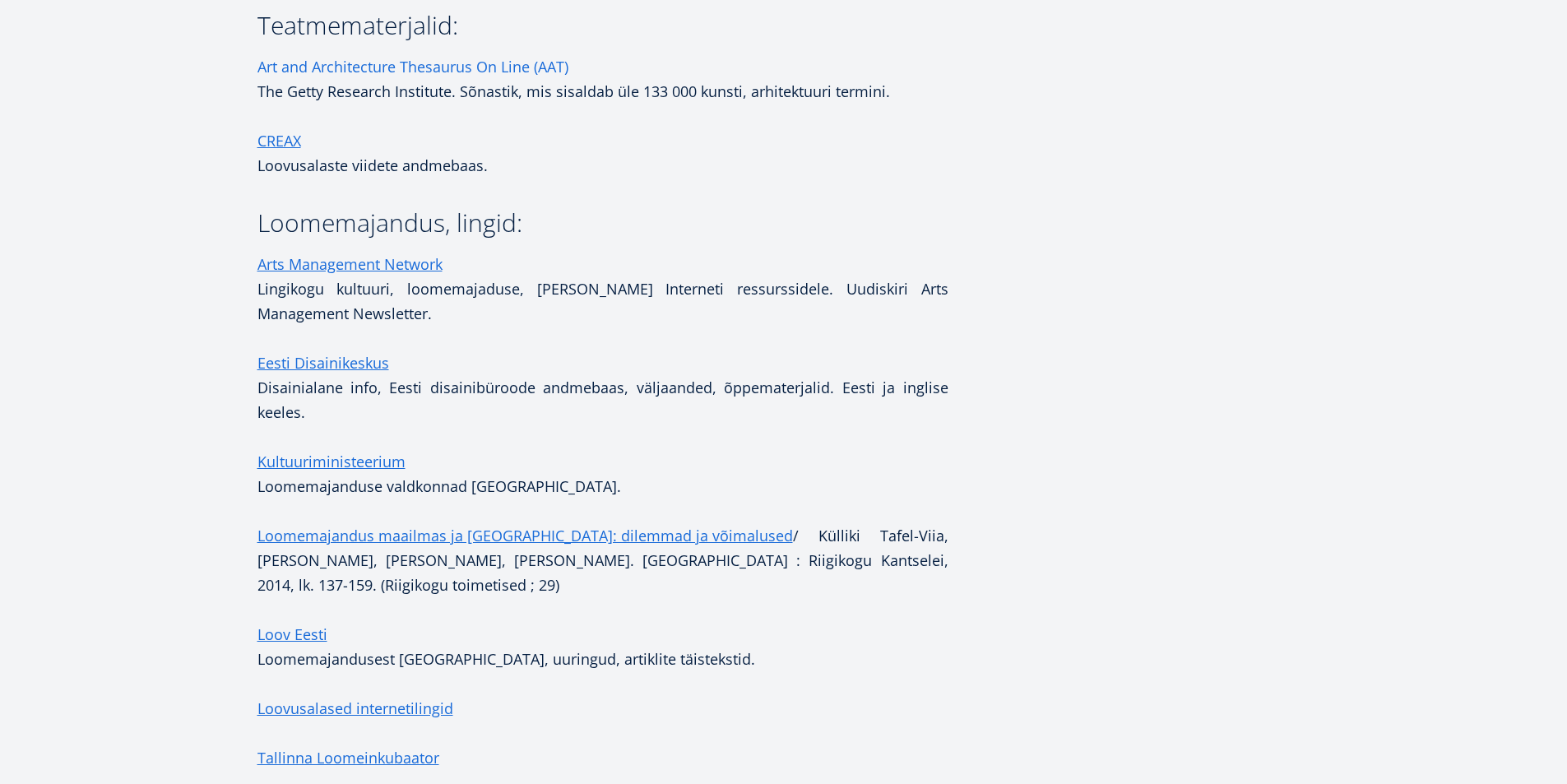
scroll to position [315, 0]
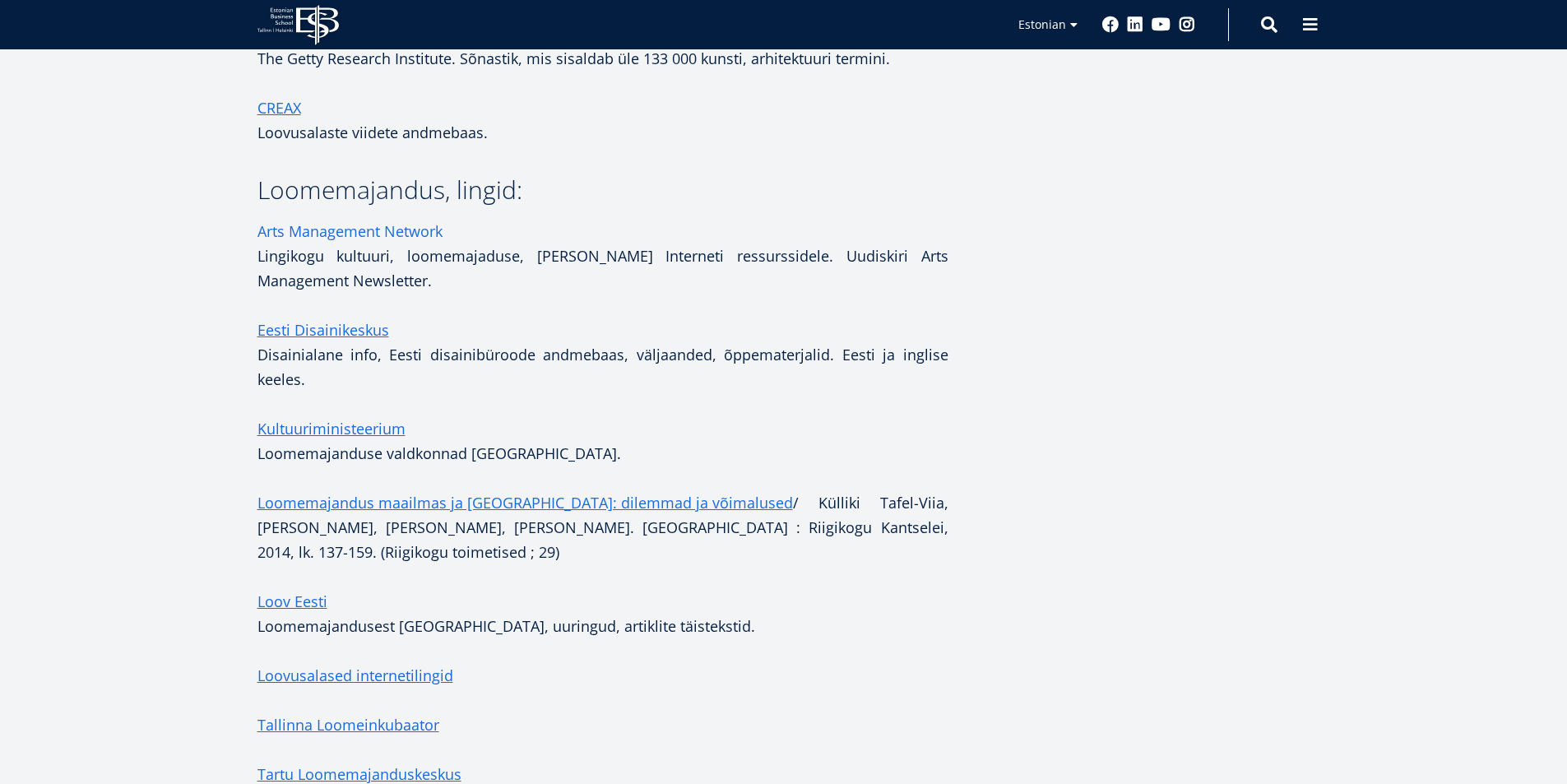
click at [404, 228] on link "Arts Management Network" at bounding box center [350, 231] width 185 height 25
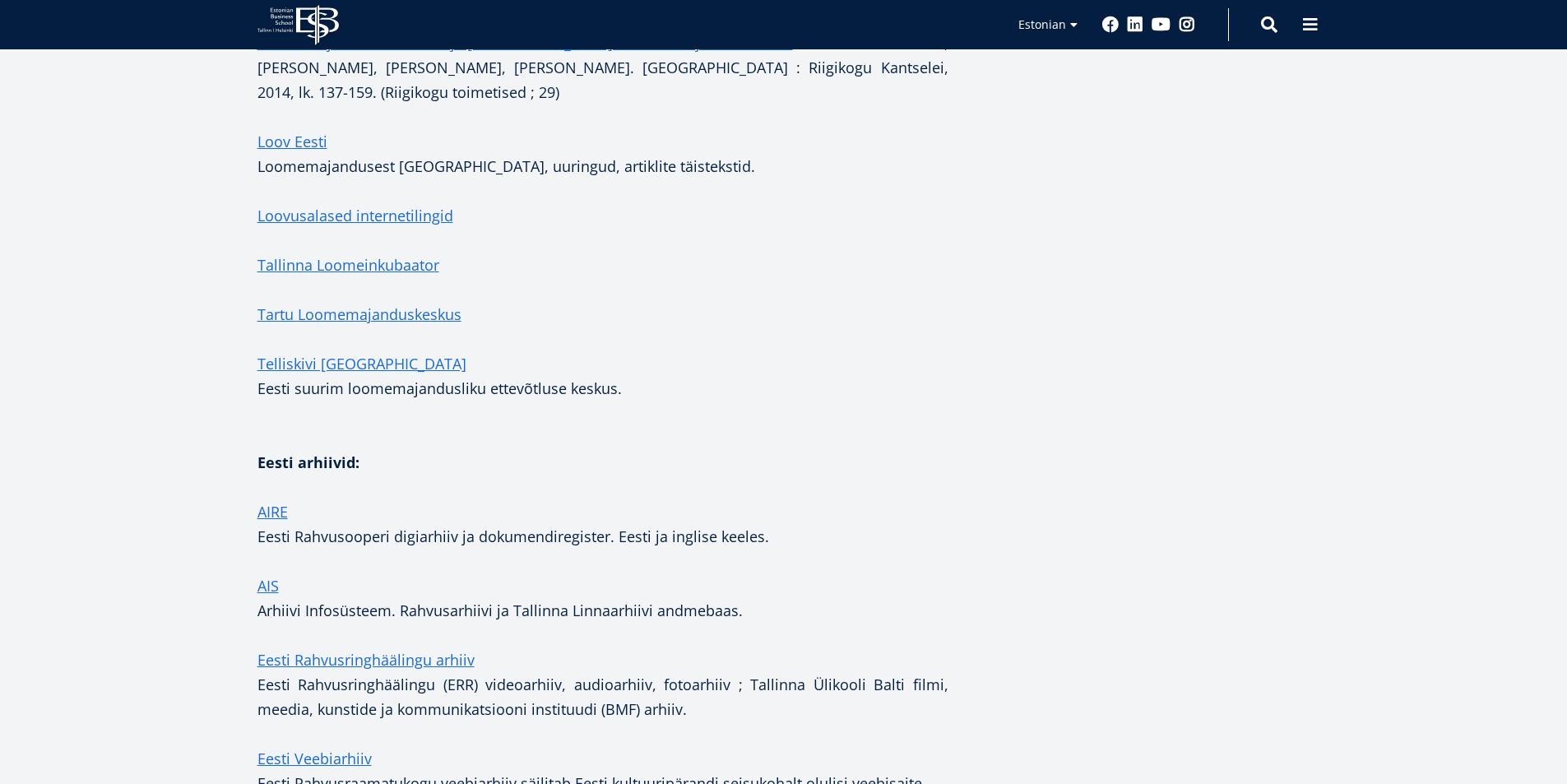
scroll to position [809, 0]
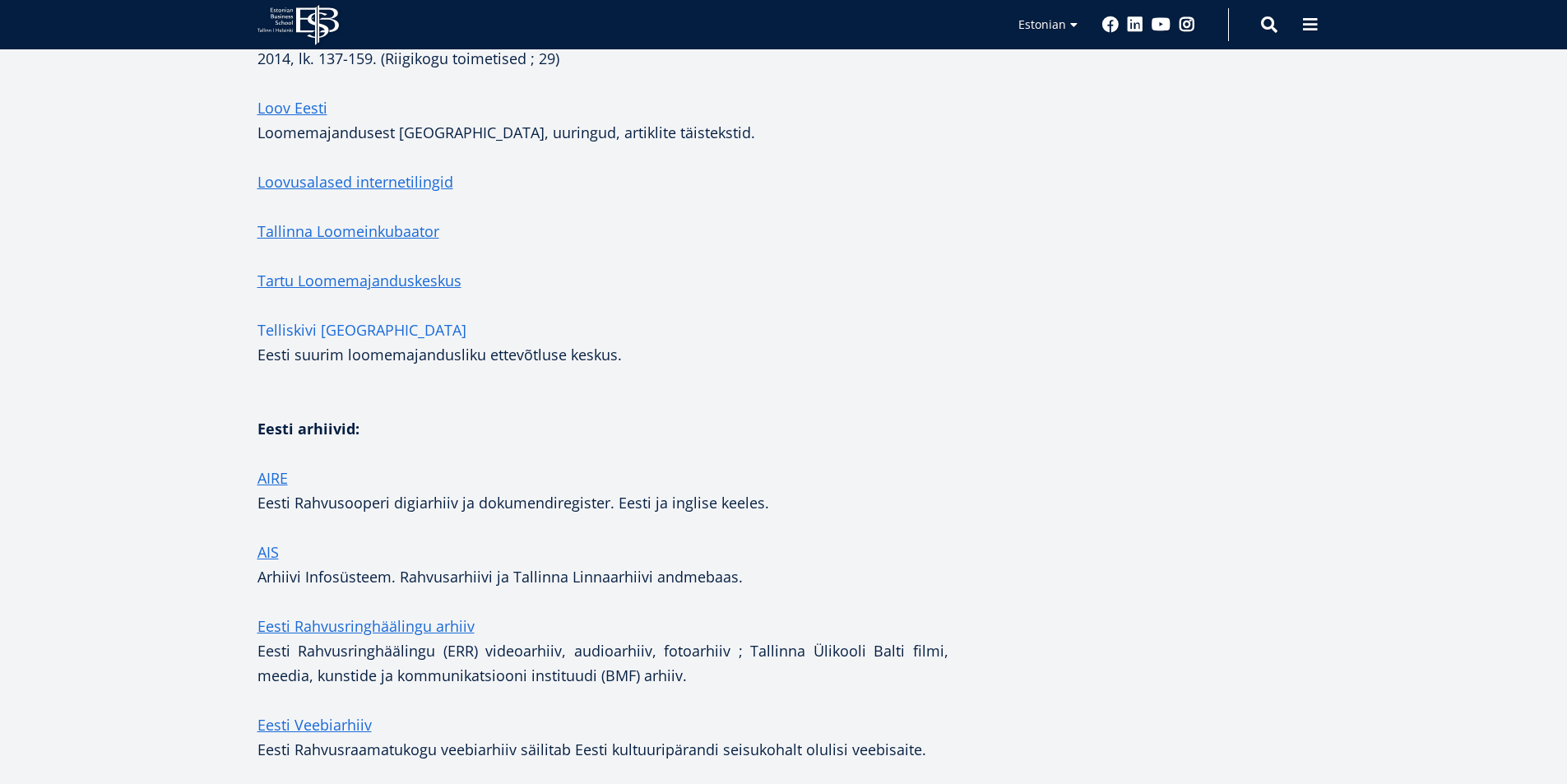
click at [372, 317] on link "Telliskivi Loomelinnak" at bounding box center [361, 330] width 209 height 25
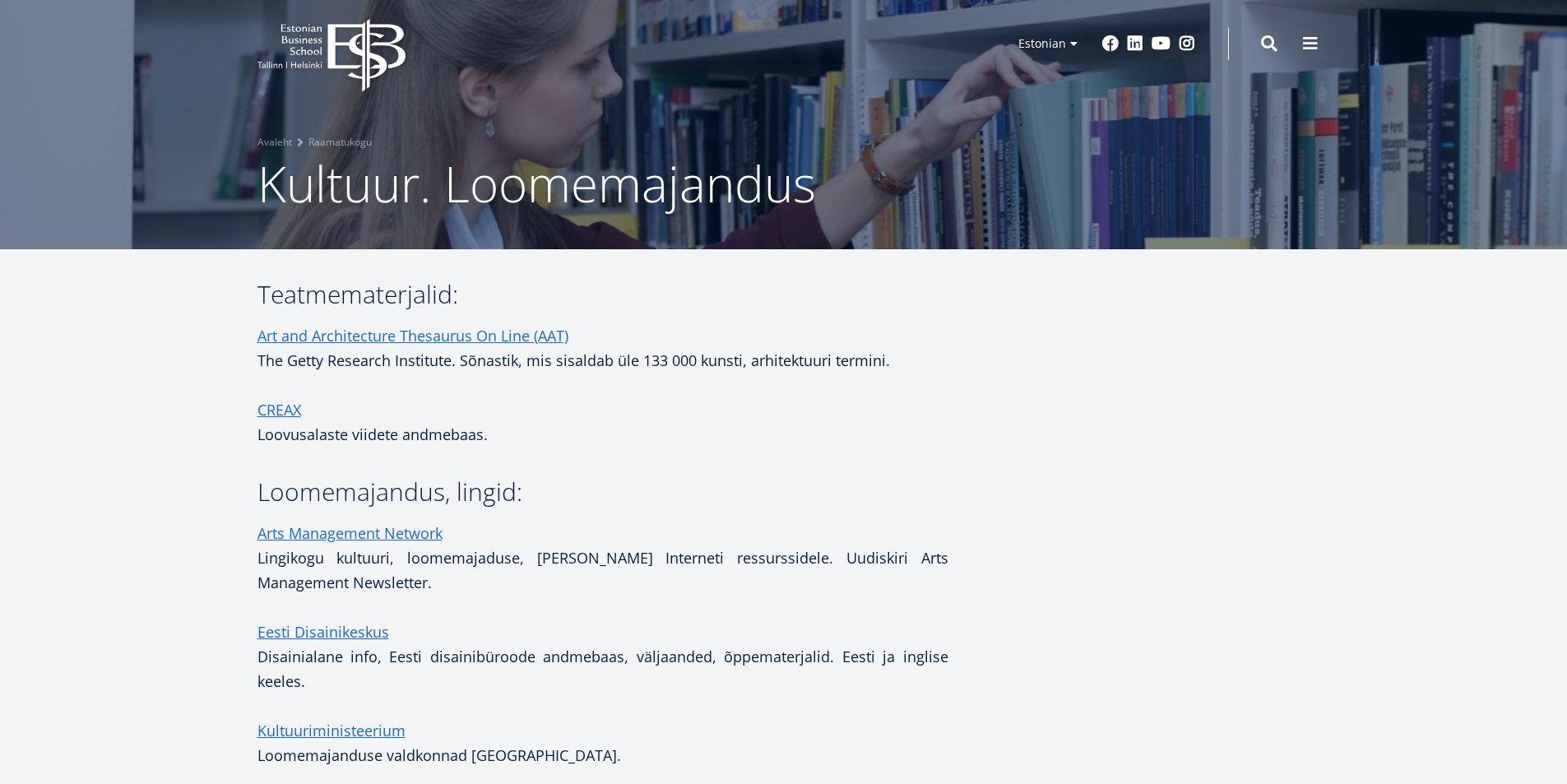
scroll to position [0, 0]
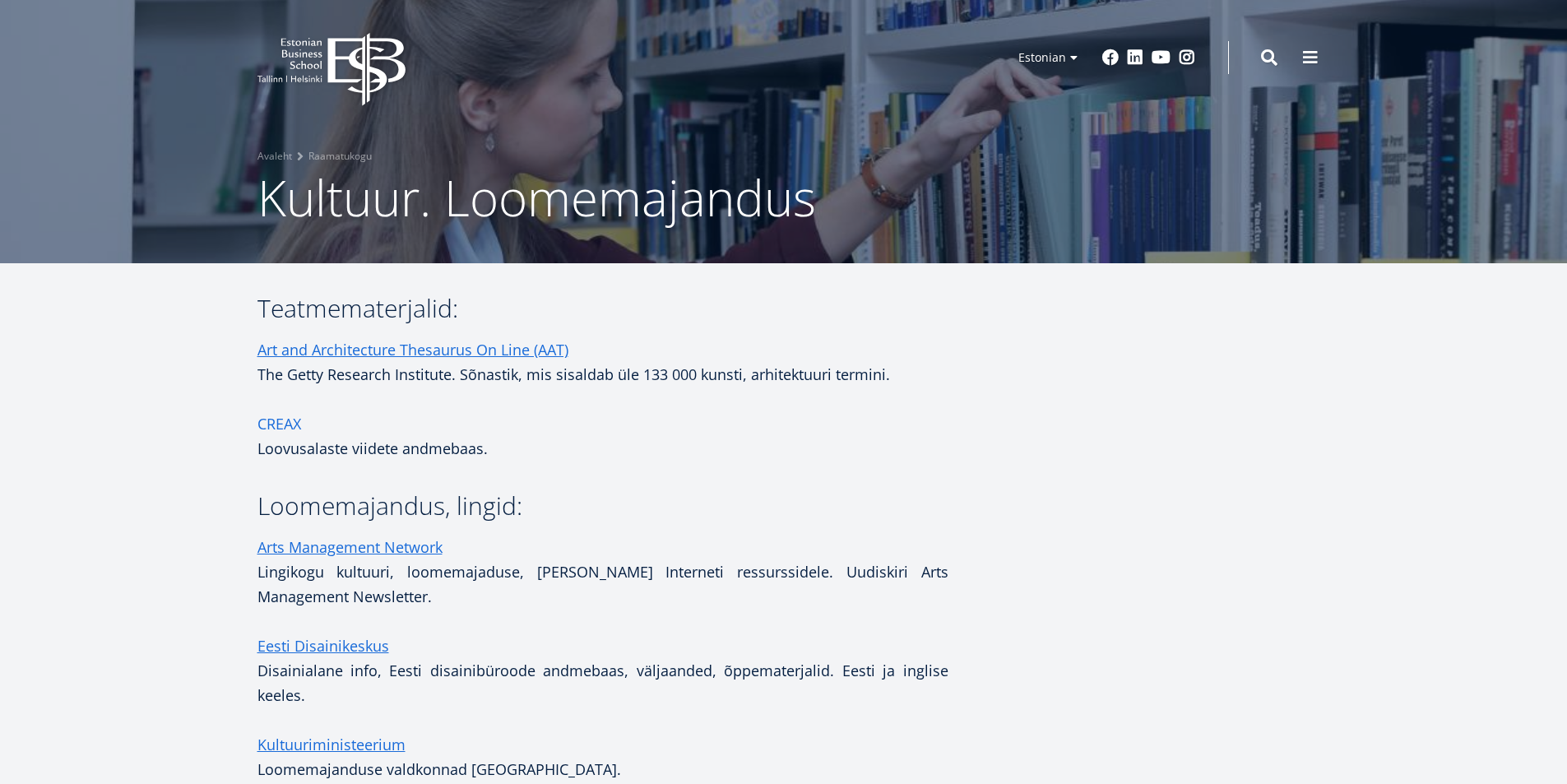
click at [284, 426] on link "CREAX" at bounding box center [279, 424] width 44 height 25
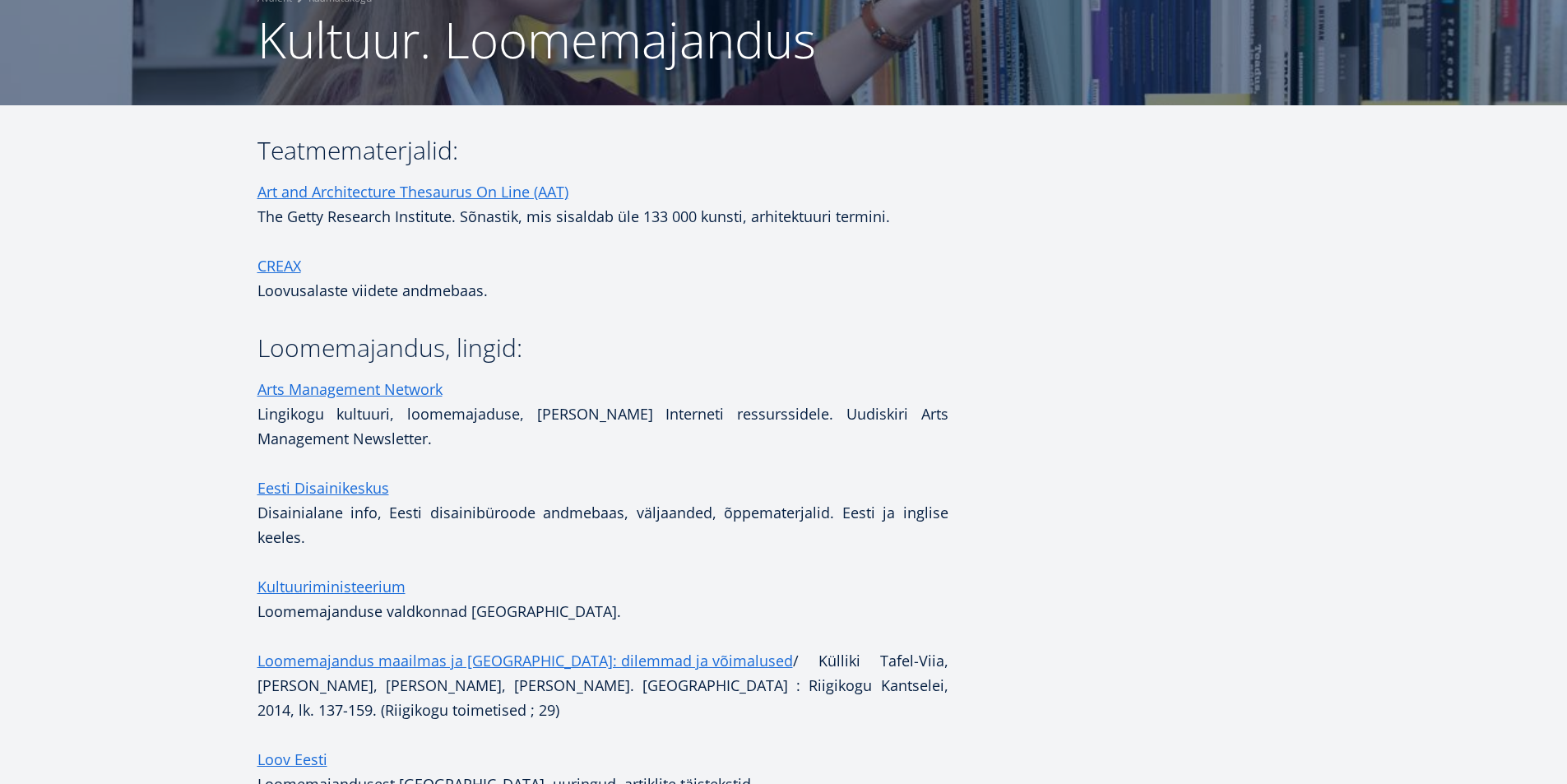
scroll to position [165, 0]
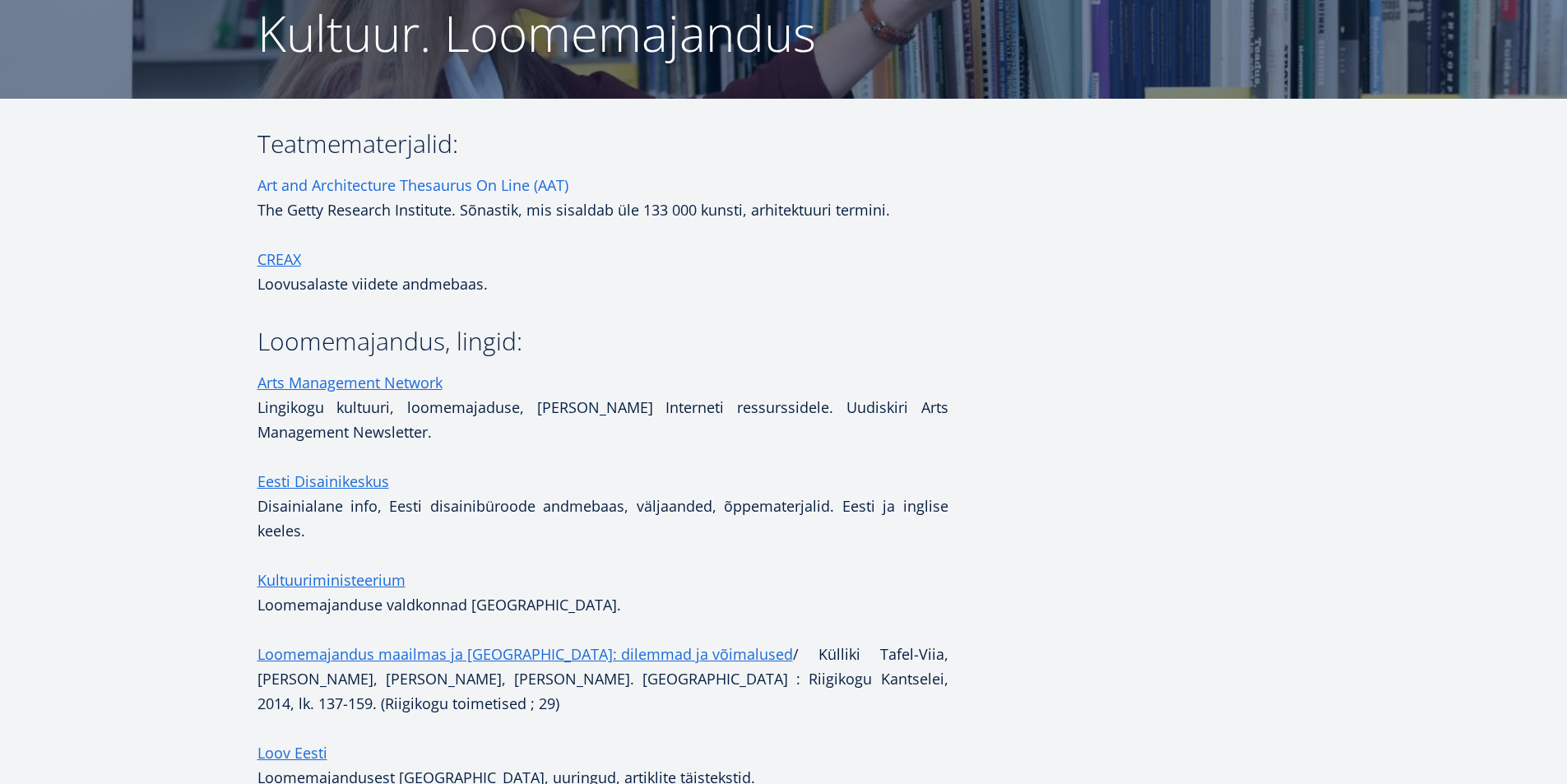
click at [405, 185] on link "Art and Architecture Thesaurus On Line (AAT)" at bounding box center [413, 185] width 311 height 25
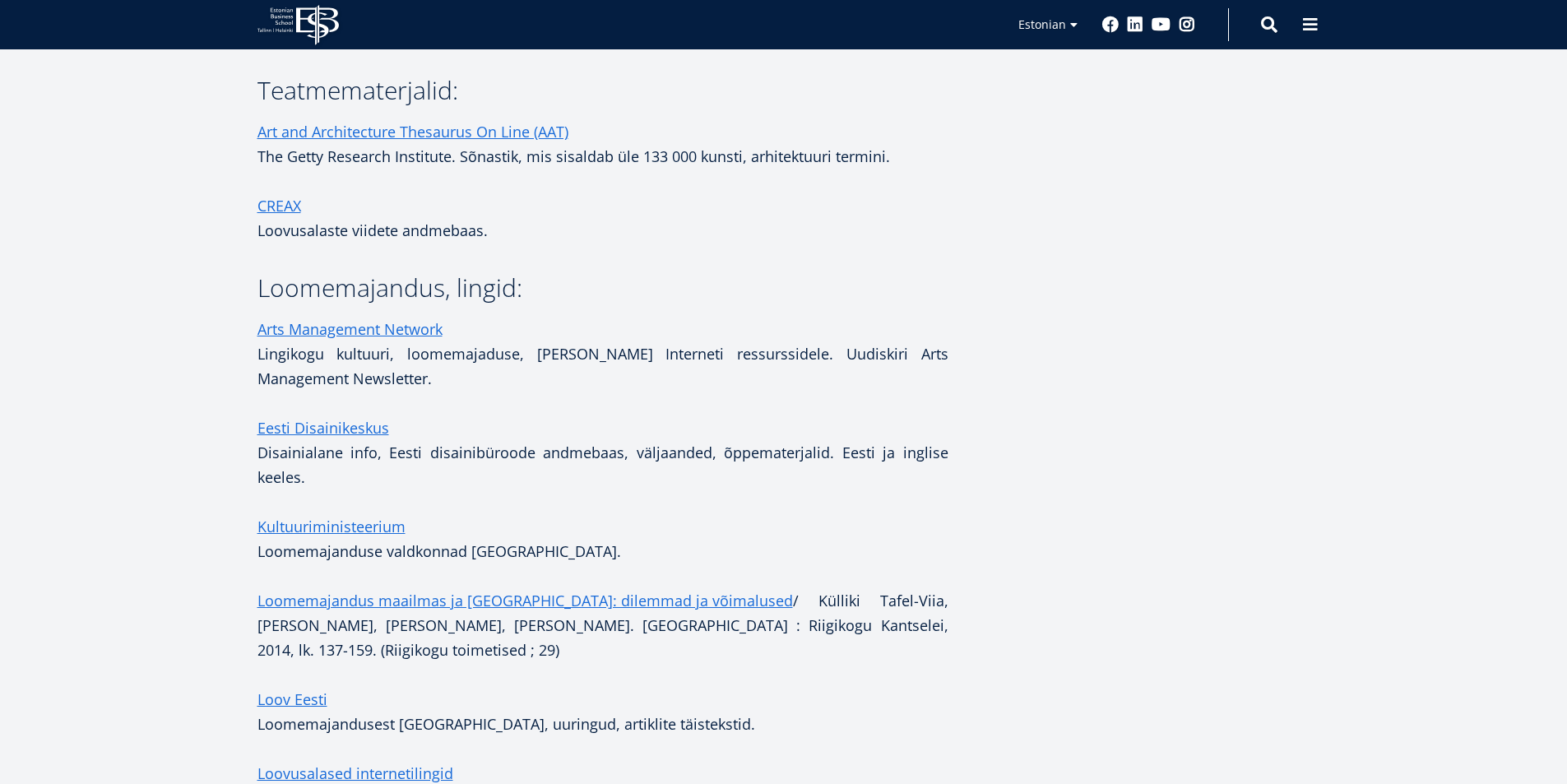
scroll to position [13, 0]
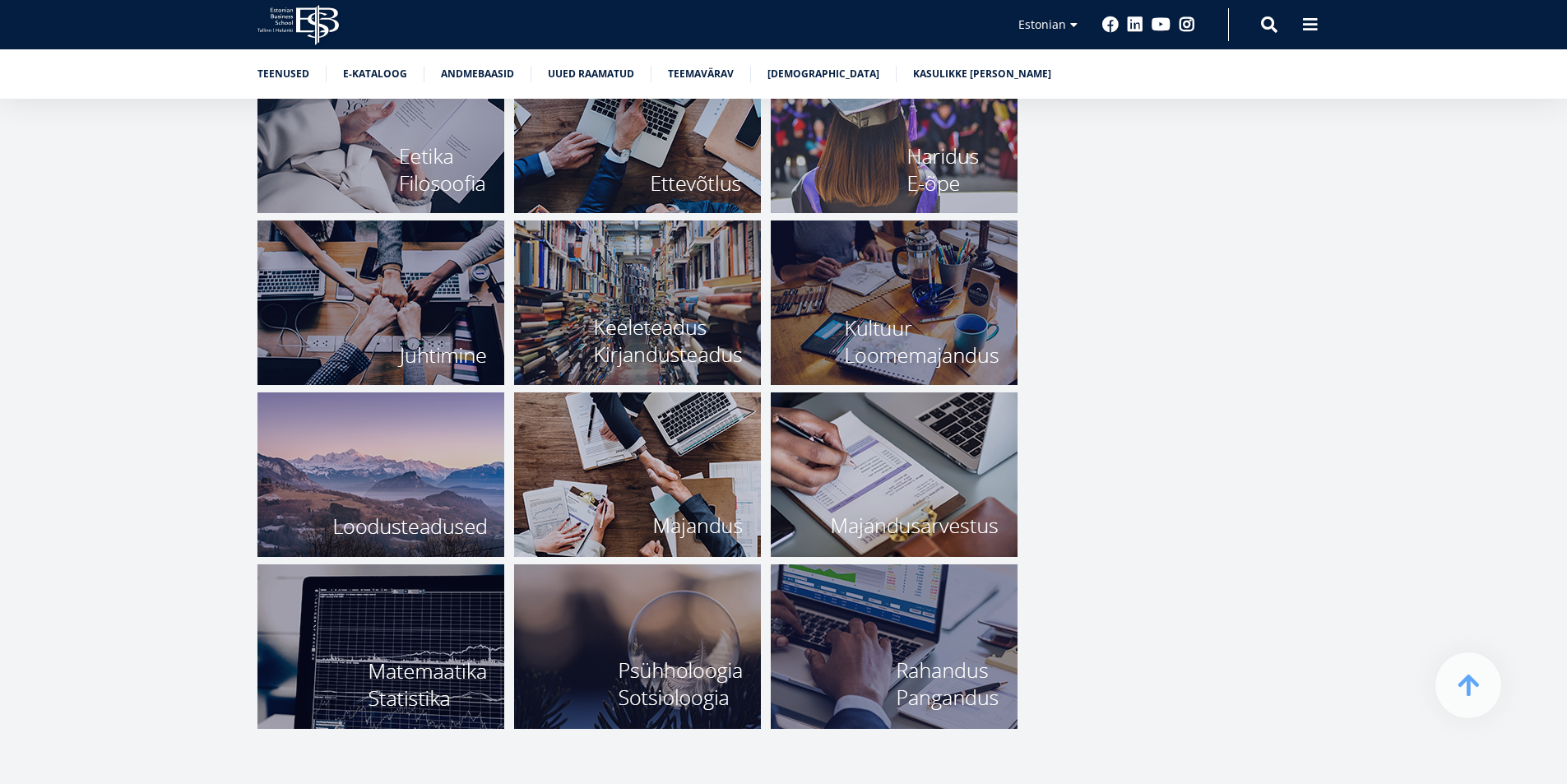
click at [644, 330] on img at bounding box center [637, 302] width 247 height 165
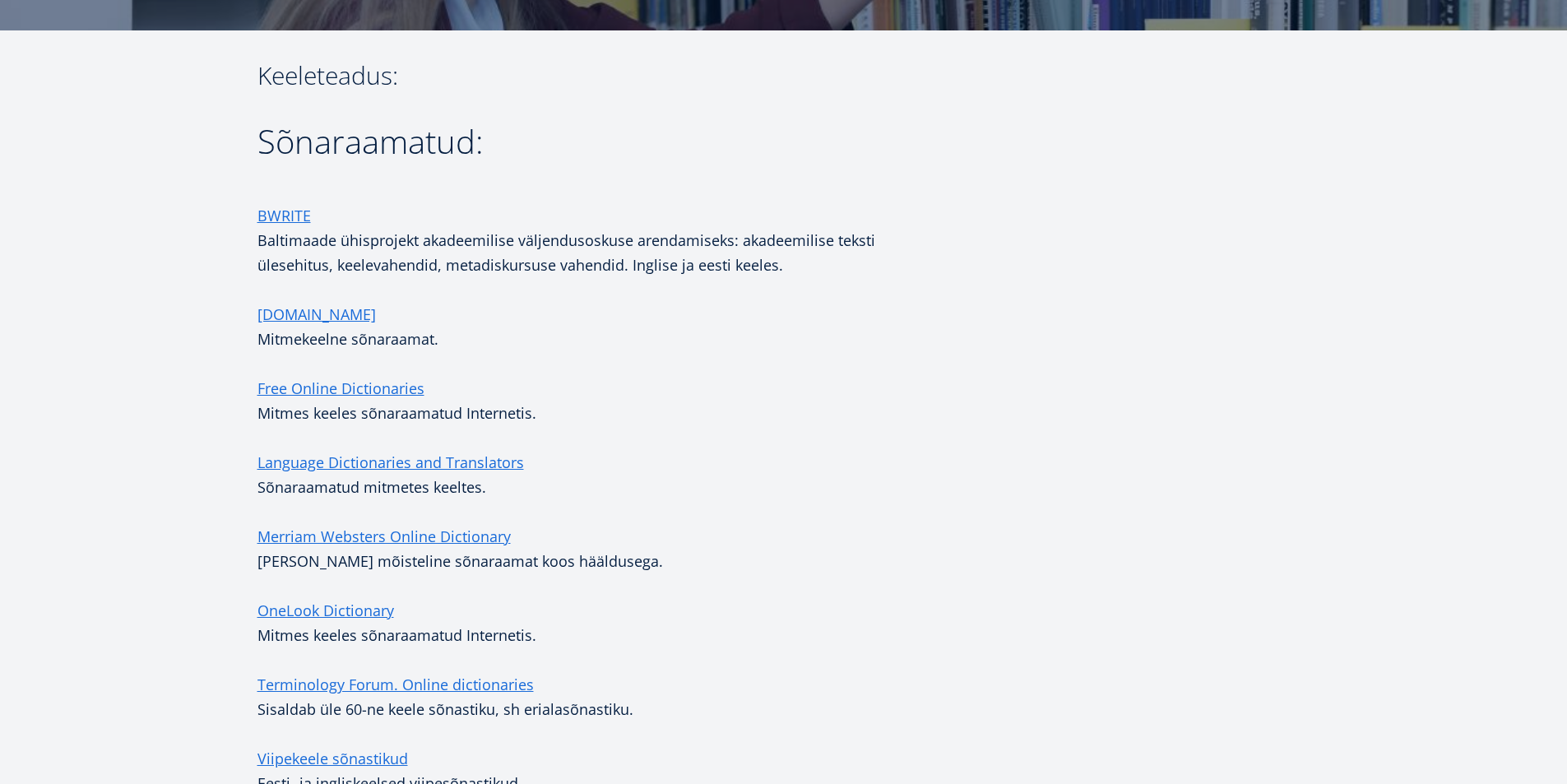
scroll to position [247, 0]
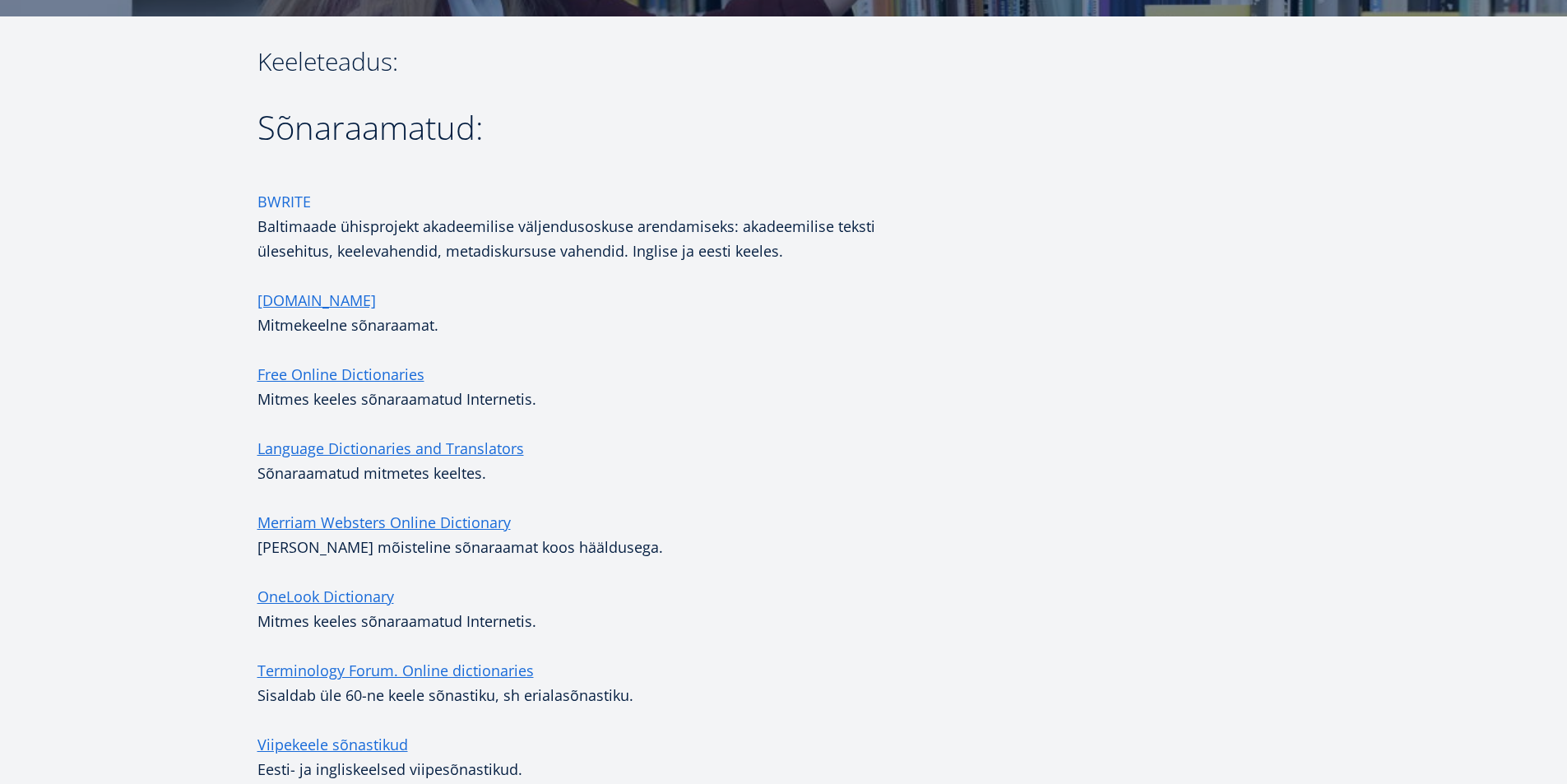
click at [267, 200] on link "BWRITE" at bounding box center [284, 202] width 53 height 25
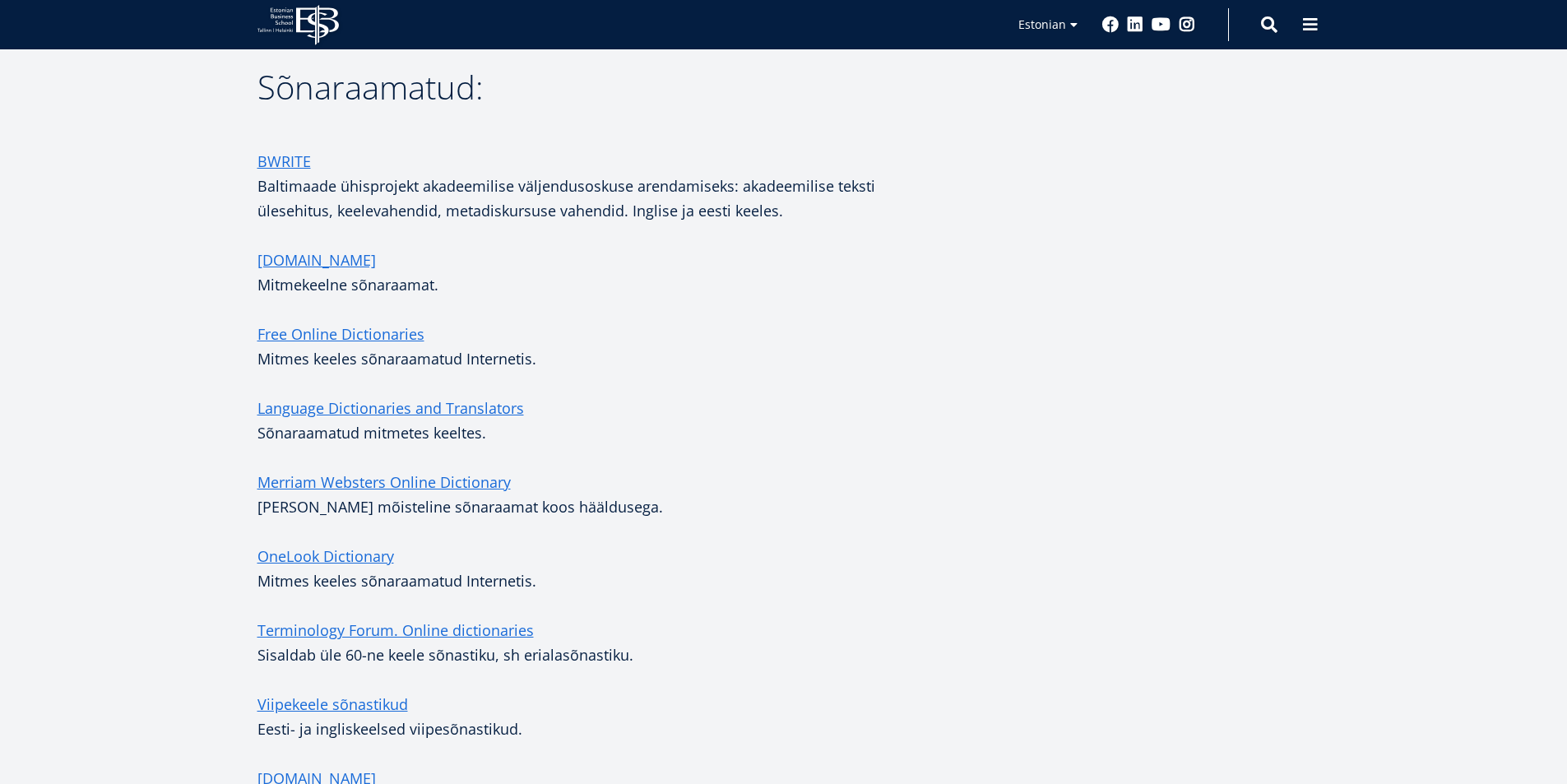
scroll to position [493, 0]
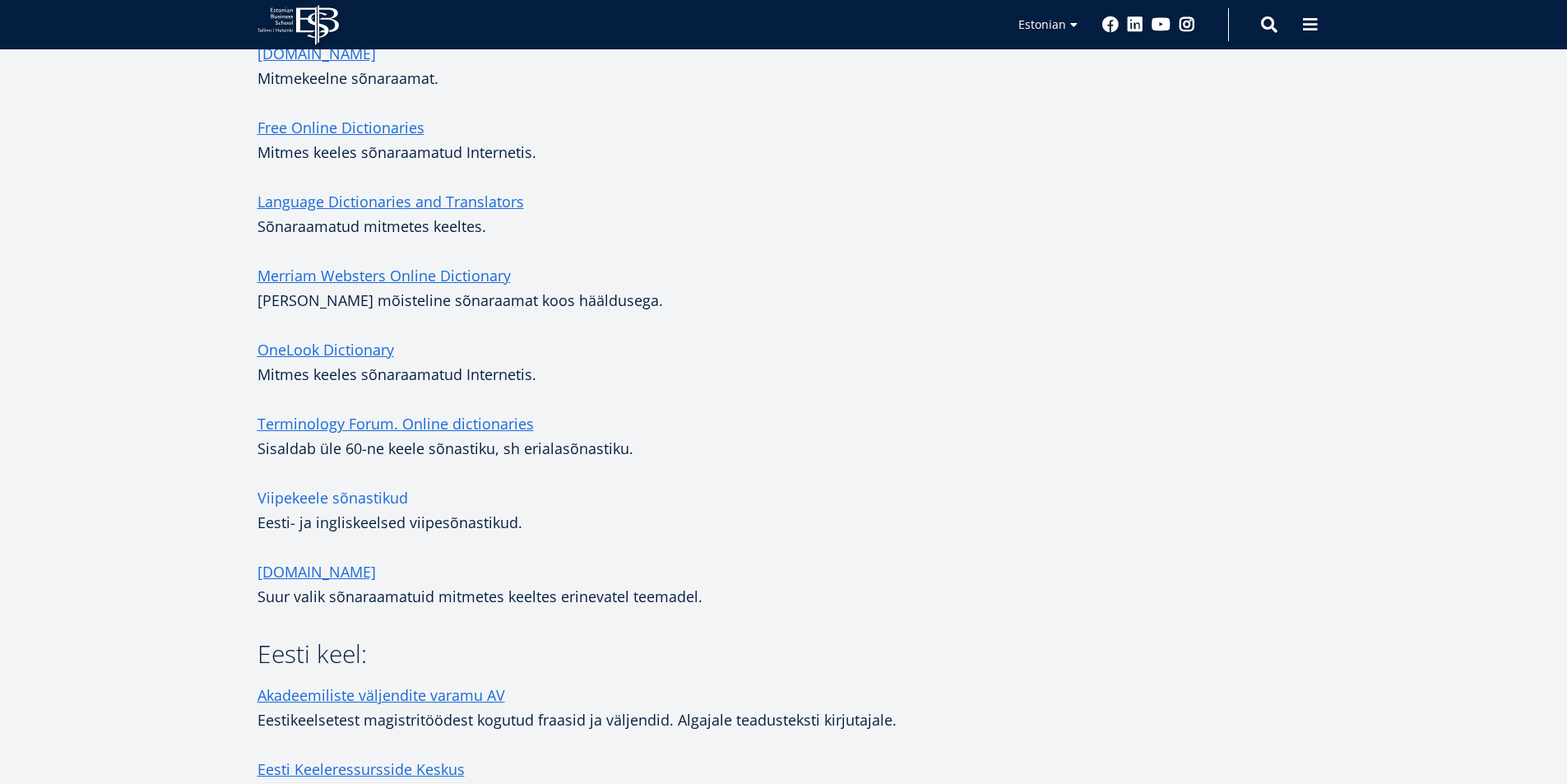
click at [383, 496] on link "Viipekeele sõnastikud" at bounding box center [333, 497] width 151 height 25
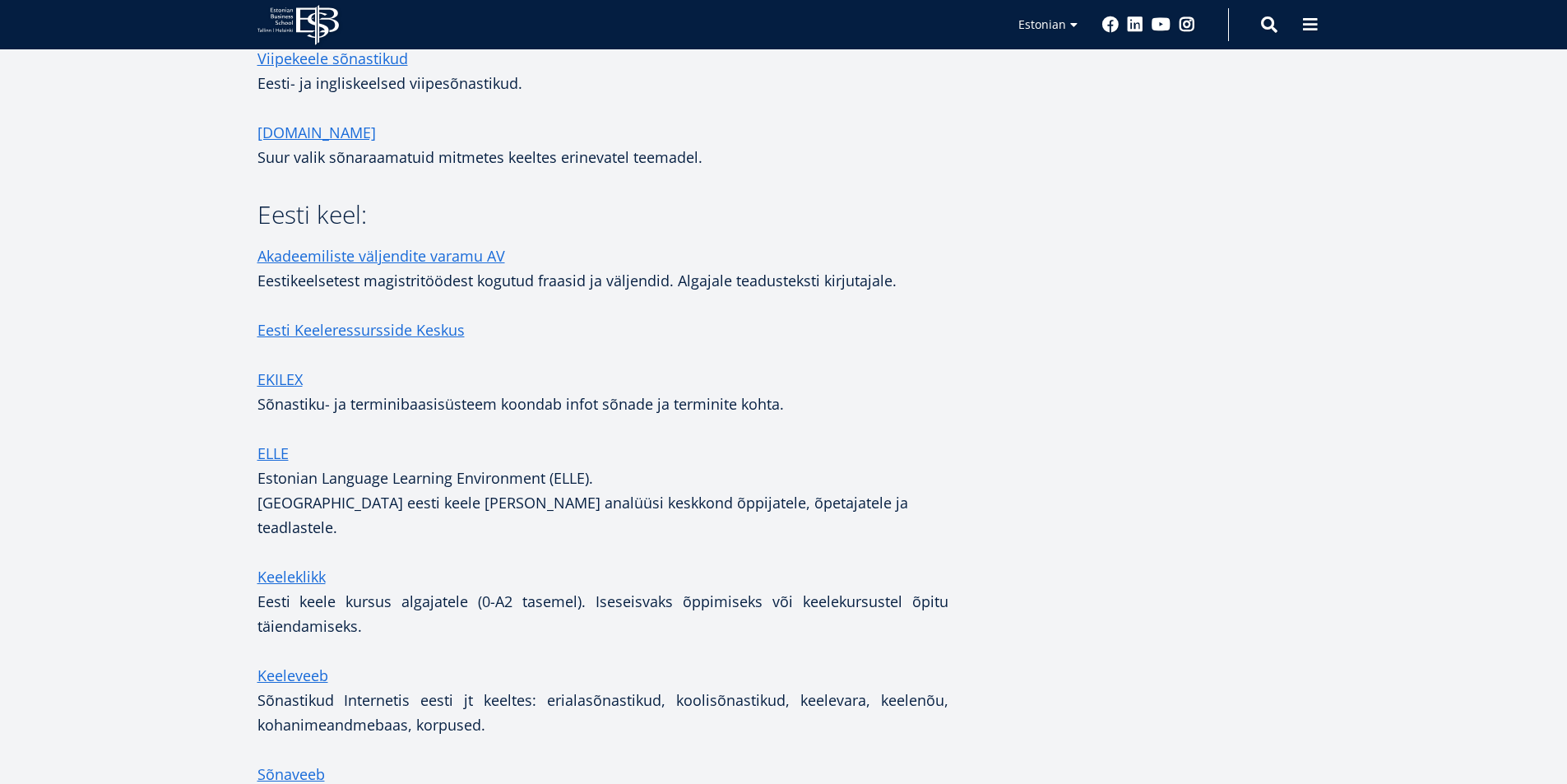
scroll to position [917, 0]
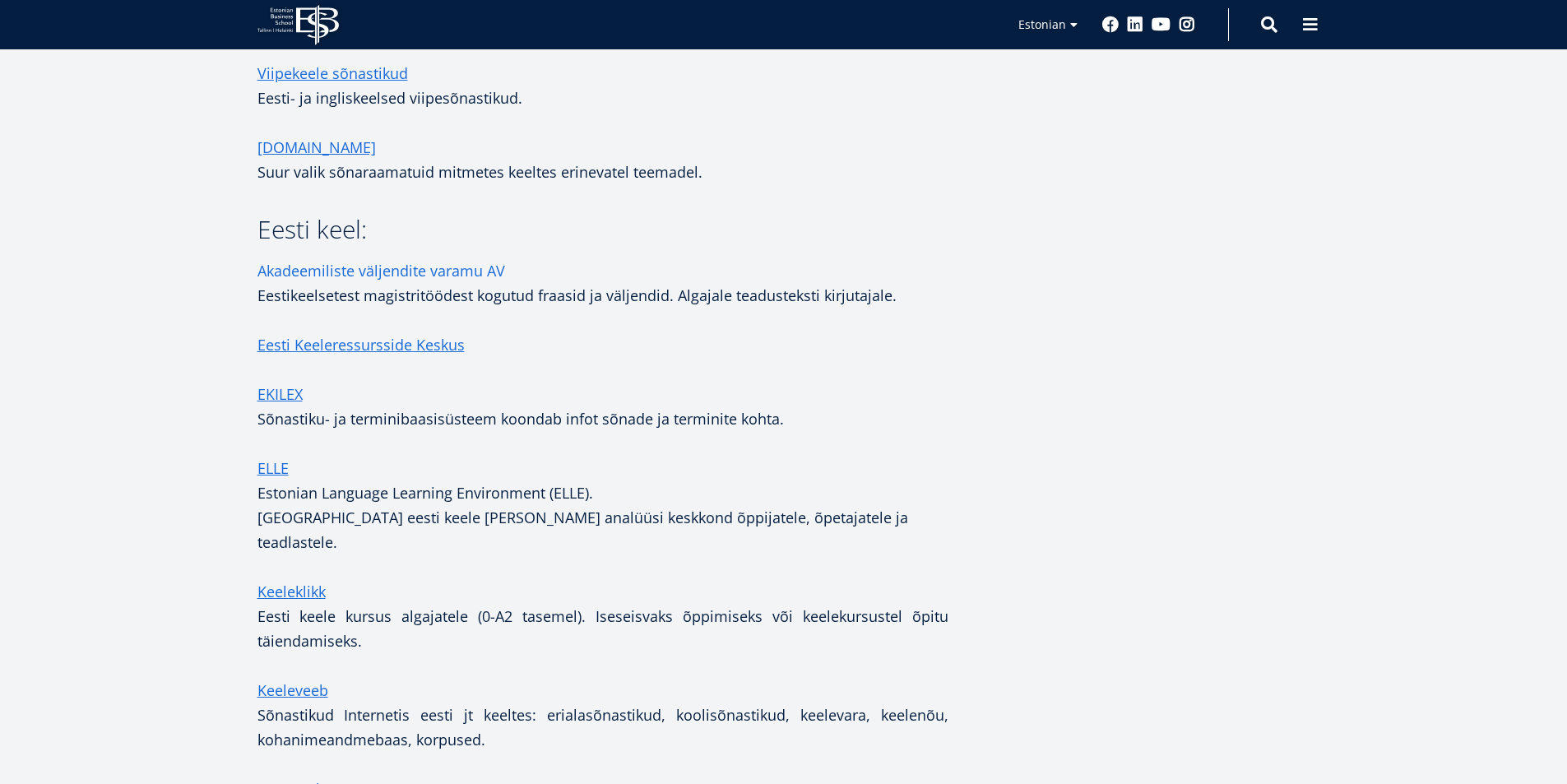
click at [429, 271] on link "Akadeemiliste väljendite varamu AV" at bounding box center [381, 271] width 248 height 25
click at [443, 350] on link "Eesti Keeleressursside Keskus" at bounding box center [360, 345] width 207 height 25
click at [279, 393] on link "EKILEX" at bounding box center [279, 393] width 45 height 25
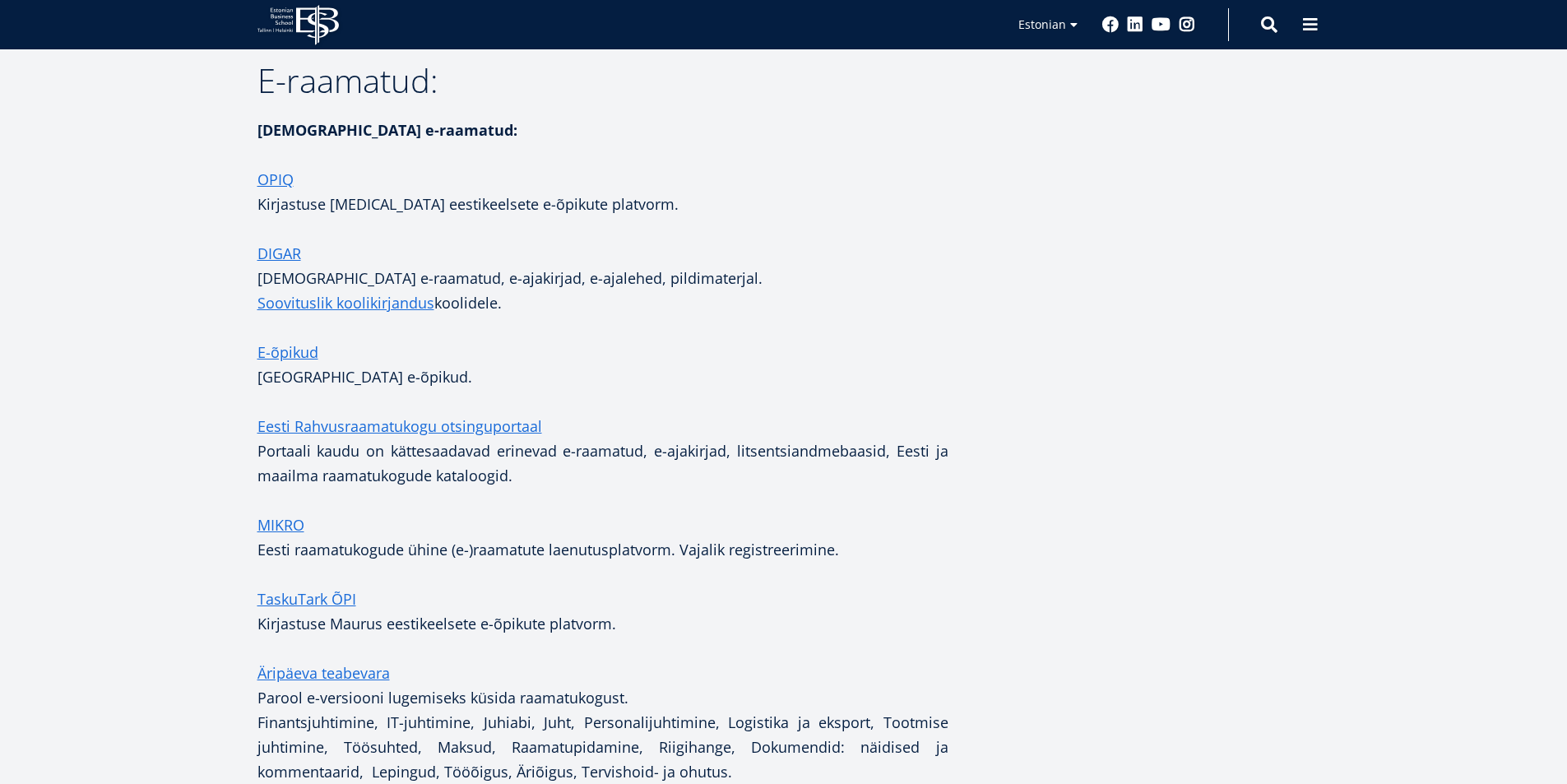
scroll to position [2808, 0]
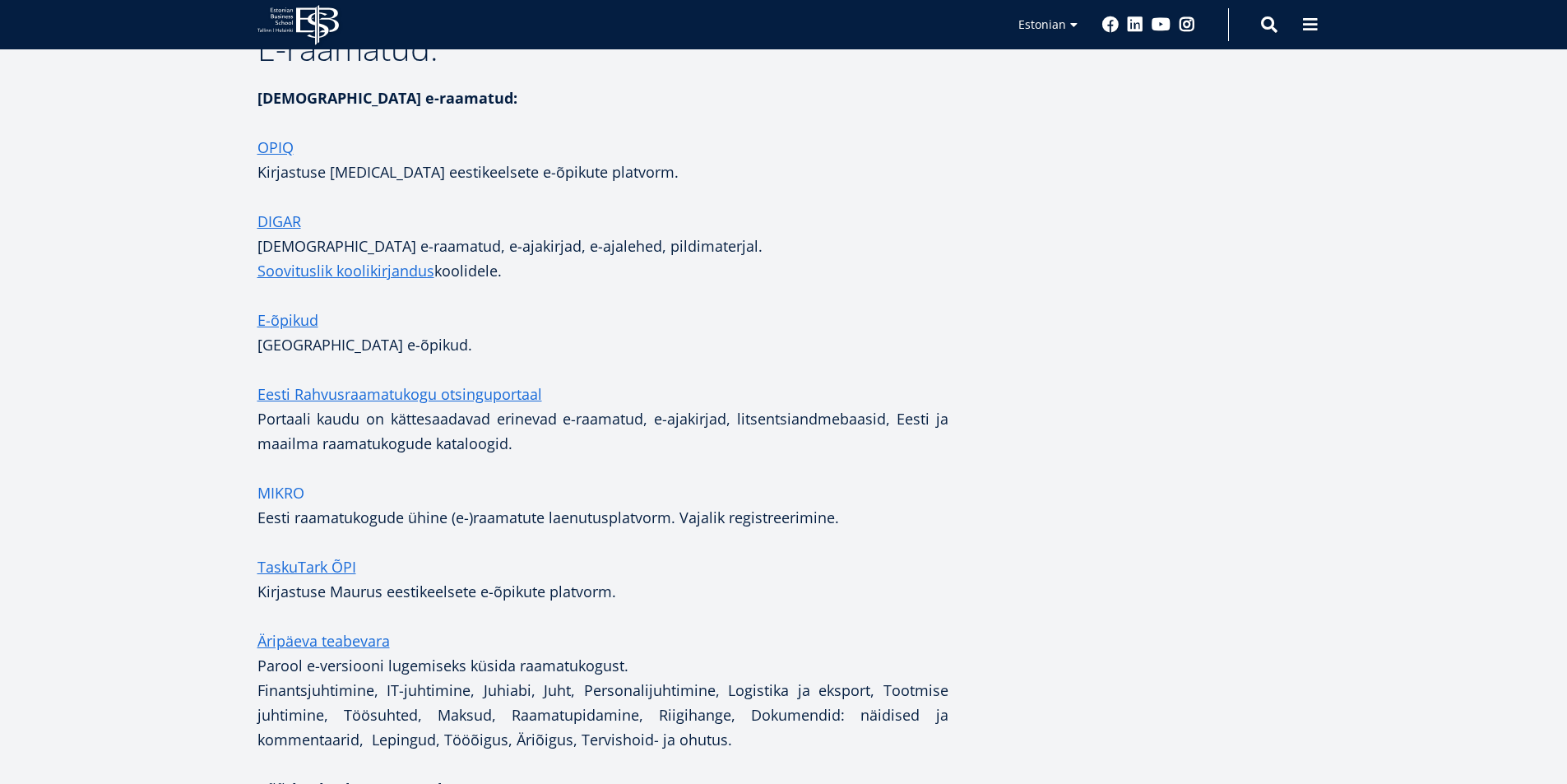
click at [285, 480] on link "MIKRO" at bounding box center [280, 493] width 47 height 25
click at [289, 480] on link "MIKRO" at bounding box center [280, 493] width 47 height 25
click at [334, 554] on link "TaskuTark ÕPI" at bounding box center [307, 567] width 99 height 25
click at [297, 554] on link "TaskuTark ÕPI" at bounding box center [307, 567] width 99 height 25
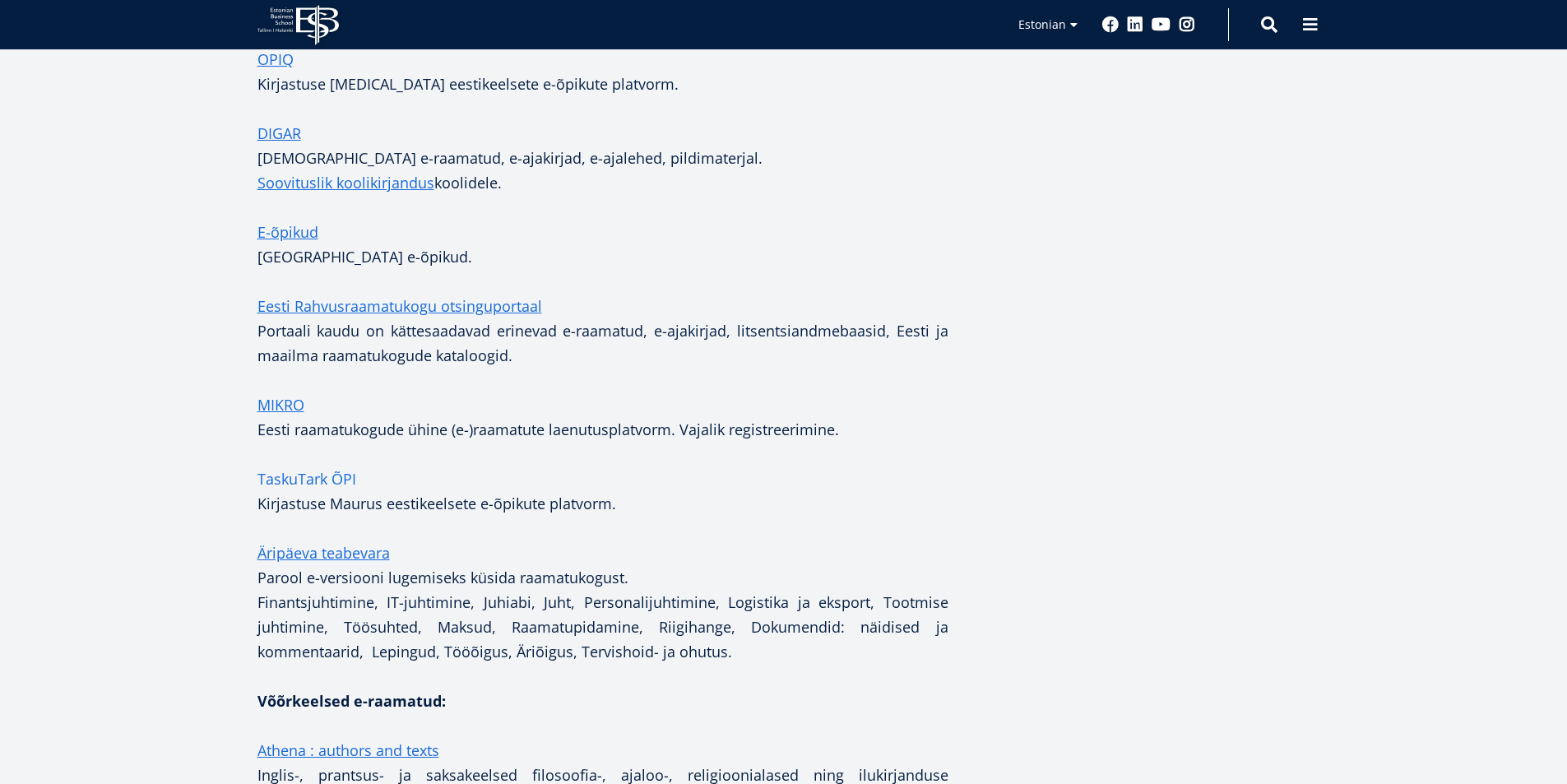
scroll to position [2973, 0]
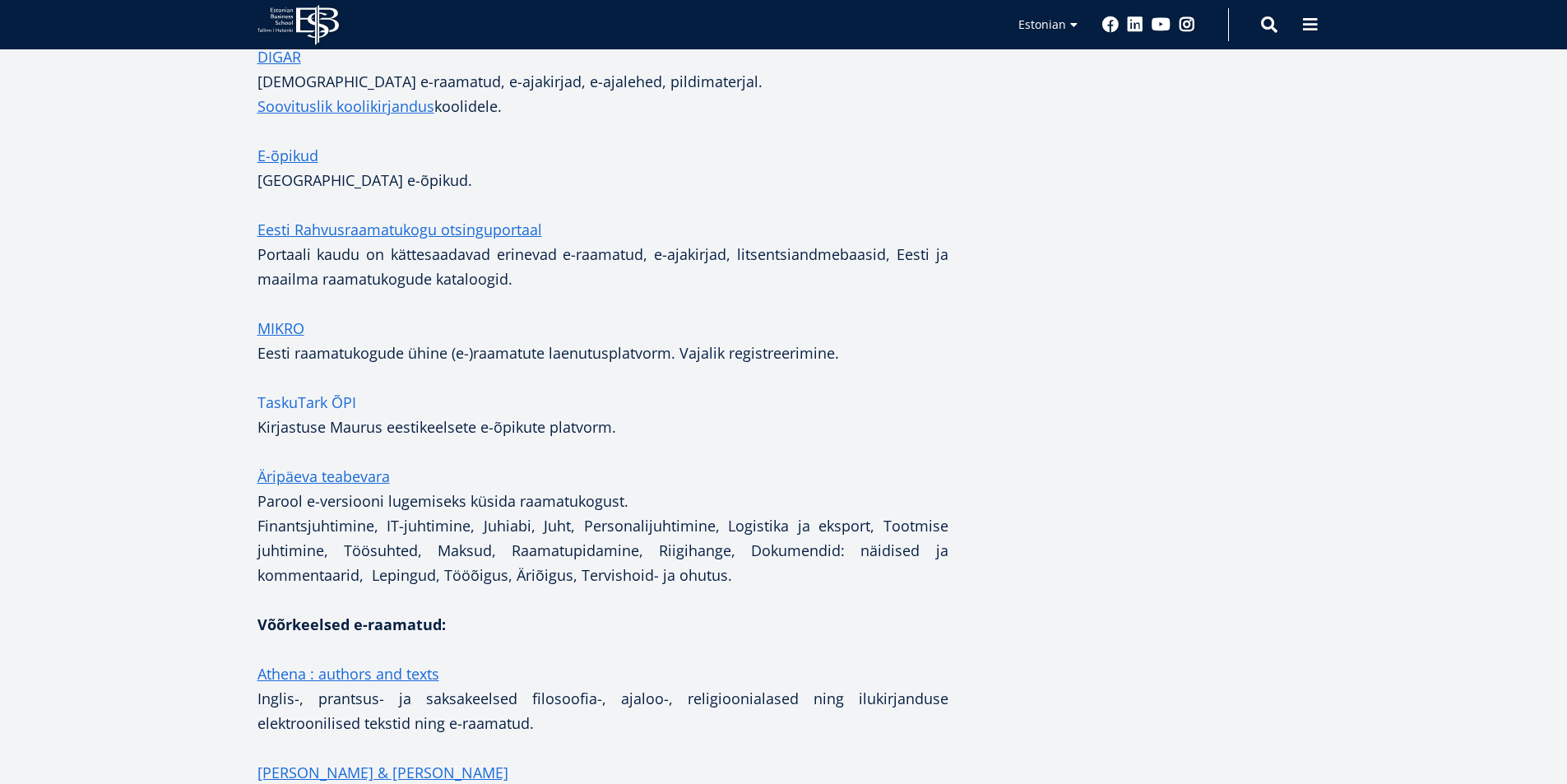
click at [314, 390] on link "TaskuTark ÕPI" at bounding box center [307, 402] width 99 height 25
click at [354, 464] on link "Äripäeva teabevara" at bounding box center [323, 476] width 132 height 25
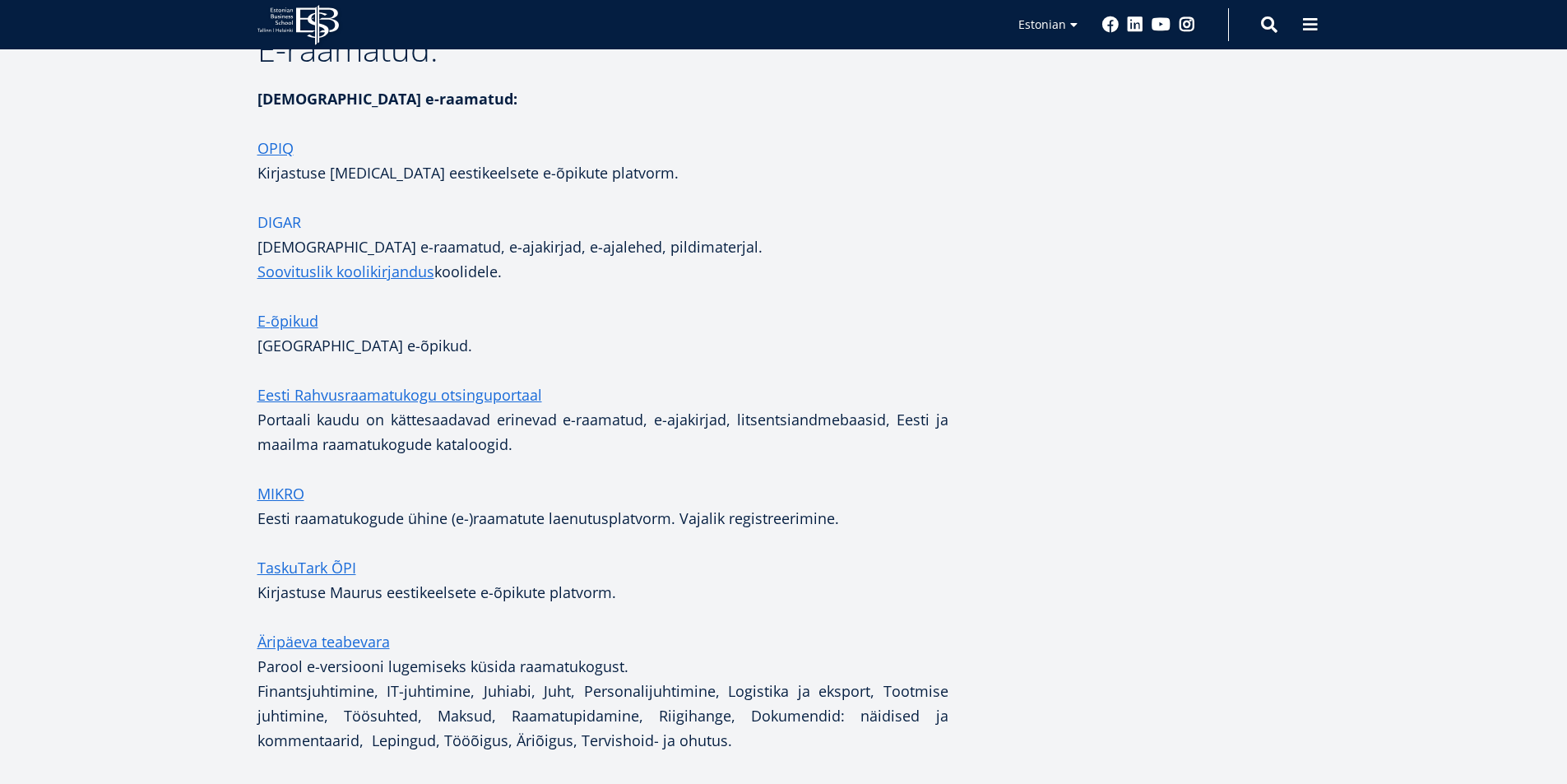
scroll to position [2808, 0]
click at [280, 308] on link "E-õpikud" at bounding box center [288, 320] width 61 height 25
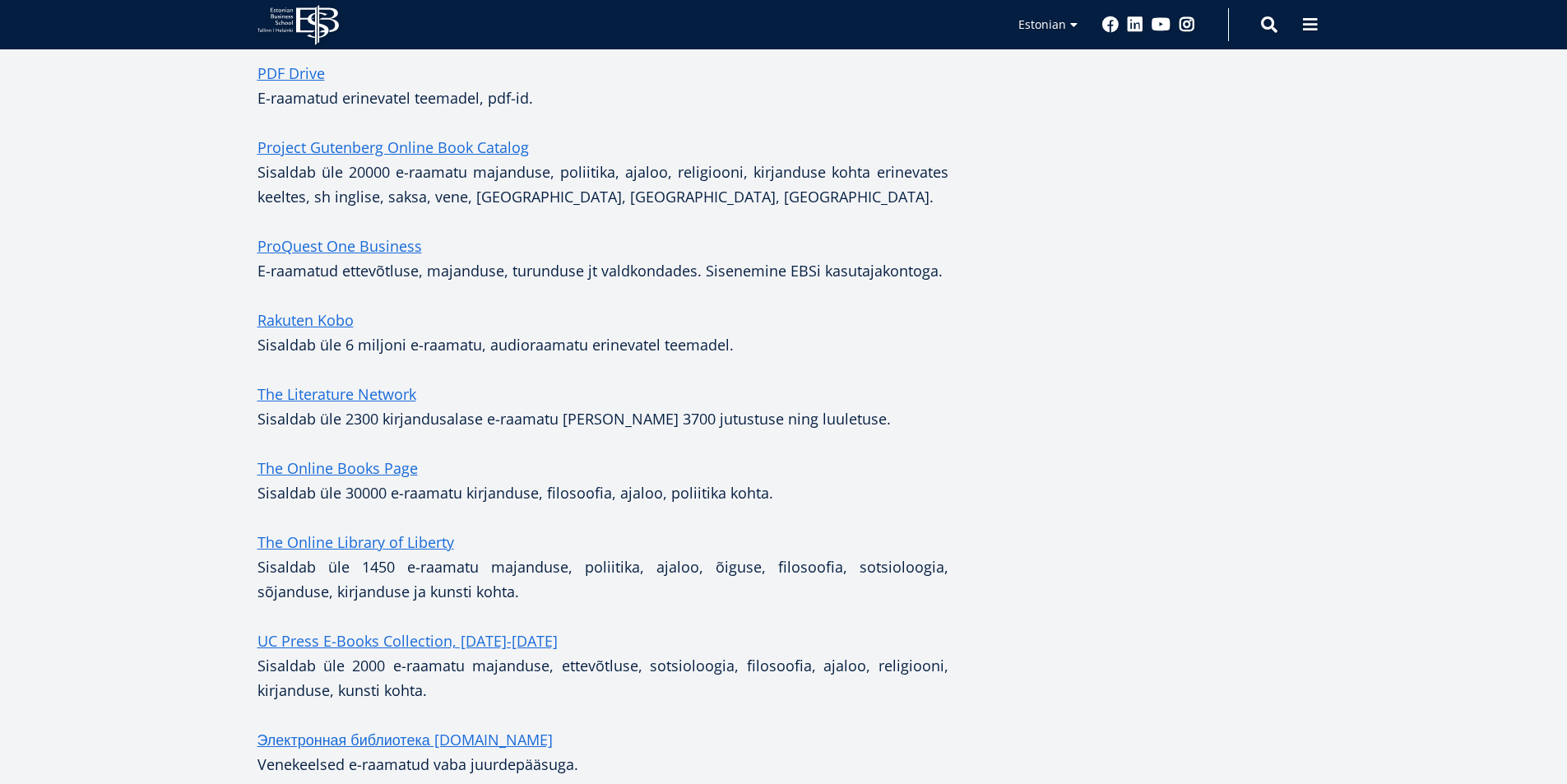
scroll to position [5111, 0]
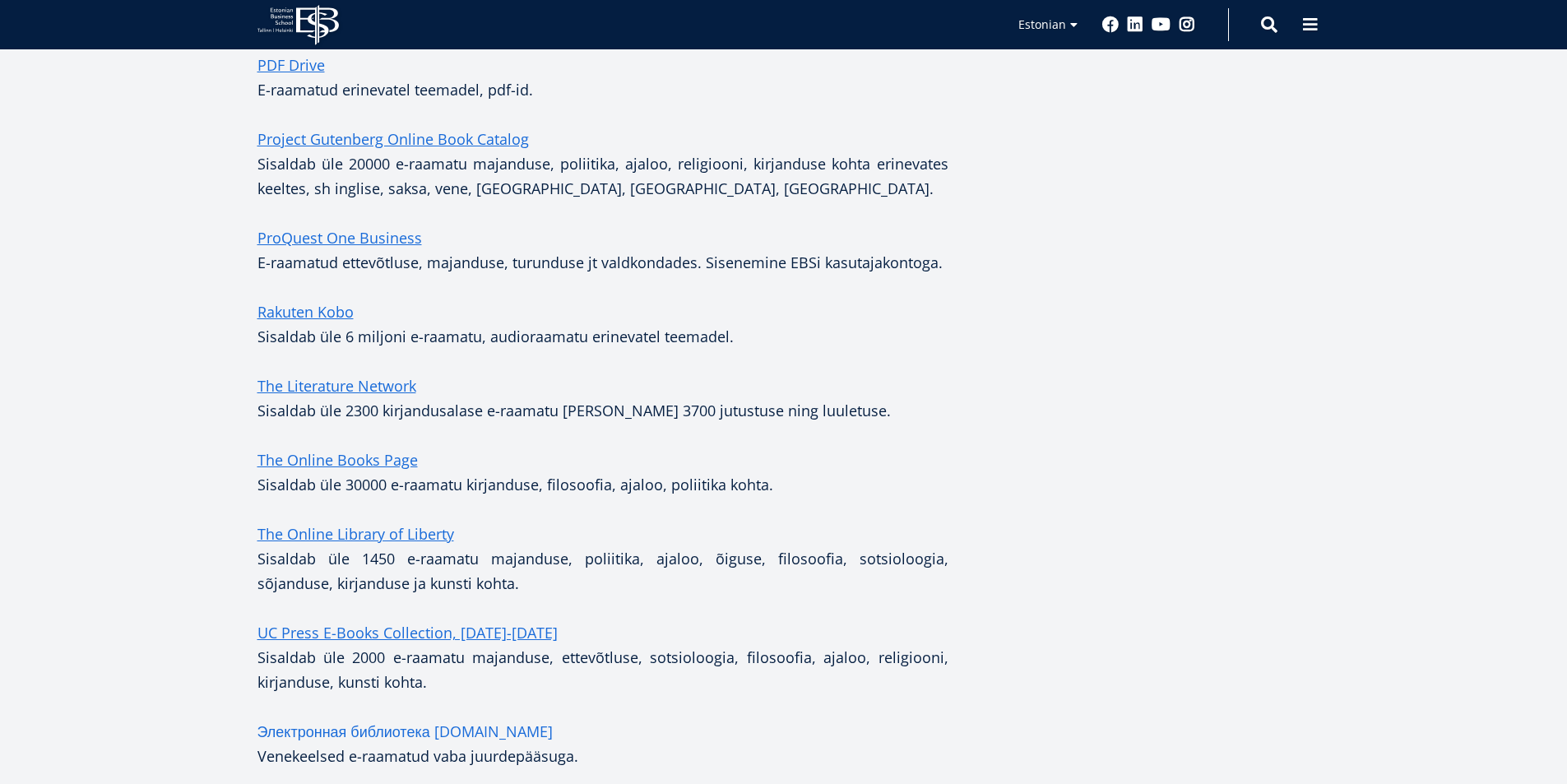
click at [352, 718] on link "Электронная библиотека [DOMAIN_NAME]" at bounding box center [405, 731] width 295 height 25
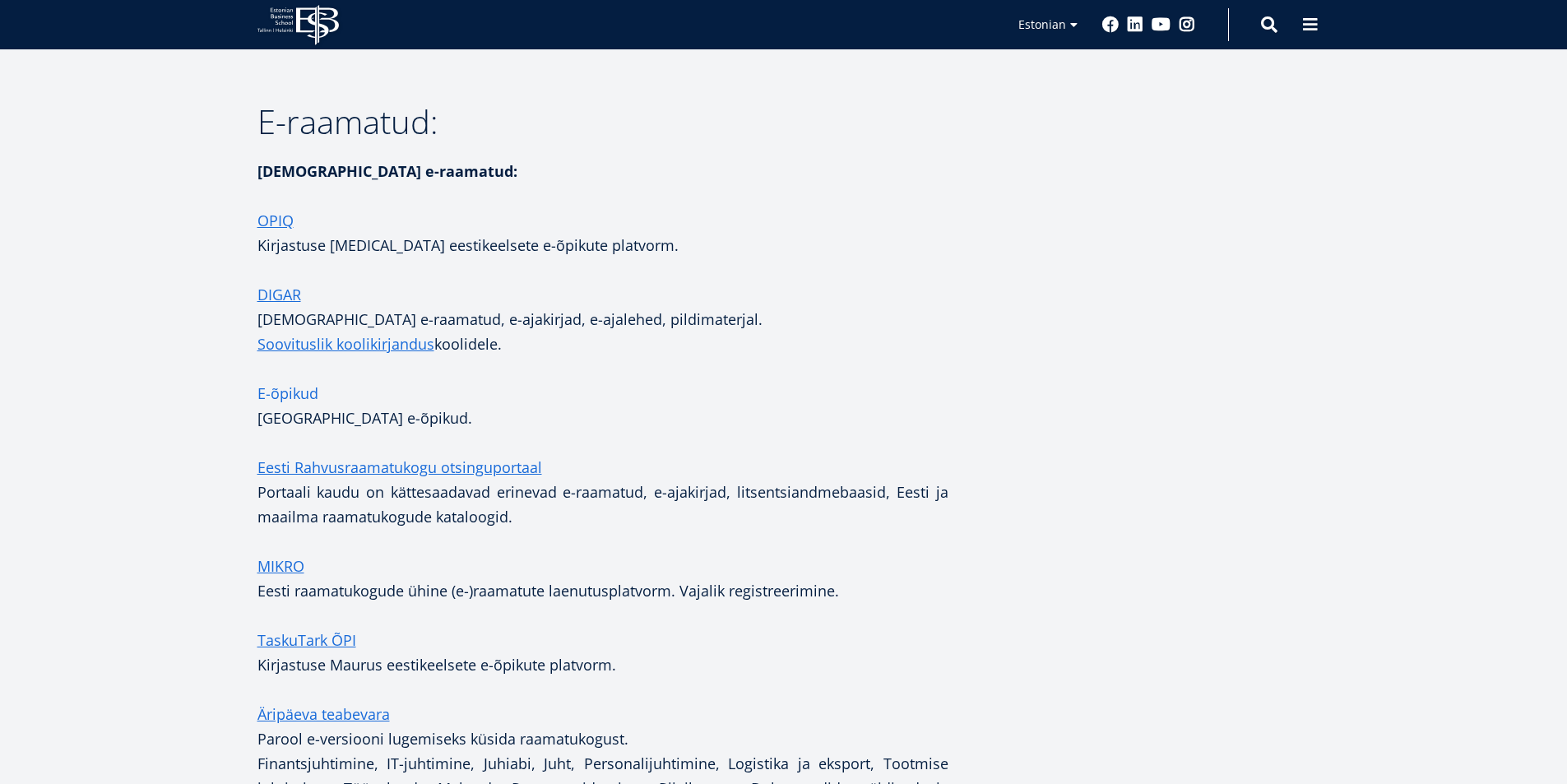
scroll to position [2644, 0]
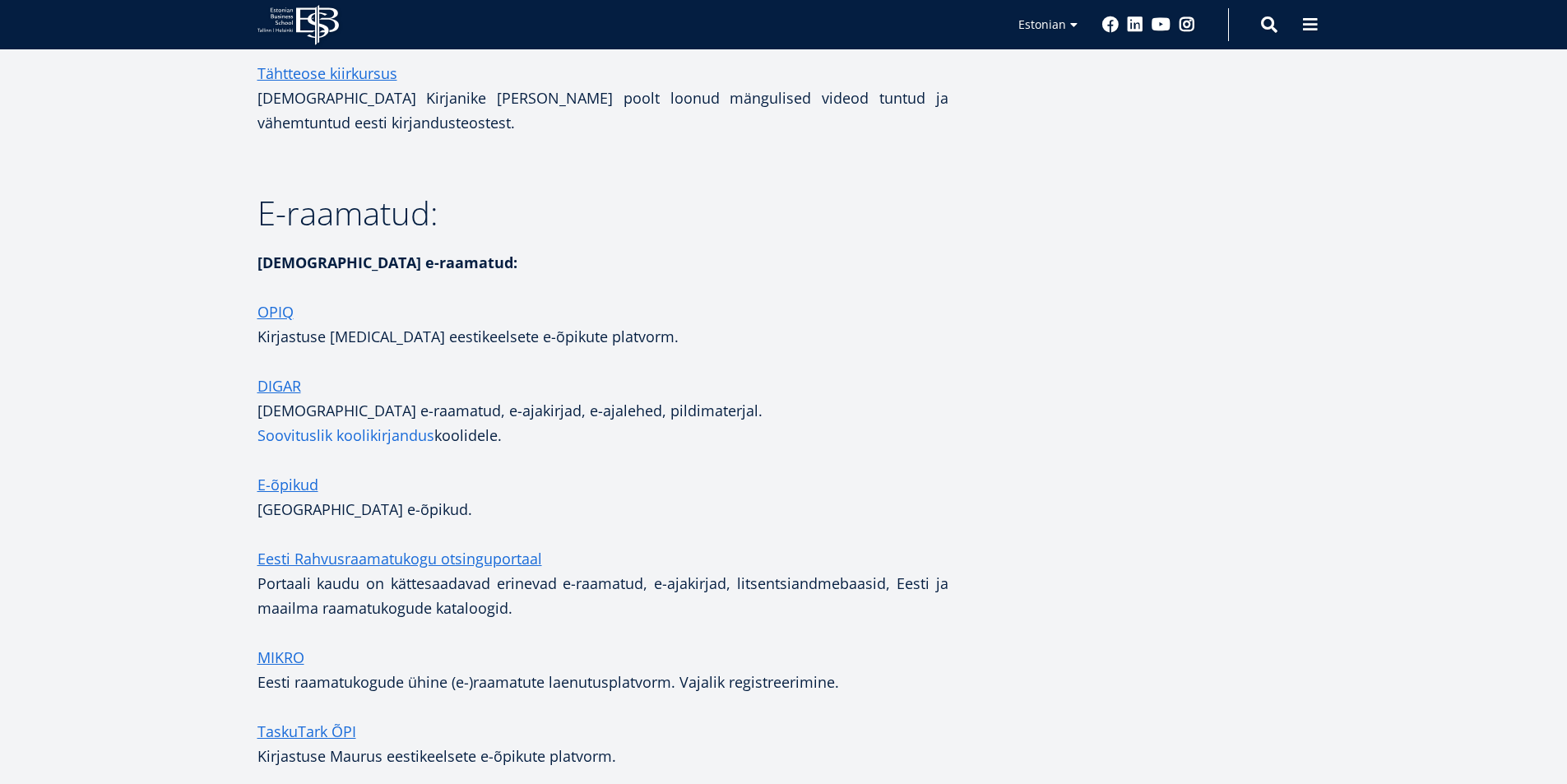
click at [300, 423] on link "Soovituslik koolikirjandus" at bounding box center [346, 435] width 177 height 25
click at [330, 546] on link "Eesti Rahvusraamatukogu otsinguportaal" at bounding box center [399, 558] width 285 height 25
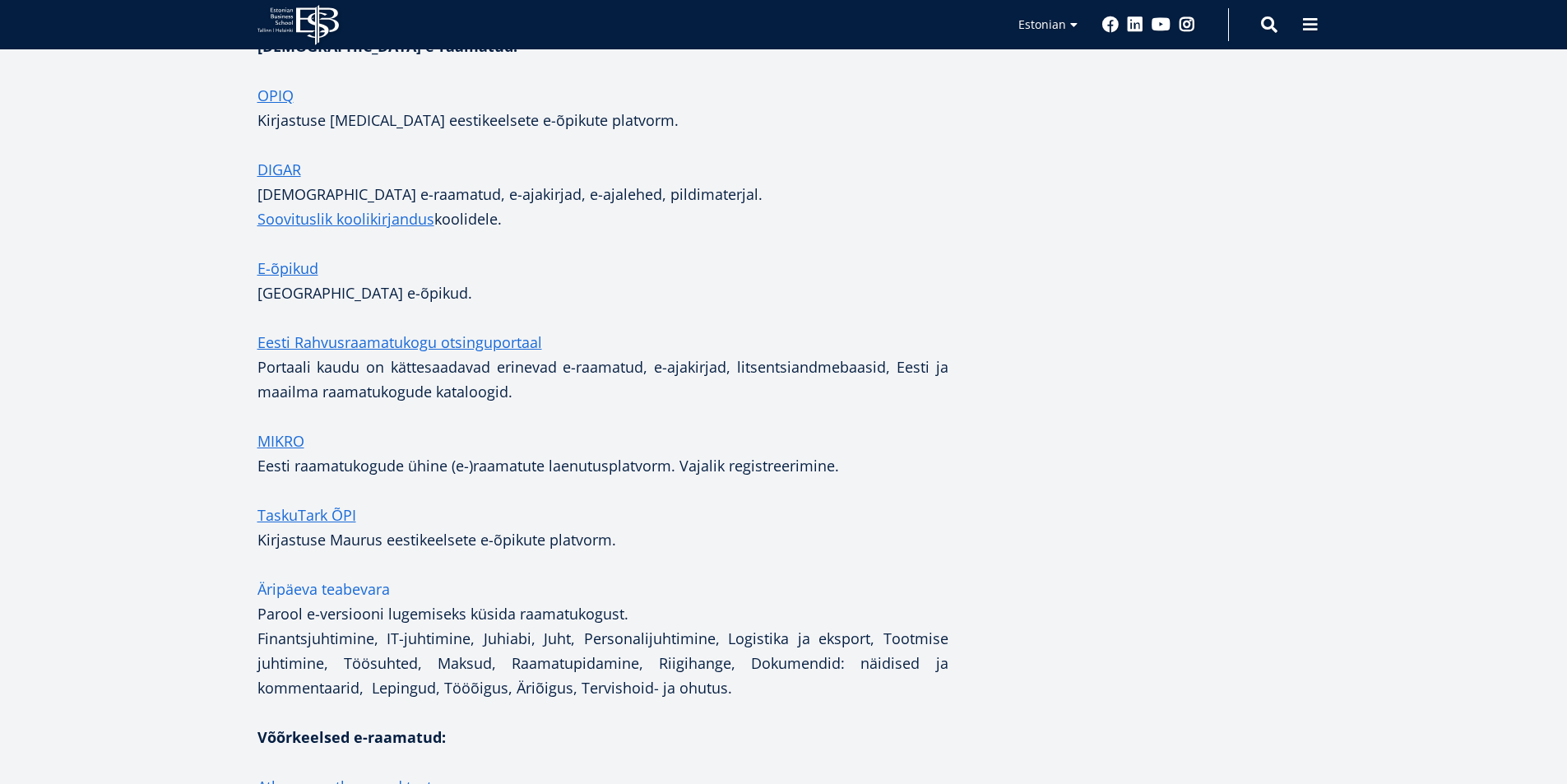
scroll to position [2562, 0]
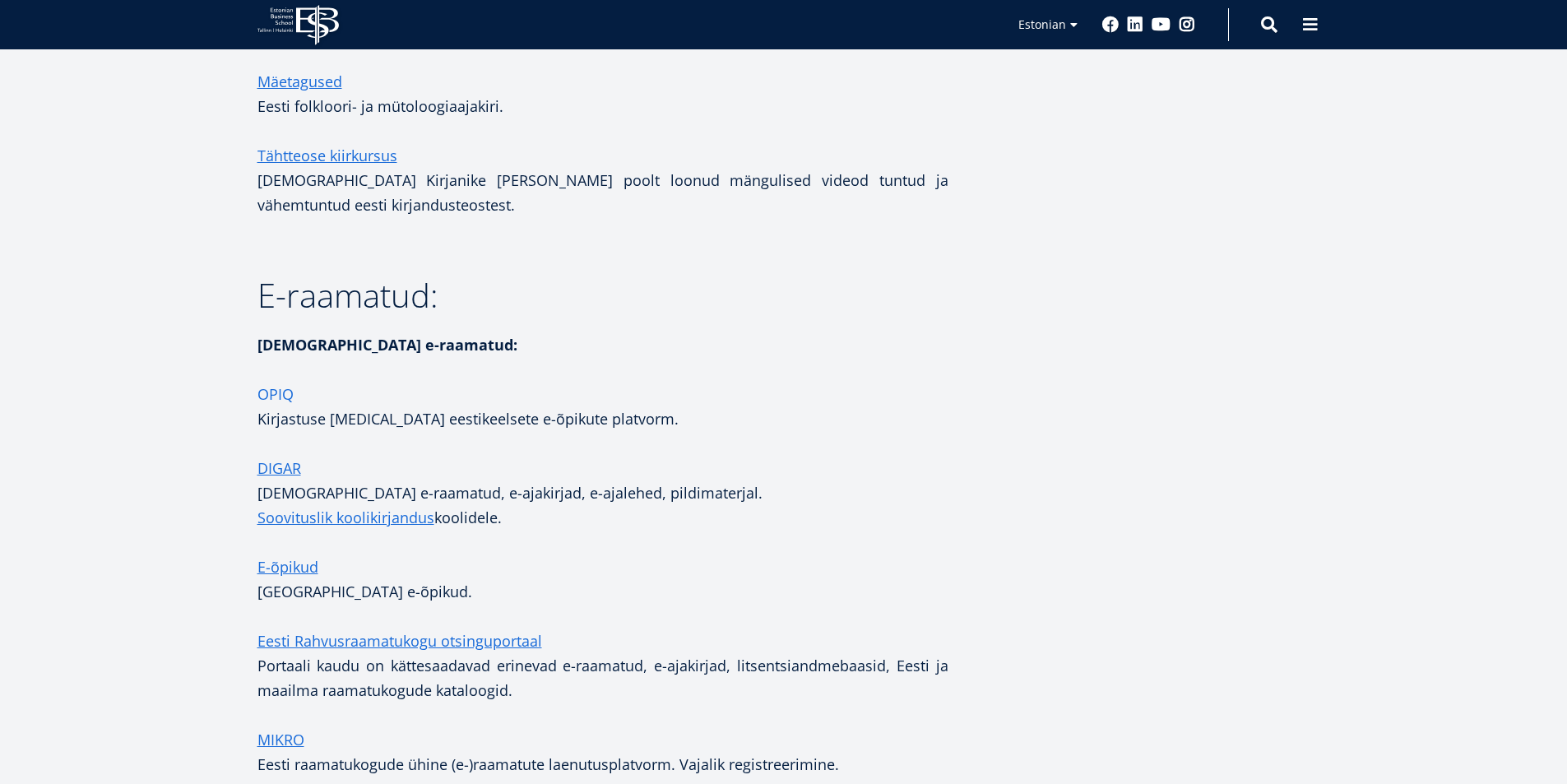
click at [288, 381] on link "OPIQ" at bounding box center [275, 393] width 36 height 25
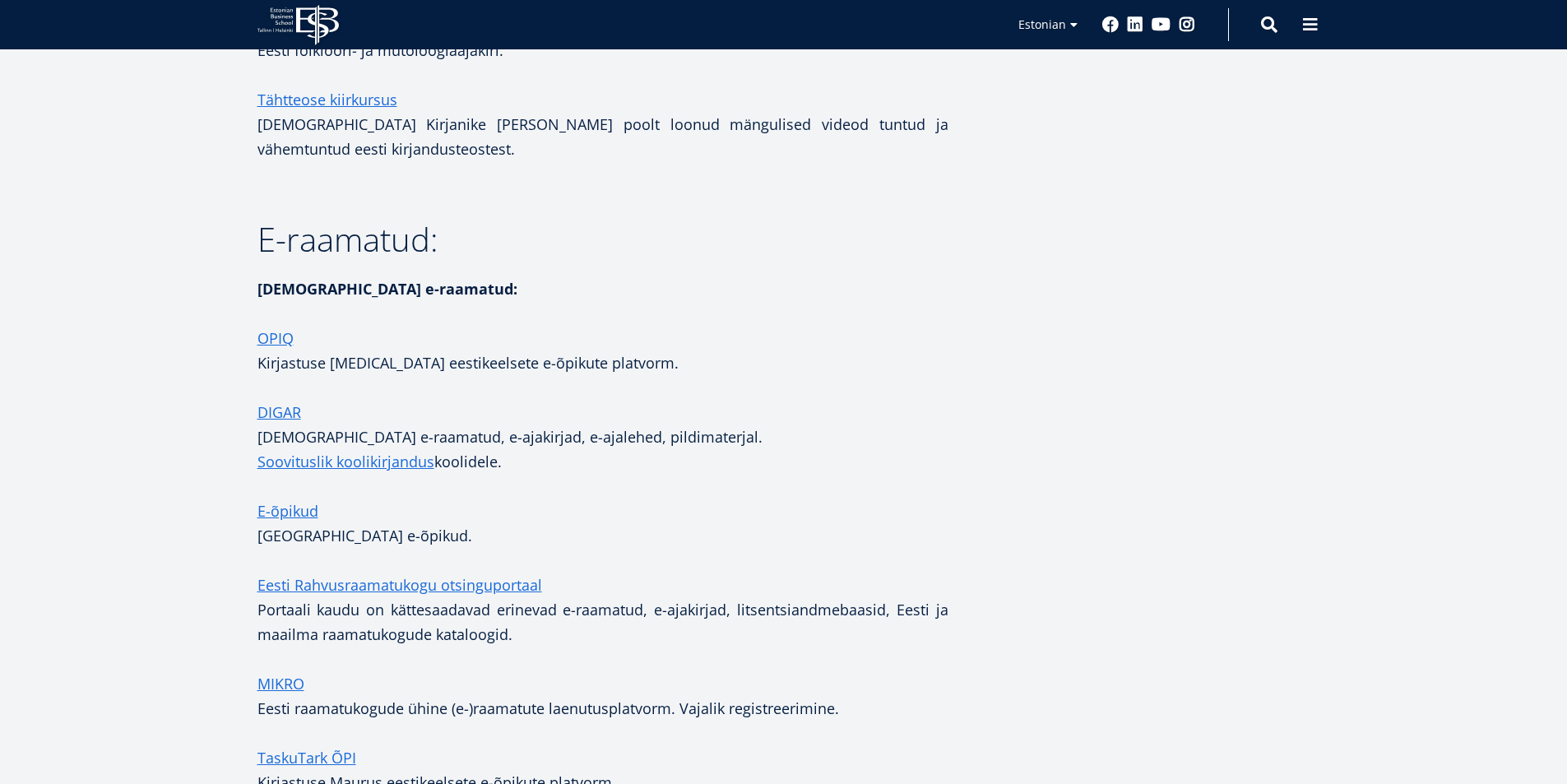
scroll to position [2644, 0]
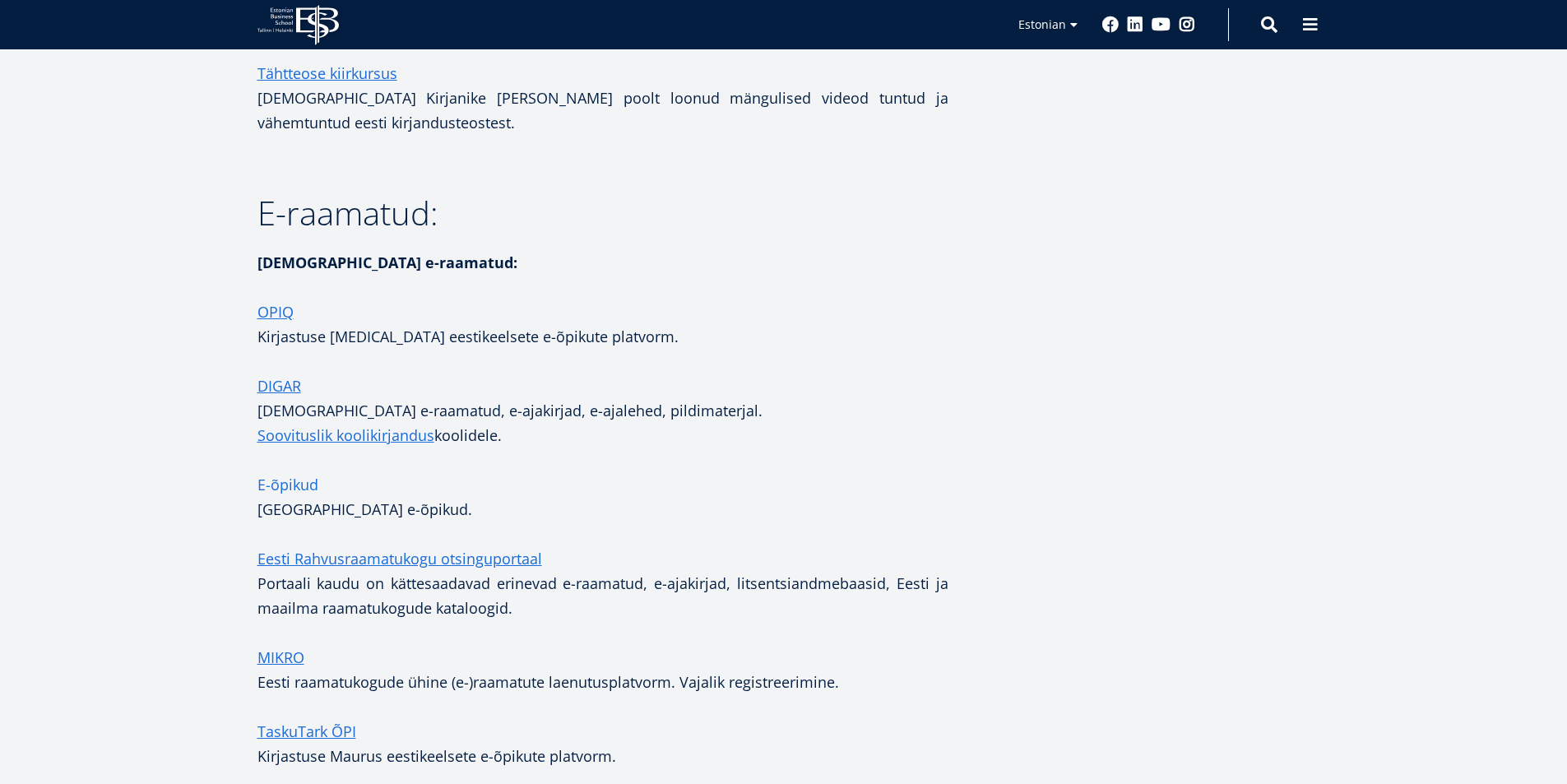
click at [302, 472] on link "E-õpikud" at bounding box center [288, 484] width 61 height 25
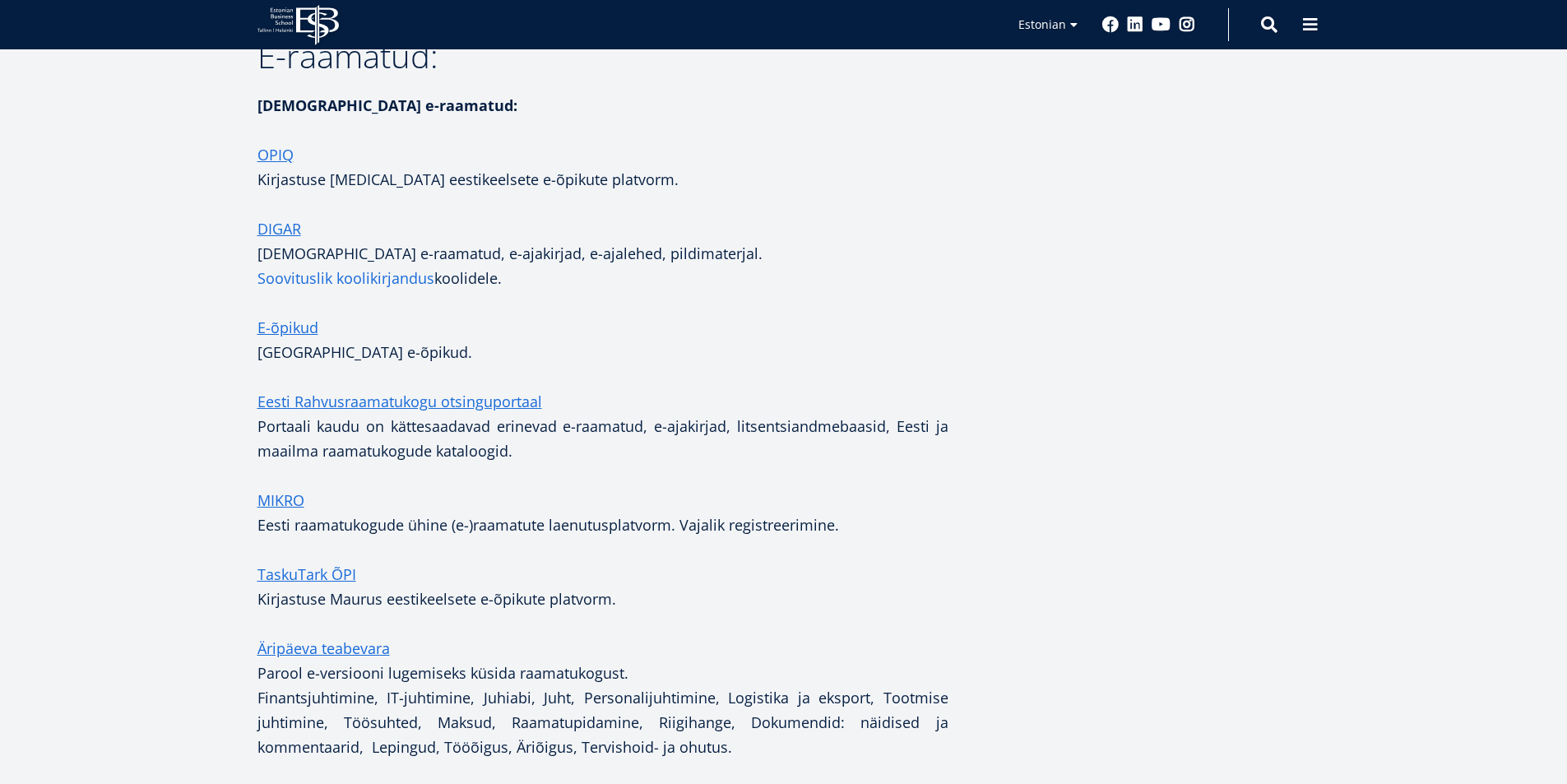
scroll to position [2891, 0]
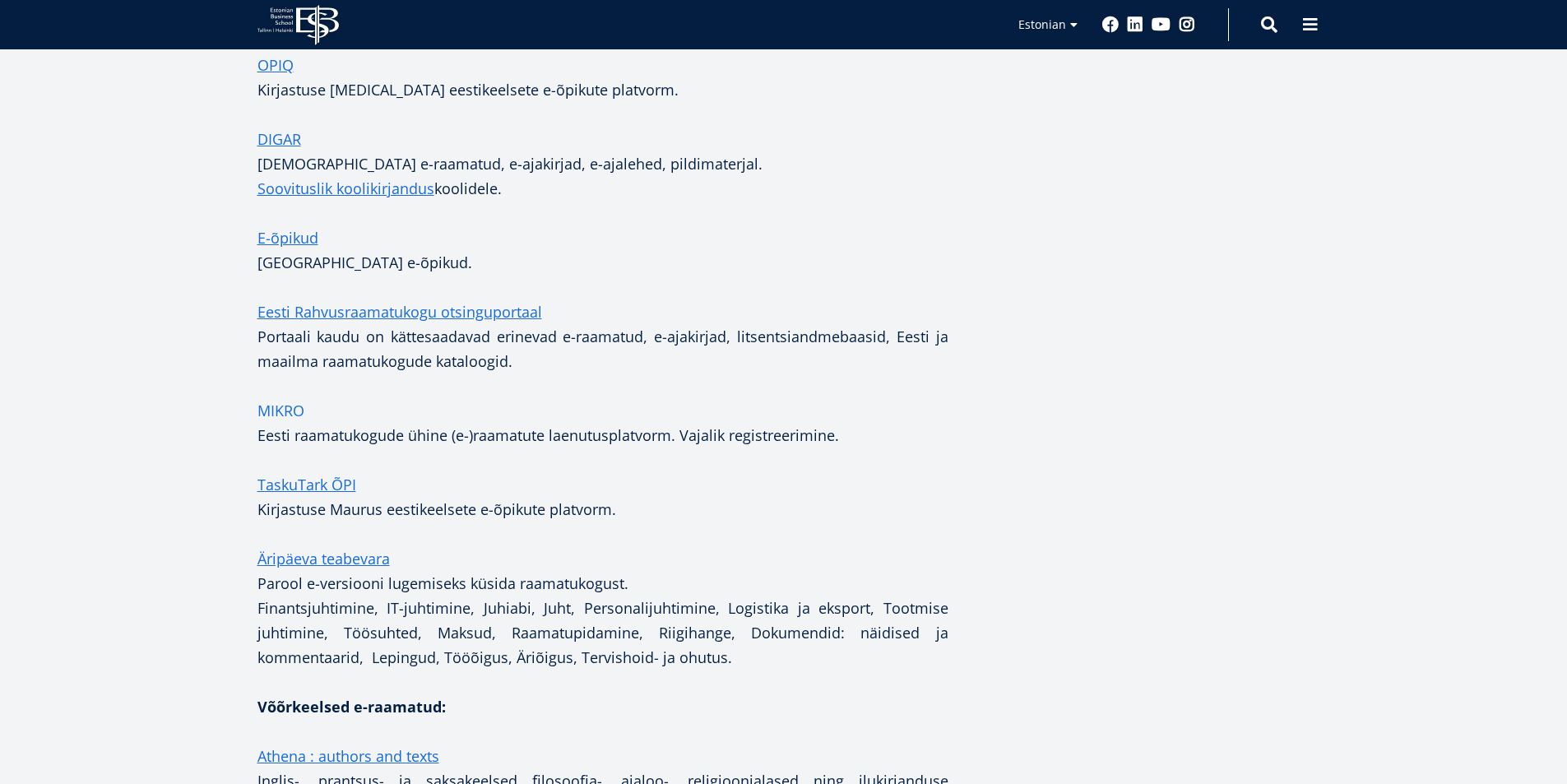
click at [284, 398] on link "MIKRO" at bounding box center [280, 411] width 47 height 25
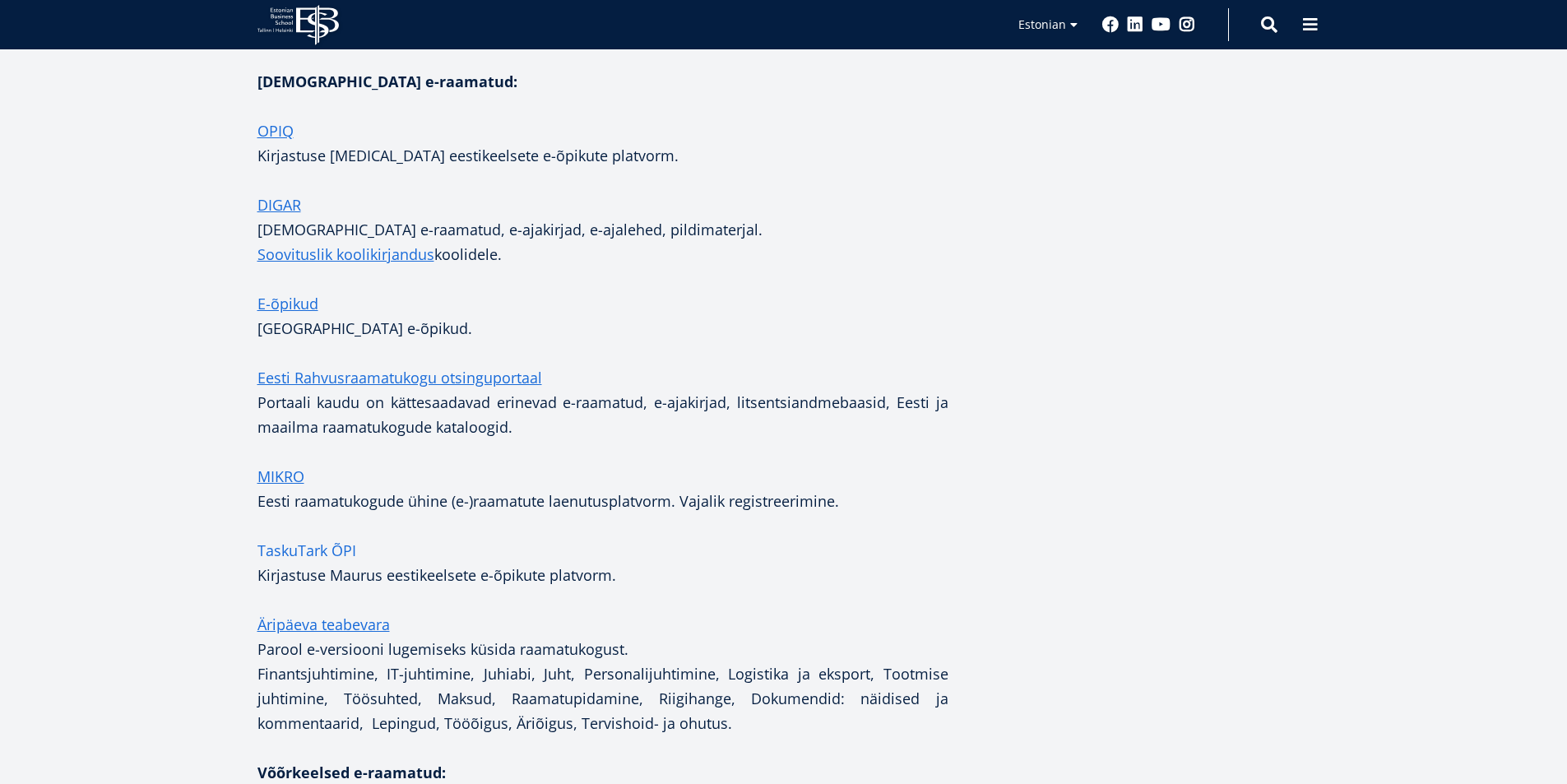
scroll to position [2808, 0]
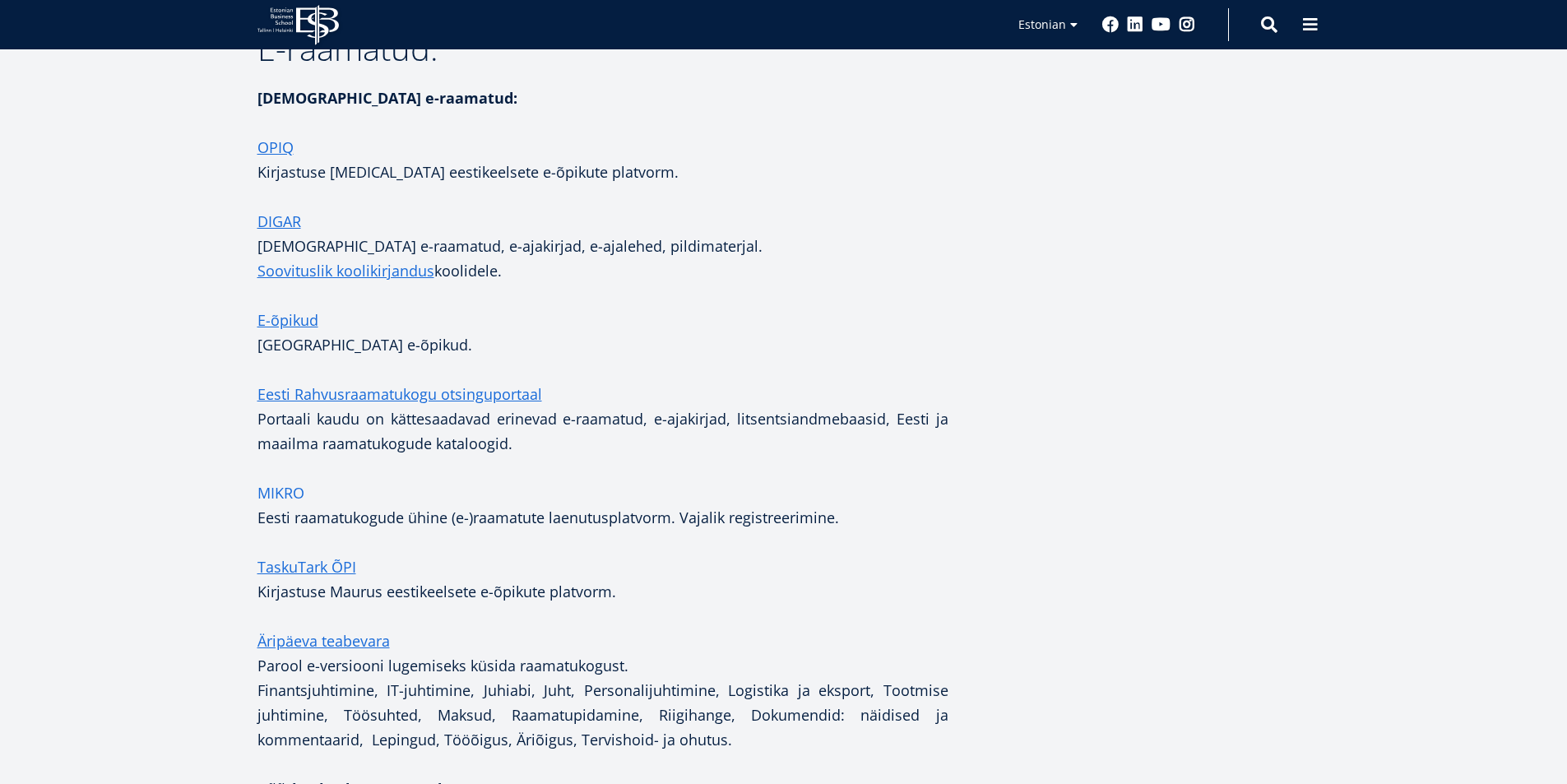
click at [288, 480] on link "MIKRO" at bounding box center [280, 493] width 47 height 25
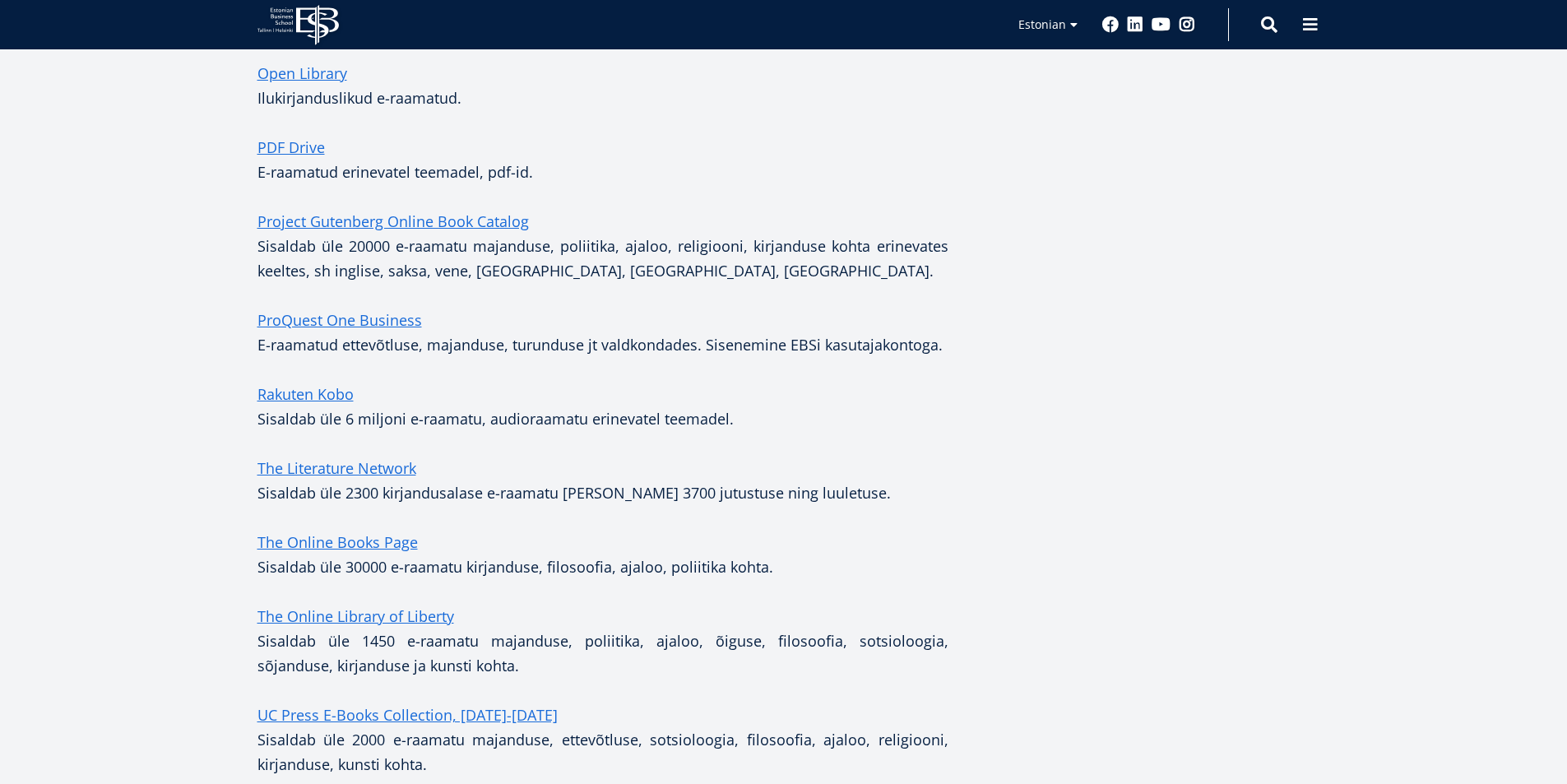
scroll to position [5439, 0]
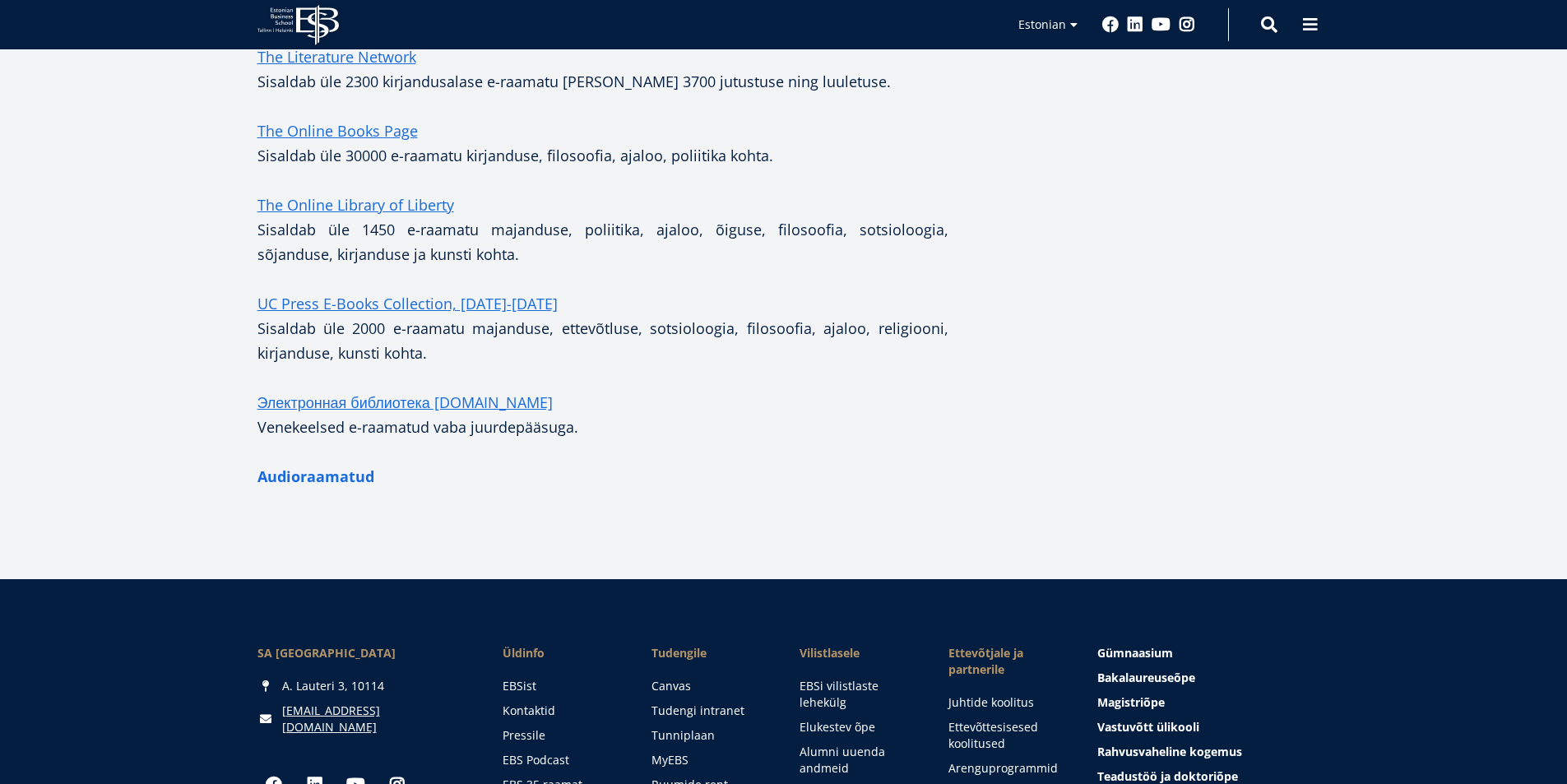
click at [339, 466] on strong "Audioraamatud" at bounding box center [315, 475] width 117 height 20
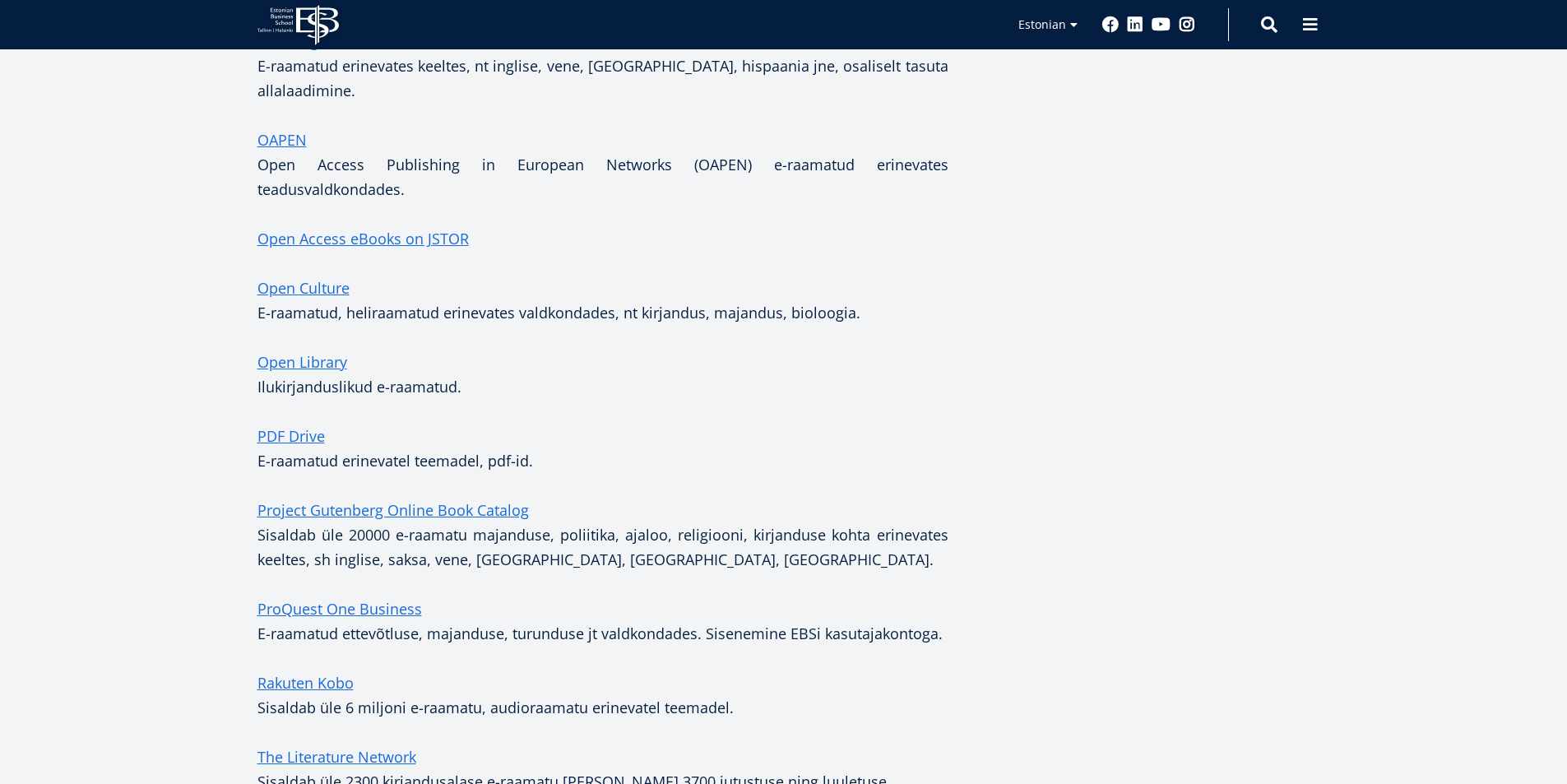
scroll to position [4782, 0]
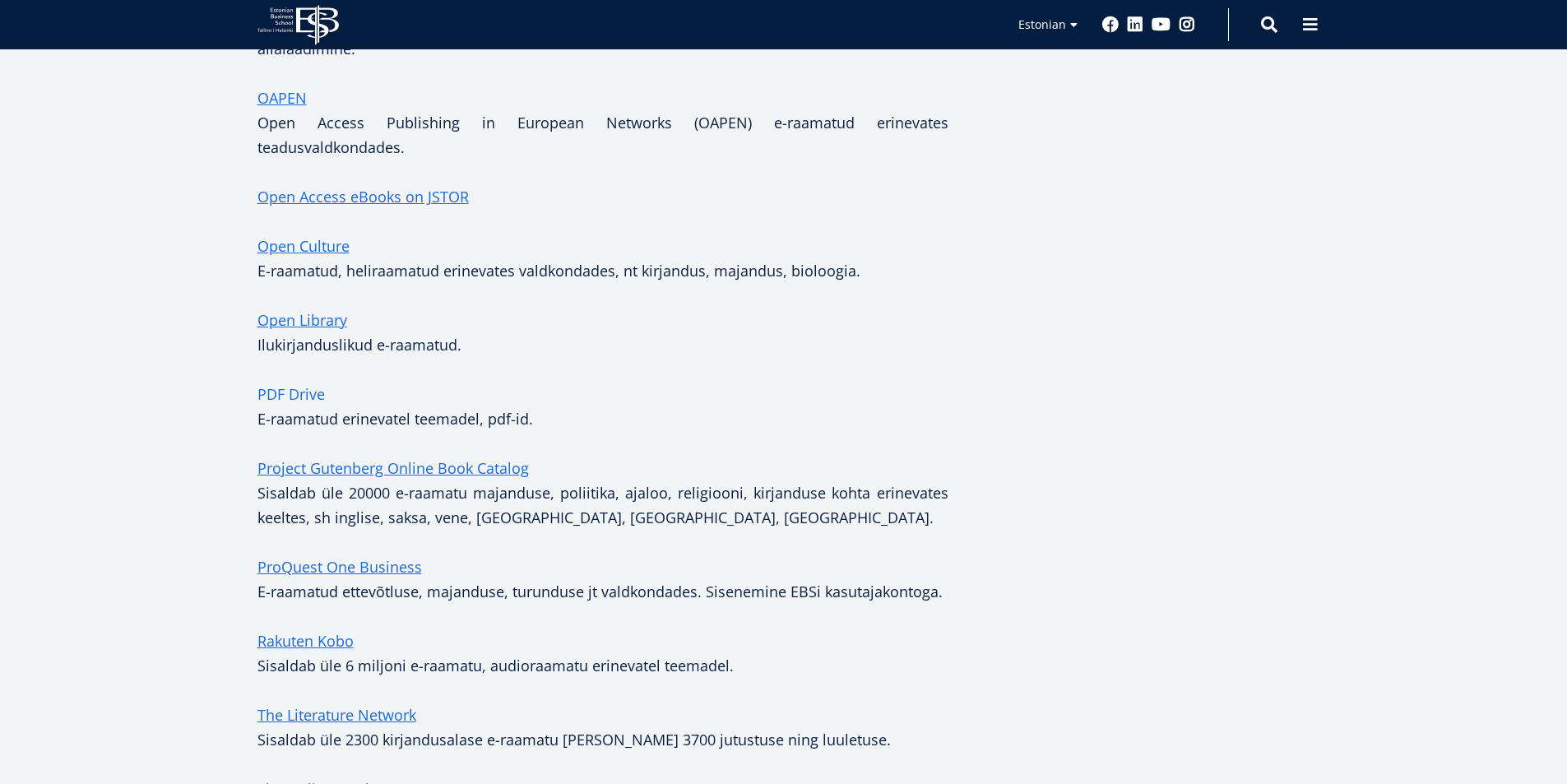
click at [300, 381] on link "PDF Drive" at bounding box center [291, 393] width 68 height 25
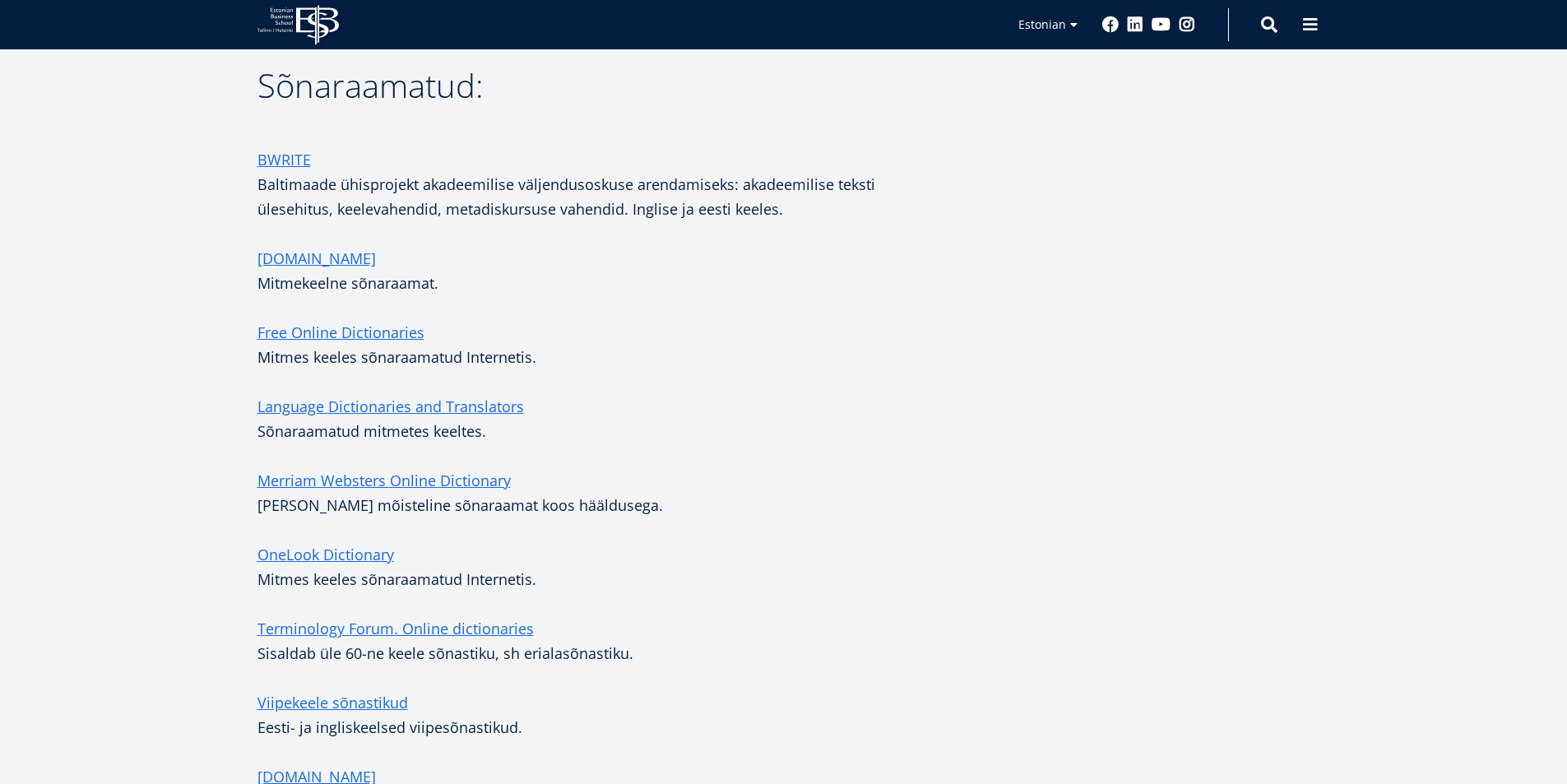
scroll to position [268, 0]
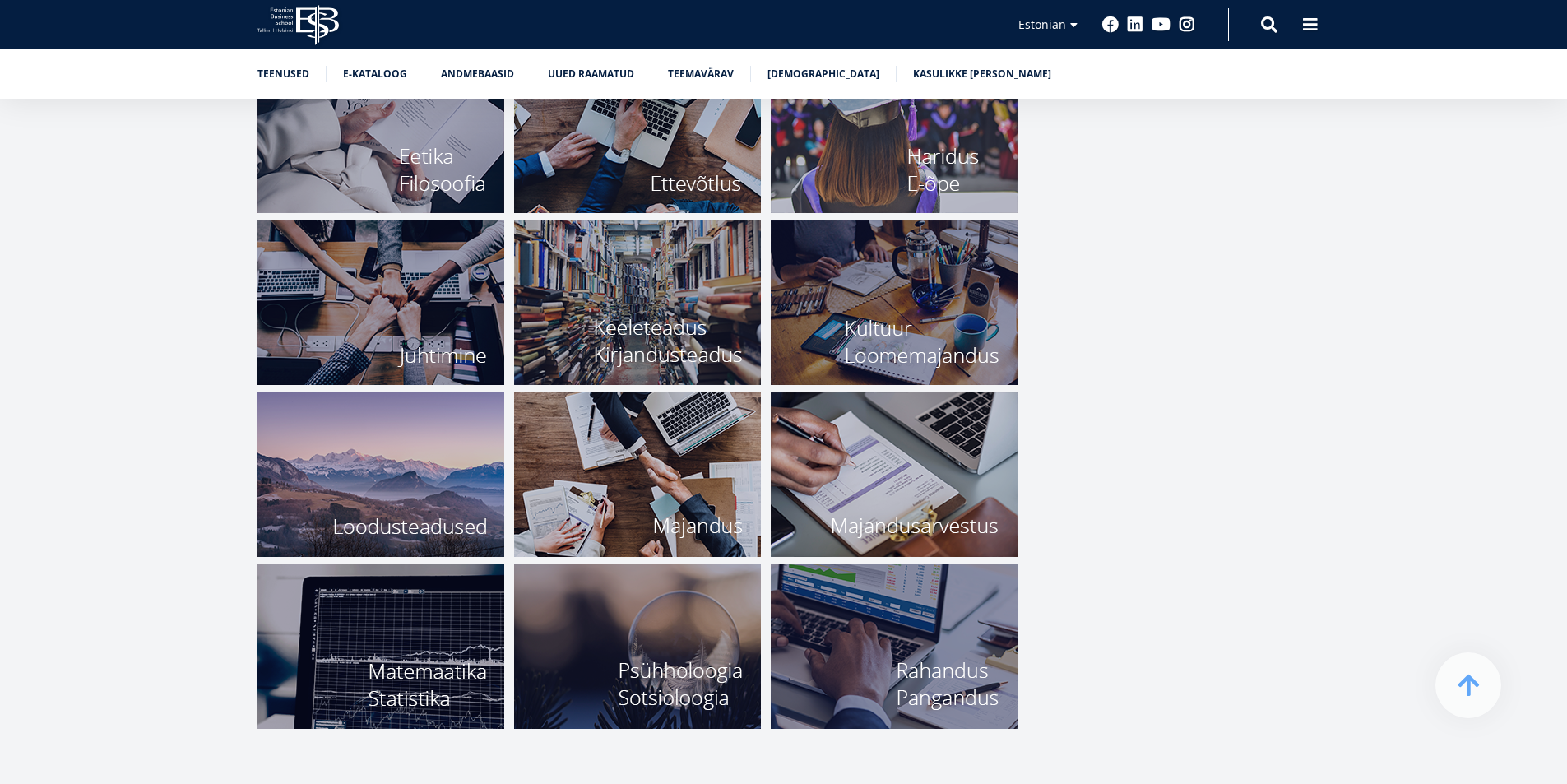
click at [391, 303] on img at bounding box center [380, 302] width 247 height 165
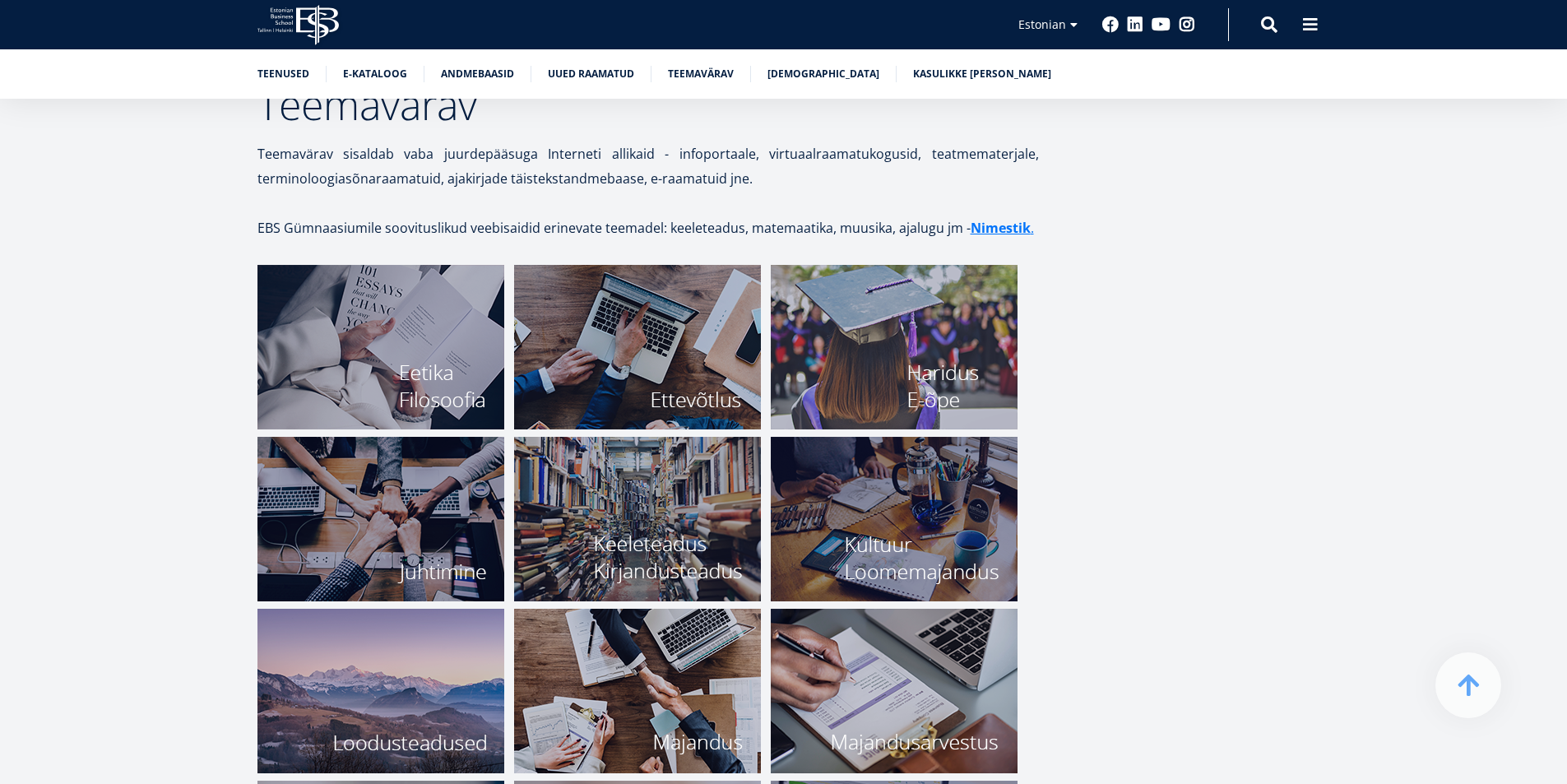
scroll to position [5500, 0]
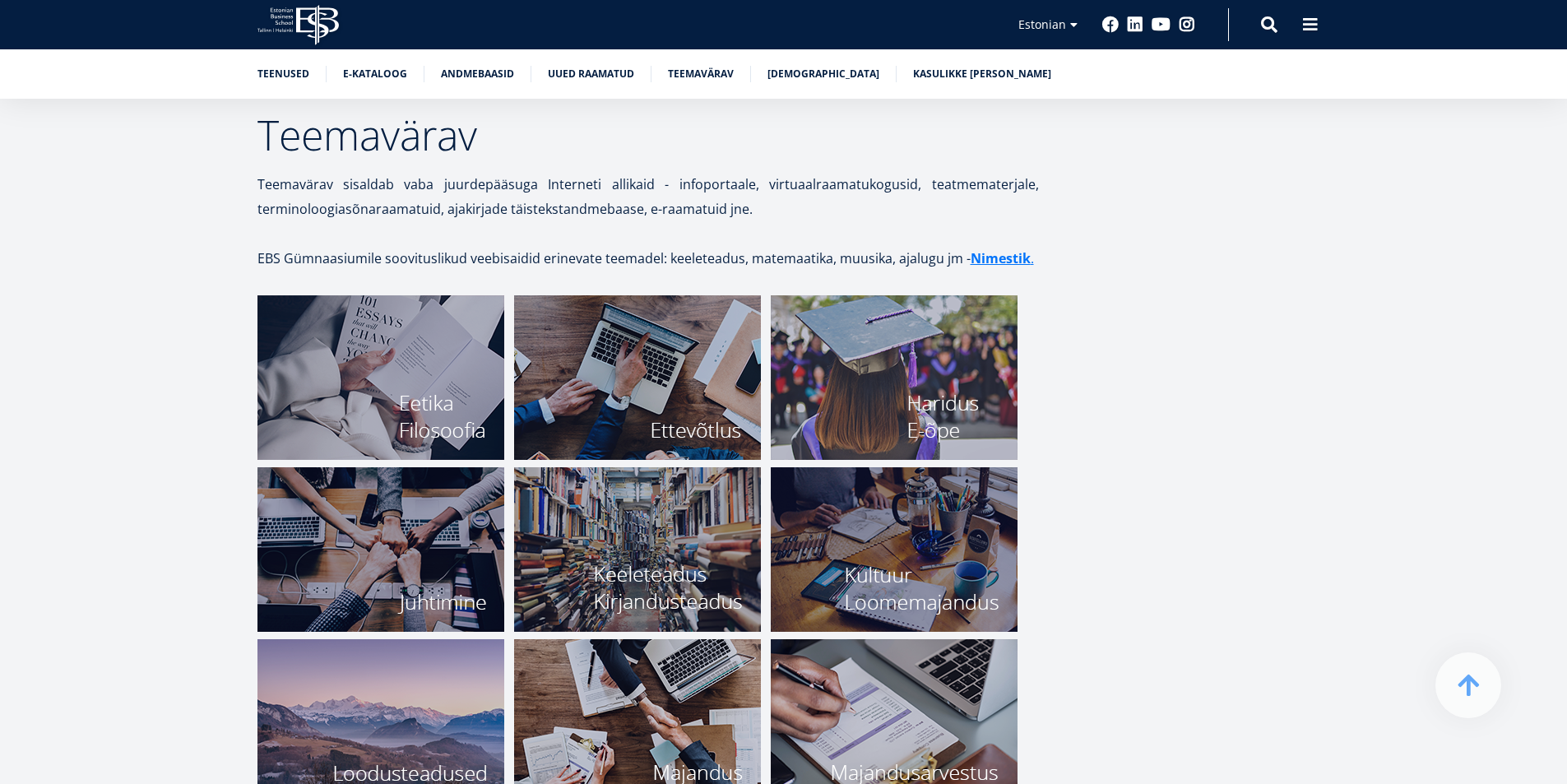
click at [960, 381] on img at bounding box center [894, 377] width 247 height 165
click at [657, 370] on img at bounding box center [637, 377] width 247 height 165
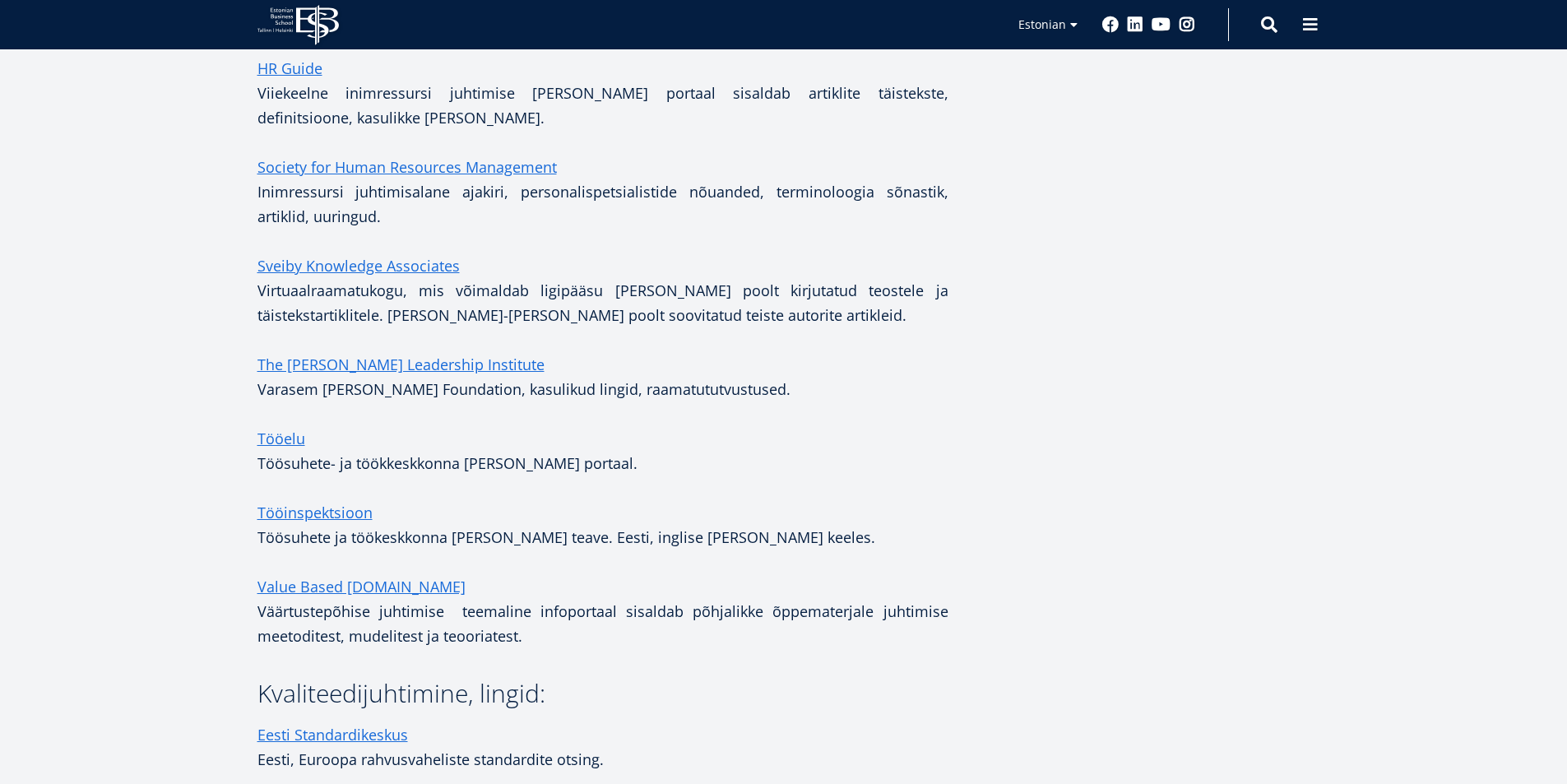
scroll to position [822, 0]
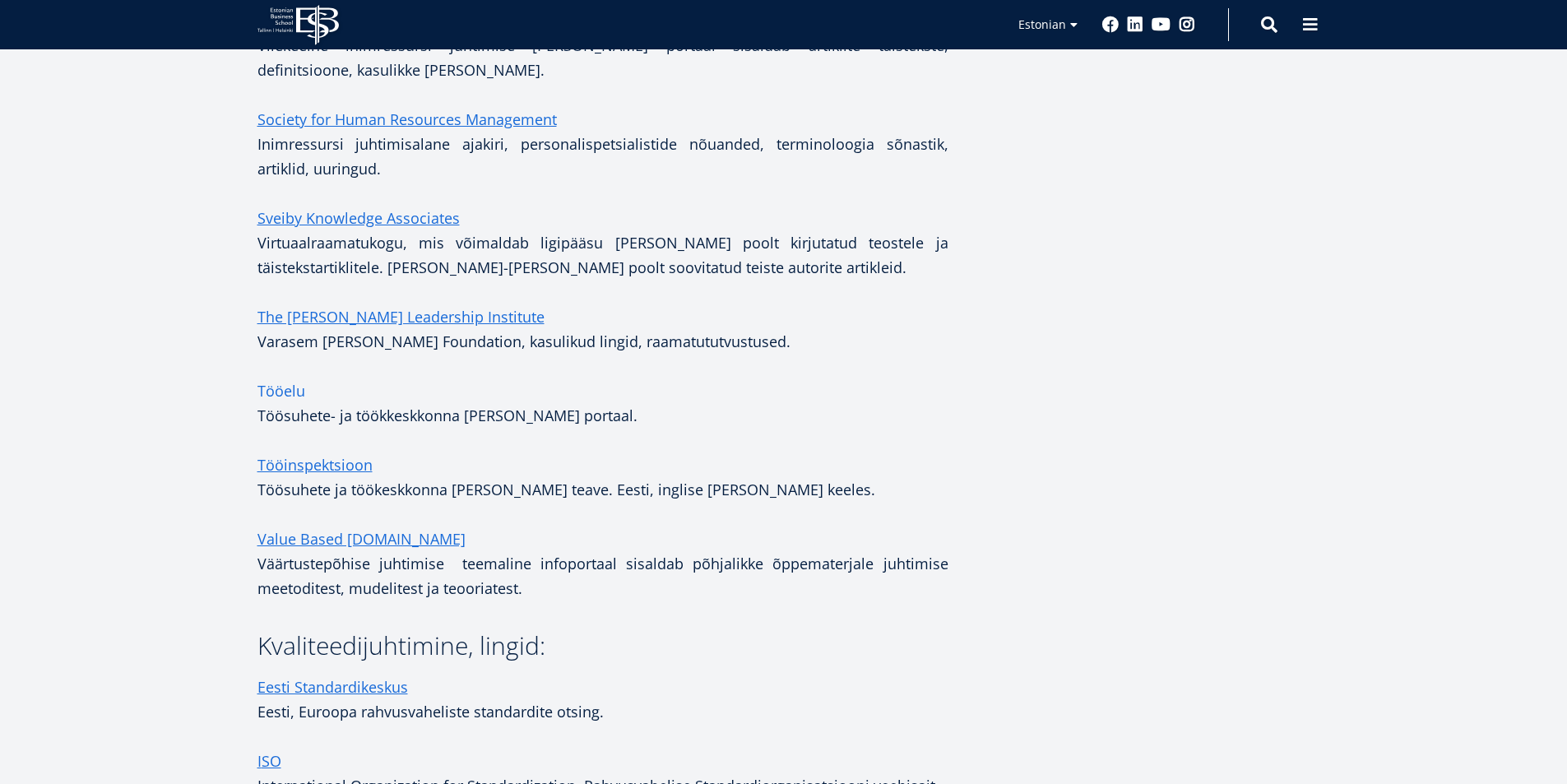
click at [270, 388] on link "Tööelu" at bounding box center [281, 391] width 48 height 25
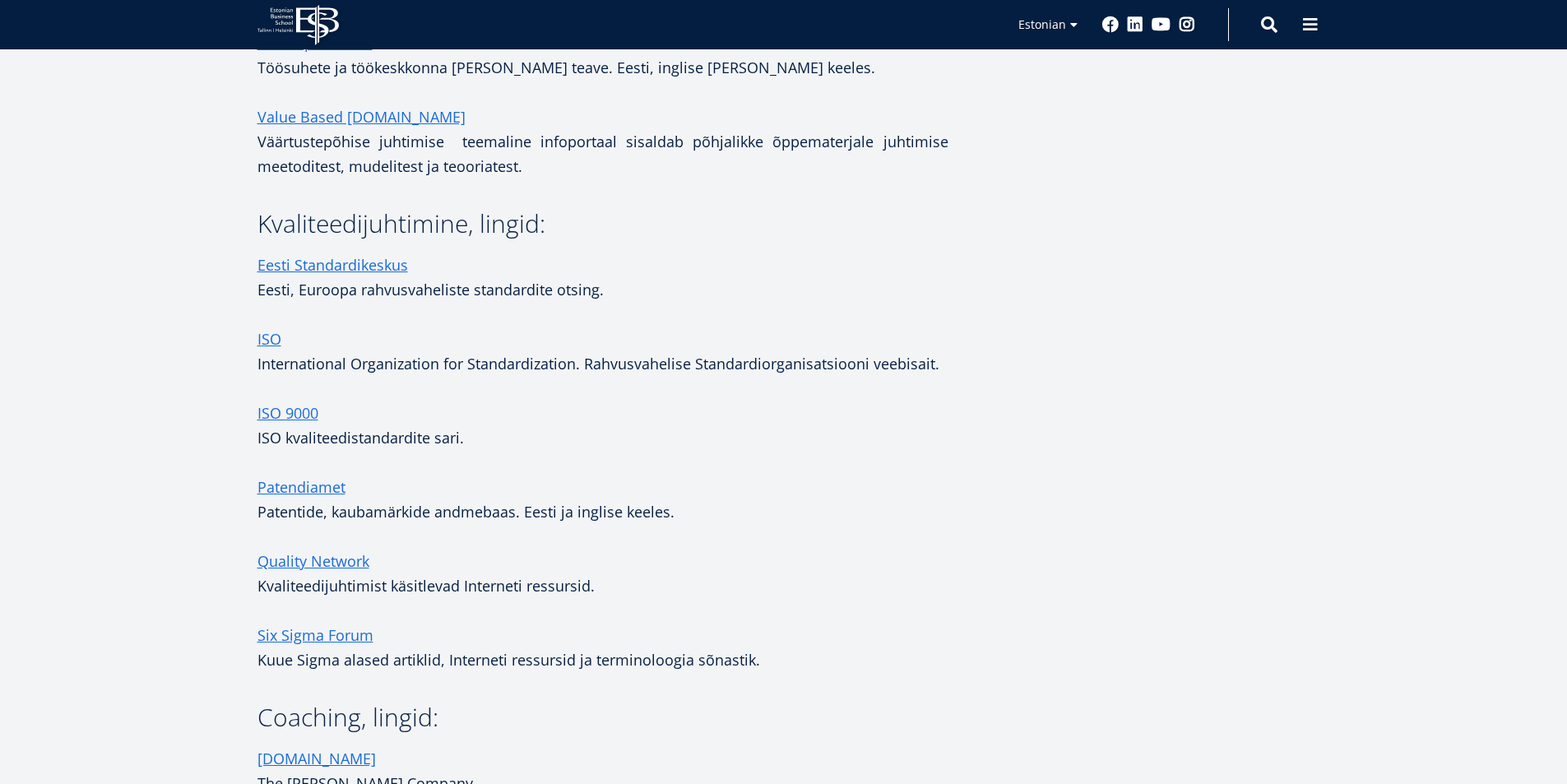
scroll to position [987, 0]
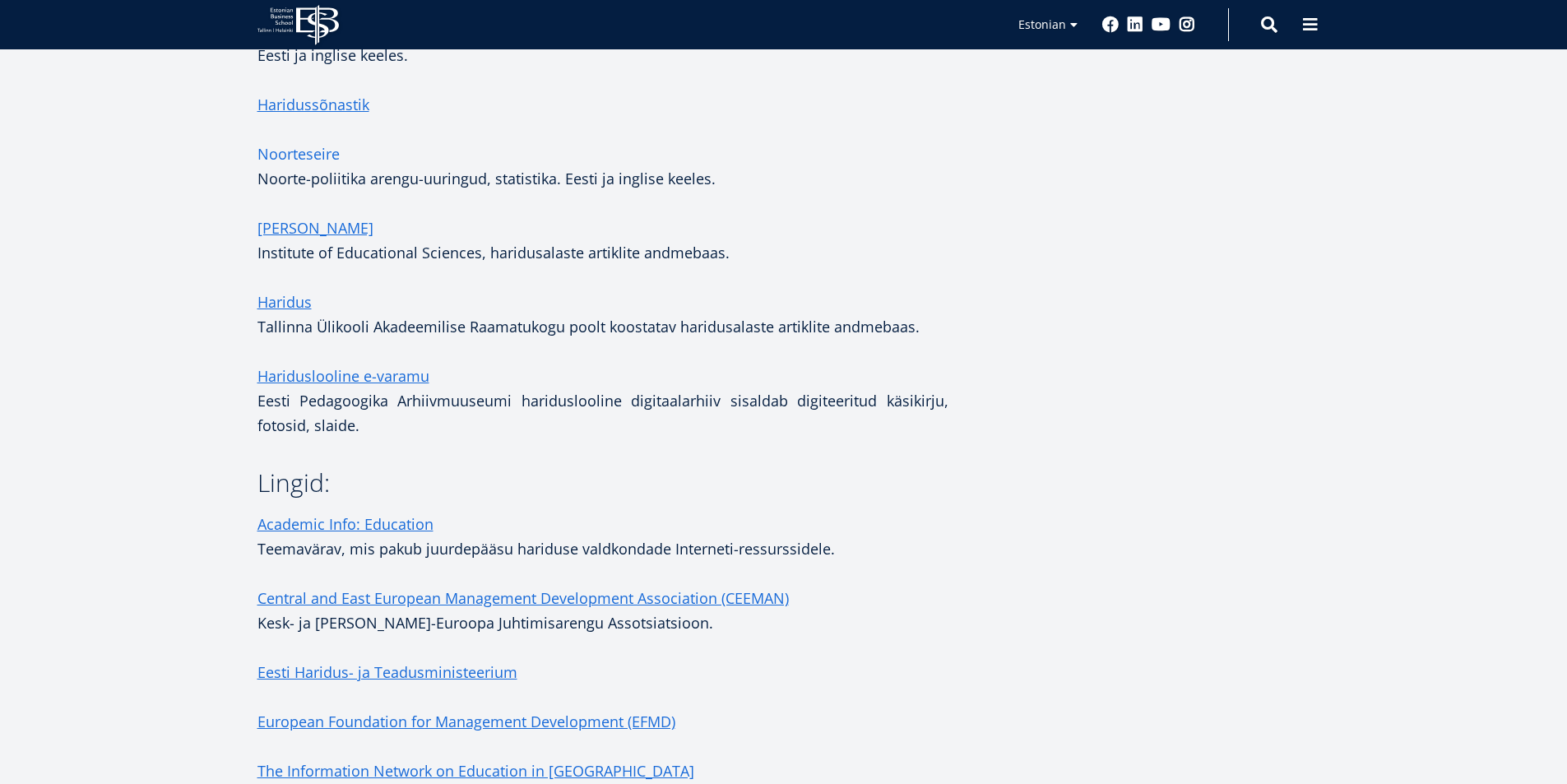
scroll to position [493, 0]
click at [266, 232] on link "ERIC" at bounding box center [315, 226] width 116 height 25
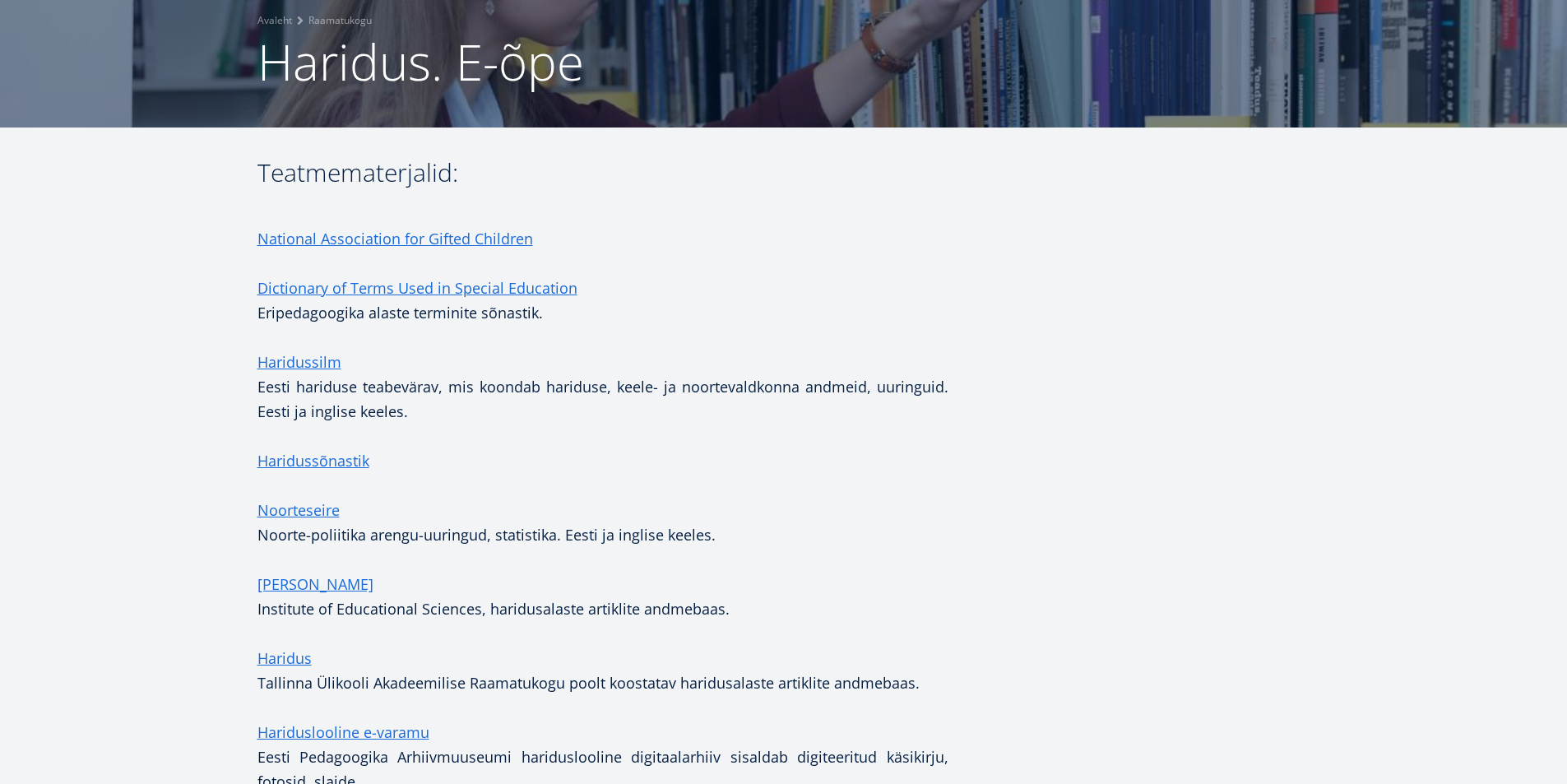
scroll to position [8, 0]
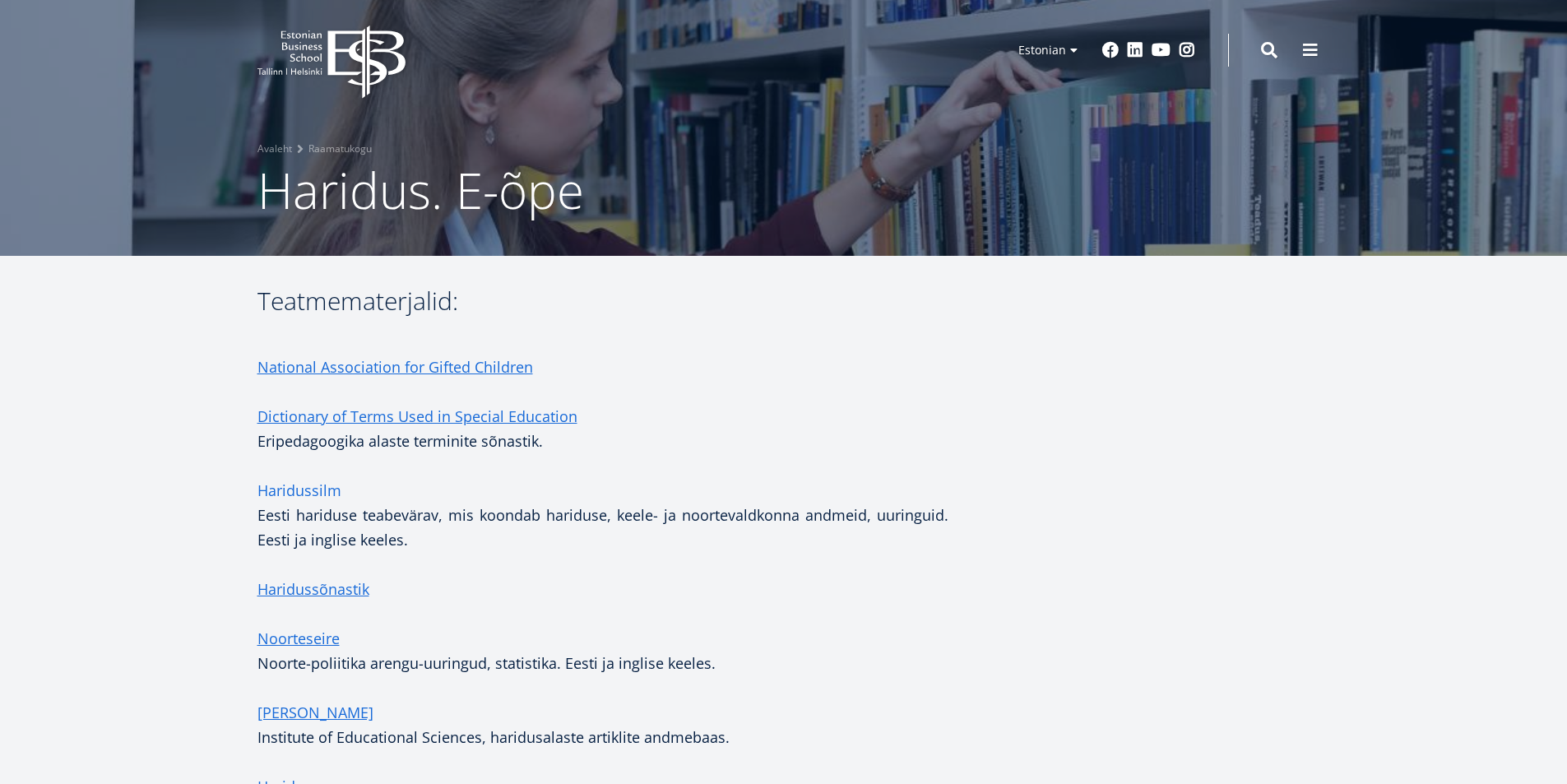
click at [307, 490] on link "Haridussilm" at bounding box center [299, 490] width 84 height 25
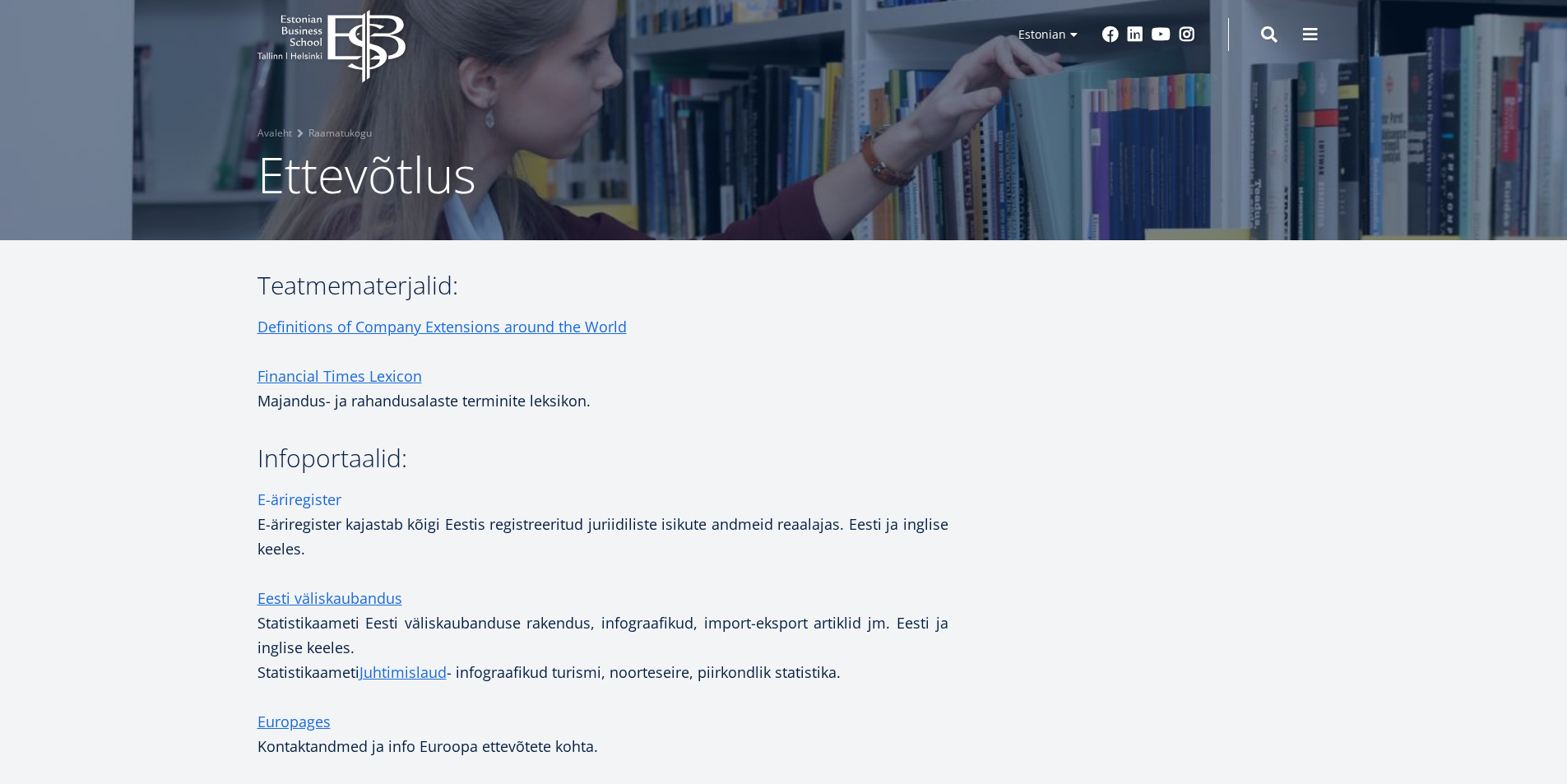
scroll to position [6, 0]
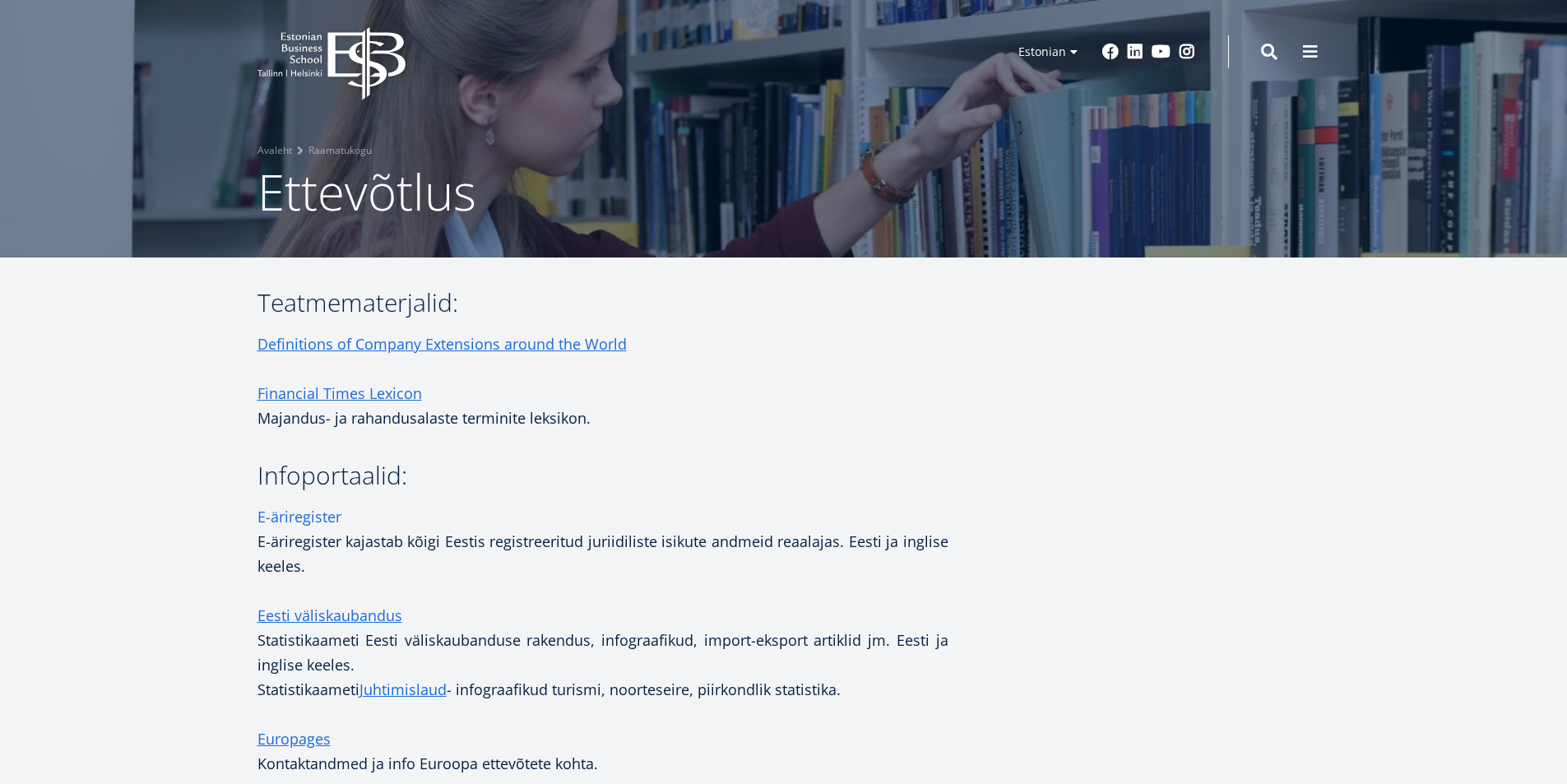
click at [318, 514] on link "E-äriregister" at bounding box center [299, 516] width 84 height 25
click at [310, 614] on link "Eesti väliskaubandus" at bounding box center [330, 615] width 145 height 25
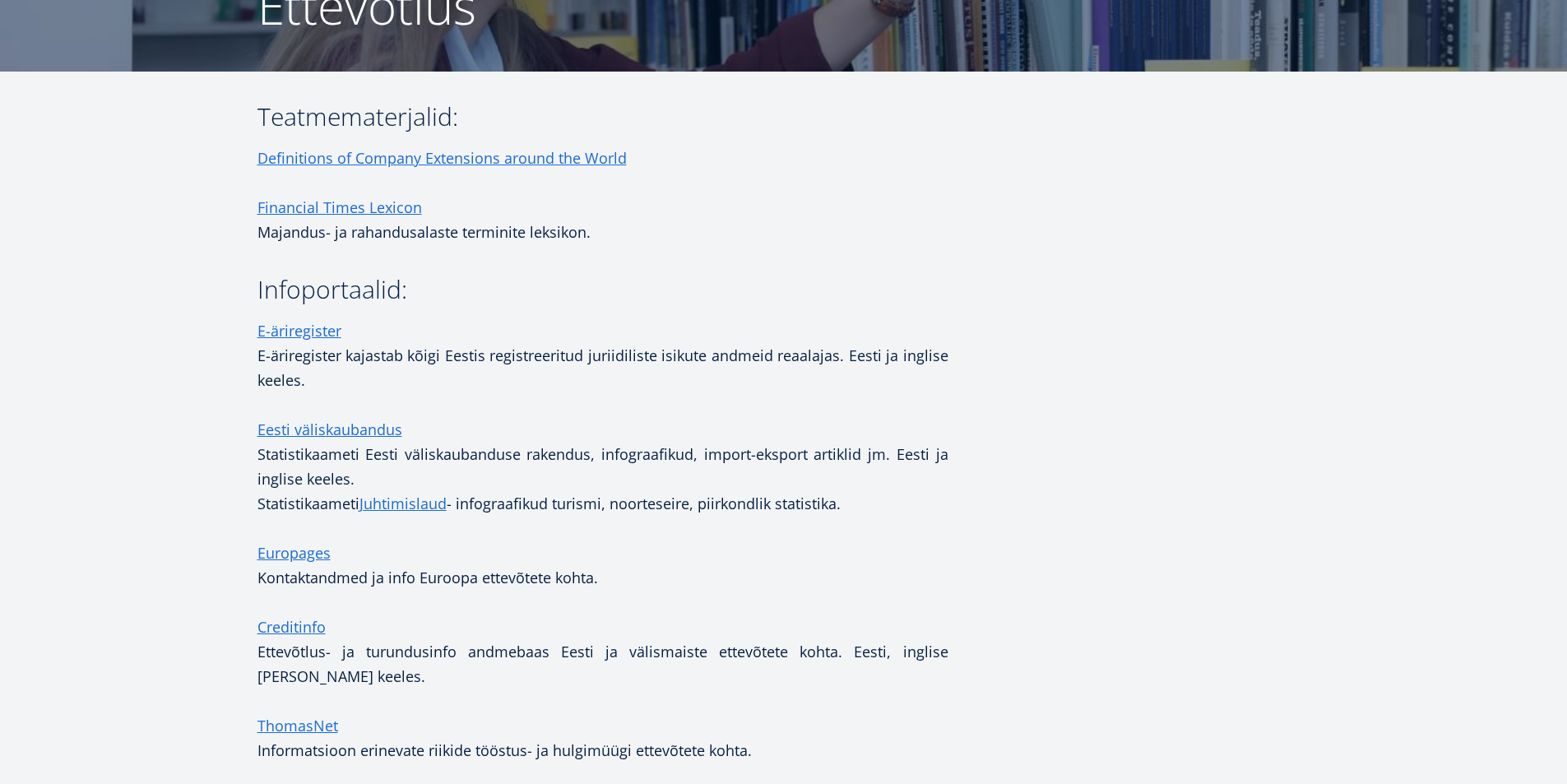
scroll to position [172, 0]
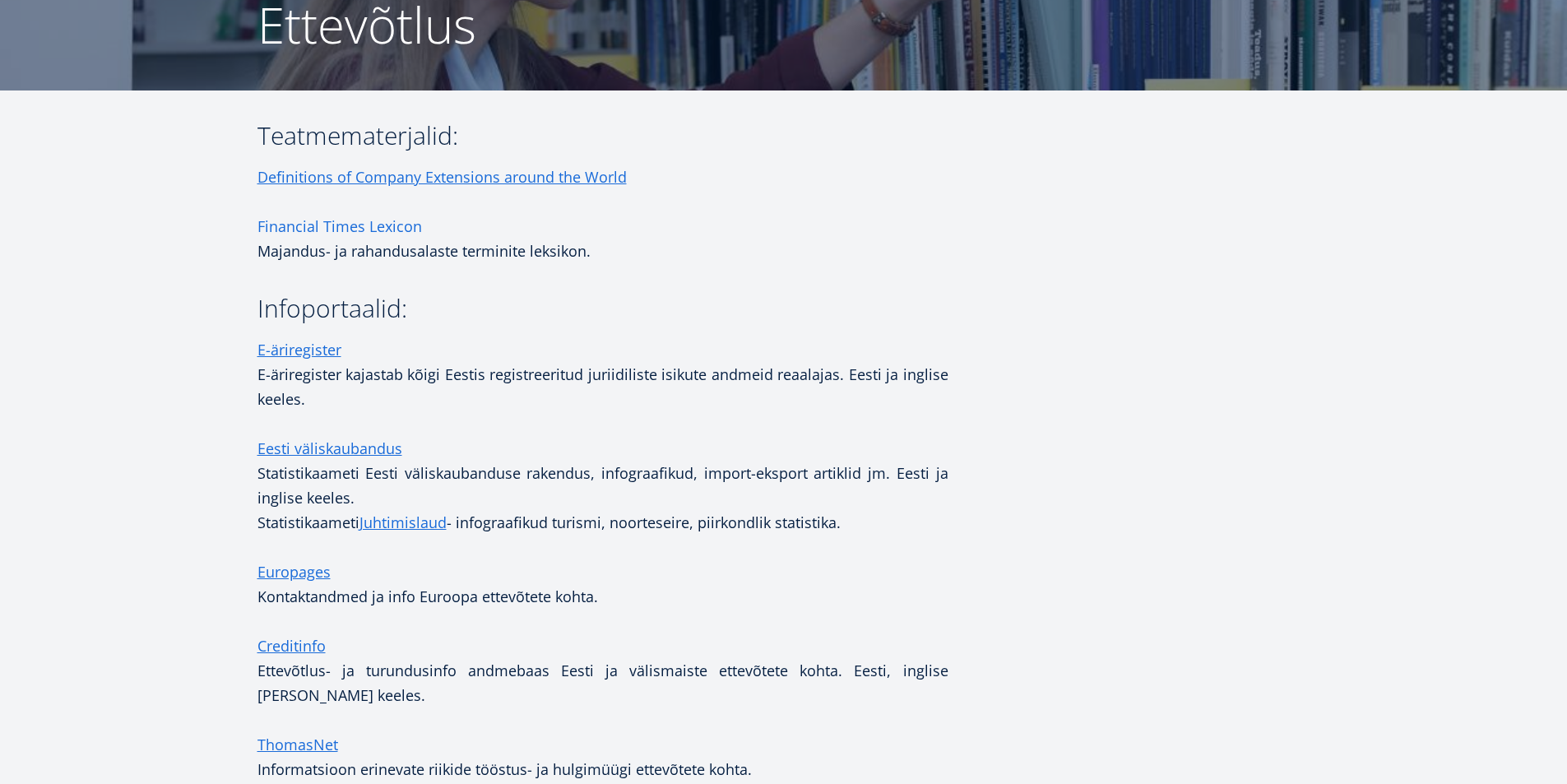
click at [390, 225] on link "Financial Times Lexicon" at bounding box center [339, 226] width 165 height 25
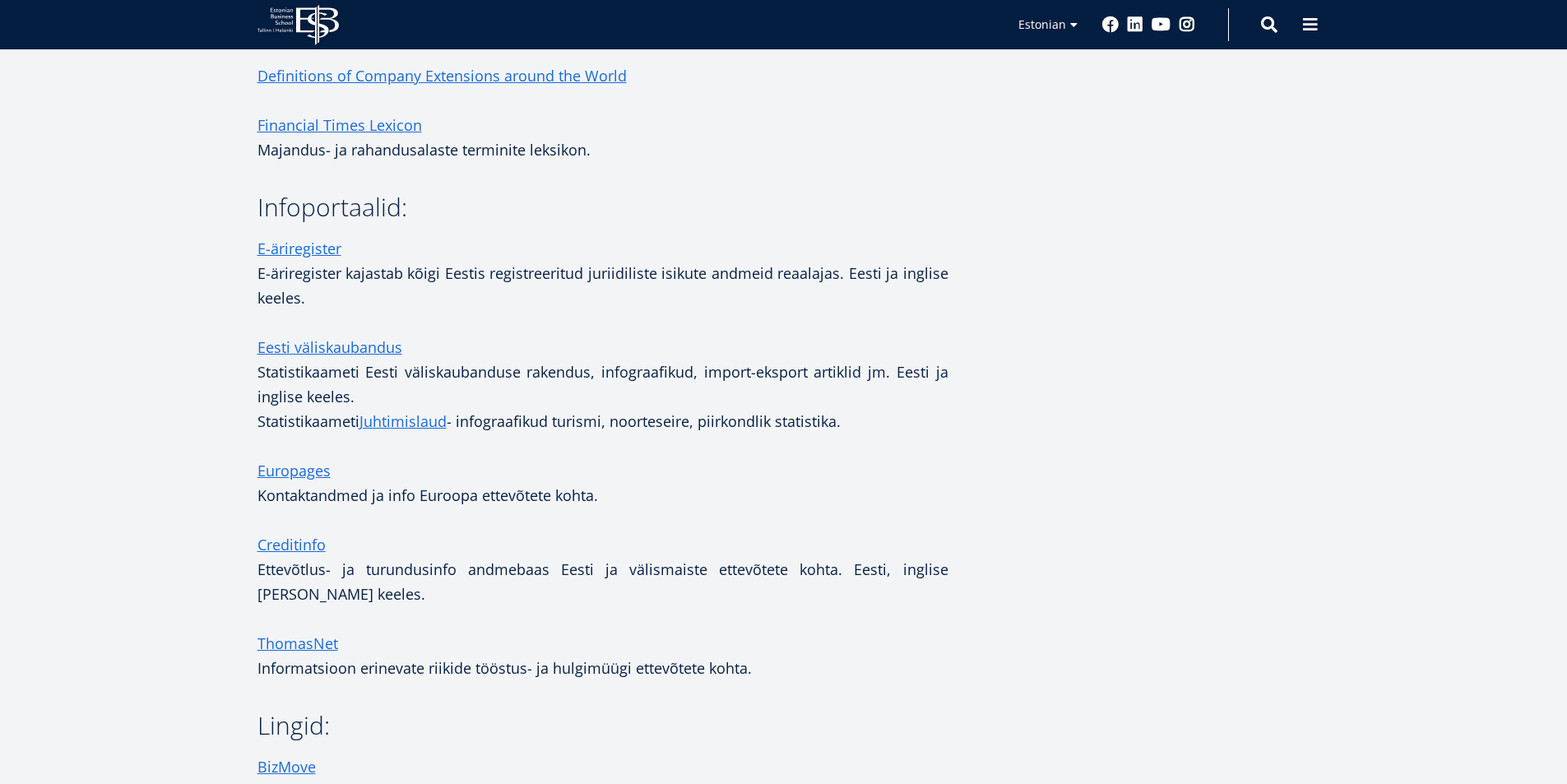
scroll to position [419, 0]
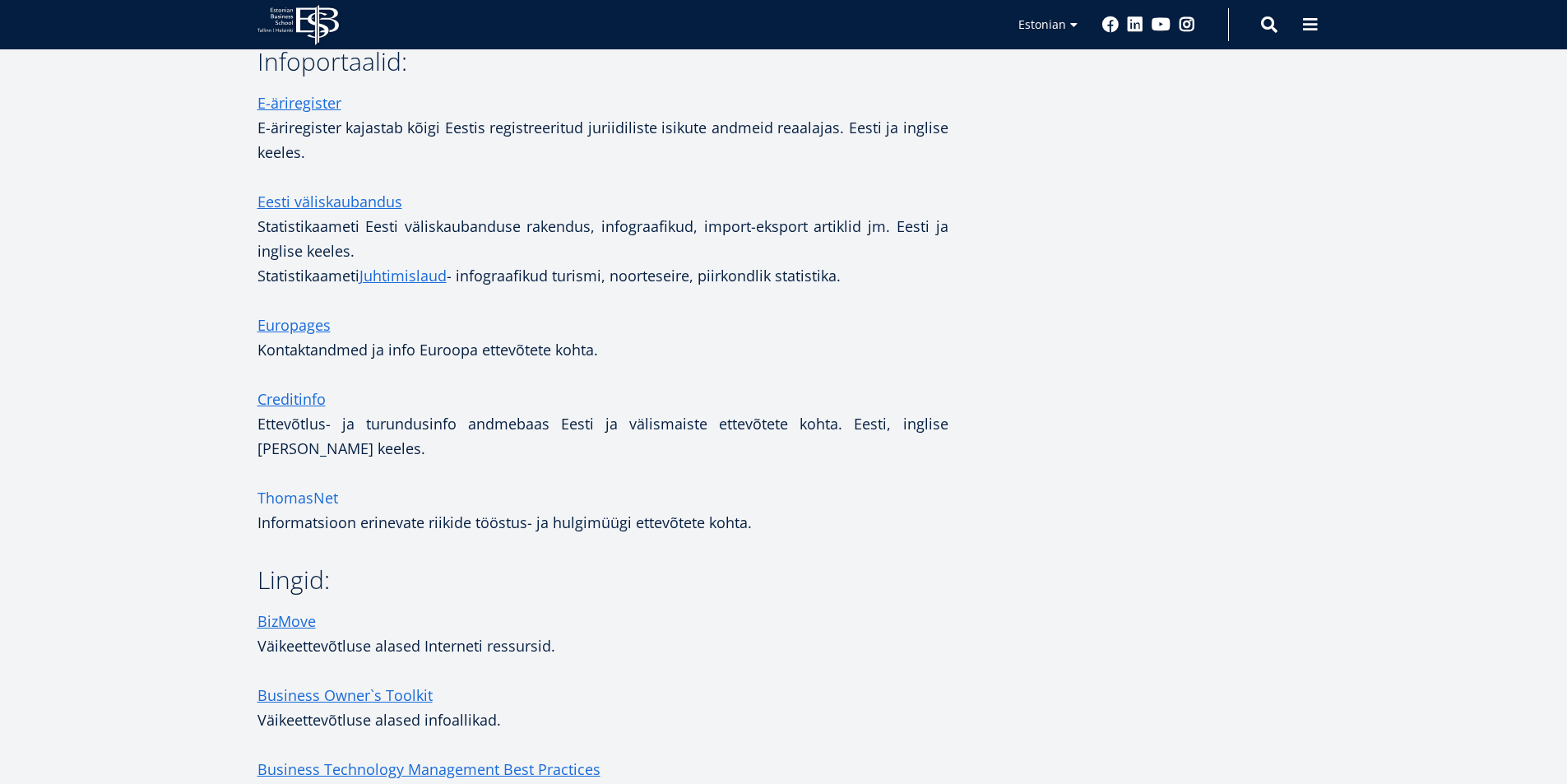
click at [283, 501] on link "ThomasNet" at bounding box center [297, 497] width 81 height 25
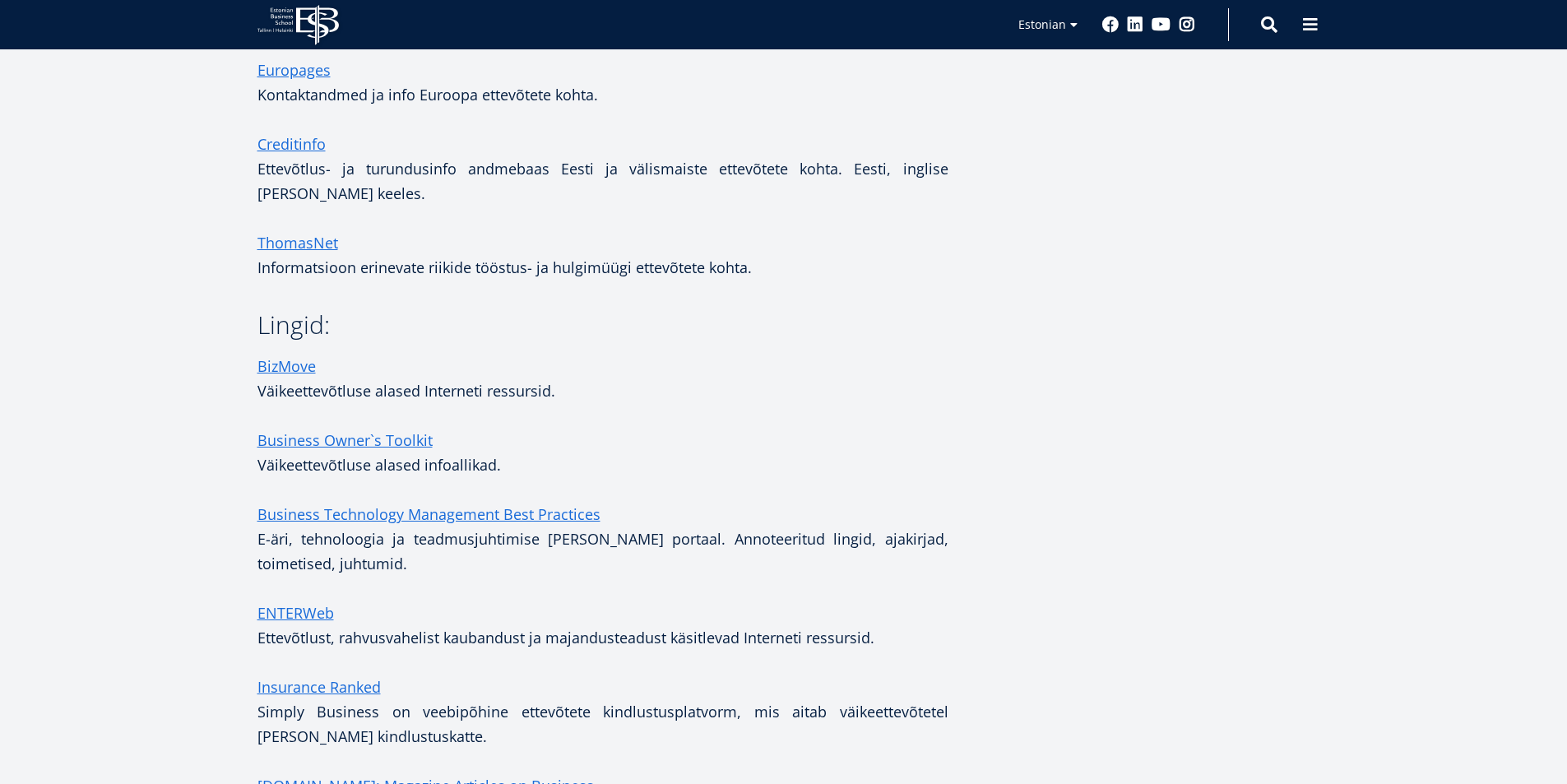
scroll to position [748, 0]
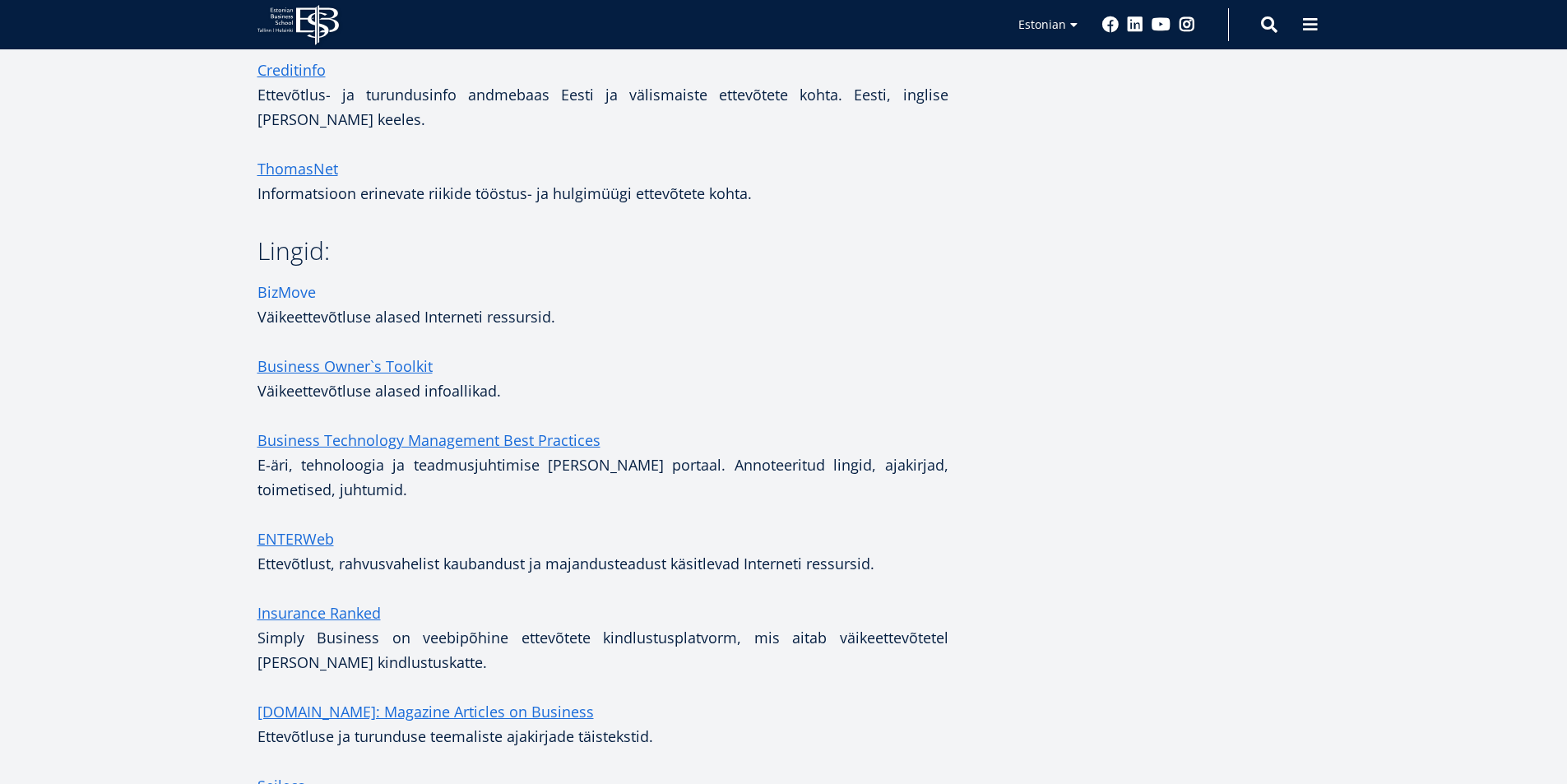
click at [280, 291] on link "BizMove" at bounding box center [286, 291] width 58 height 25
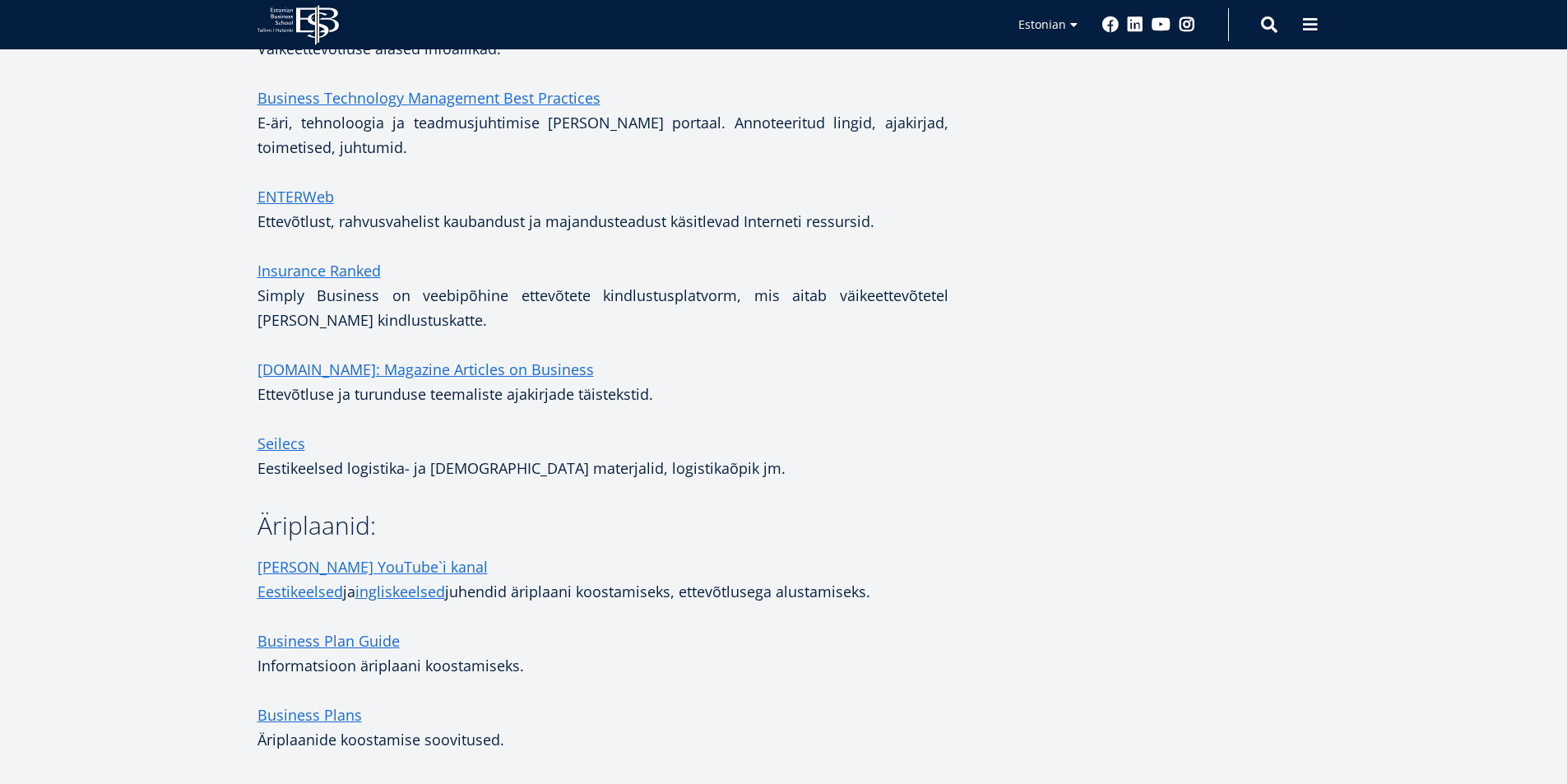
scroll to position [1241, 0]
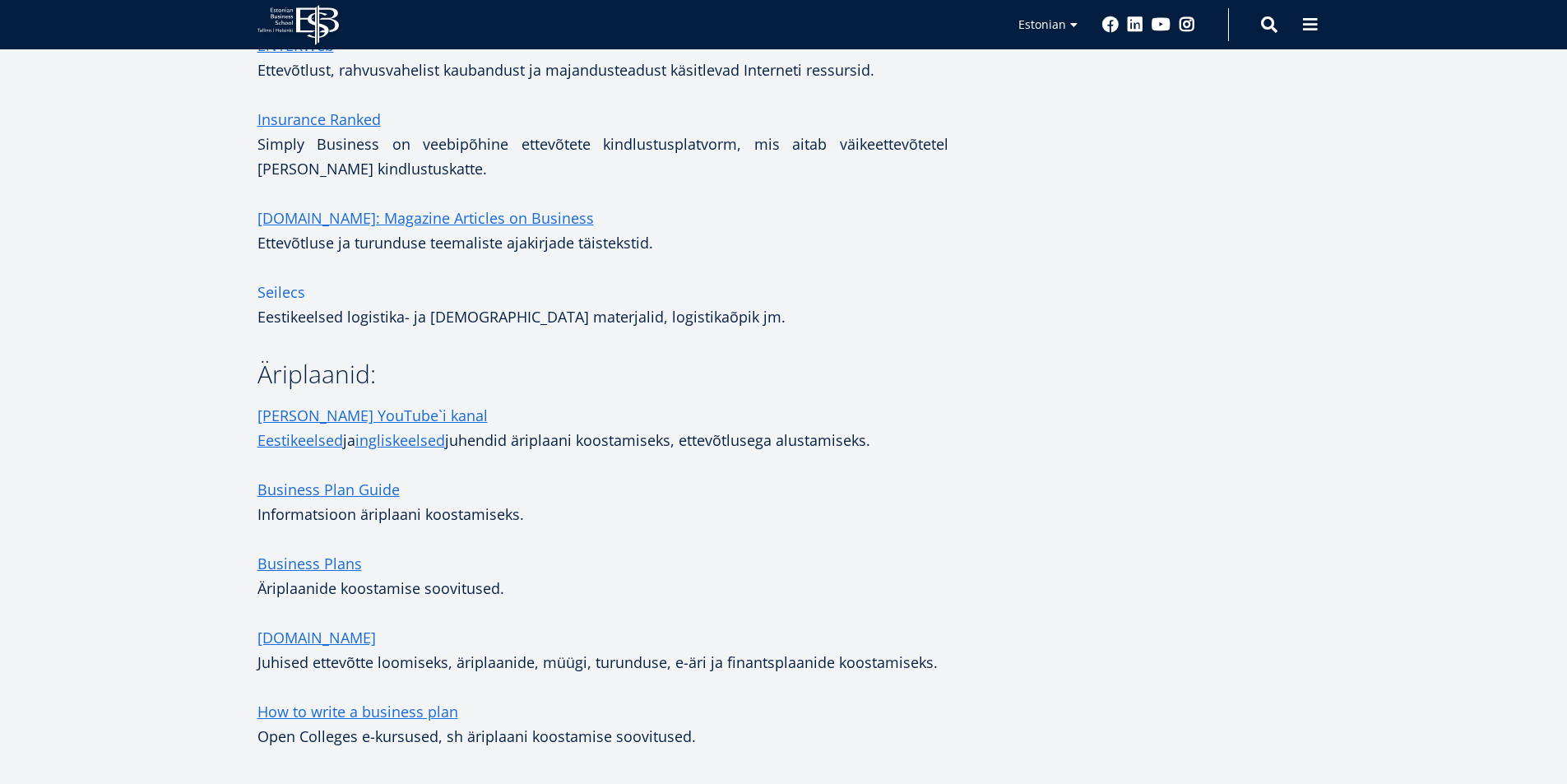
click at [271, 295] on link "Seilecs" at bounding box center [281, 291] width 48 height 25
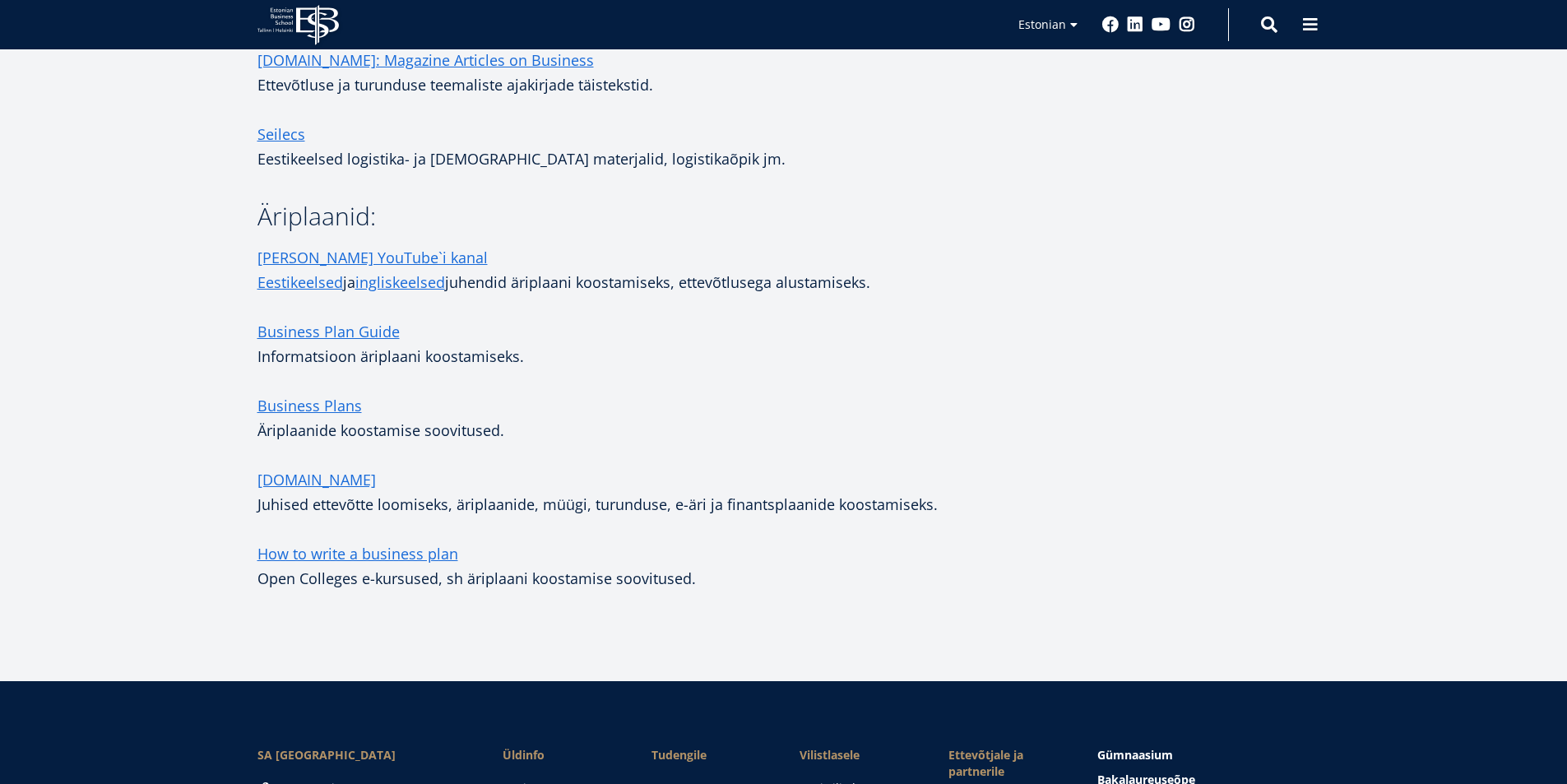
scroll to position [1406, 0]
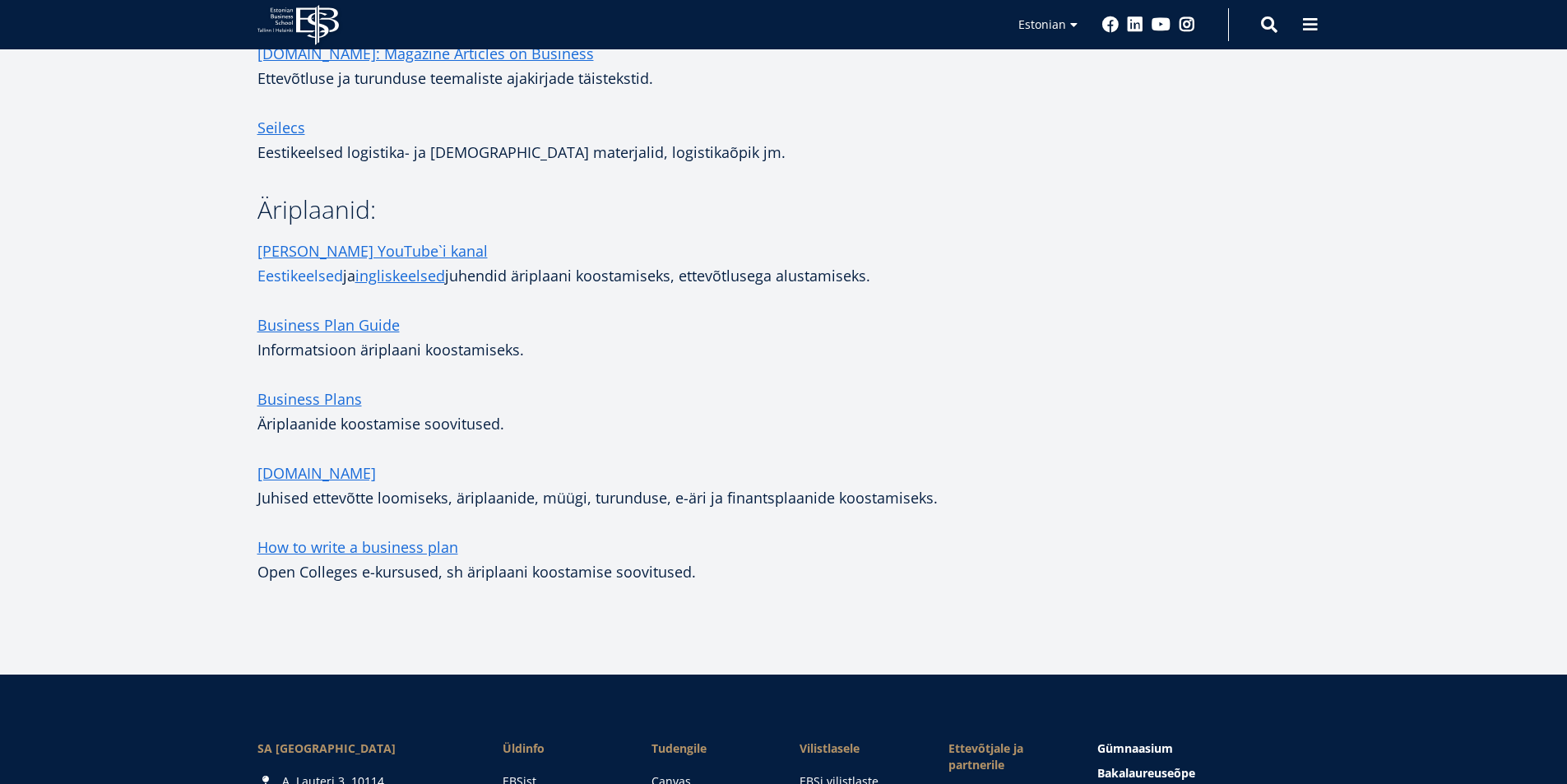
click at [283, 270] on link "Eestikeelsed" at bounding box center [300, 275] width 86 height 25
click at [304, 393] on link "Business Plans" at bounding box center [310, 399] width 105 height 25
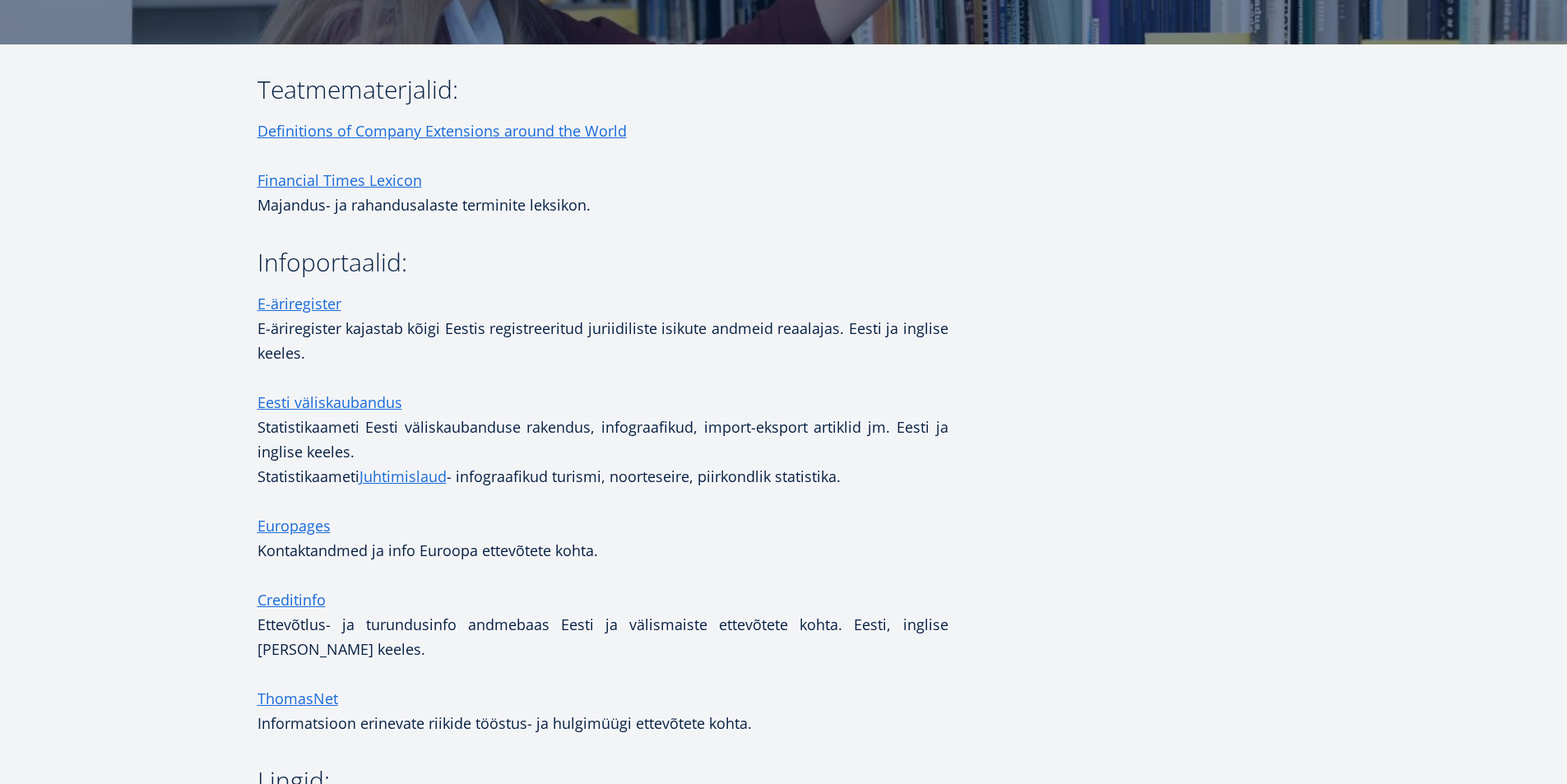
scroll to position [238, 0]
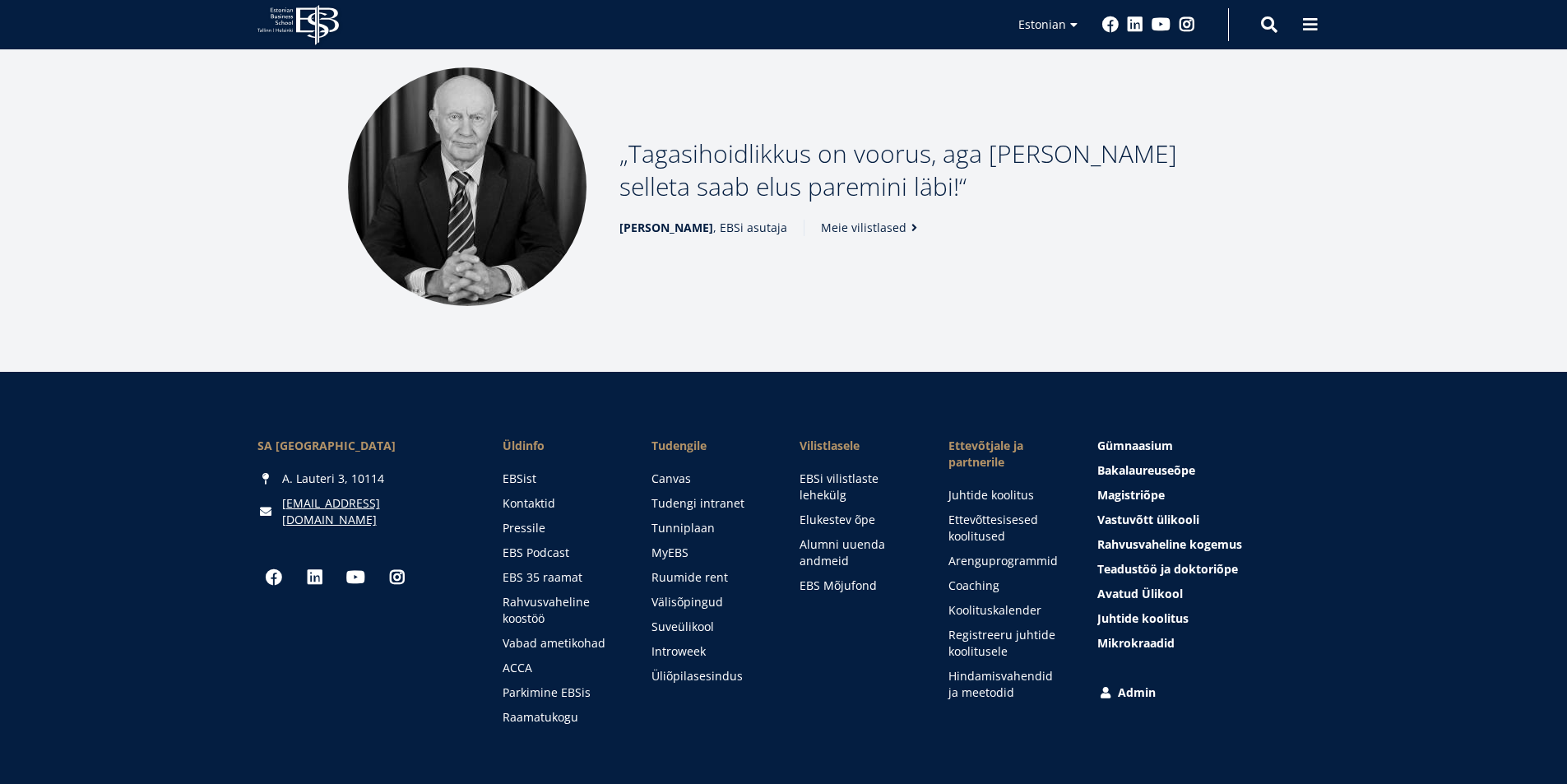
scroll to position [2003, 0]
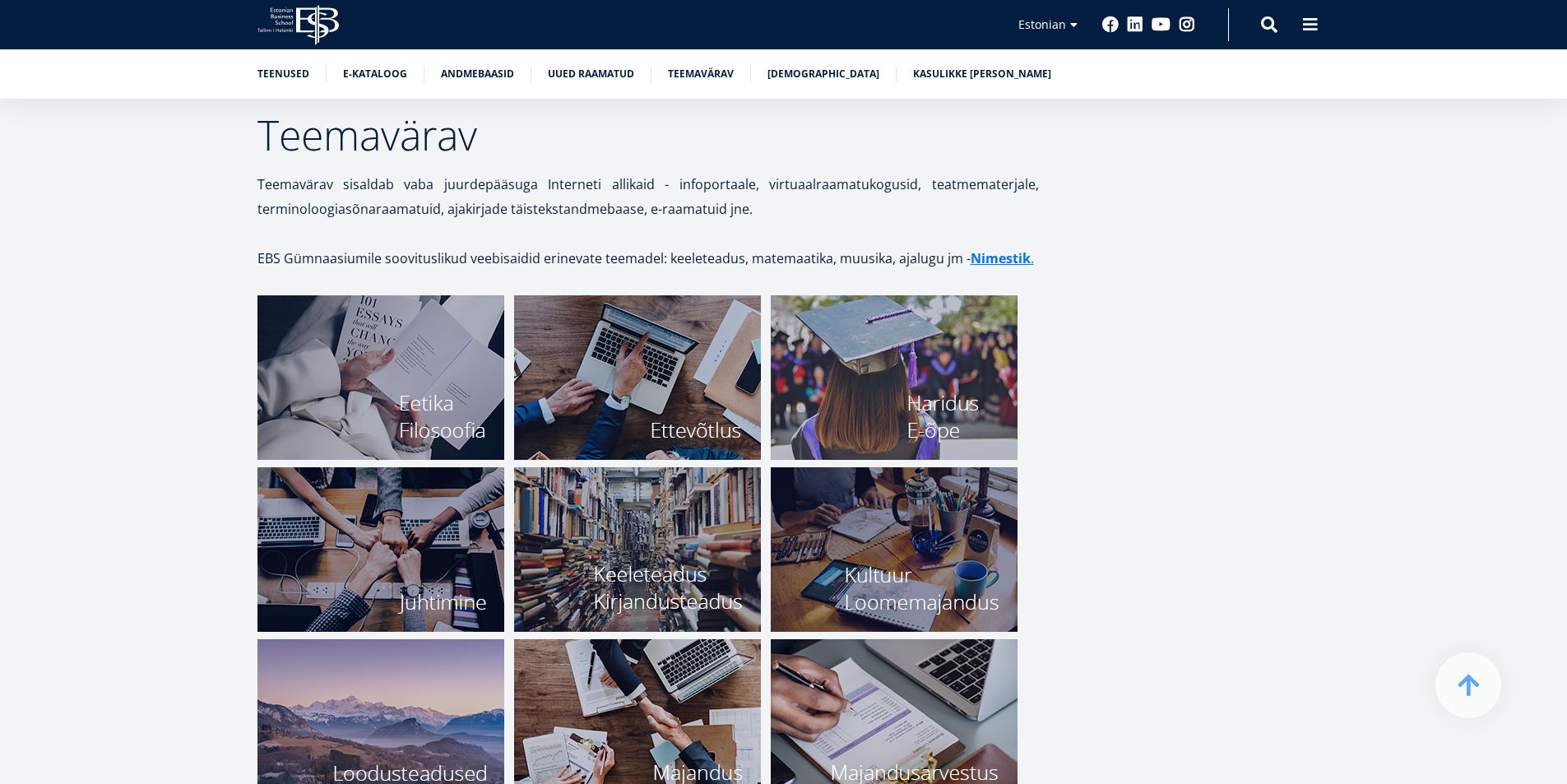
click at [356, 346] on img at bounding box center [380, 377] width 247 height 165
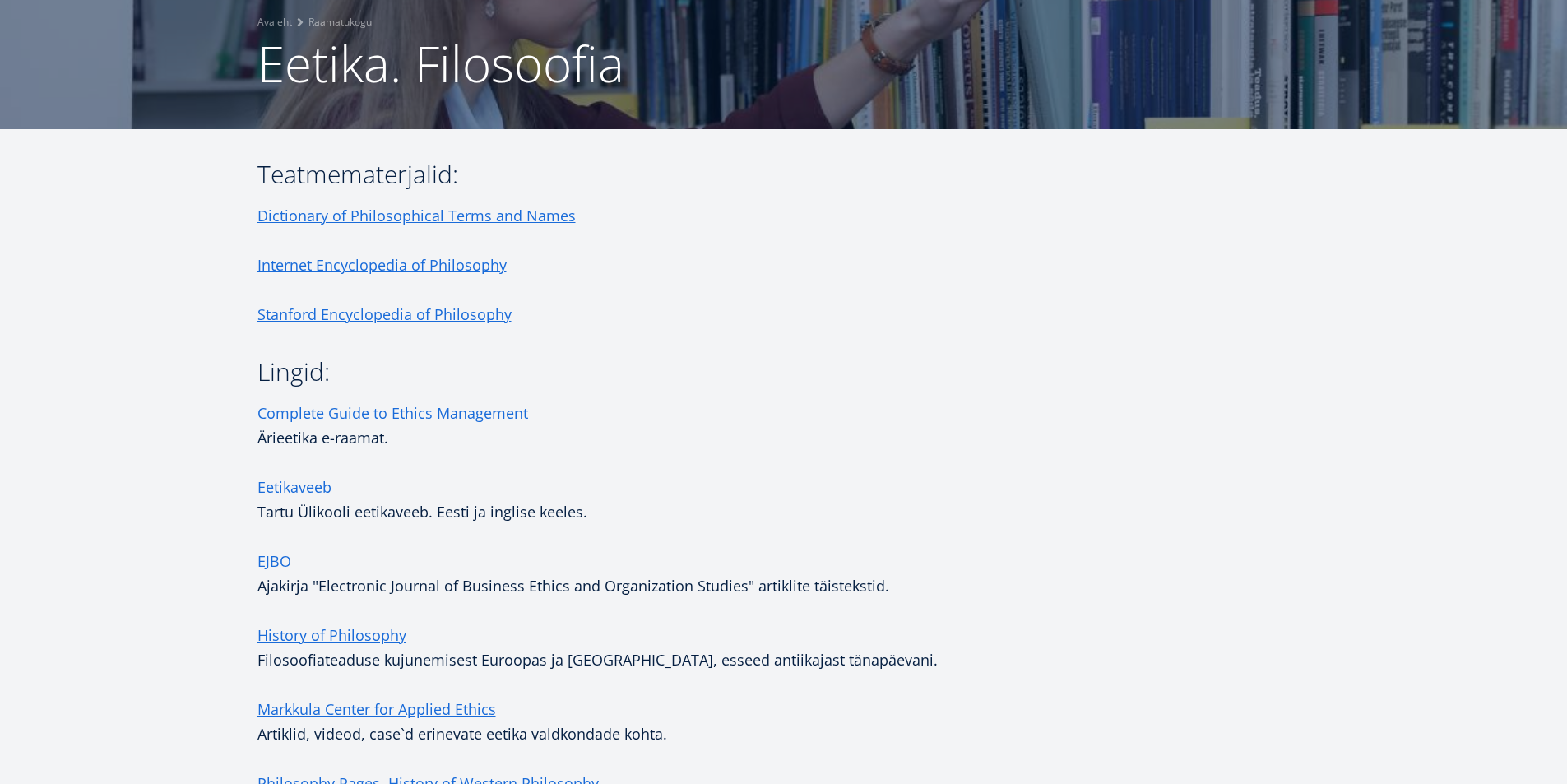
scroll to position [247, 0]
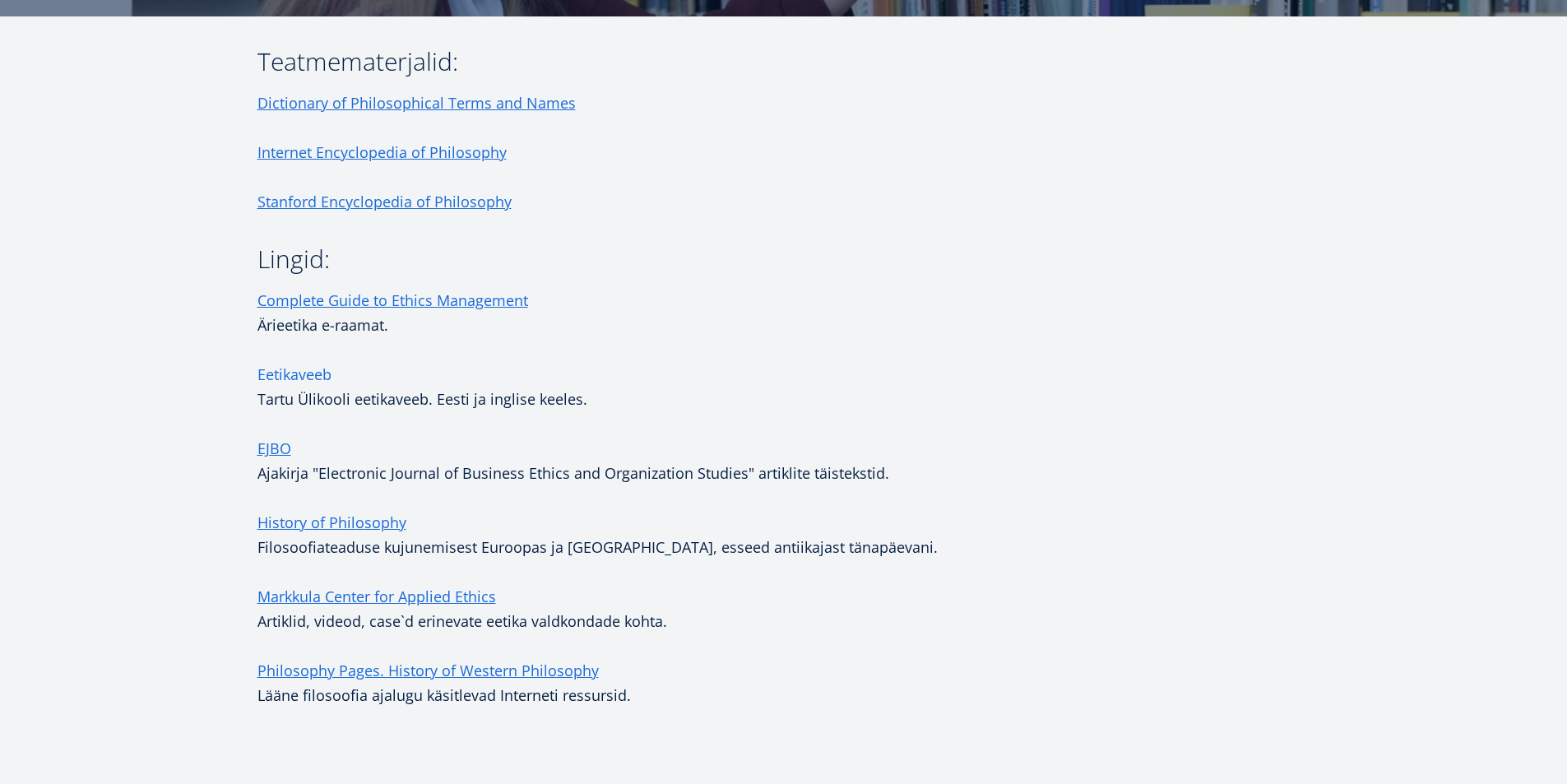
click at [311, 375] on link "Eetikaveeb" at bounding box center [295, 374] width 74 height 25
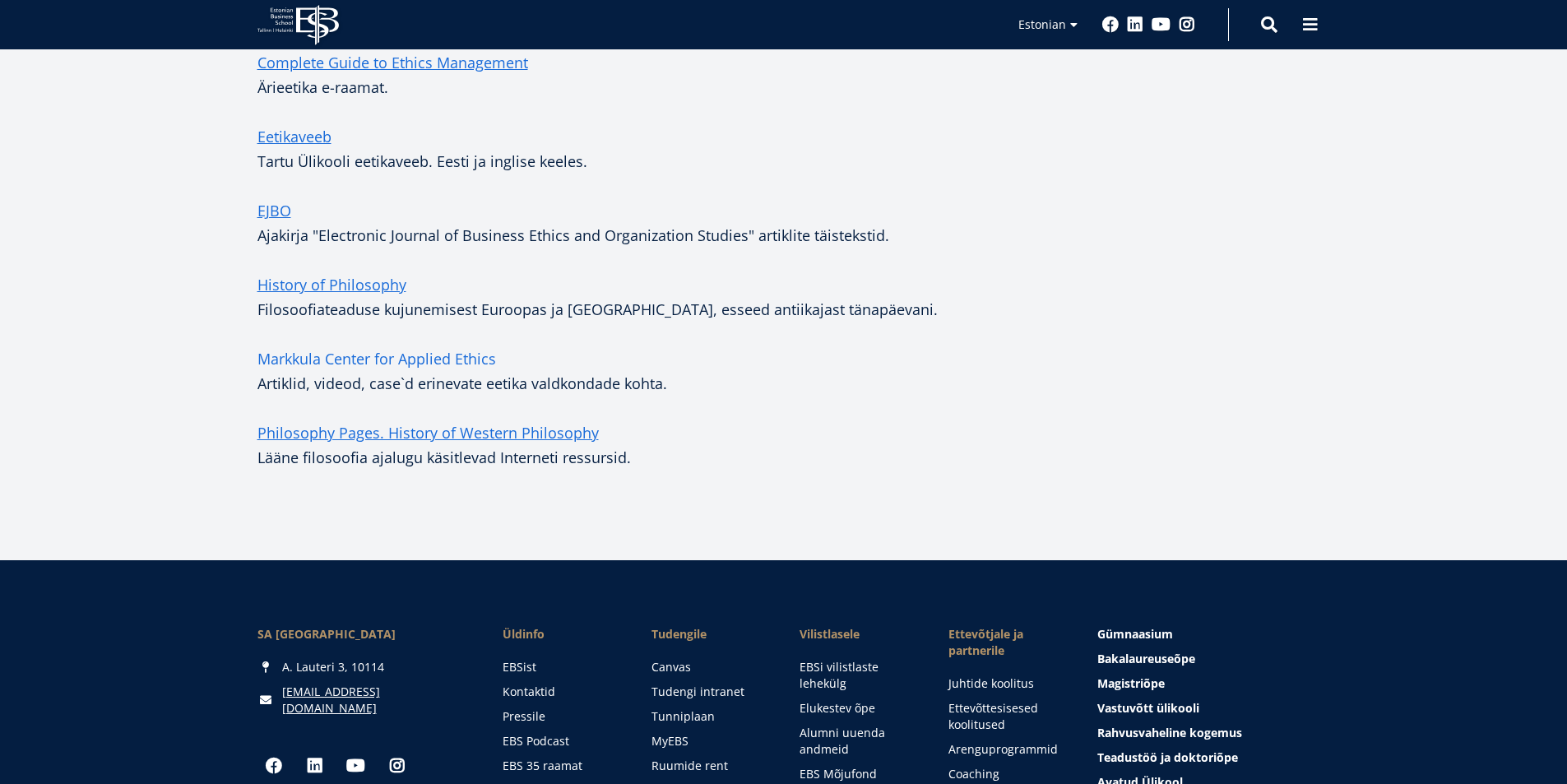
scroll to position [493, 0]
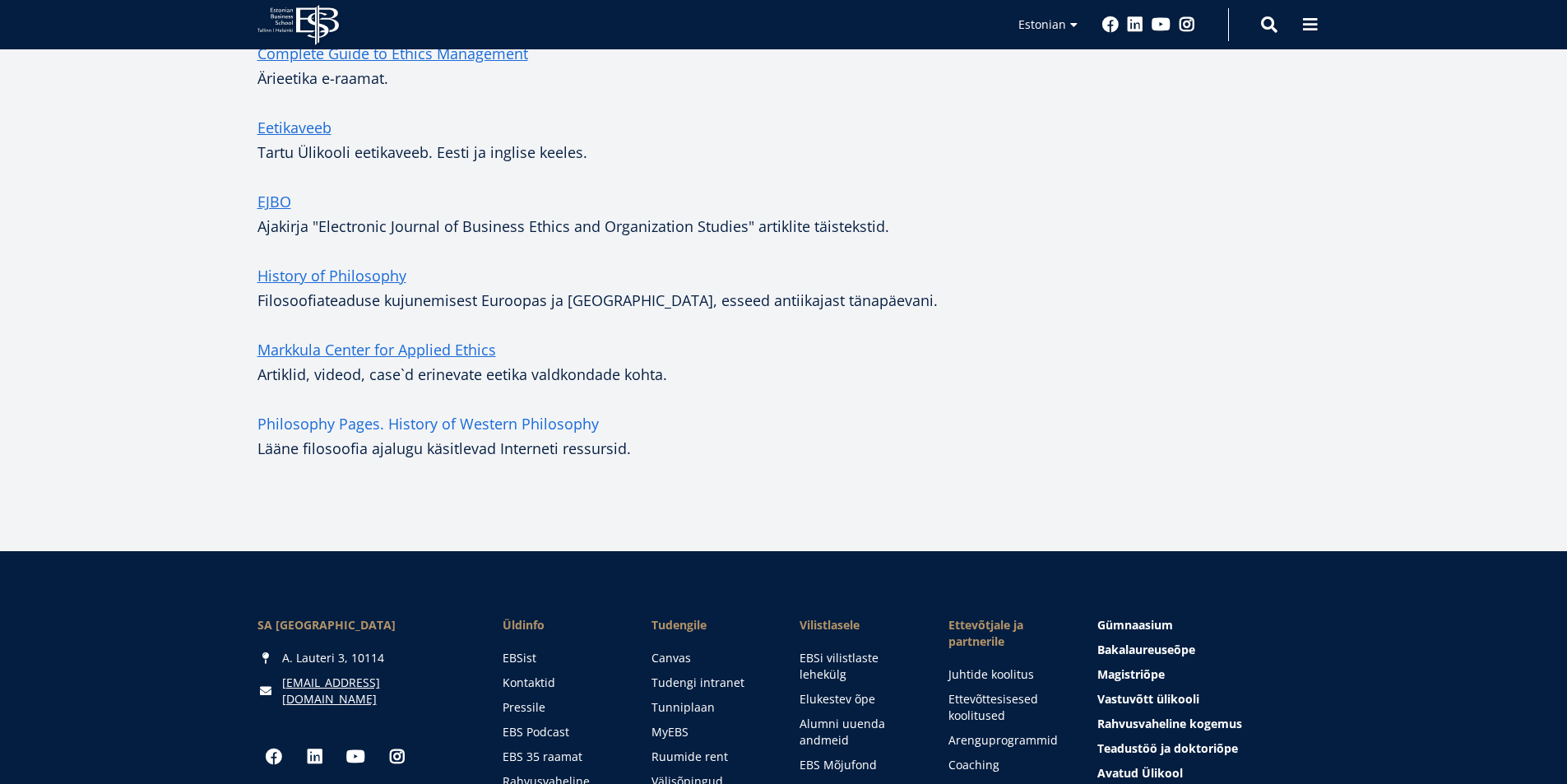
click at [377, 422] on link "Philosophy Pages. History of Western Philosophy" at bounding box center [428, 424] width 341 height 25
click at [388, 426] on link "Philosophy Pages. History of Western Philosophy" at bounding box center [428, 424] width 341 height 25
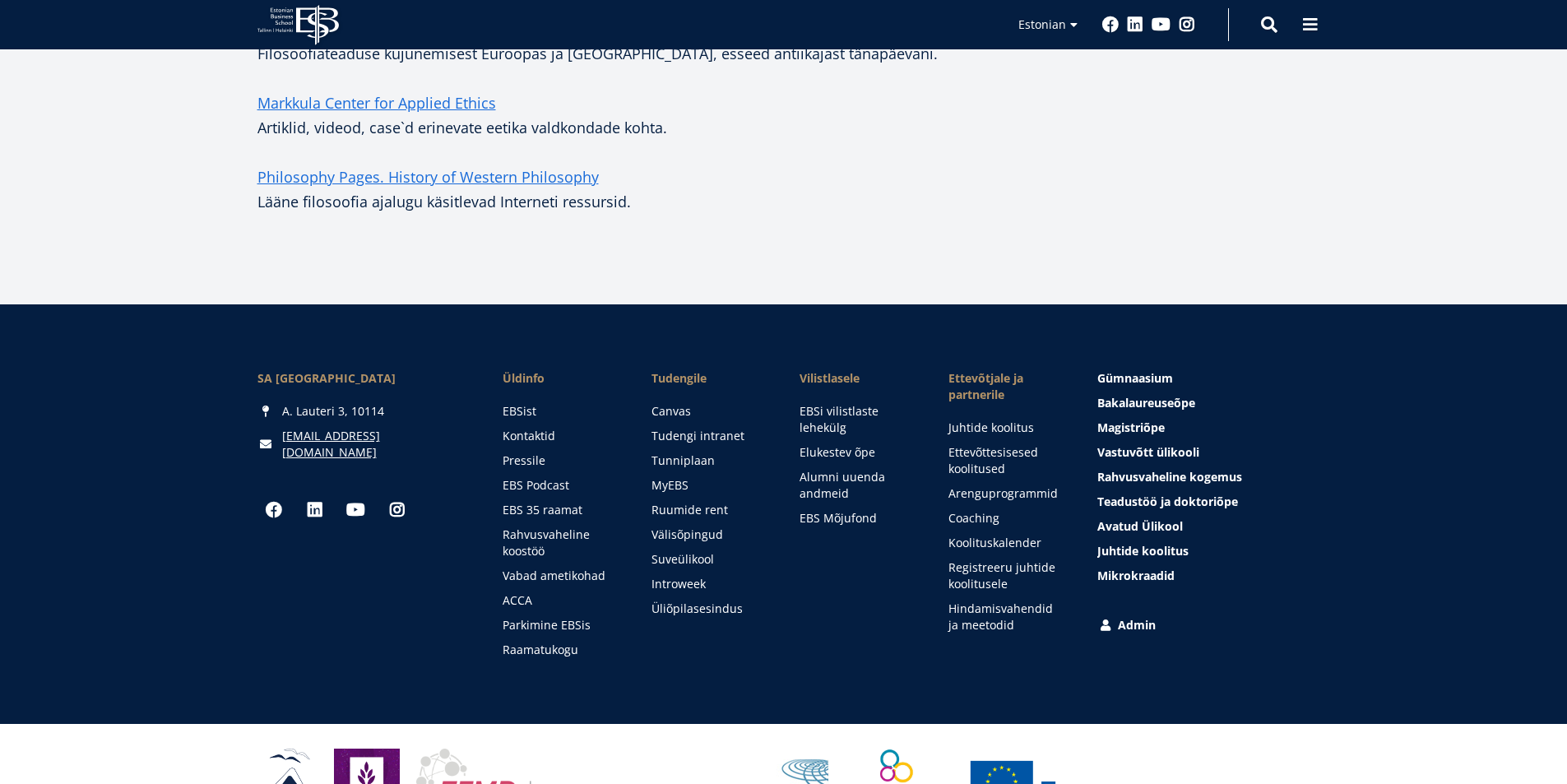
scroll to position [266, 0]
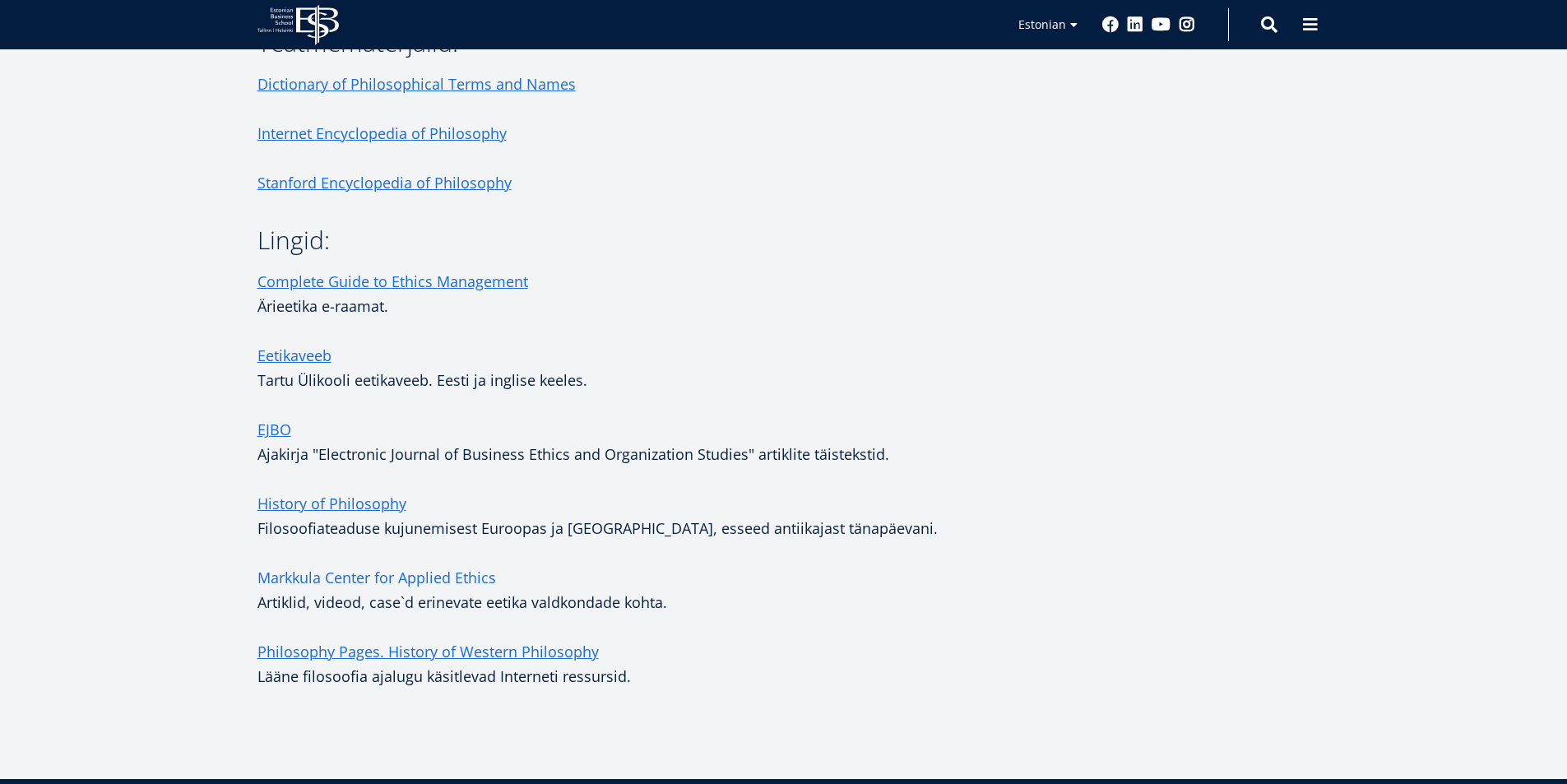
click at [352, 579] on link "Markkula Center for Applied Ethics" at bounding box center [376, 577] width 238 height 25
click at [274, 432] on link "EJBO" at bounding box center [274, 430] width 33 height 25
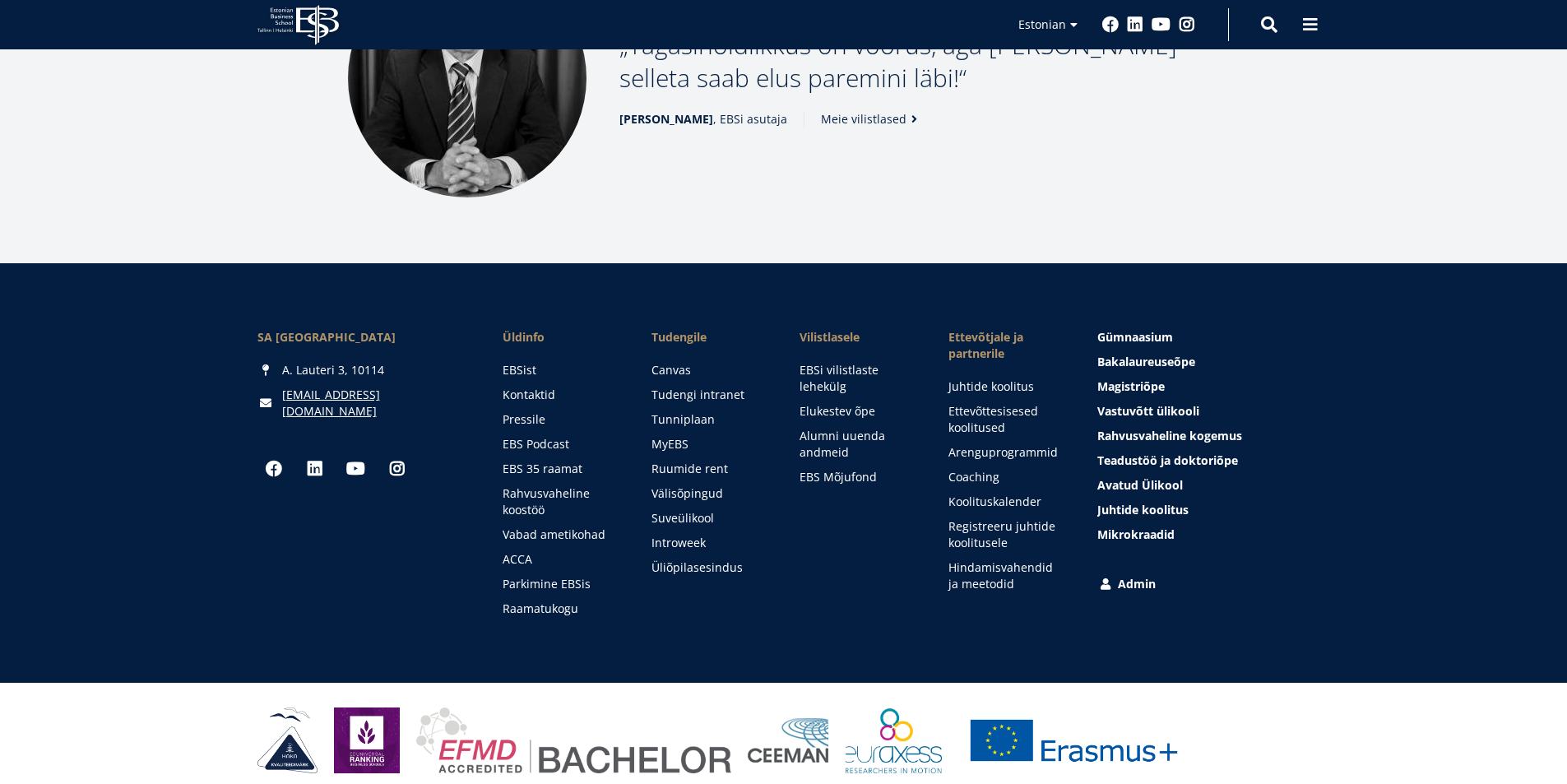
scroll to position [2234, 0]
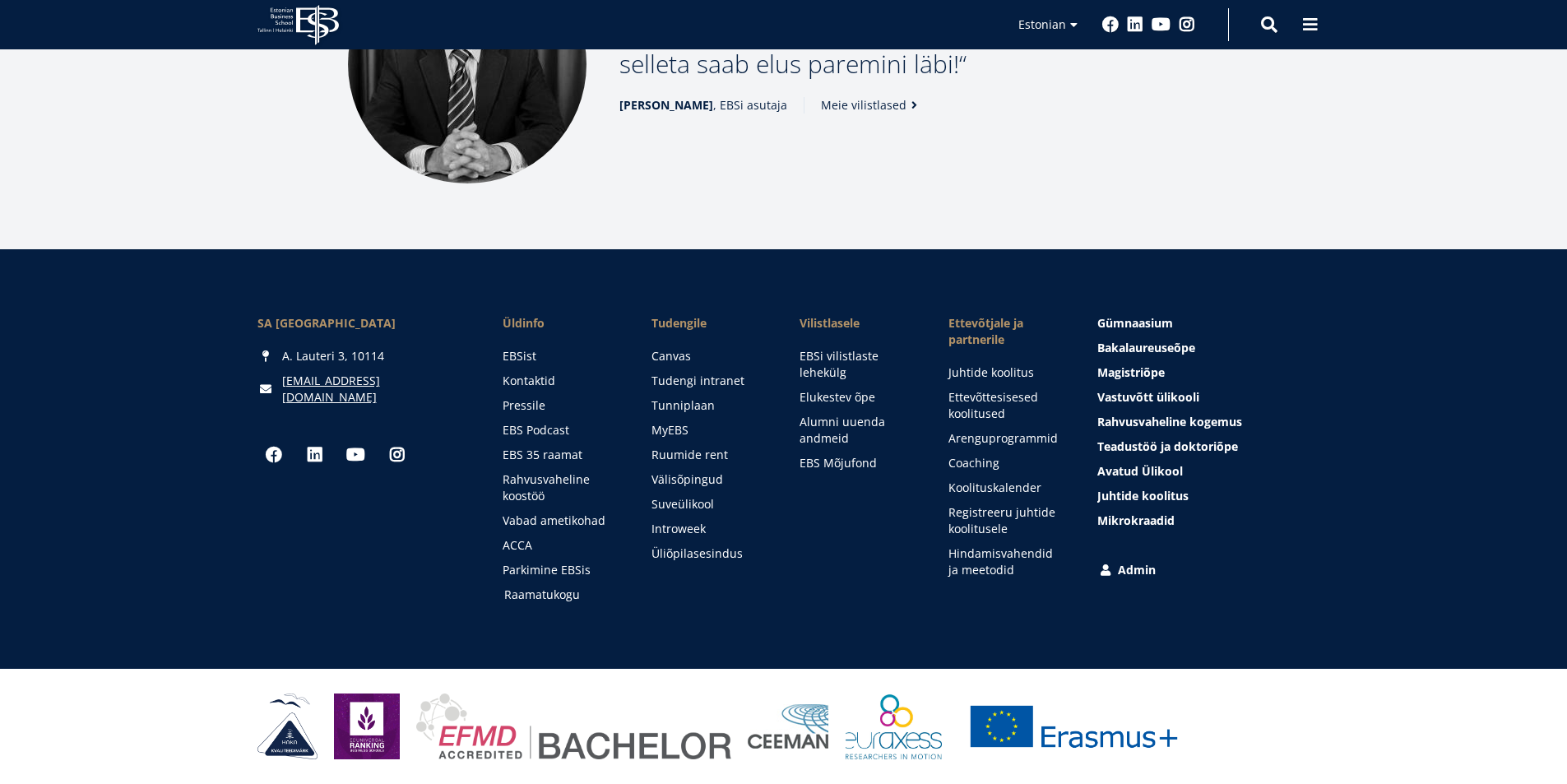
click at [529, 593] on link "Raamatukogu" at bounding box center [562, 593] width 116 height 16
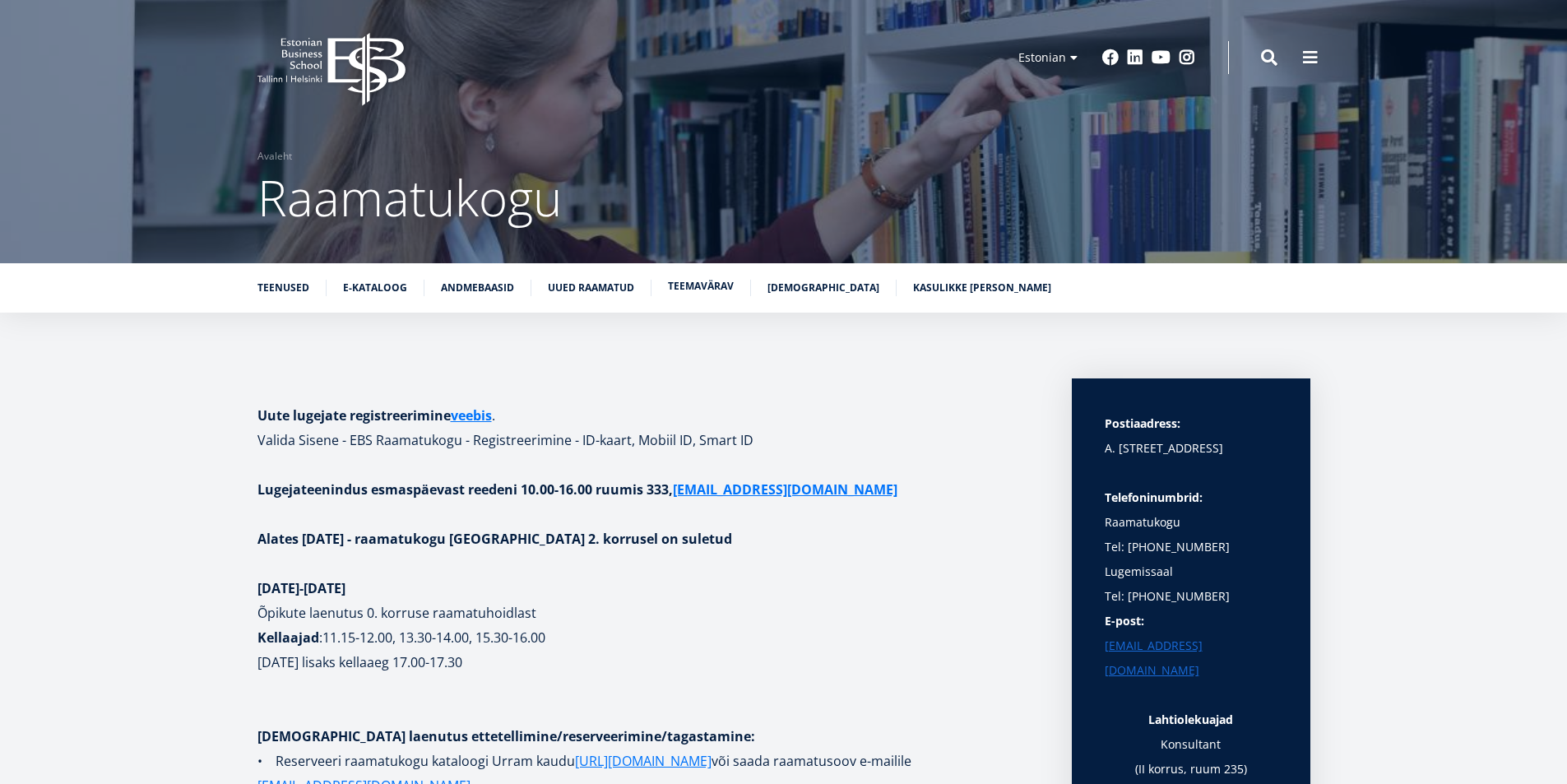
click at [712, 285] on link "Teemavärav" at bounding box center [701, 286] width 66 height 16
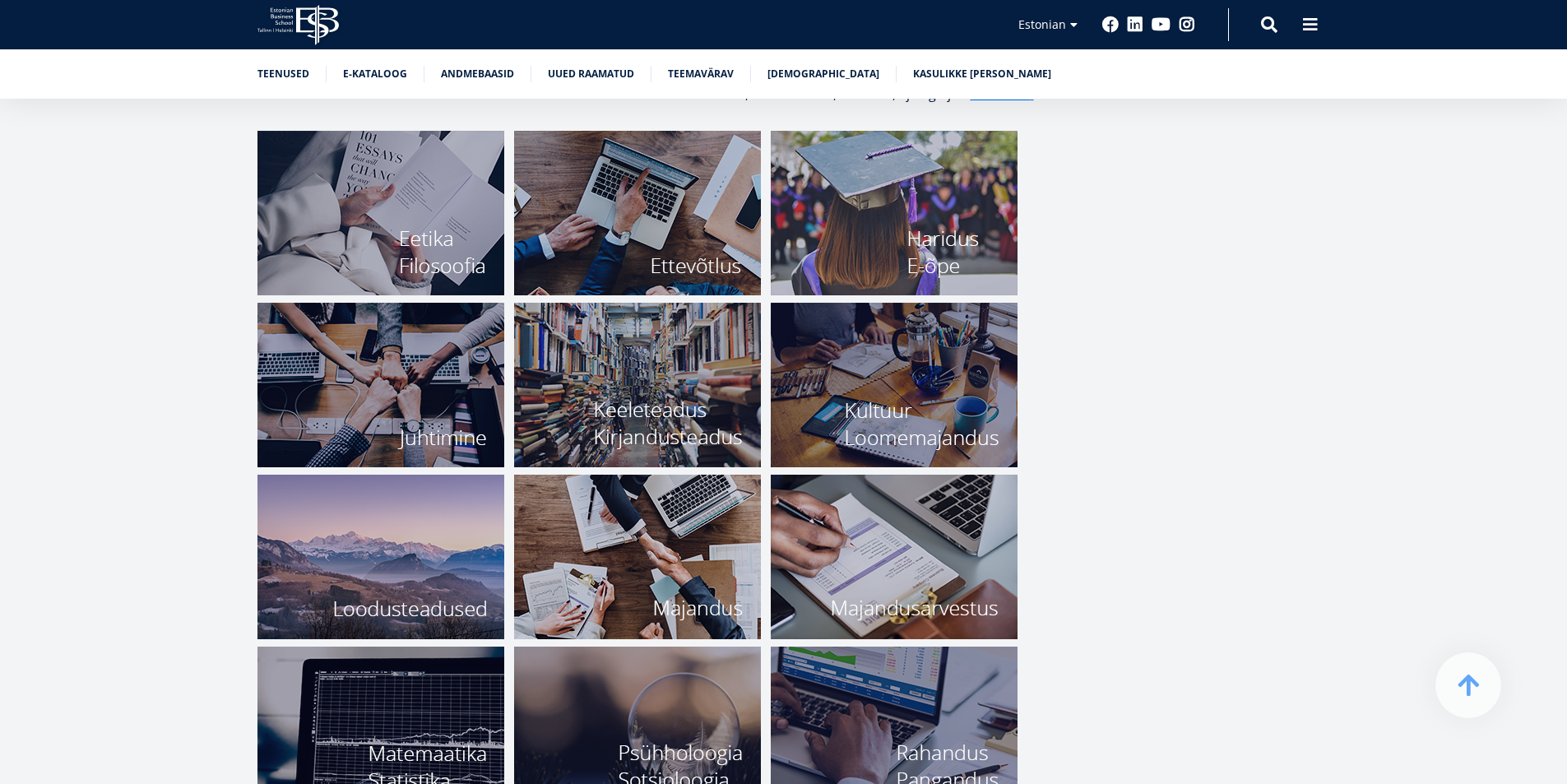
scroll to position [5336, 0]
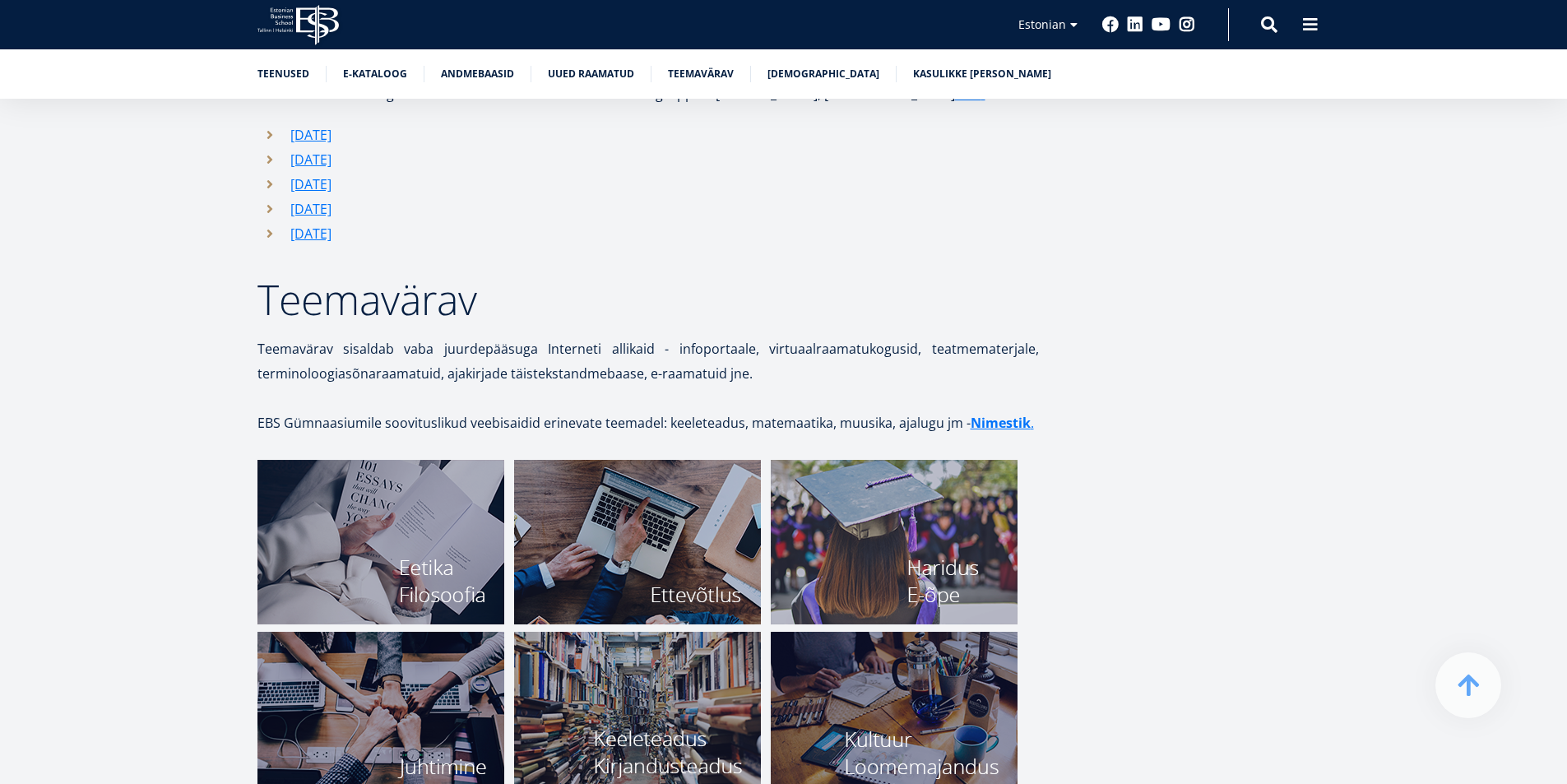
click at [376, 554] on img at bounding box center [380, 541] width 247 height 165
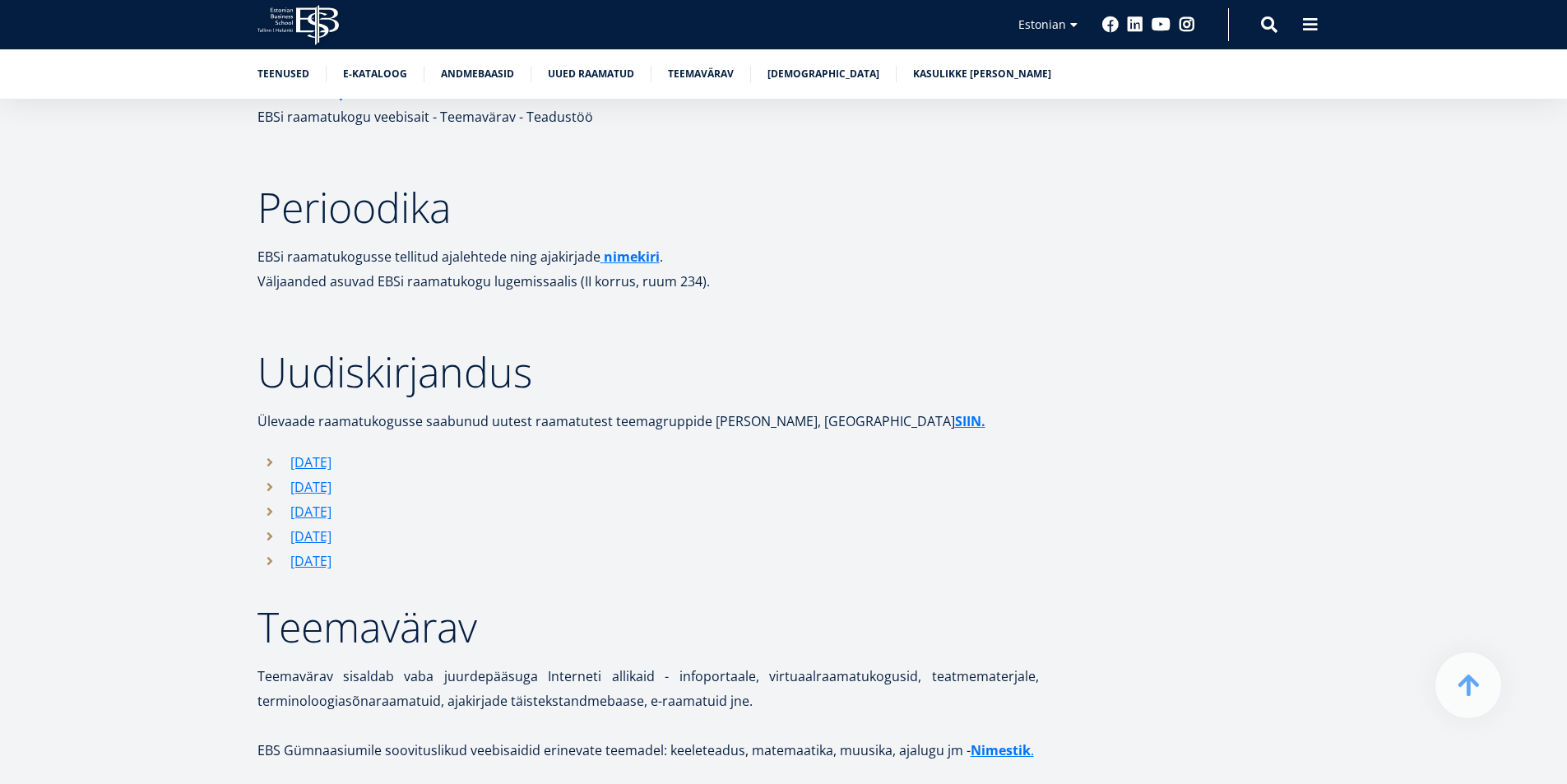
scroll to position [5007, 0]
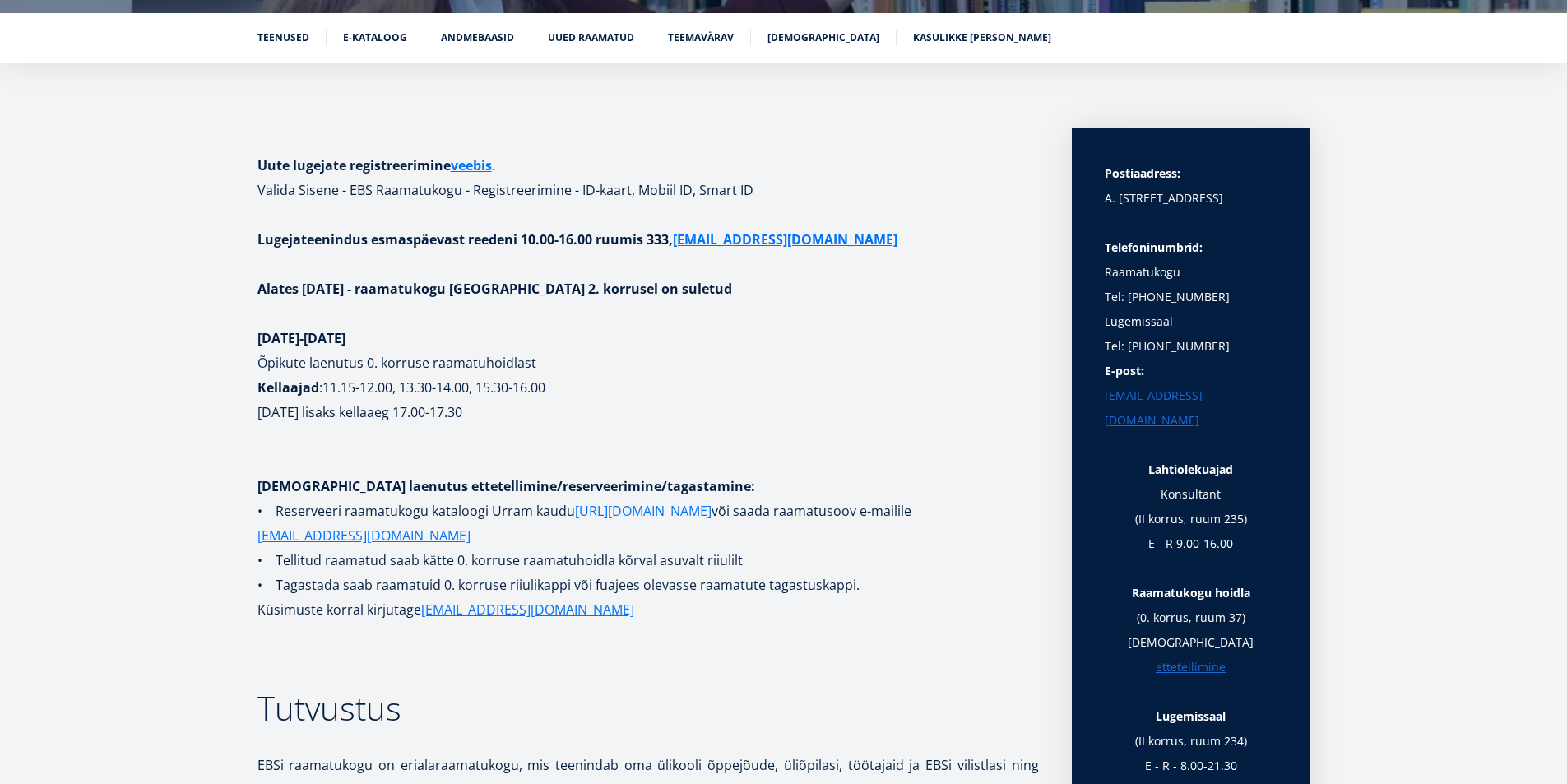
scroll to position [266, 0]
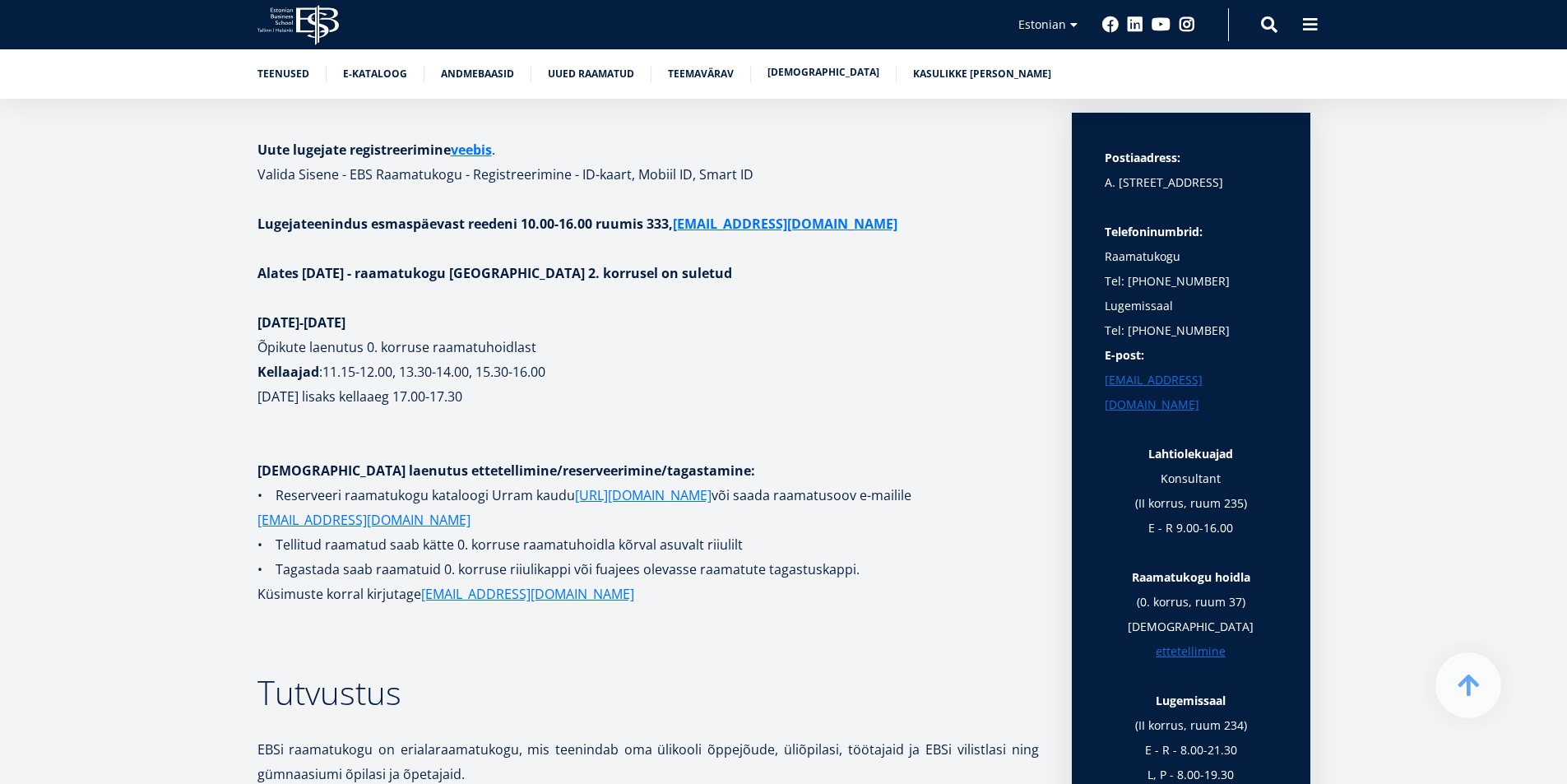
click at [853, 72] on link "Raamatunäitused" at bounding box center [823, 71] width 112 height 16
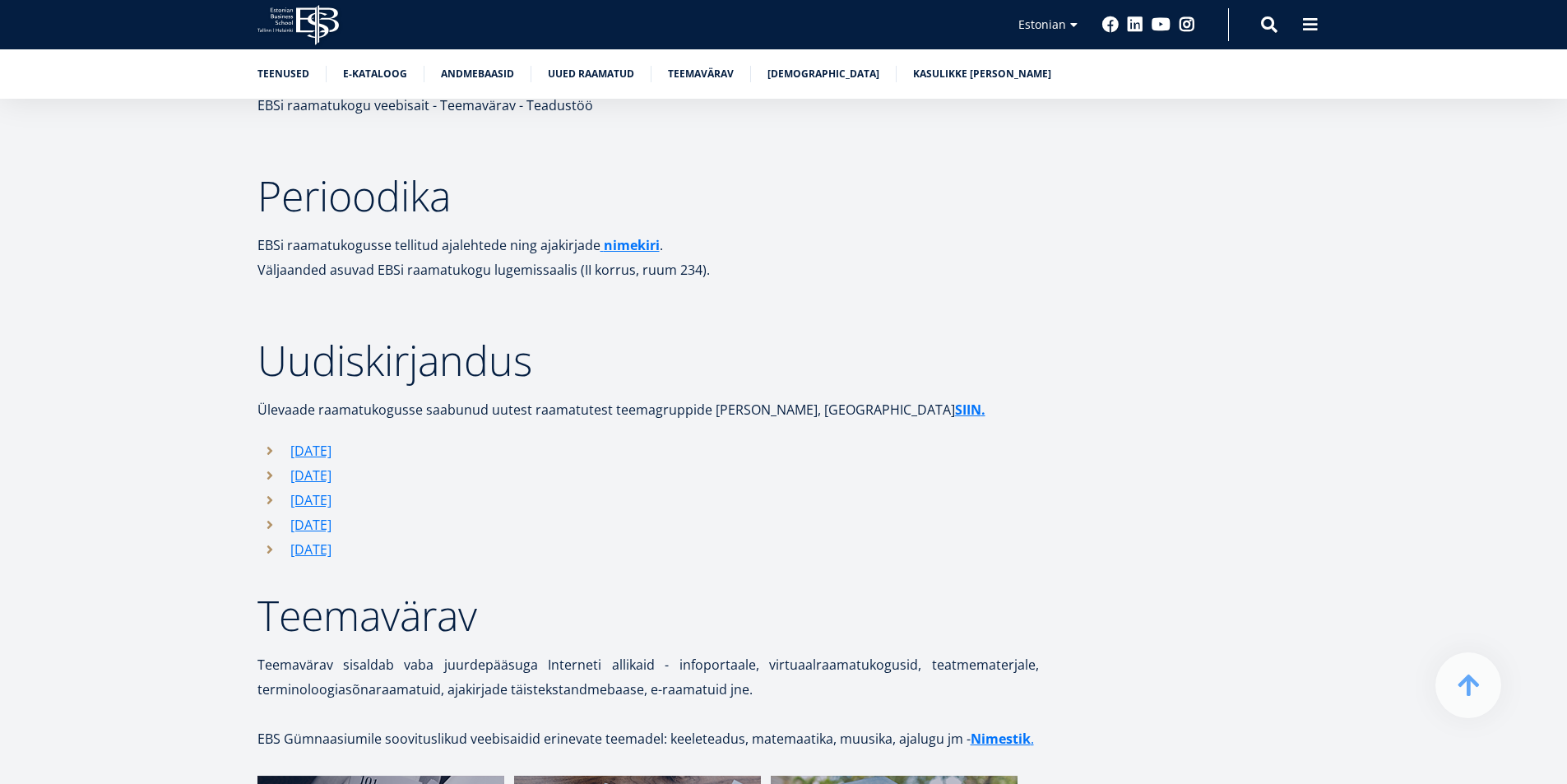
scroll to position [5332, 0]
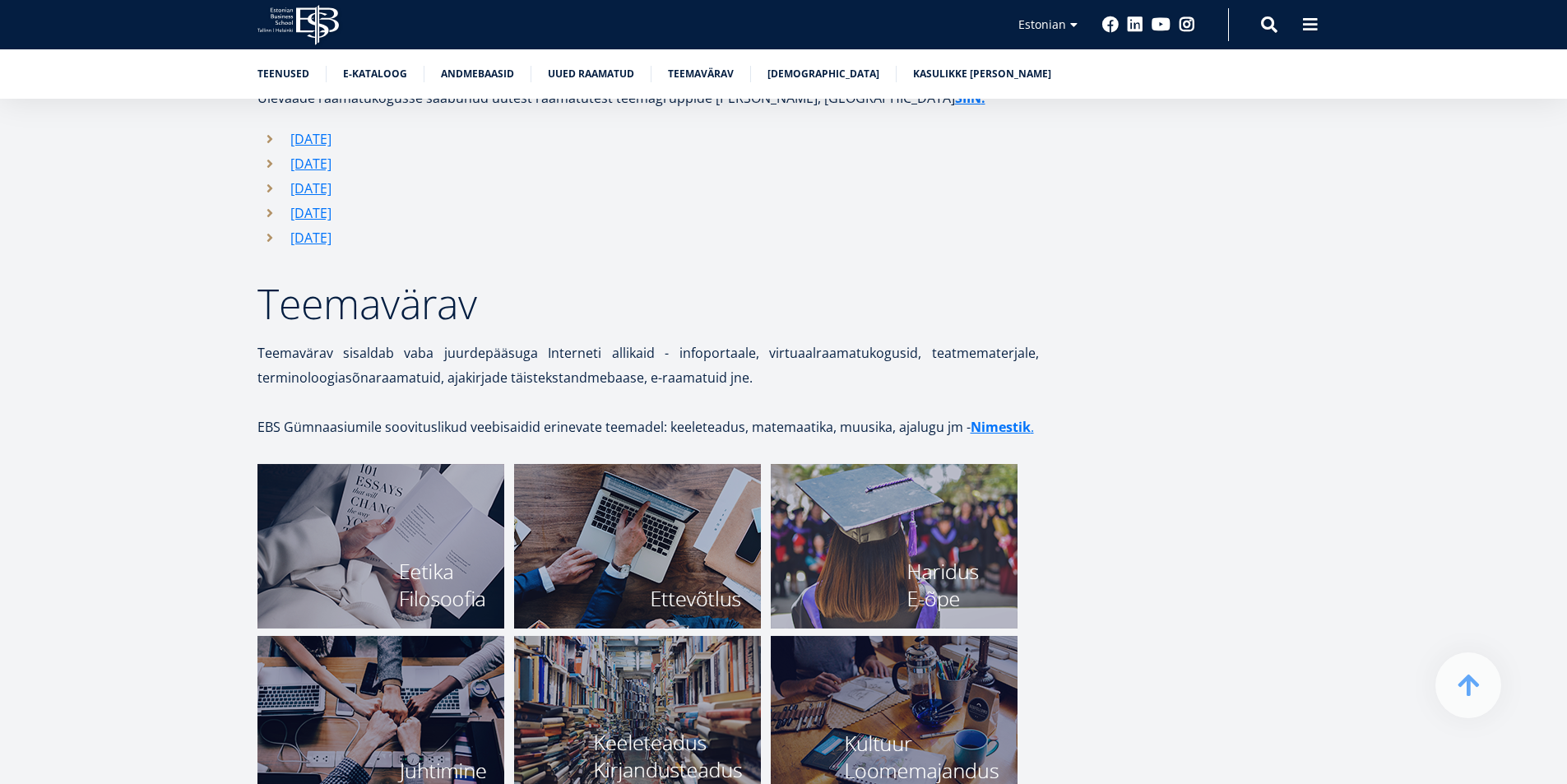
click at [419, 513] on img at bounding box center [380, 546] width 247 height 165
click at [1017, 414] on link "Nimestik ." at bounding box center [1002, 427] width 63 height 25
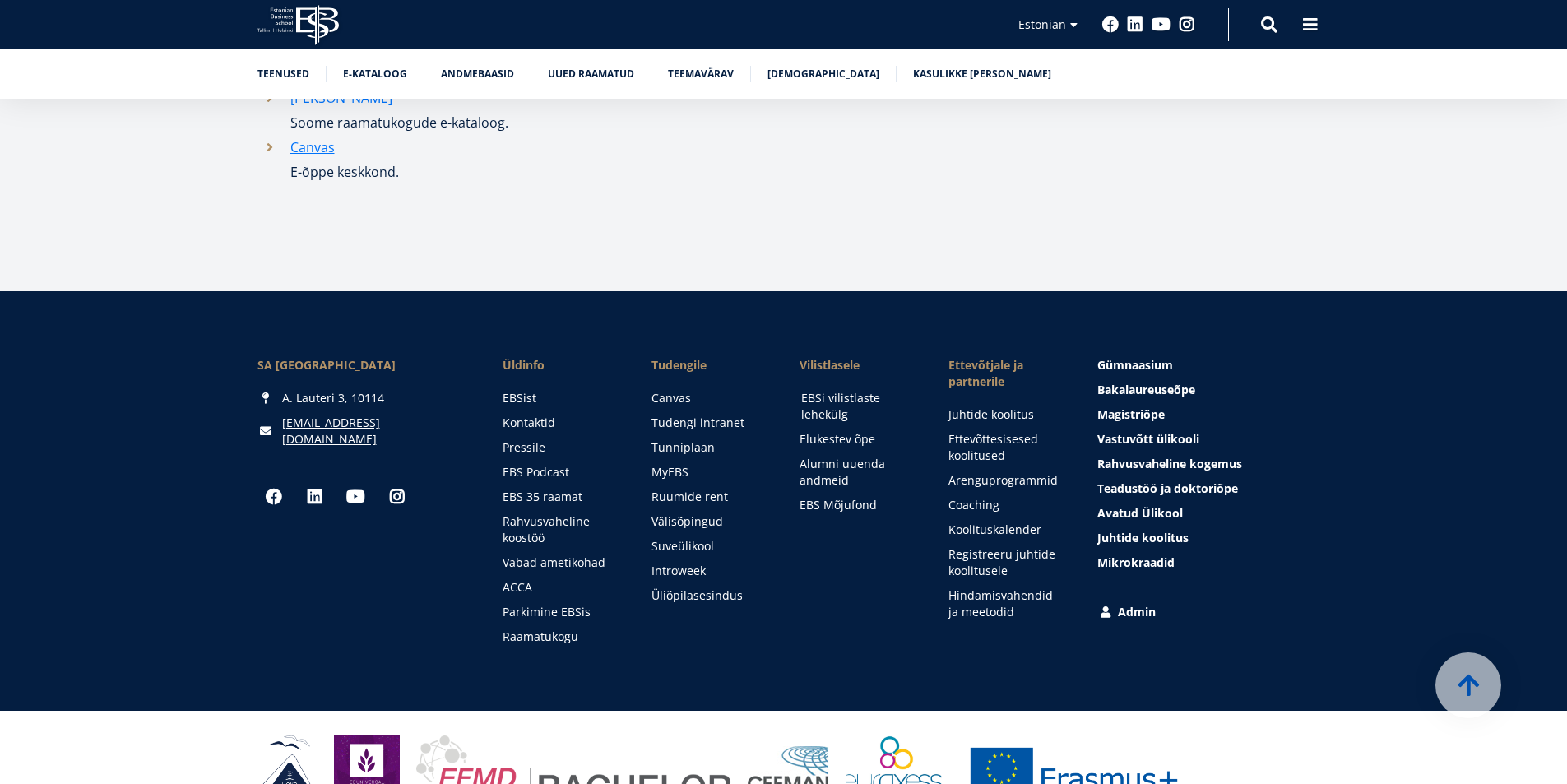
scroll to position [8798, 0]
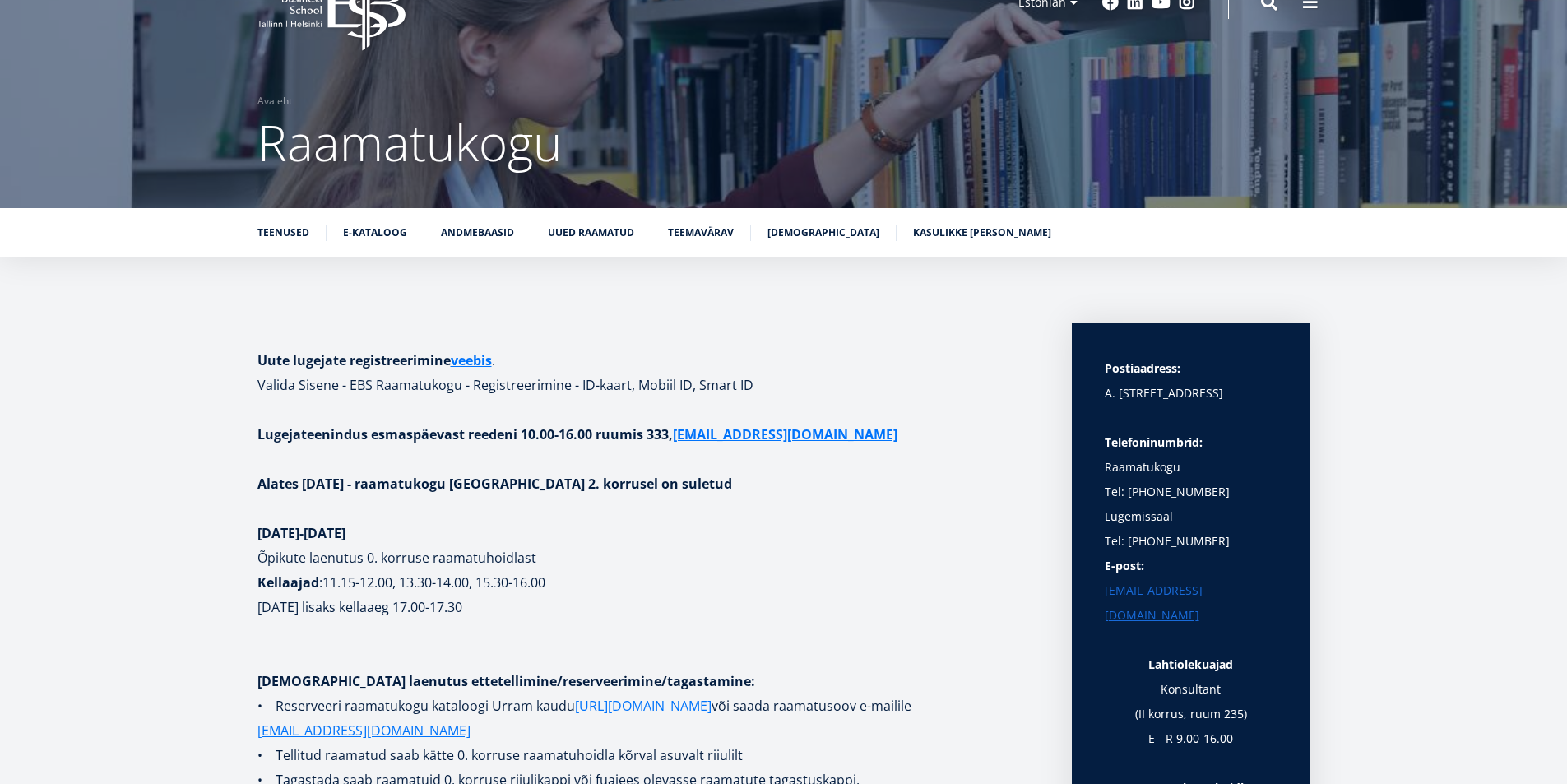
scroll to position [24, 0]
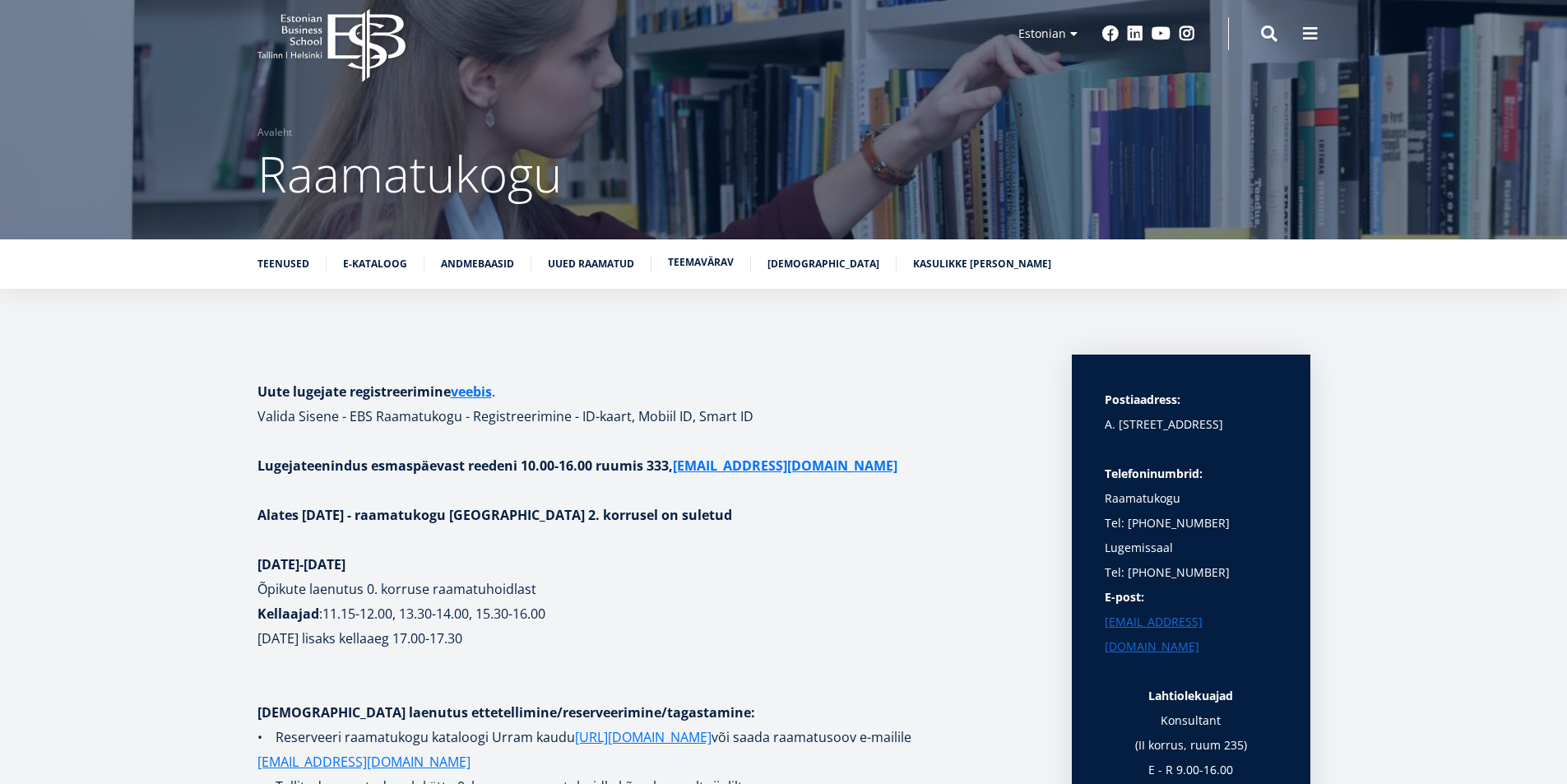
click at [709, 270] on link "Teemavärav" at bounding box center [701, 262] width 66 height 16
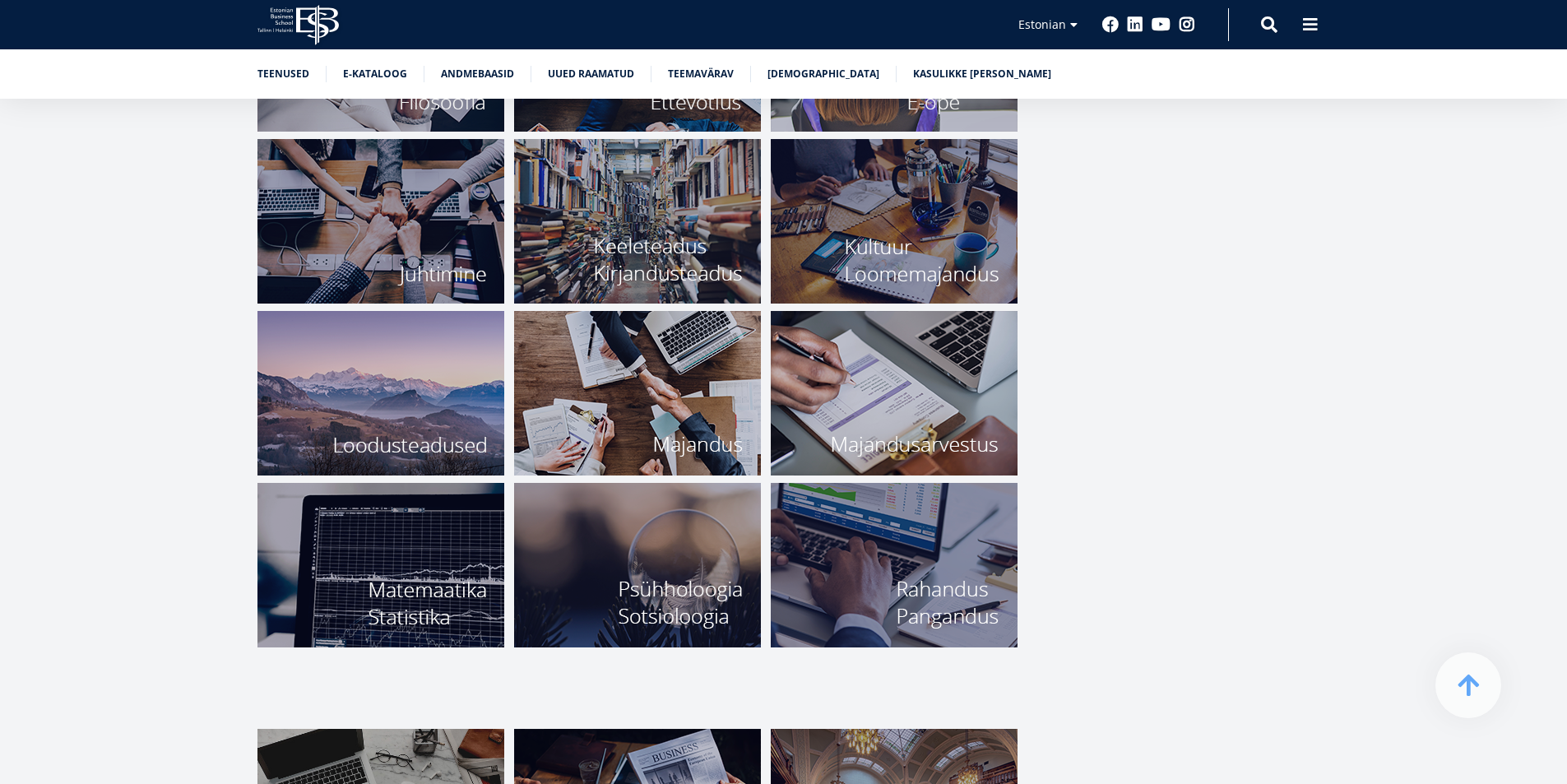
scroll to position [5829, 0]
click at [639, 399] on img at bounding box center [637, 392] width 247 height 165
click at [417, 497] on img at bounding box center [380, 564] width 247 height 165
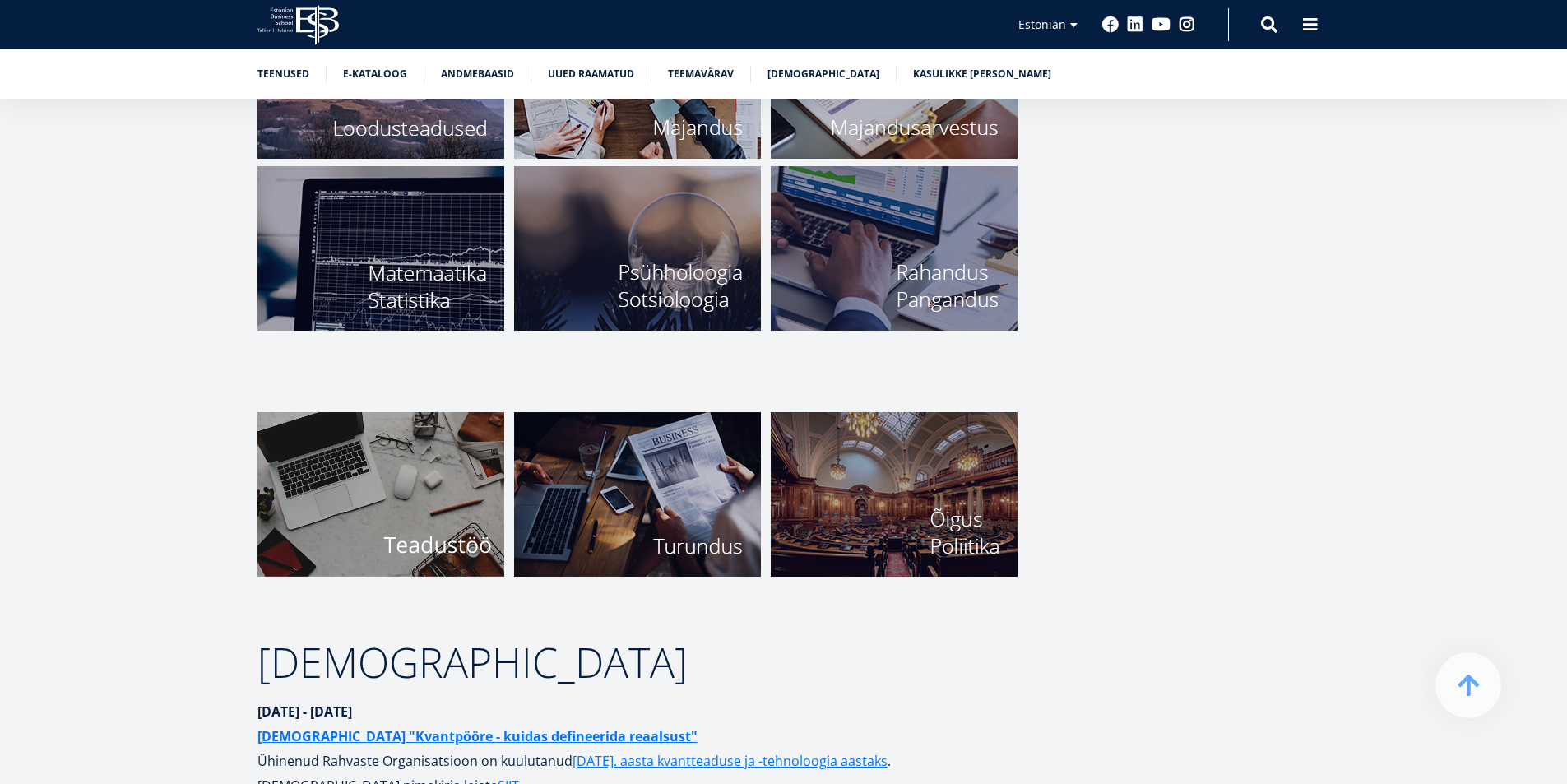
scroll to position [6158, 0]
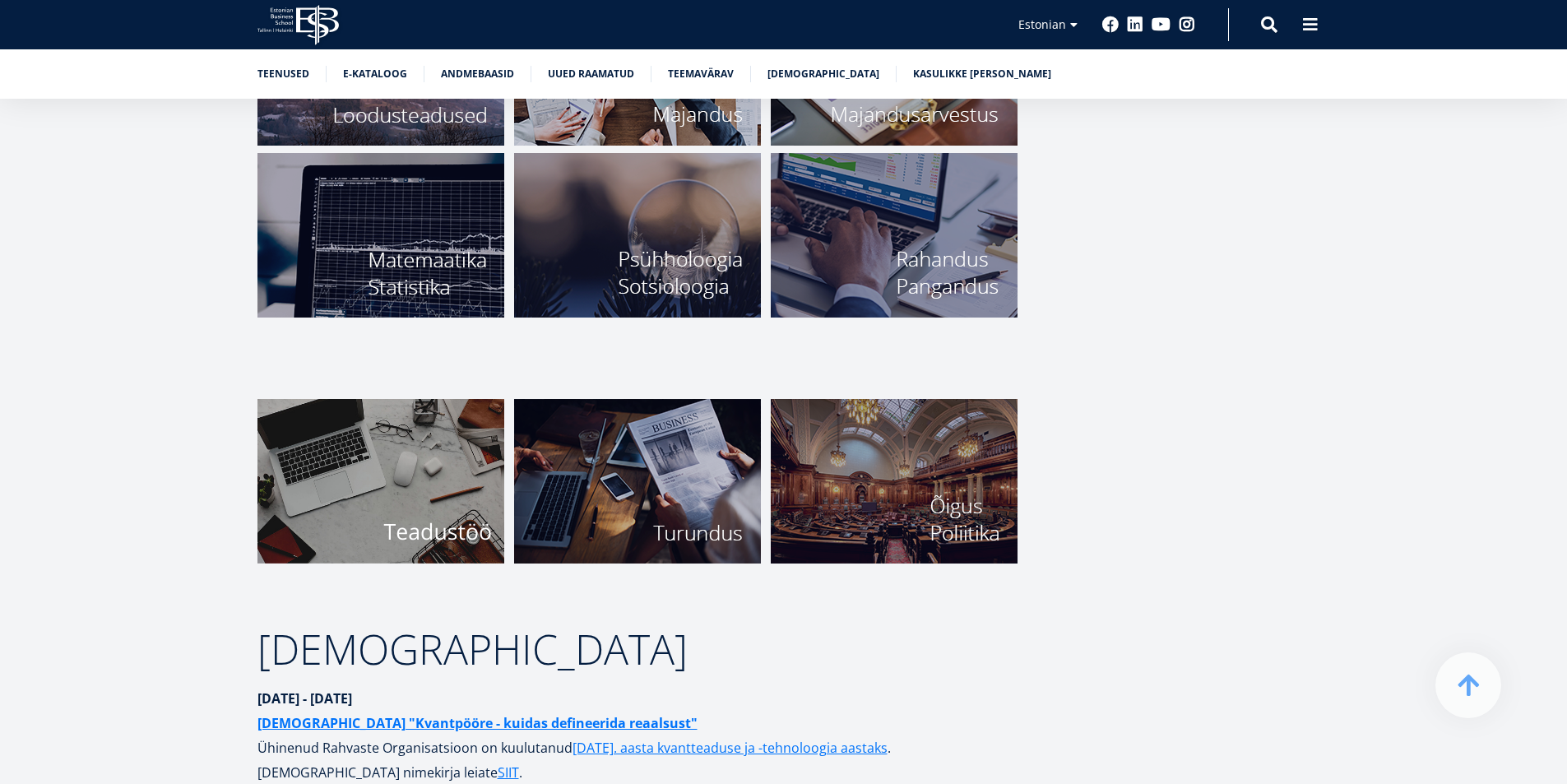
click at [958, 208] on img at bounding box center [894, 235] width 247 height 165
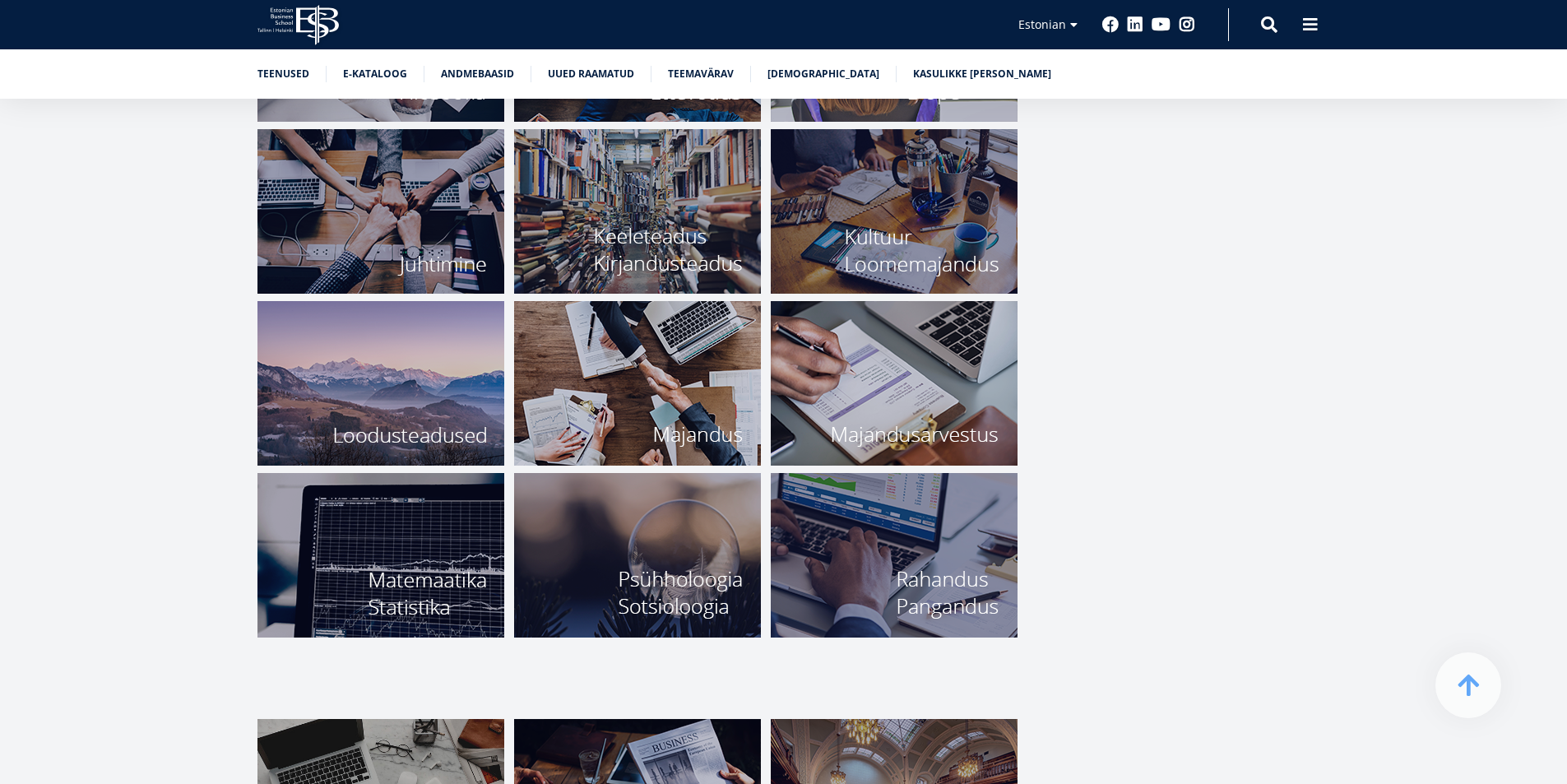
scroll to position [5829, 0]
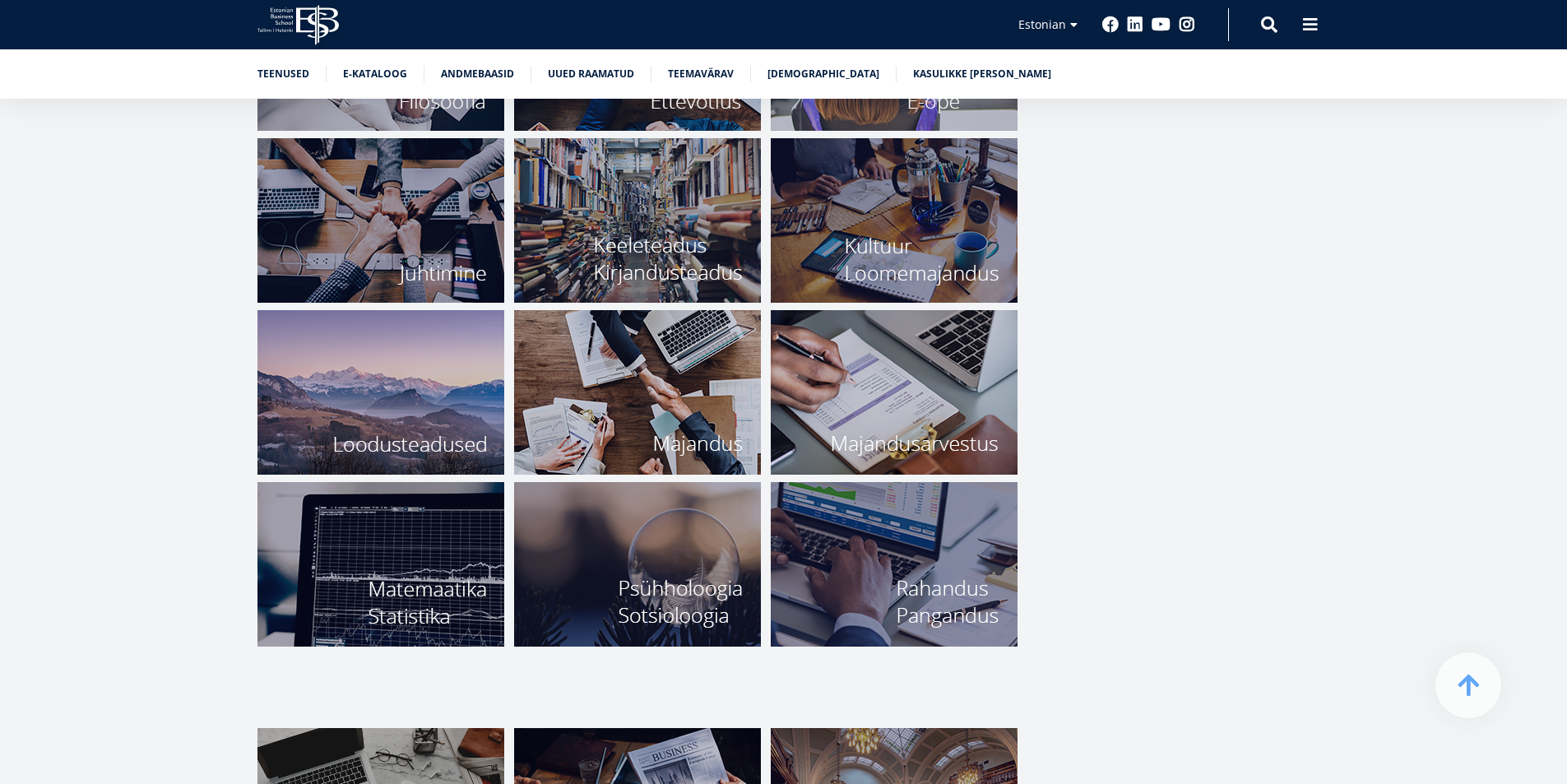
click at [697, 366] on img at bounding box center [637, 392] width 247 height 165
click at [878, 427] on img at bounding box center [894, 392] width 247 height 165
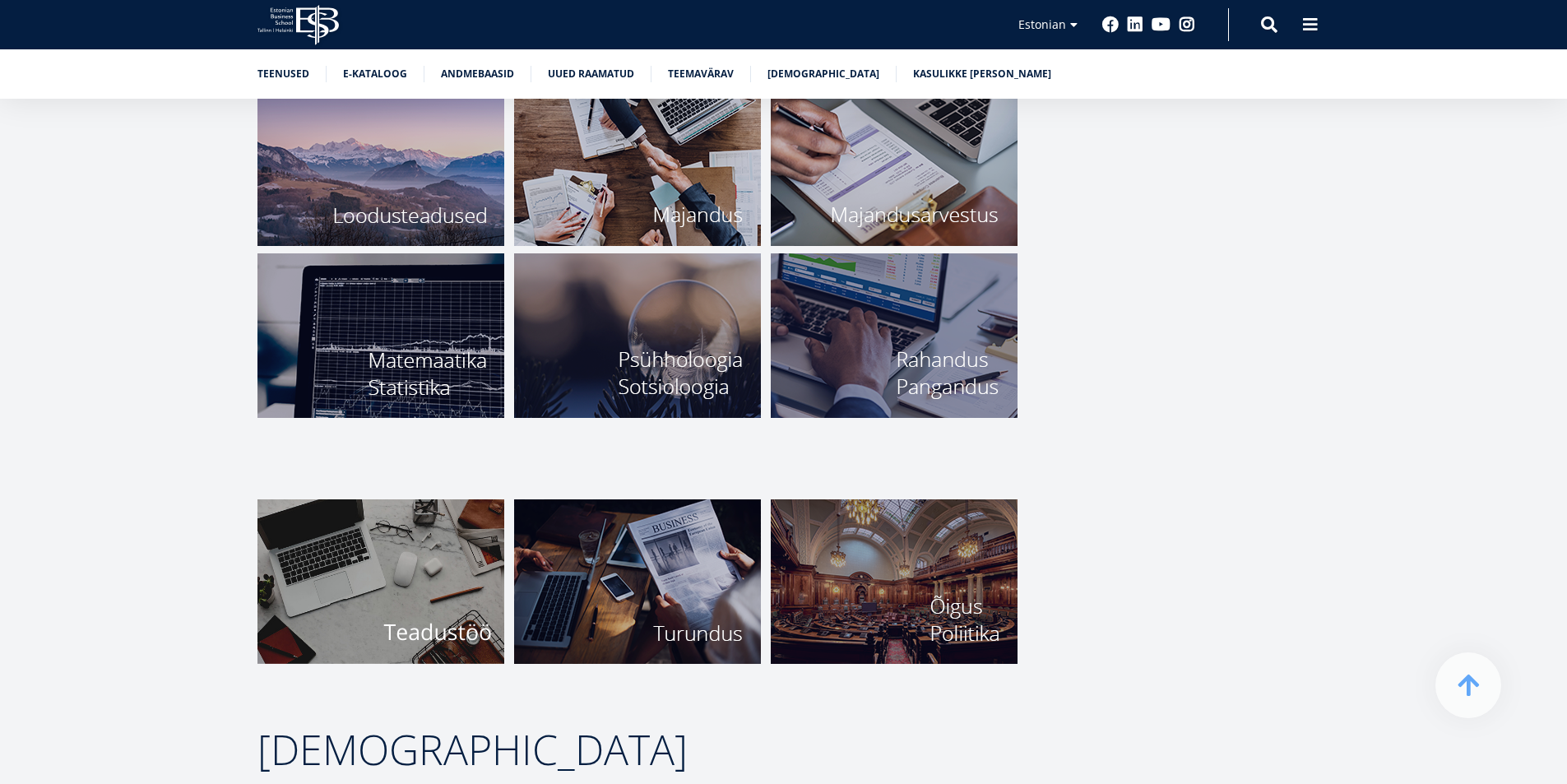
scroll to position [6076, 0]
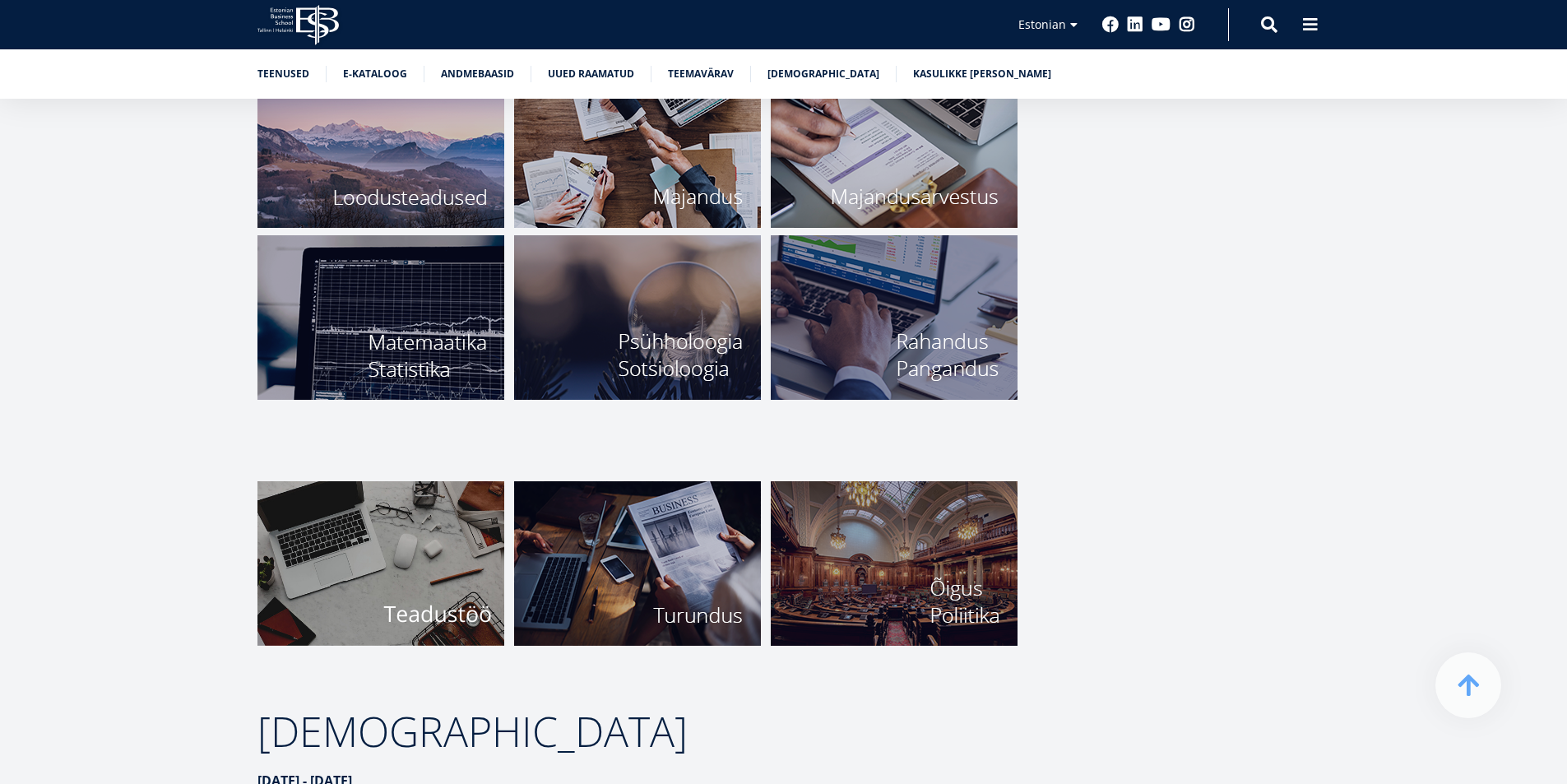
click at [957, 588] on img at bounding box center [894, 563] width 247 height 165
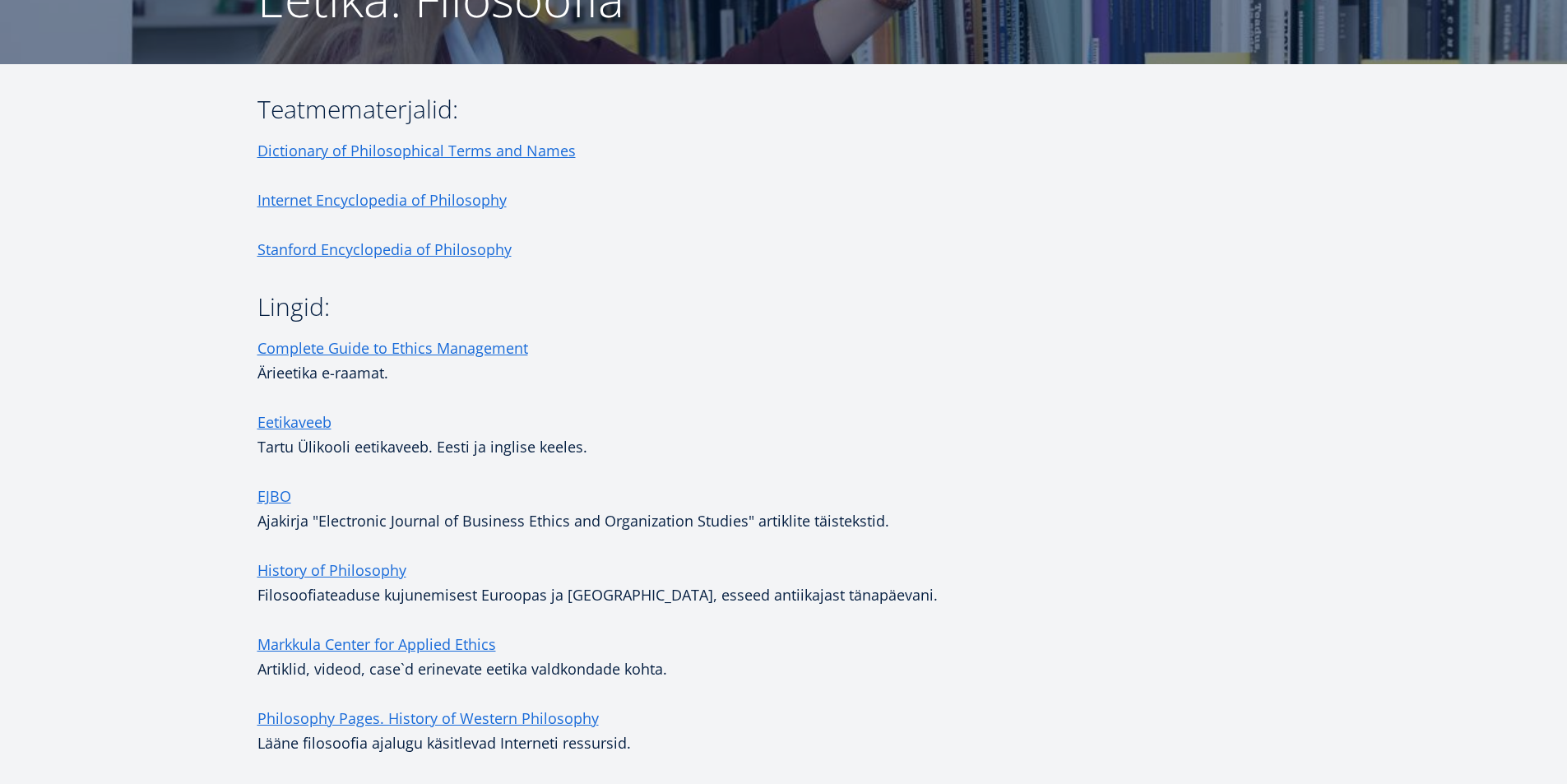
scroll to position [329, 0]
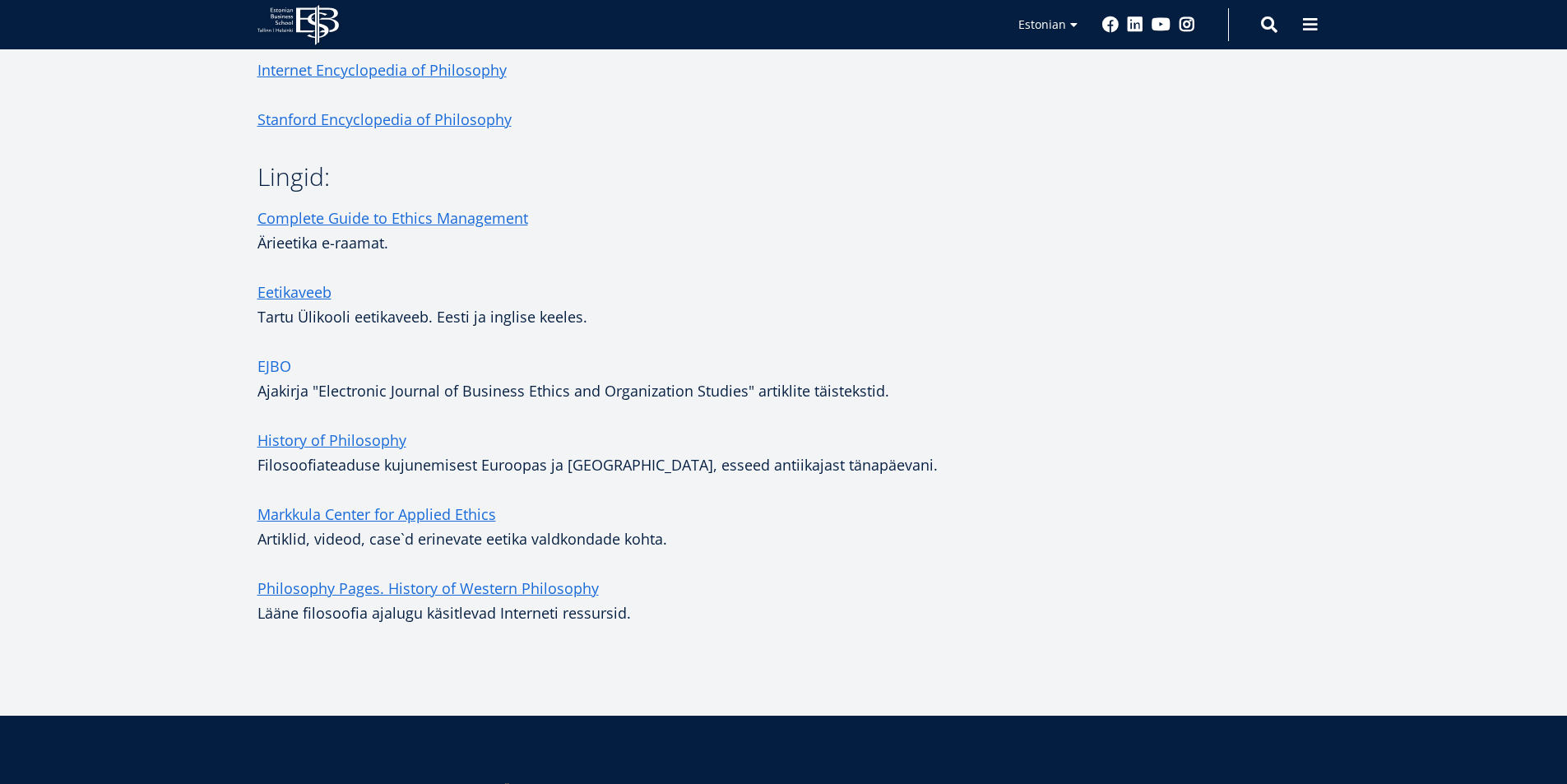
click at [280, 367] on link "EJBO" at bounding box center [274, 366] width 33 height 25
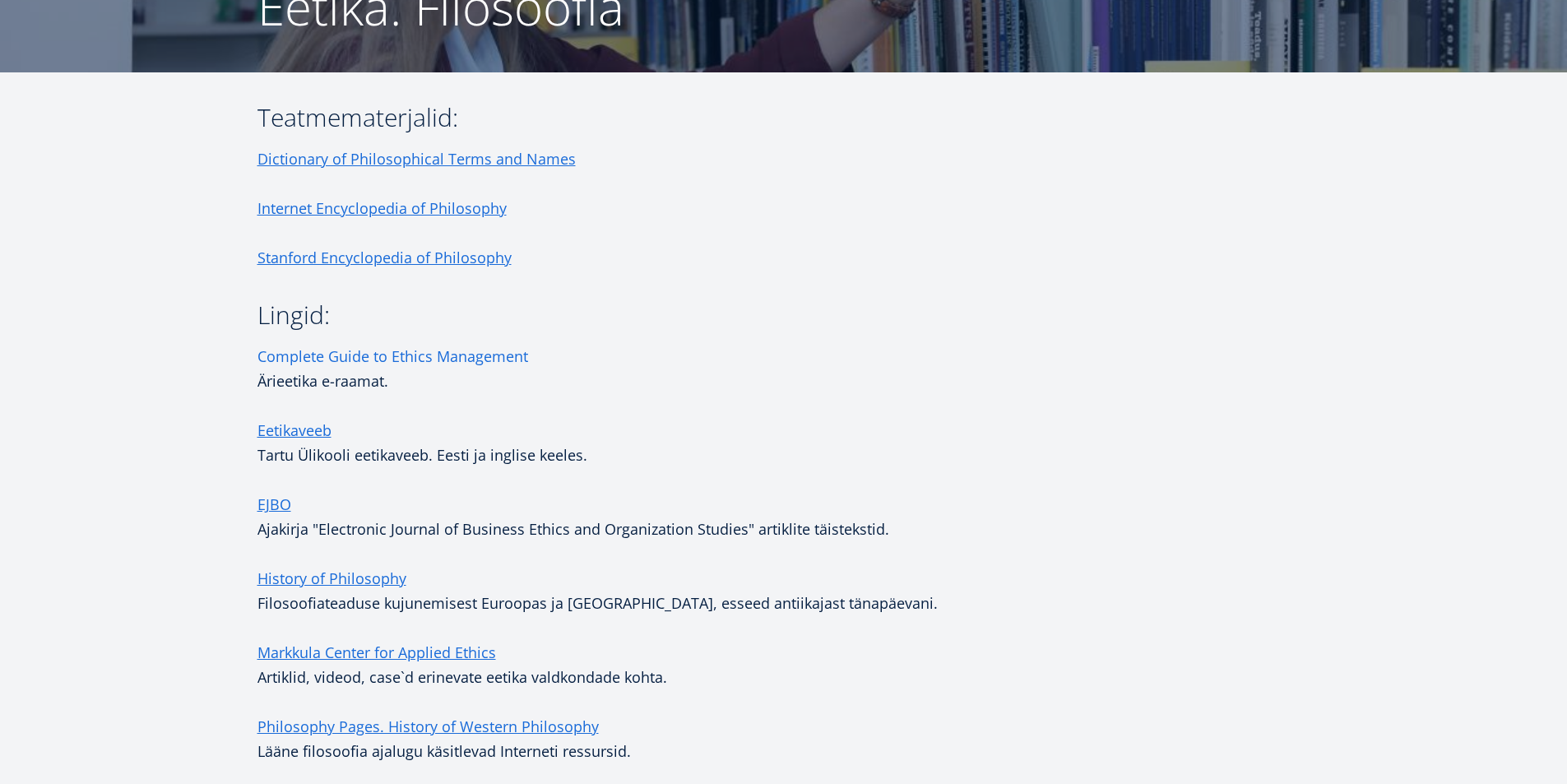
scroll to position [115, 0]
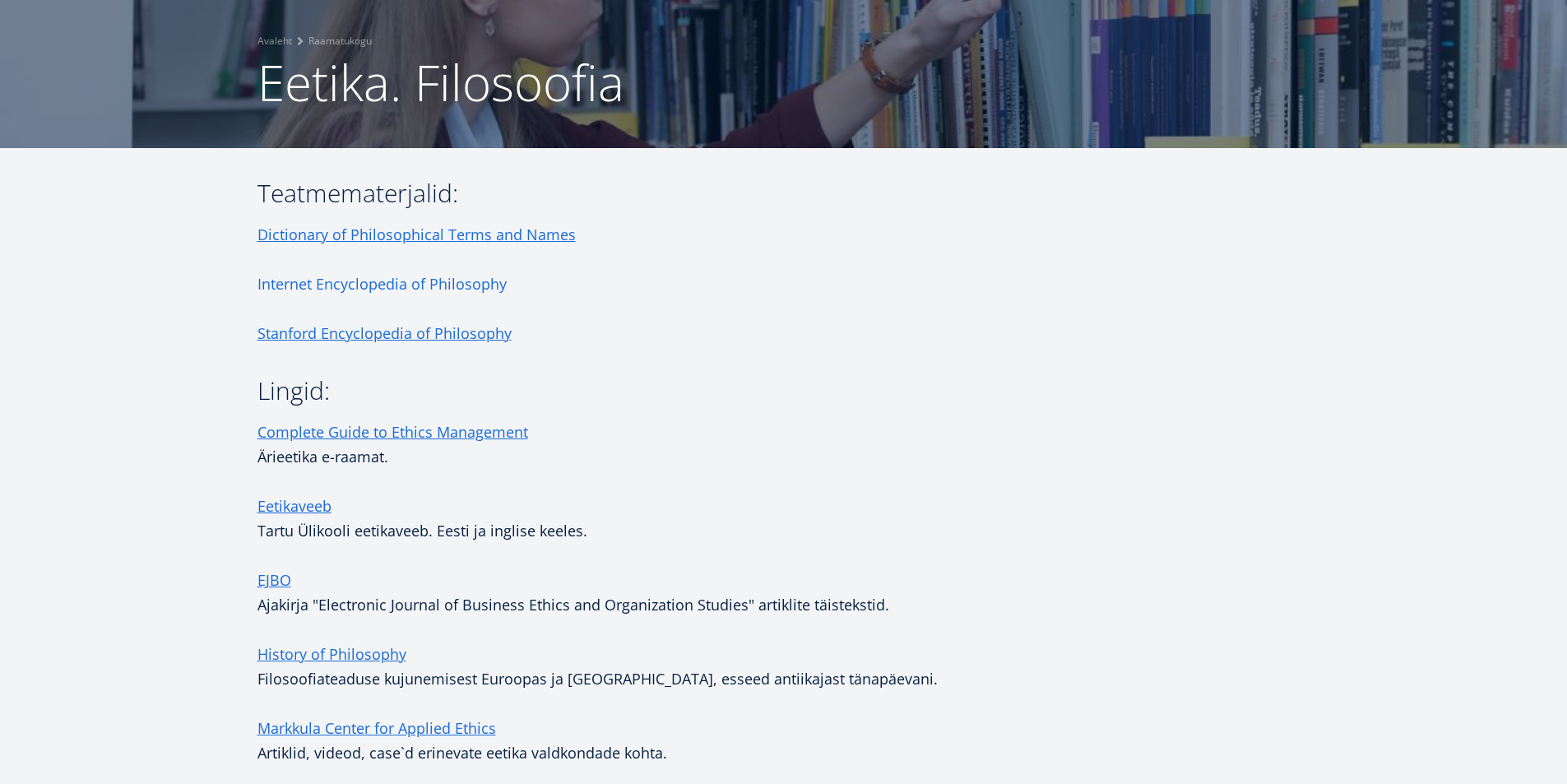
click at [485, 285] on link "Internet Encyclopedia of Philosophy" at bounding box center [382, 284] width 250 height 25
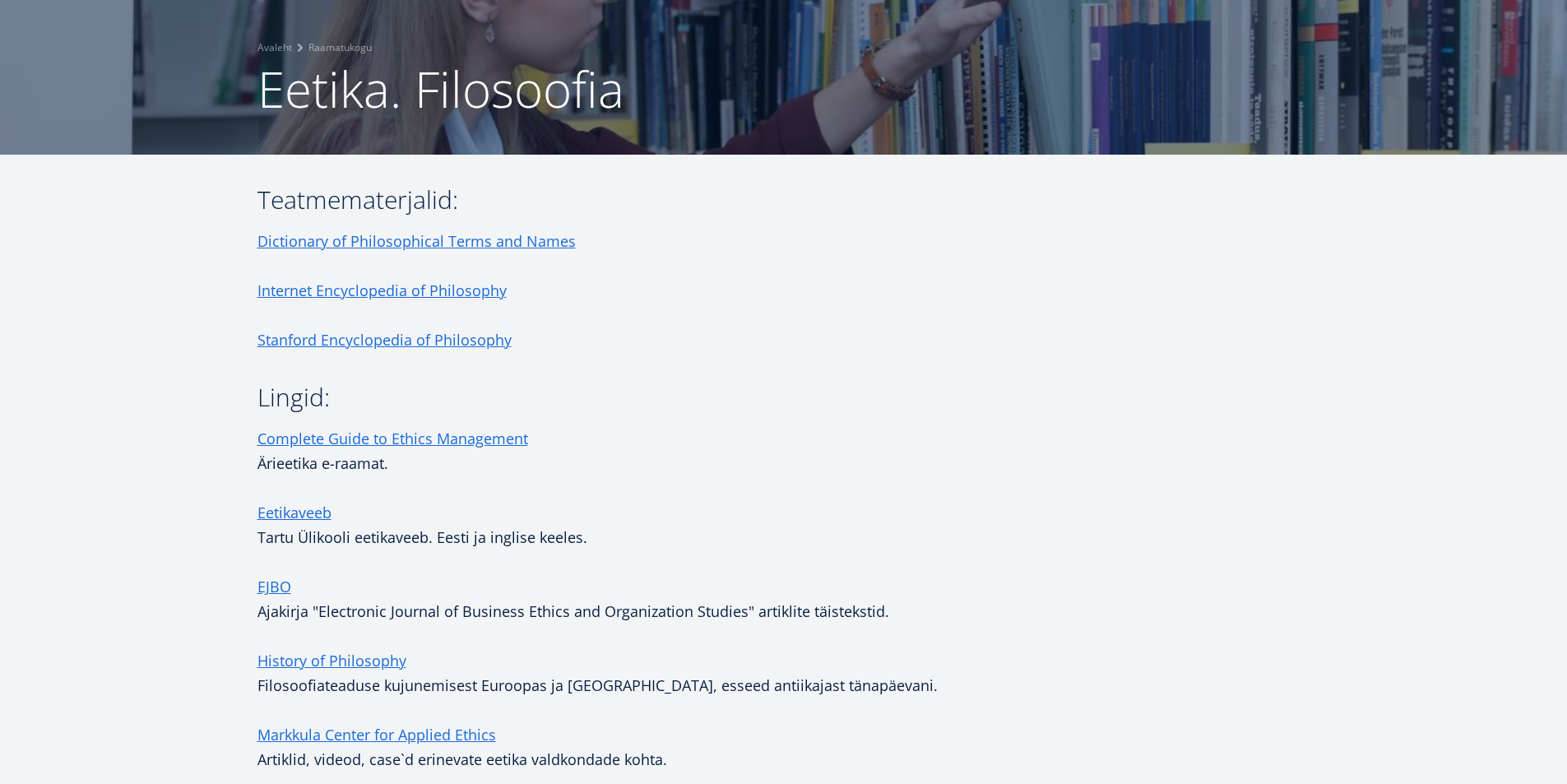
scroll to position [260, 0]
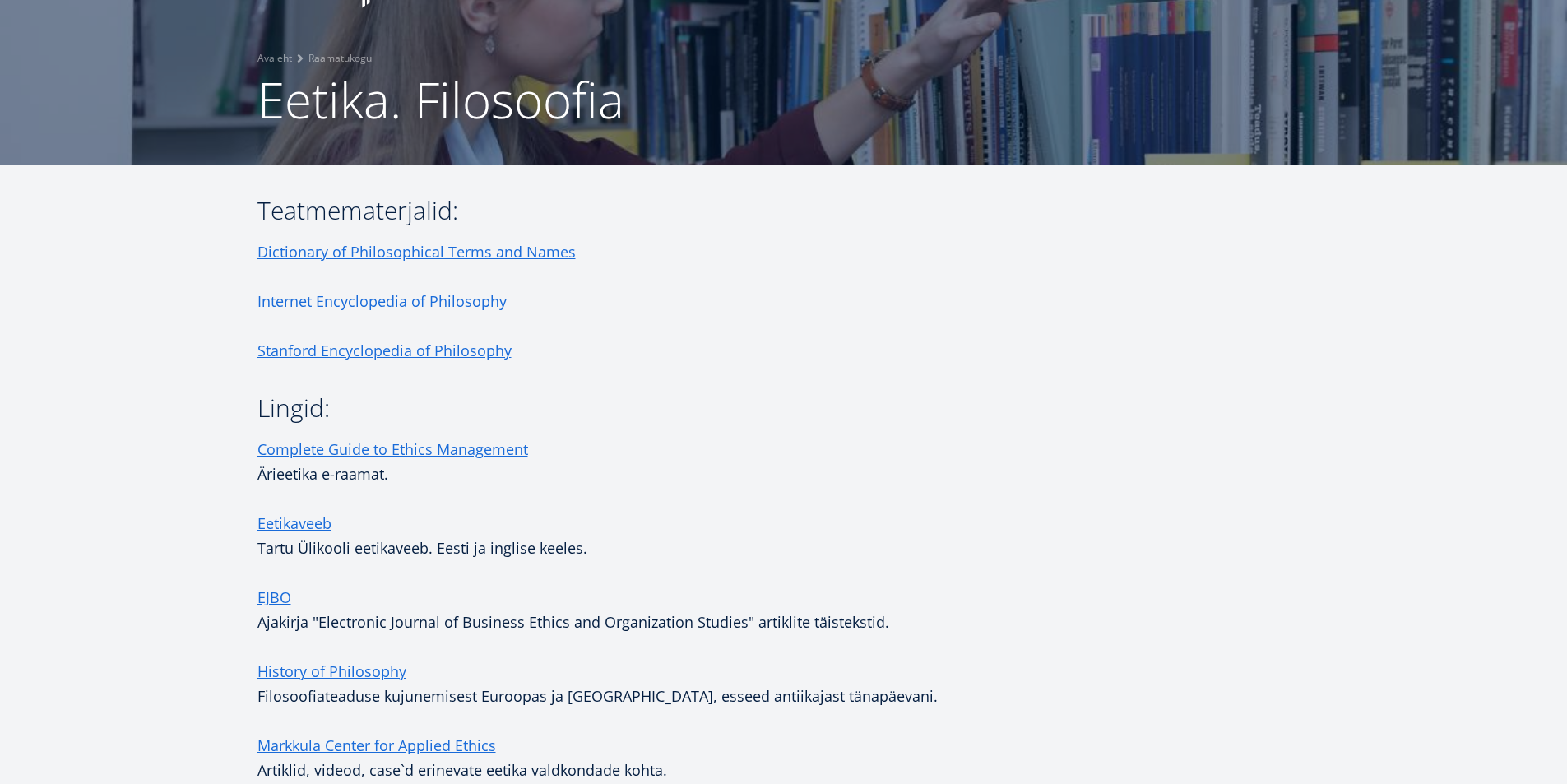
scroll to position [329, 0]
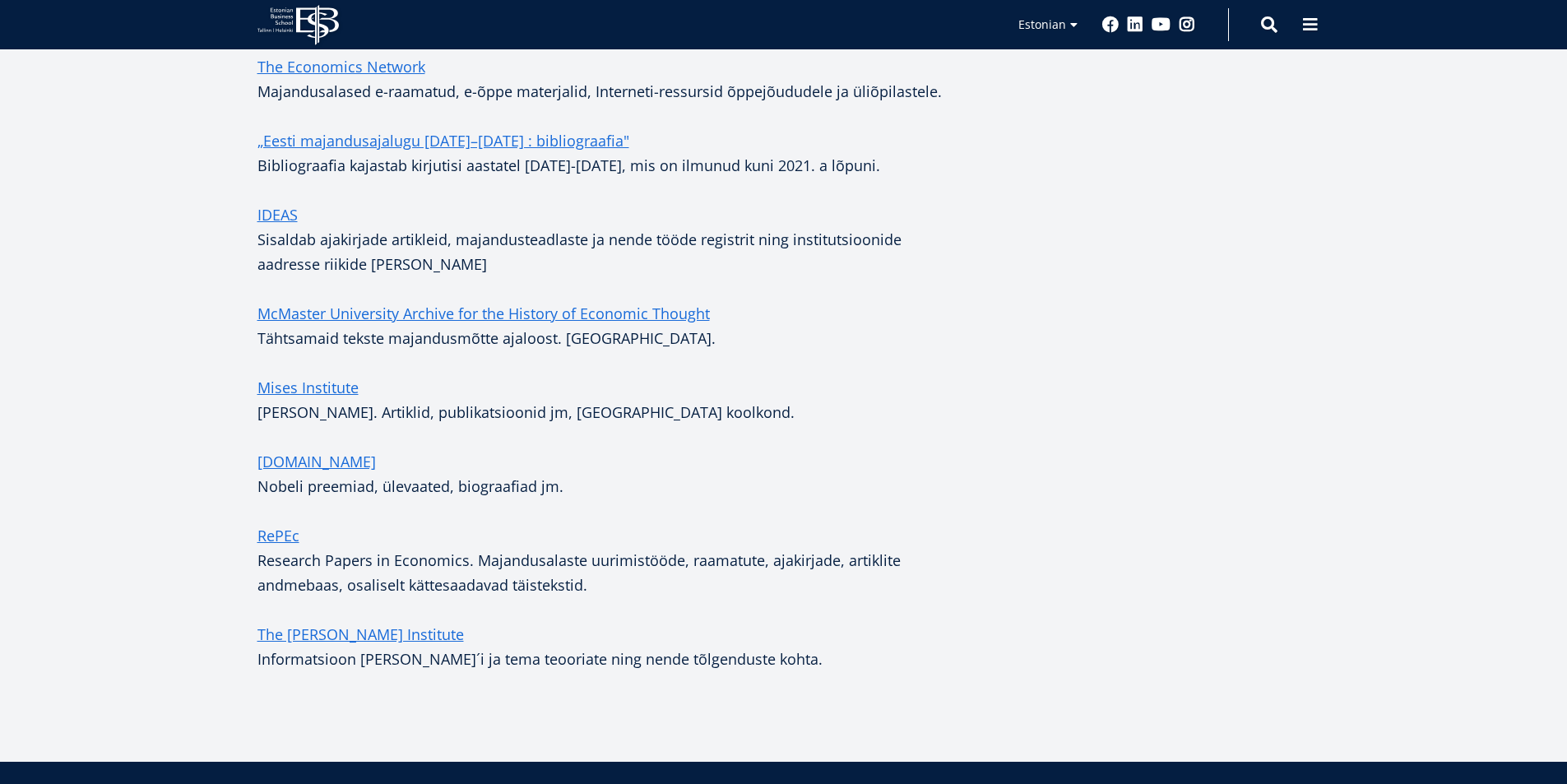
scroll to position [987, 0]
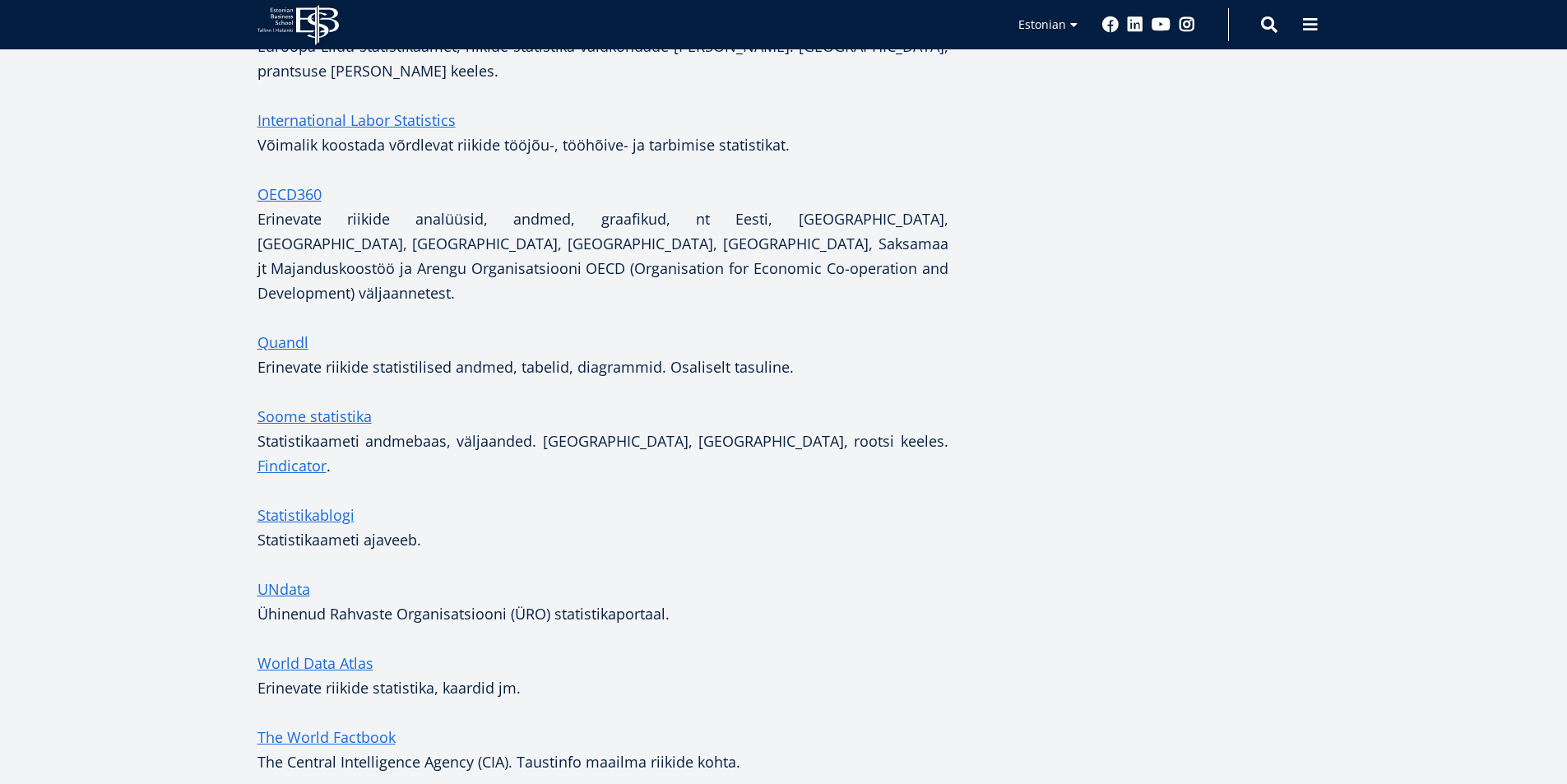
scroll to position [2302, 0]
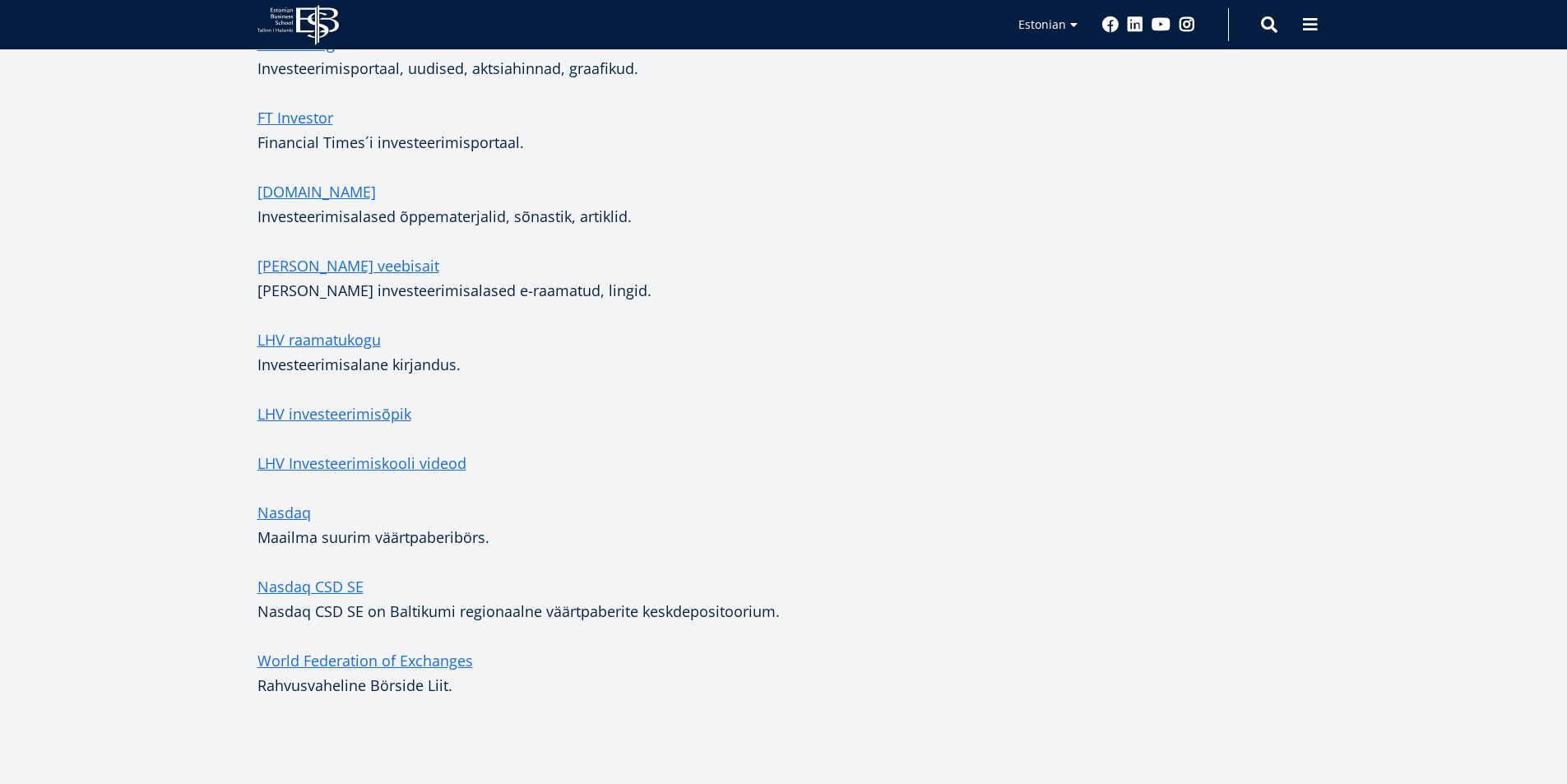
scroll to position [1234, 0]
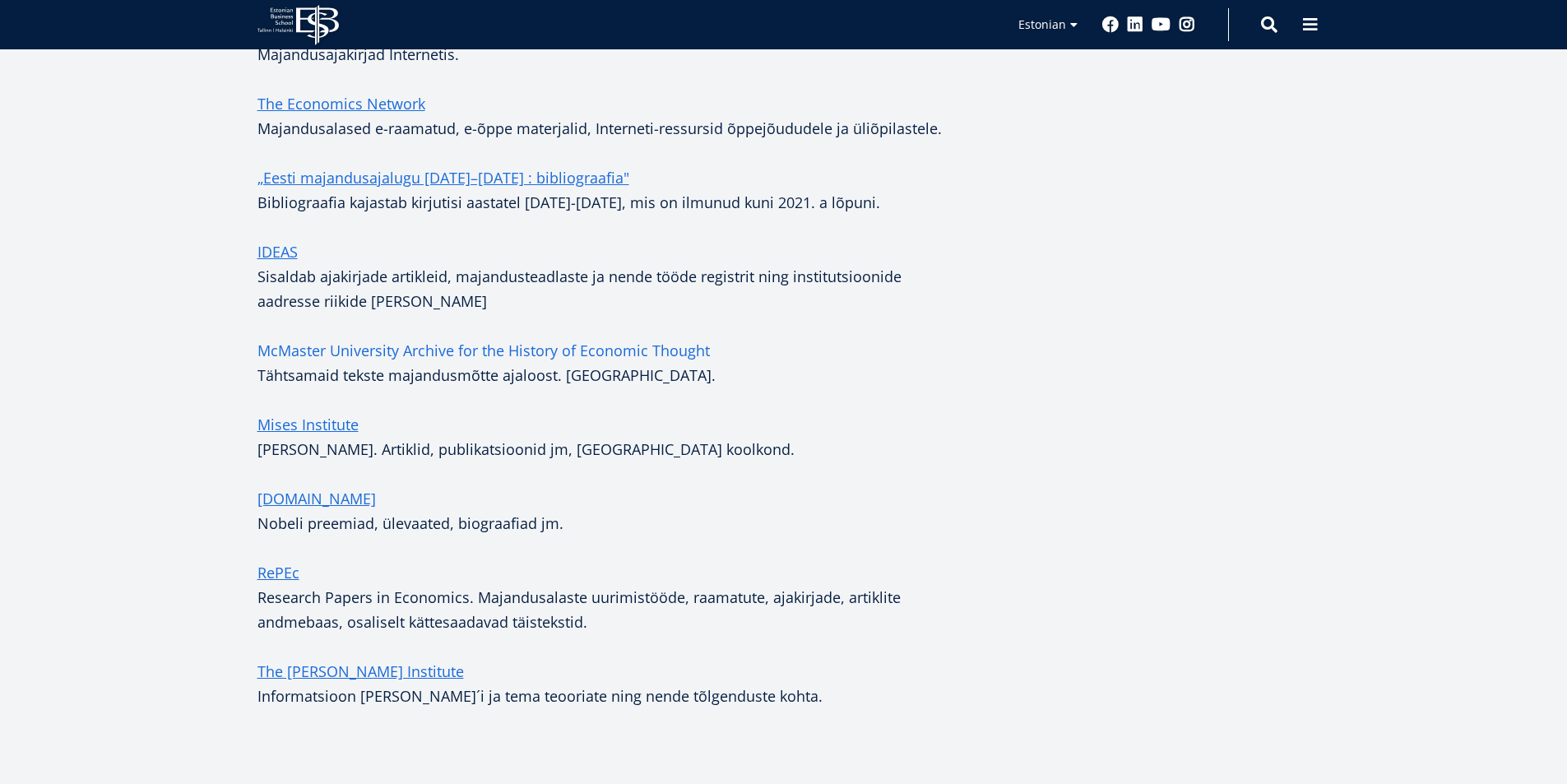
scroll to position [987, 0]
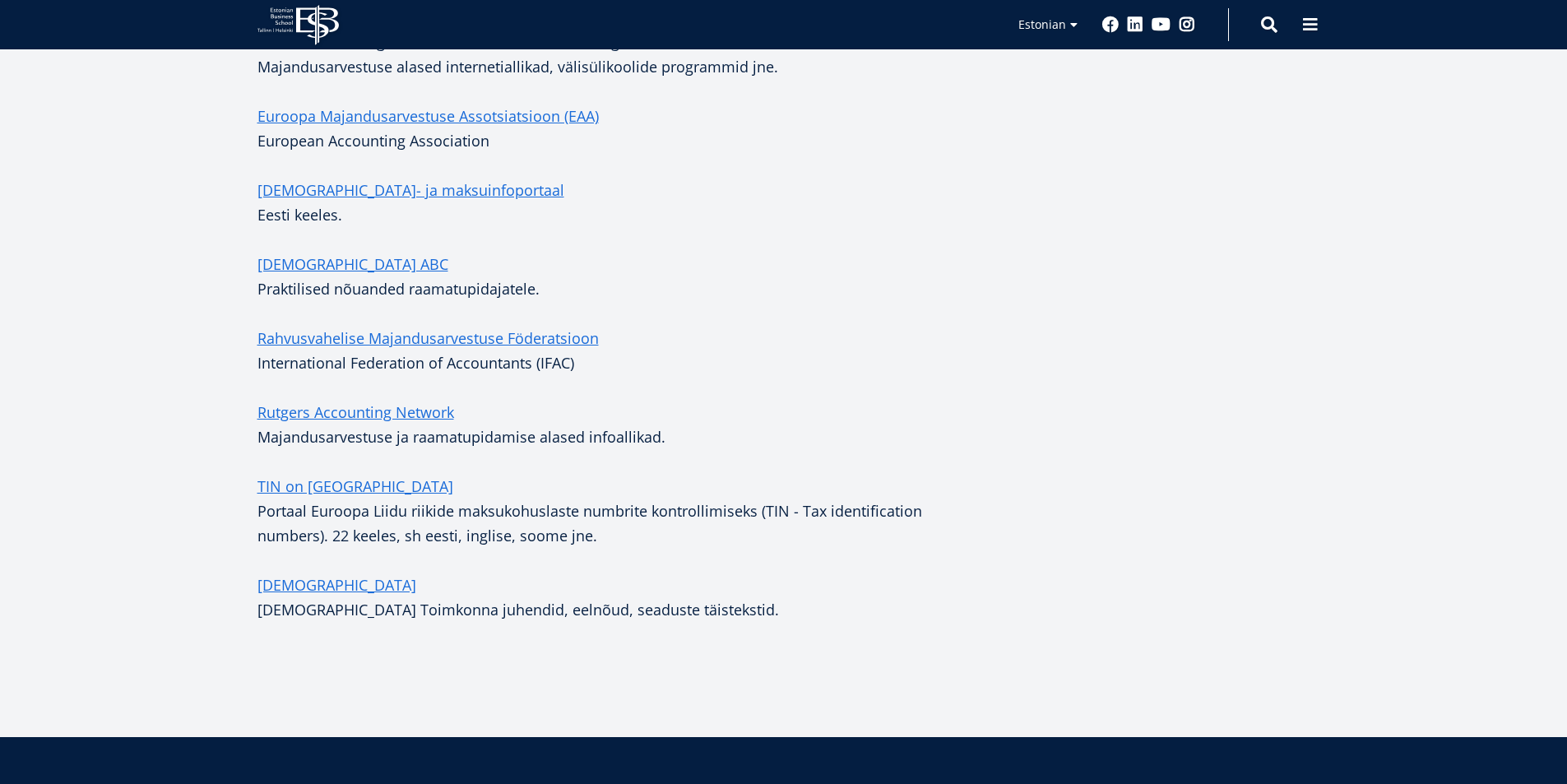
scroll to position [740, 0]
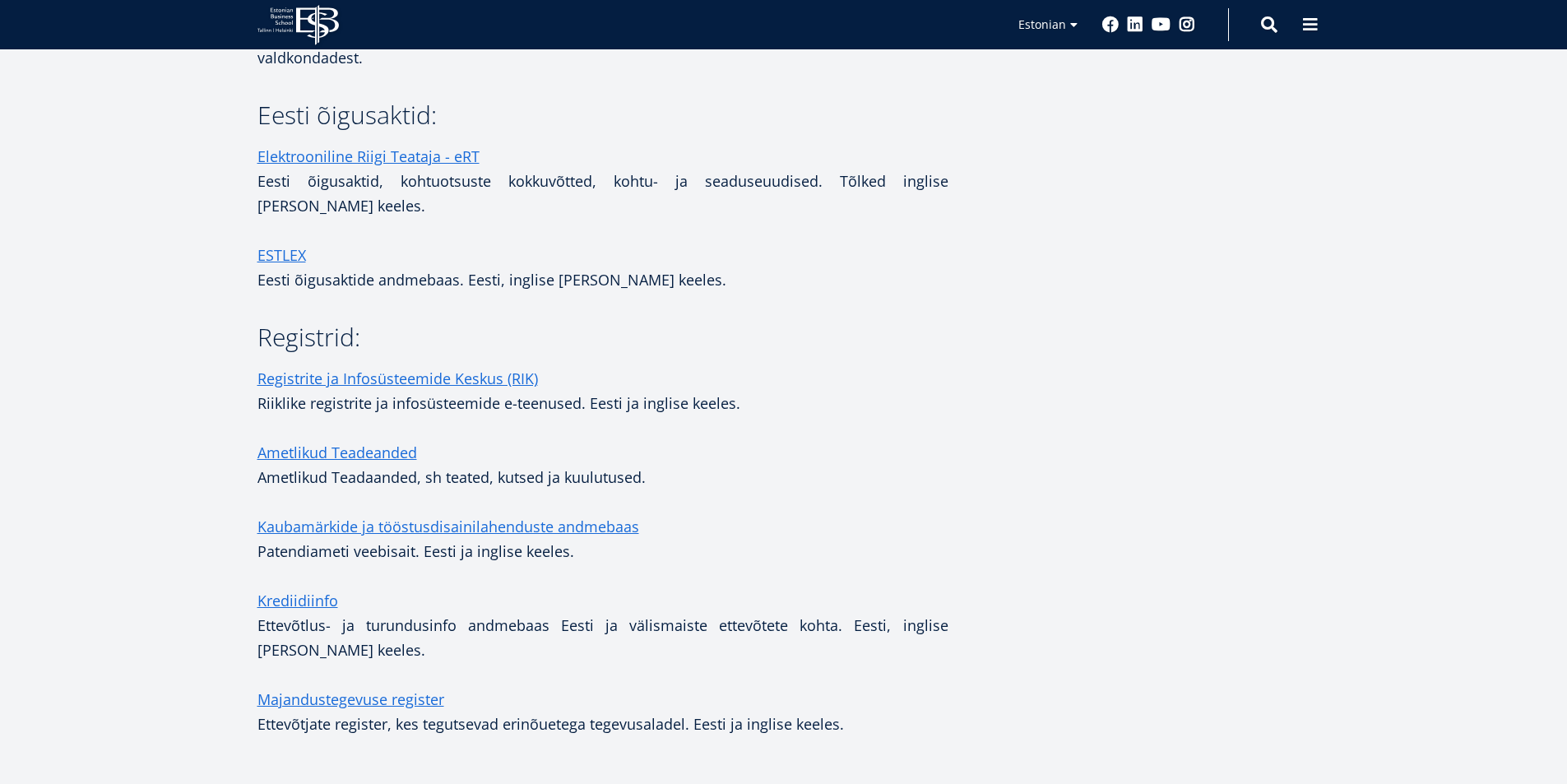
scroll to position [1726, 0]
